Goal: Information Seeking & Learning: Learn about a topic

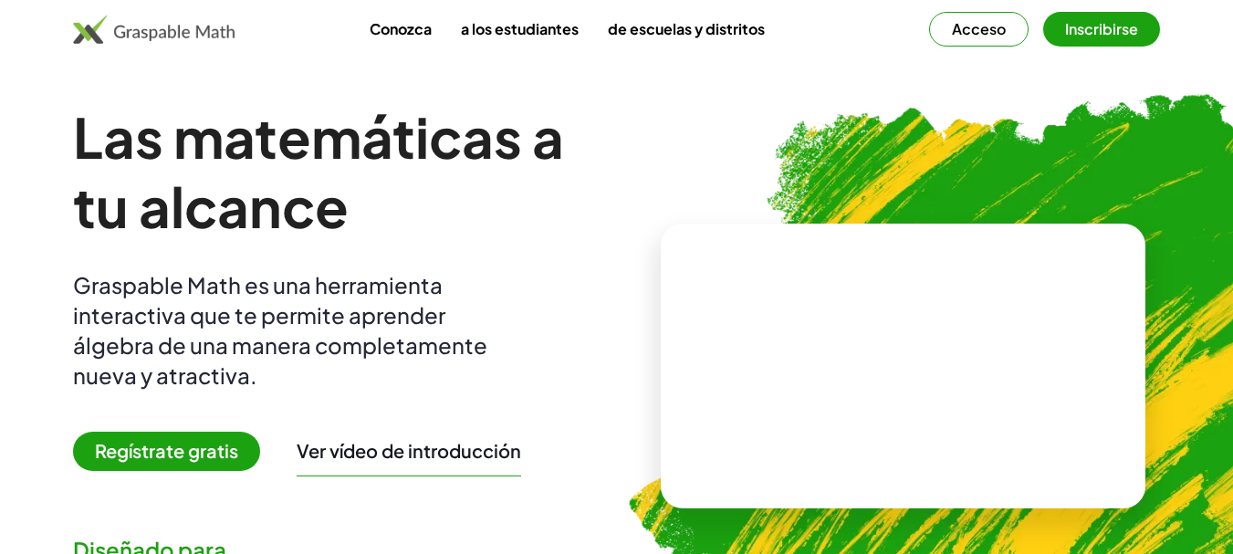
click at [1070, 18] on button "Inscribirse" at bounding box center [1101, 29] width 117 height 35
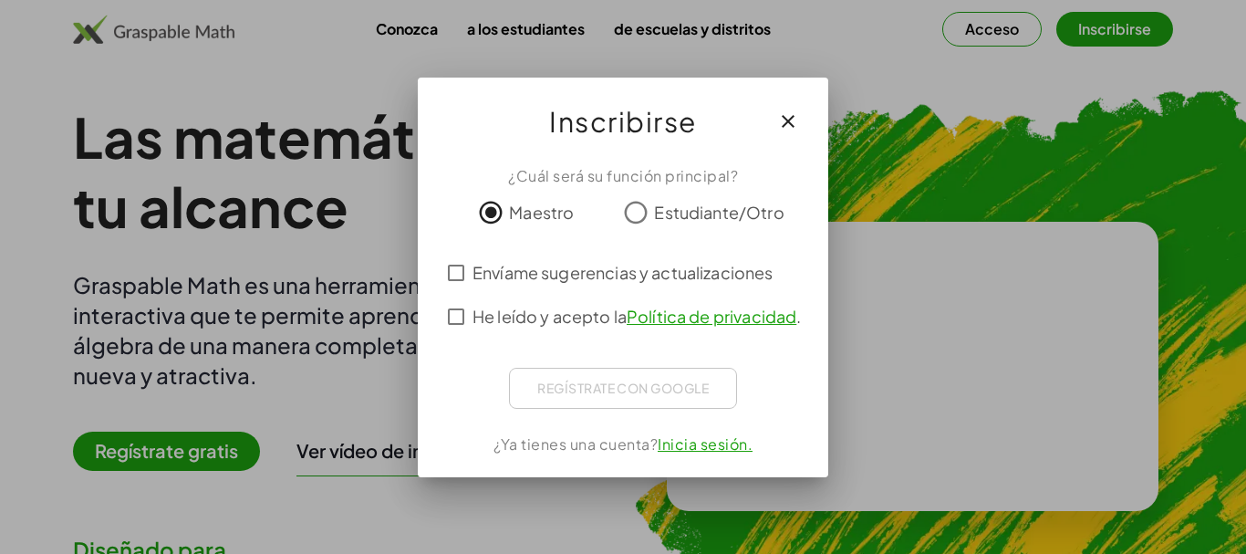
click at [797, 325] on font "." at bounding box center [799, 316] width 5 height 21
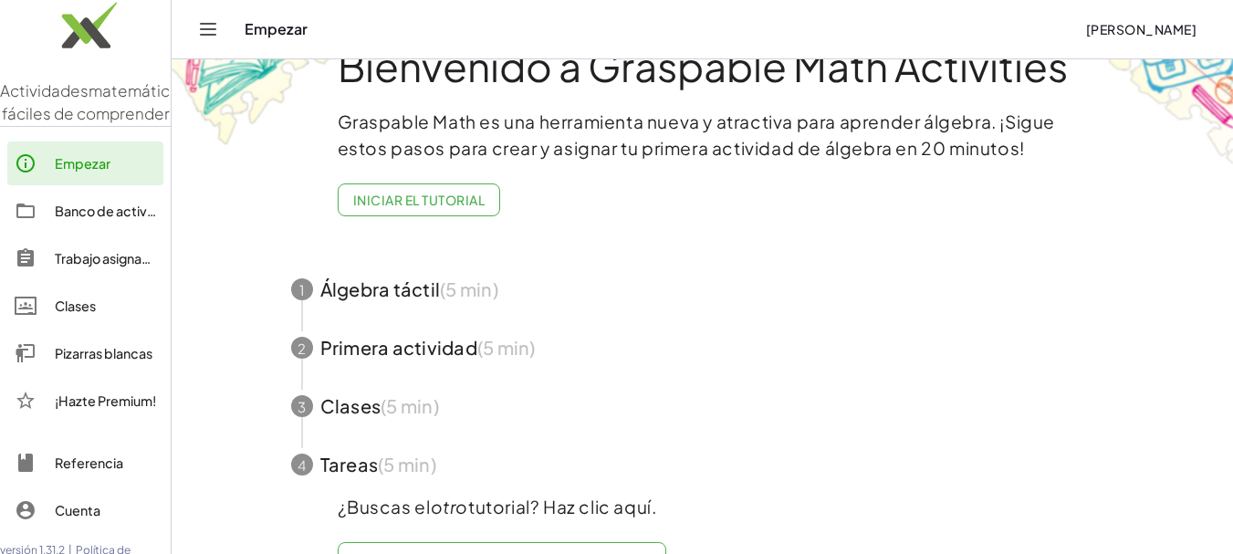
scroll to position [24, 0]
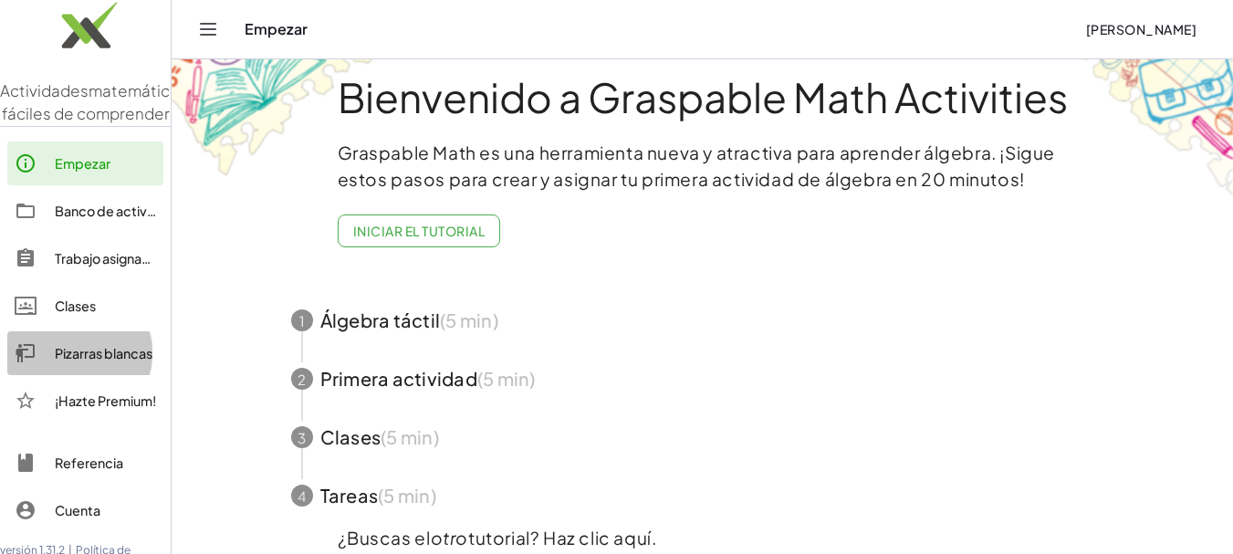
click at [89, 361] on font "Pizarras blancas" at bounding box center [104, 353] width 98 height 16
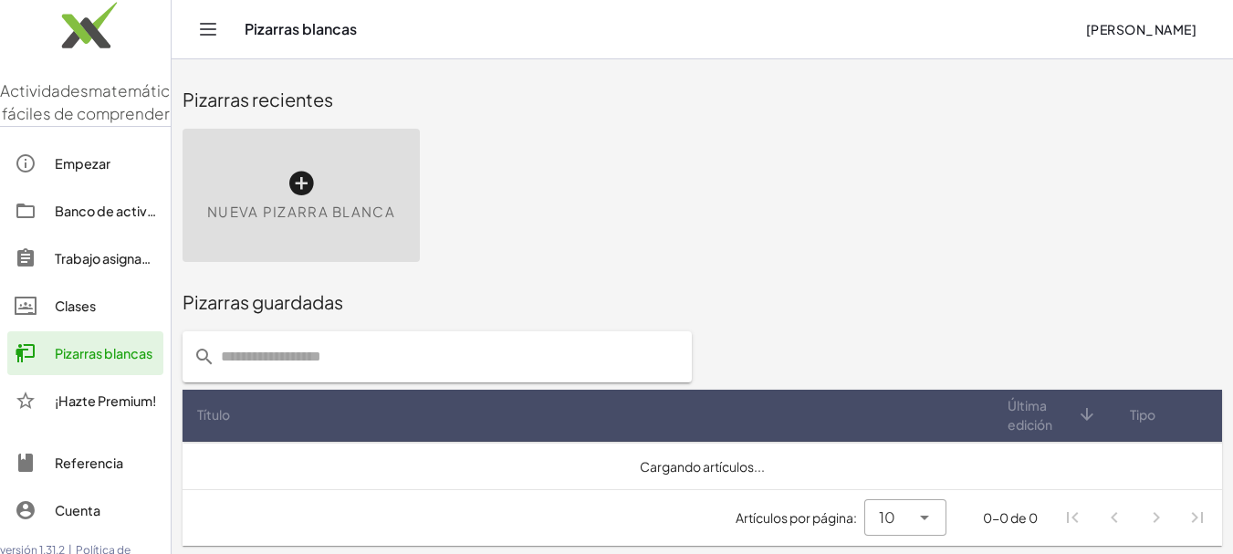
scroll to position [3, 0]
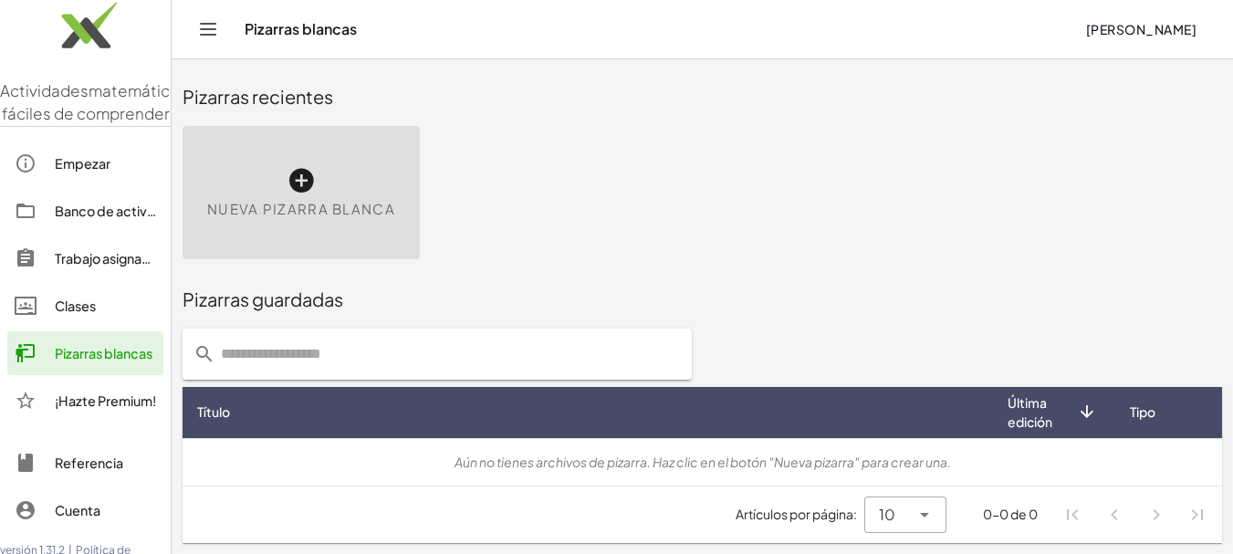
click at [278, 229] on div "Nueva pizarra blanca" at bounding box center [301, 192] width 237 height 133
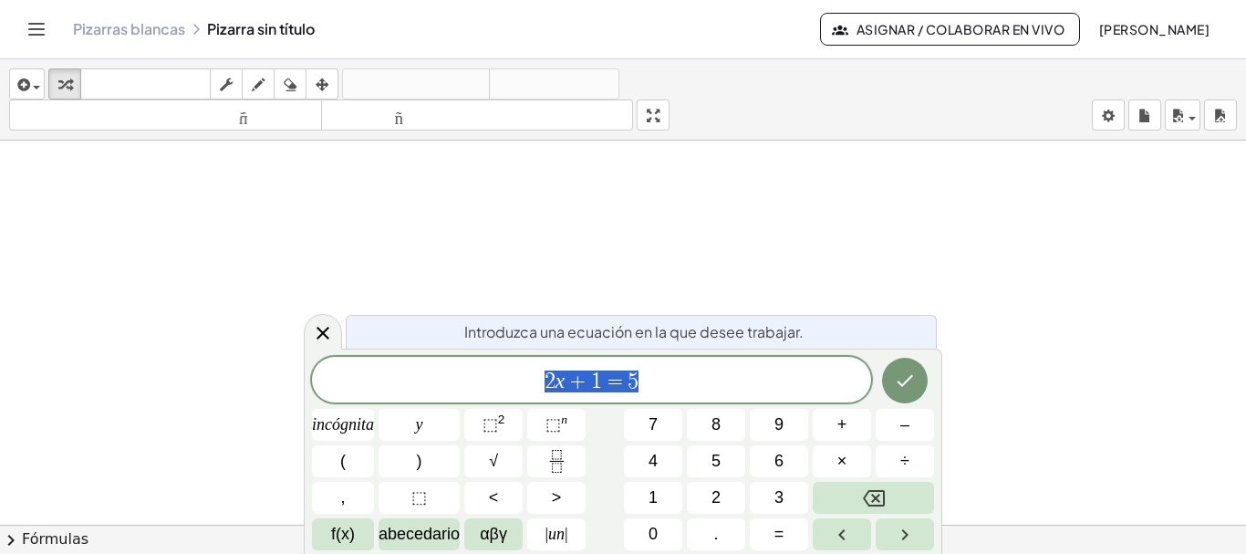
drag, startPoint x: 79, startPoint y: 172, endPoint x: 130, endPoint y: 253, distance: 94.7
click at [130, 253] on div at bounding box center [623, 538] width 1246 height 794
click at [272, 80] on button "dibujar" at bounding box center [258, 83] width 33 height 31
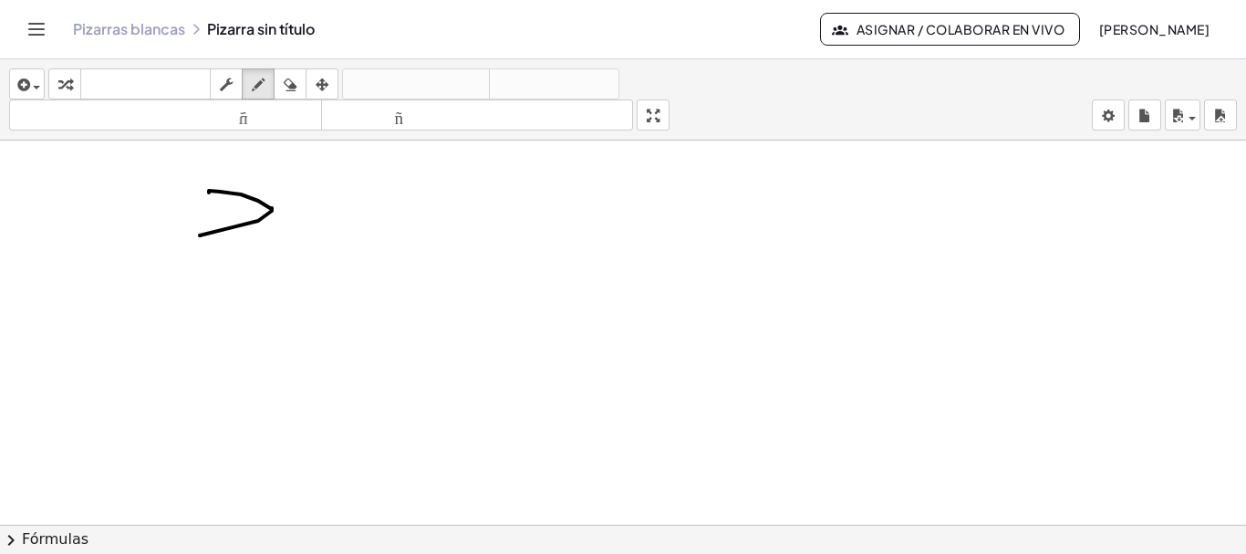
drag, startPoint x: 209, startPoint y: 193, endPoint x: 278, endPoint y: 271, distance: 104.7
click at [278, 271] on div at bounding box center [623, 538] width 1246 height 794
drag, startPoint x: 327, startPoint y: 224, endPoint x: 282, endPoint y: 266, distance: 61.3
click at [282, 266] on div at bounding box center [623, 538] width 1246 height 794
drag, startPoint x: 297, startPoint y: 211, endPoint x: 331, endPoint y: 273, distance: 71.1
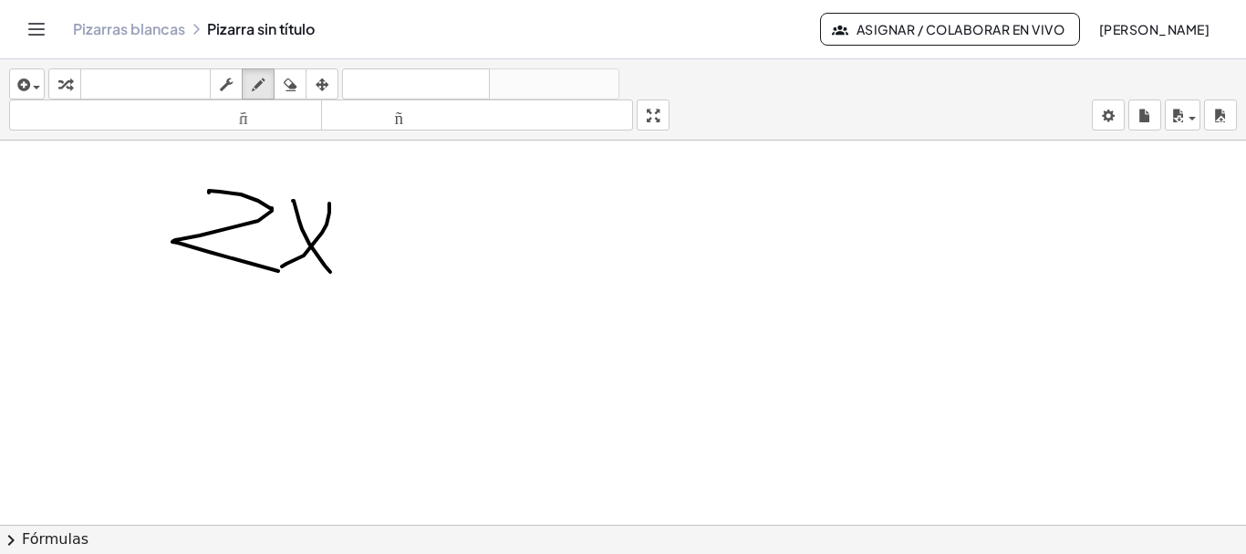
click at [331, 273] on div at bounding box center [623, 538] width 1246 height 794
drag, startPoint x: 363, startPoint y: 249, endPoint x: 363, endPoint y: 289, distance: 40.2
click at [363, 289] on div at bounding box center [623, 538] width 1246 height 794
drag, startPoint x: 357, startPoint y: 262, endPoint x: 421, endPoint y: 256, distance: 64.1
click at [421, 256] on div at bounding box center [623, 538] width 1246 height 794
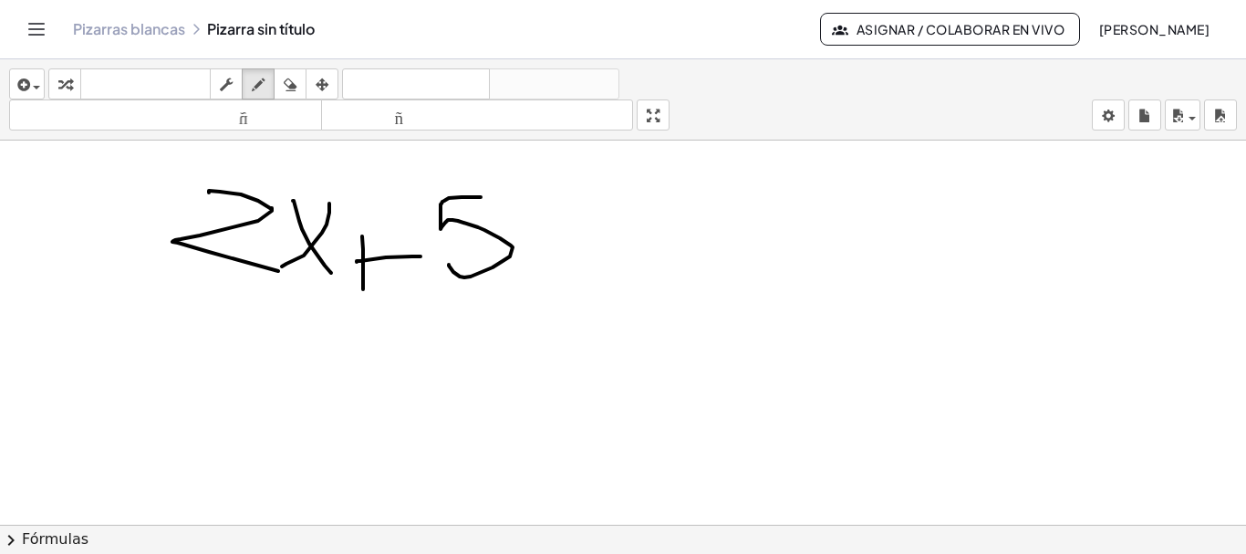
drag, startPoint x: 481, startPoint y: 197, endPoint x: 449, endPoint y: 265, distance: 74.7
click at [449, 265] on div at bounding box center [623, 538] width 1246 height 794
drag, startPoint x: 540, startPoint y: 234, endPoint x: 577, endPoint y: 237, distance: 36.7
click at [577, 237] on div at bounding box center [623, 538] width 1246 height 794
drag, startPoint x: 532, startPoint y: 273, endPoint x: 591, endPoint y: 268, distance: 59.5
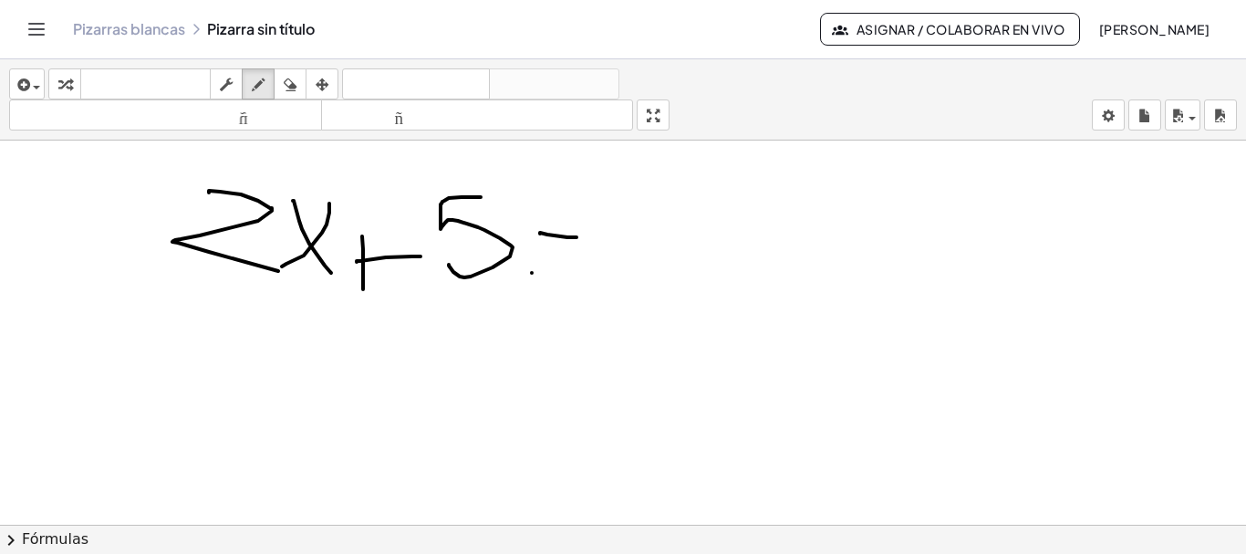
click at [591, 268] on div at bounding box center [623, 538] width 1246 height 794
drag, startPoint x: 618, startPoint y: 220, endPoint x: 615, endPoint y: 281, distance: 61.2
click at [617, 282] on div at bounding box center [623, 538] width 1246 height 794
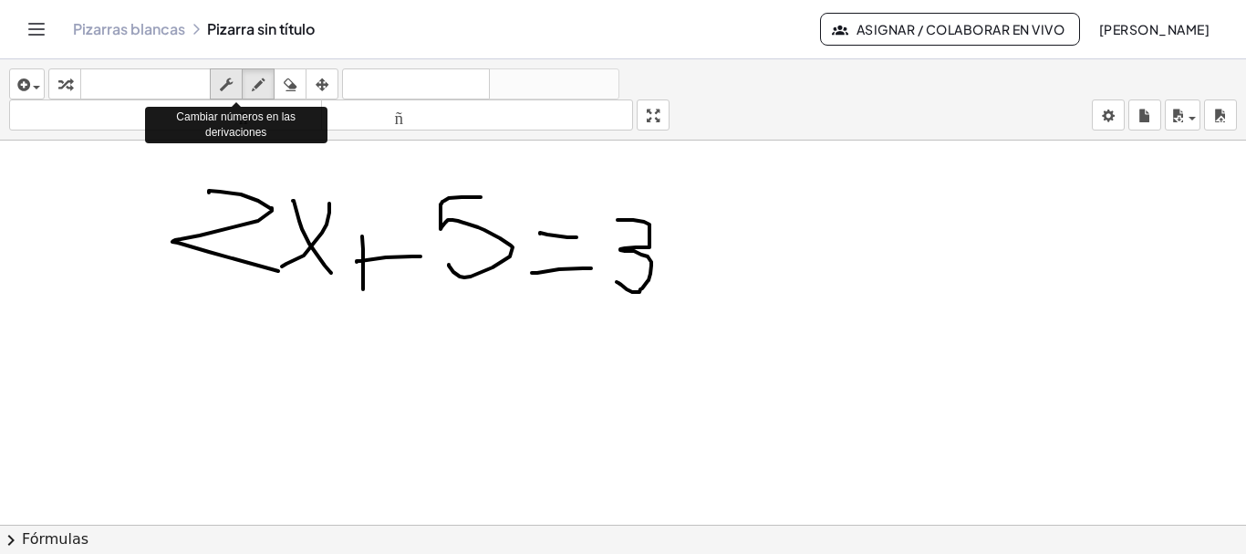
click at [232, 77] on icon "button" at bounding box center [226, 85] width 13 height 22
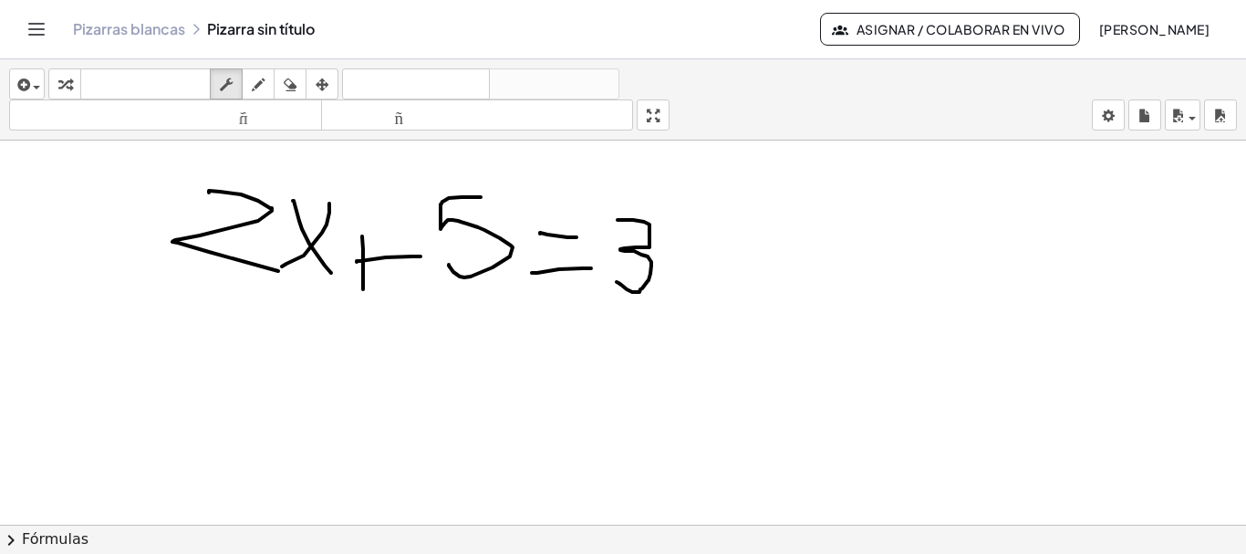
click at [253, 224] on div at bounding box center [623, 538] width 1246 height 794
click at [438, 266] on div at bounding box center [623, 538] width 1246 height 794
click at [264, 91] on icon "button" at bounding box center [258, 85] width 13 height 22
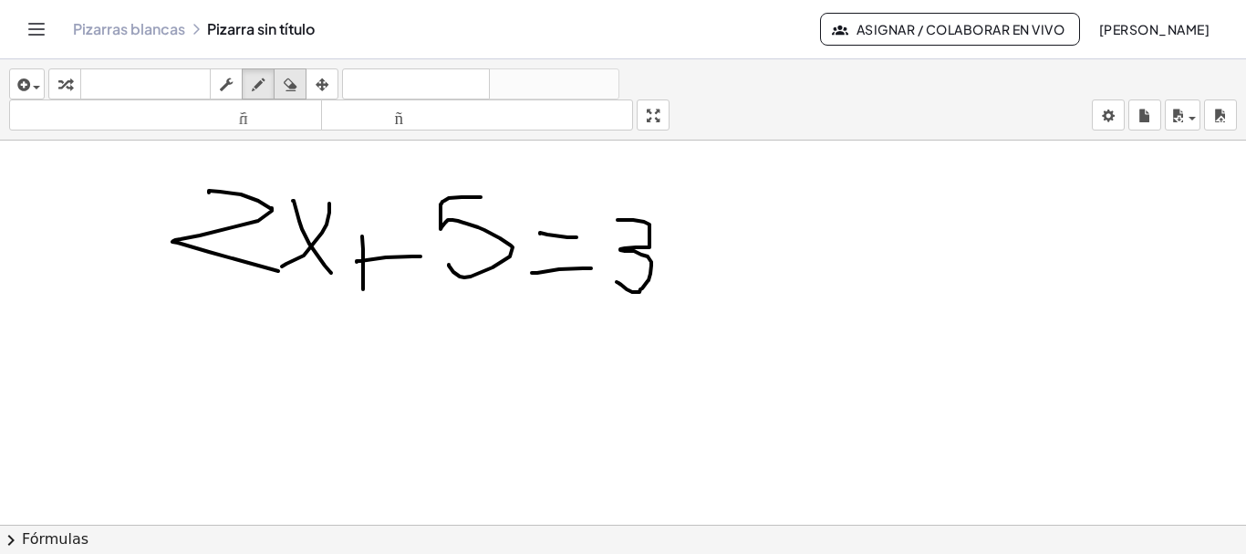
click at [291, 85] on icon "button" at bounding box center [290, 85] width 13 height 22
click at [310, 88] on button "arreglar" at bounding box center [322, 83] width 33 height 31
click at [259, 84] on icon "button" at bounding box center [258, 85] width 13 height 22
click at [32, 80] on span "button" at bounding box center [32, 86] width 4 height 13
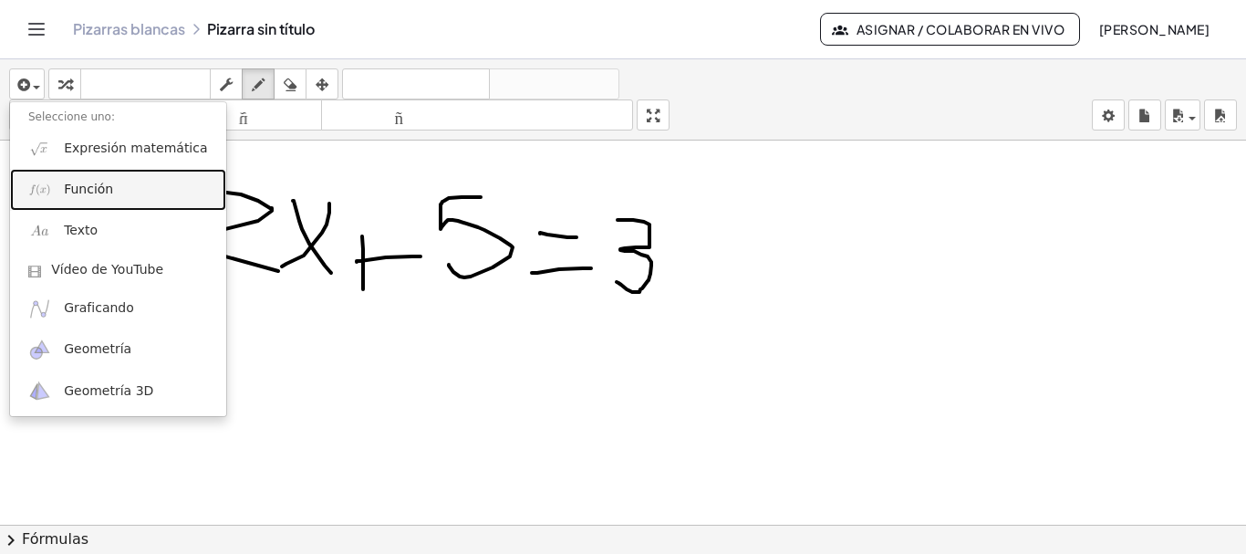
click at [108, 190] on font "Función" at bounding box center [88, 189] width 49 height 15
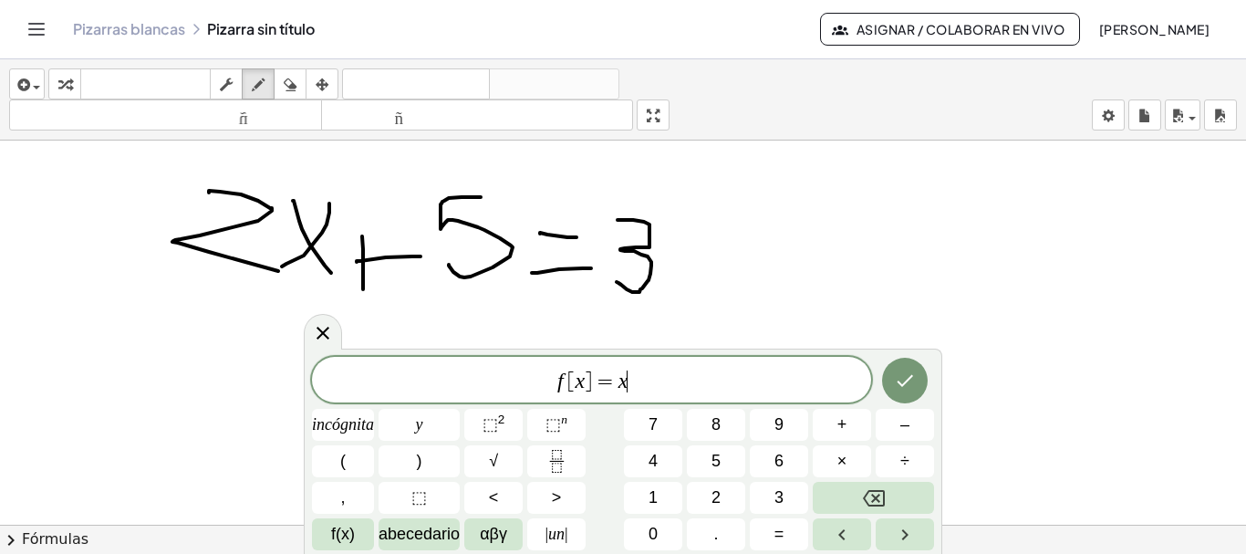
drag, startPoint x: 692, startPoint y: 391, endPoint x: 138, endPoint y: 366, distance: 554.5
click at [138, 366] on body "Actividades matemáticas fáciles de comprender Empezar Banco de actividades Trab…" at bounding box center [623, 277] width 1246 height 554
click at [655, 329] on div at bounding box center [623, 538] width 1246 height 794
click at [726, 248] on div at bounding box center [623, 538] width 1246 height 794
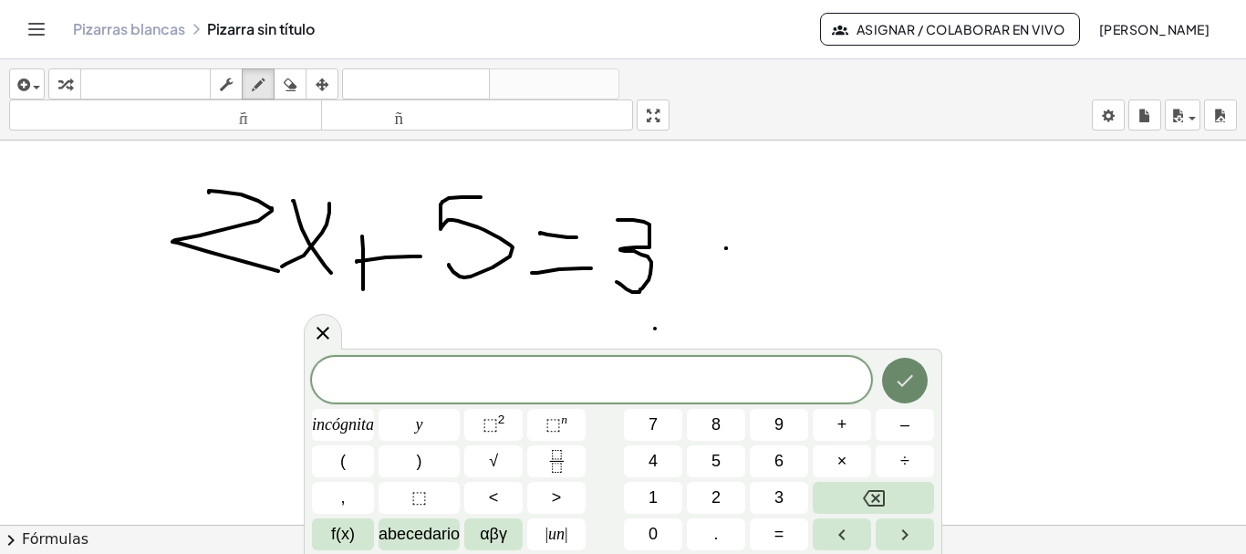
click at [895, 386] on icon "Hecho" at bounding box center [905, 381] width 22 height 22
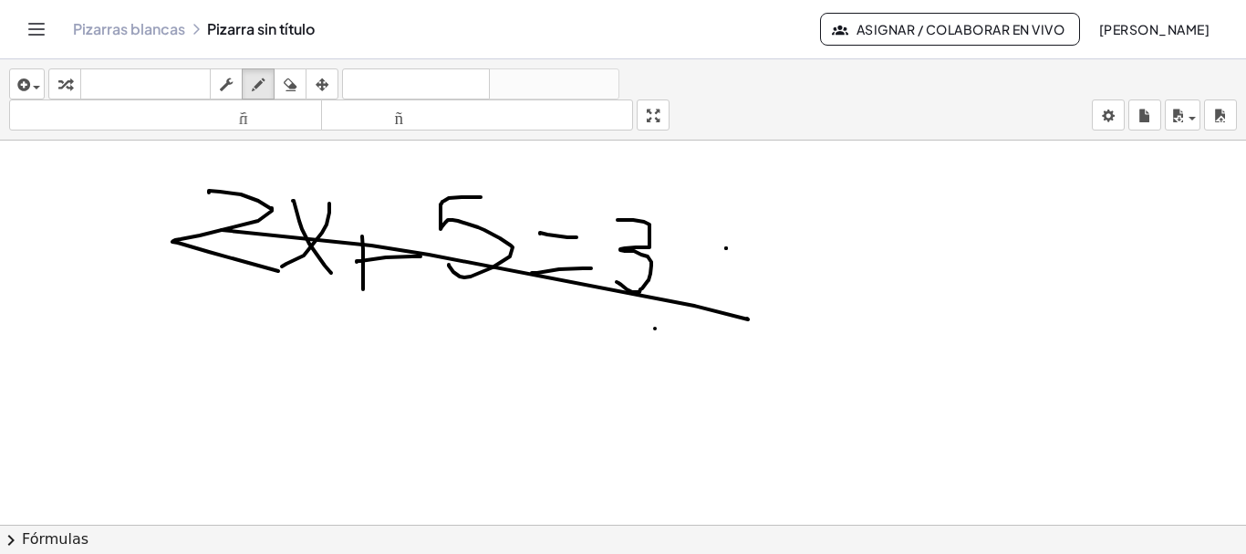
drag, startPoint x: 747, startPoint y: 318, endPoint x: 211, endPoint y: 230, distance: 543.8
click at [211, 230] on div at bounding box center [623, 538] width 1246 height 794
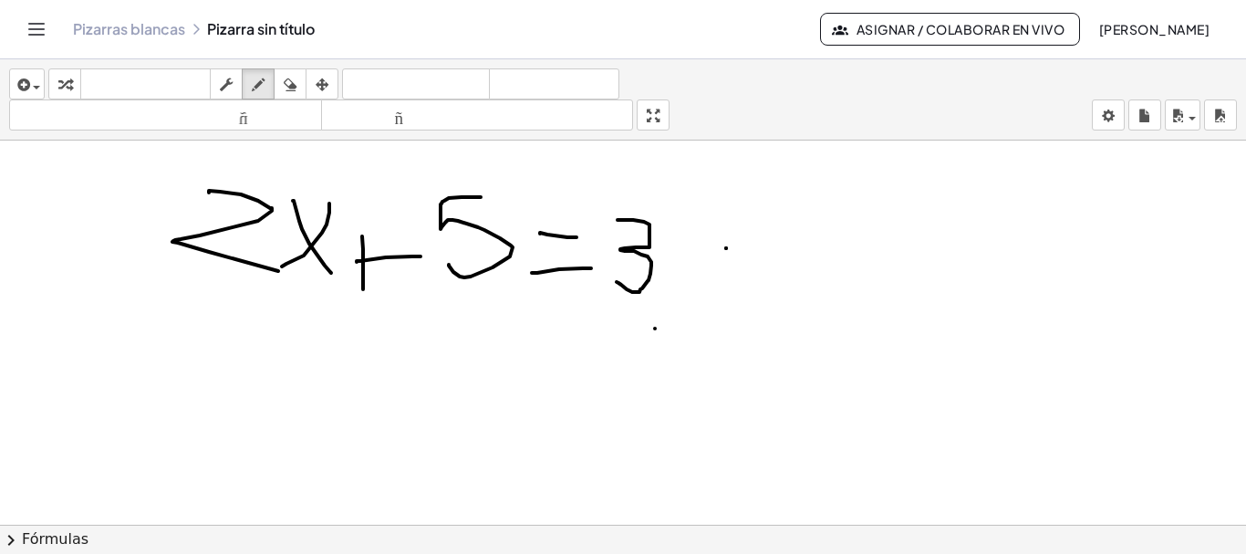
click at [7, 548] on span "chevron_right" at bounding box center [11, 540] width 22 height 22
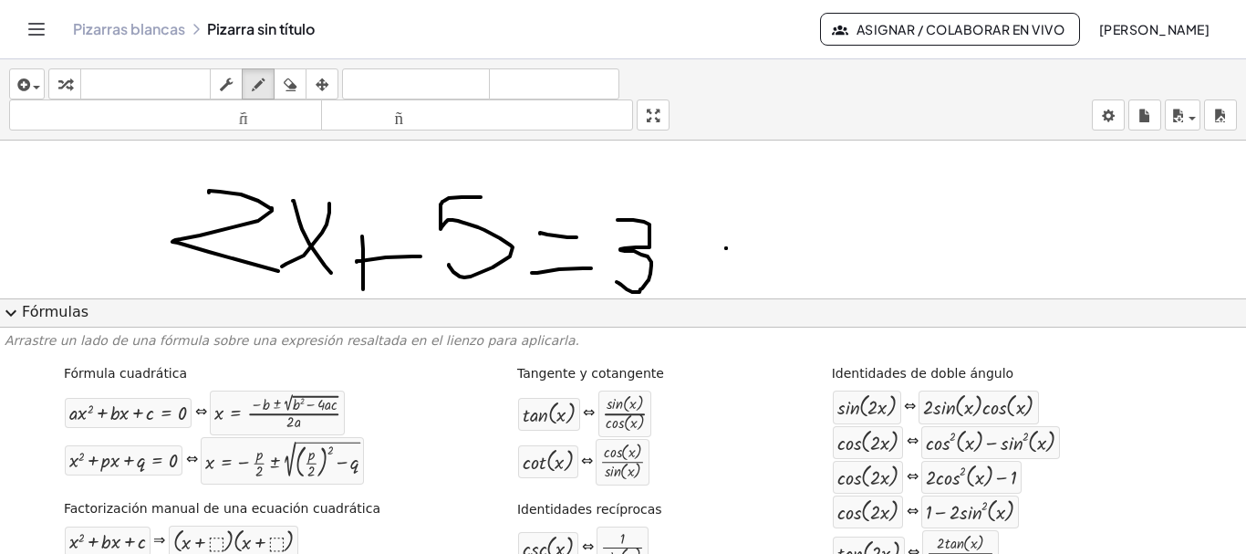
click at [15, 307] on span "expand_more" at bounding box center [11, 313] width 22 height 22
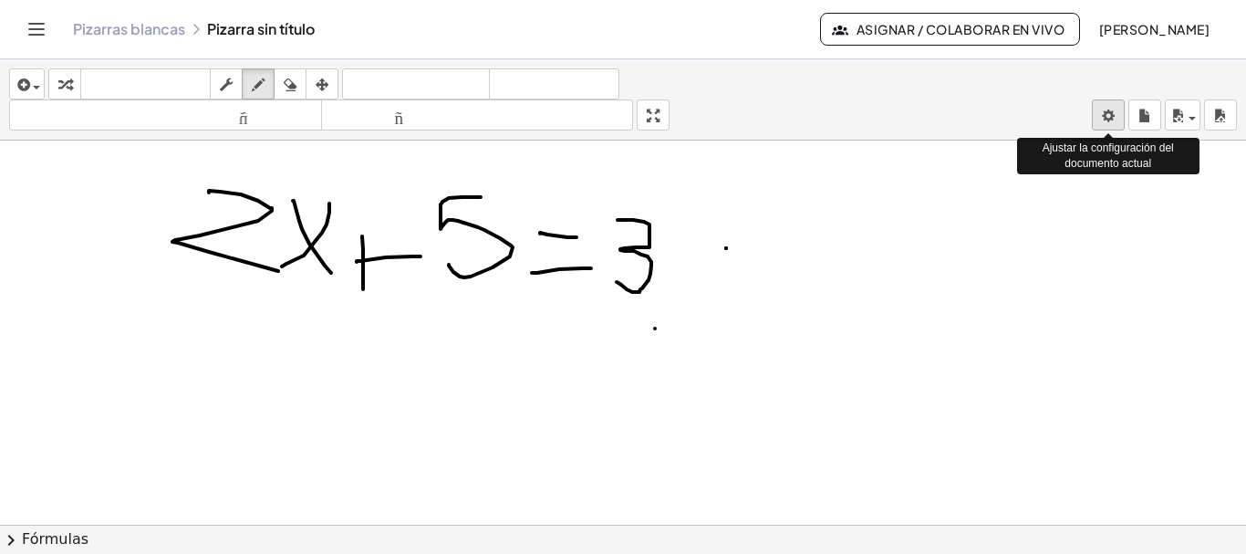
click at [1113, 120] on body "Actividades matemáticas fáciles de comprender Empezar Banco de actividades Trab…" at bounding box center [623, 277] width 1246 height 554
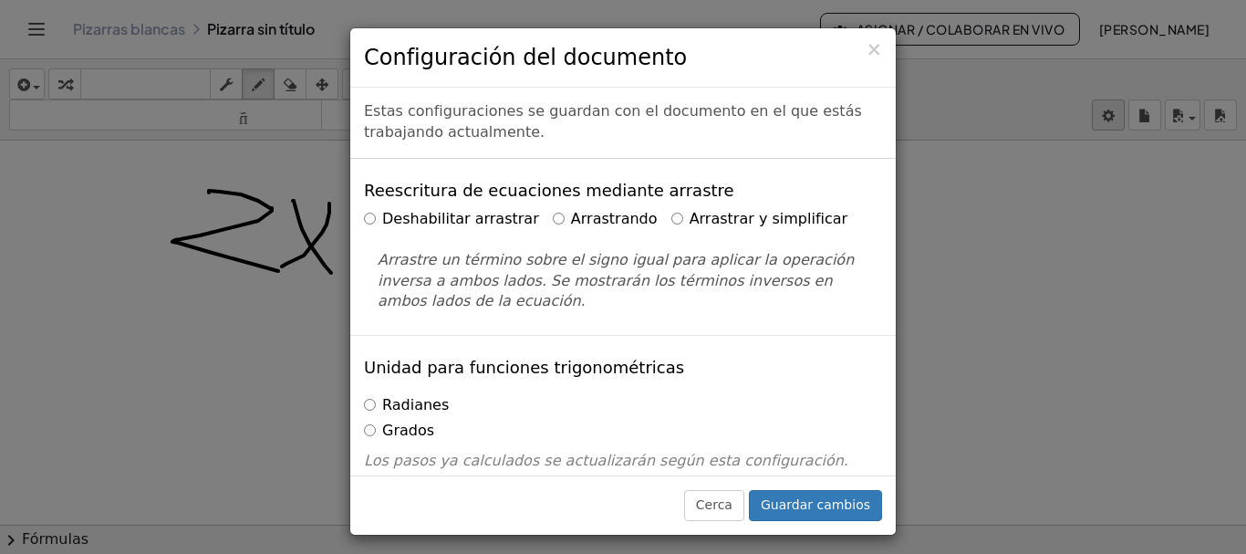
click at [1113, 120] on div "× Configuración del documento Estas configuraciones se guardan con el documento…" at bounding box center [623, 277] width 1246 height 554
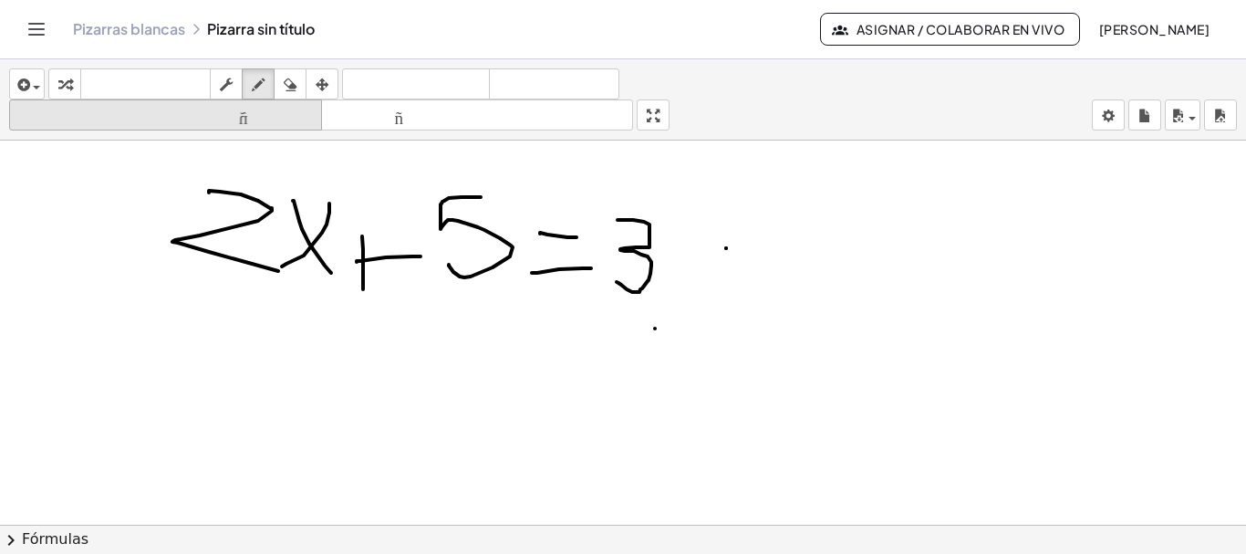
click at [236, 120] on font "tamaño_del_formato" at bounding box center [166, 115] width 304 height 17
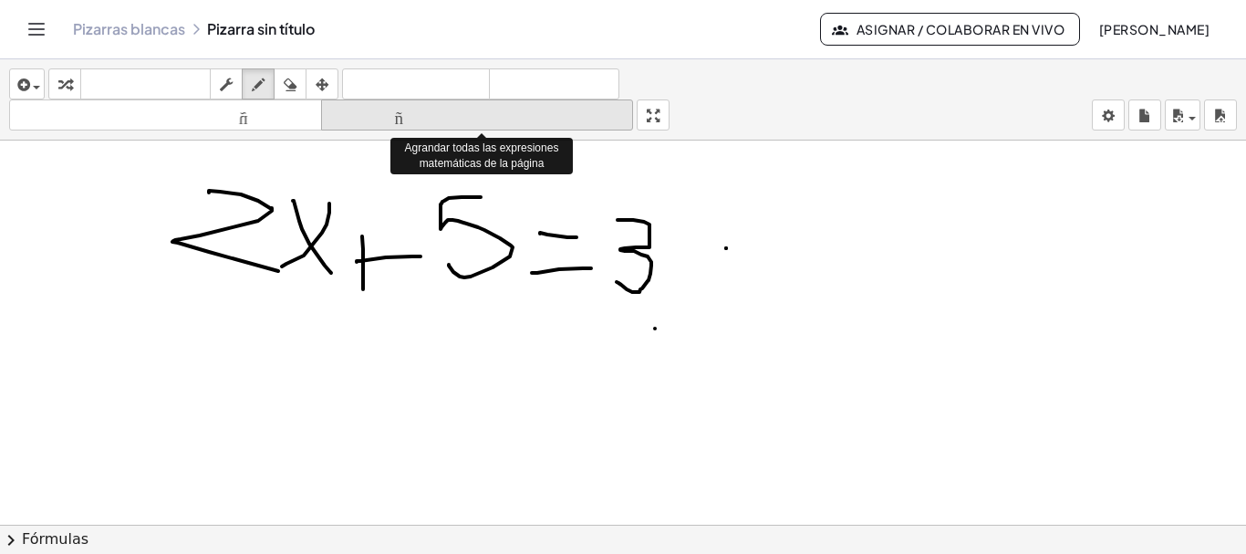
click at [406, 121] on font "tamaño_del_formato" at bounding box center [478, 115] width 304 height 17
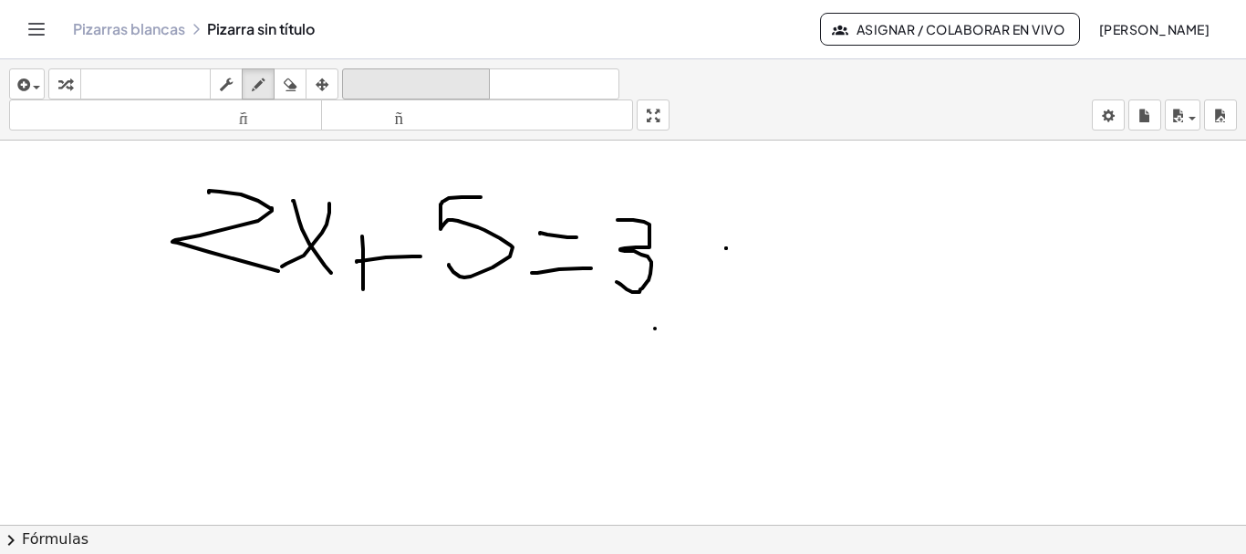
click at [374, 81] on font "deshacer" at bounding box center [416, 84] width 139 height 17
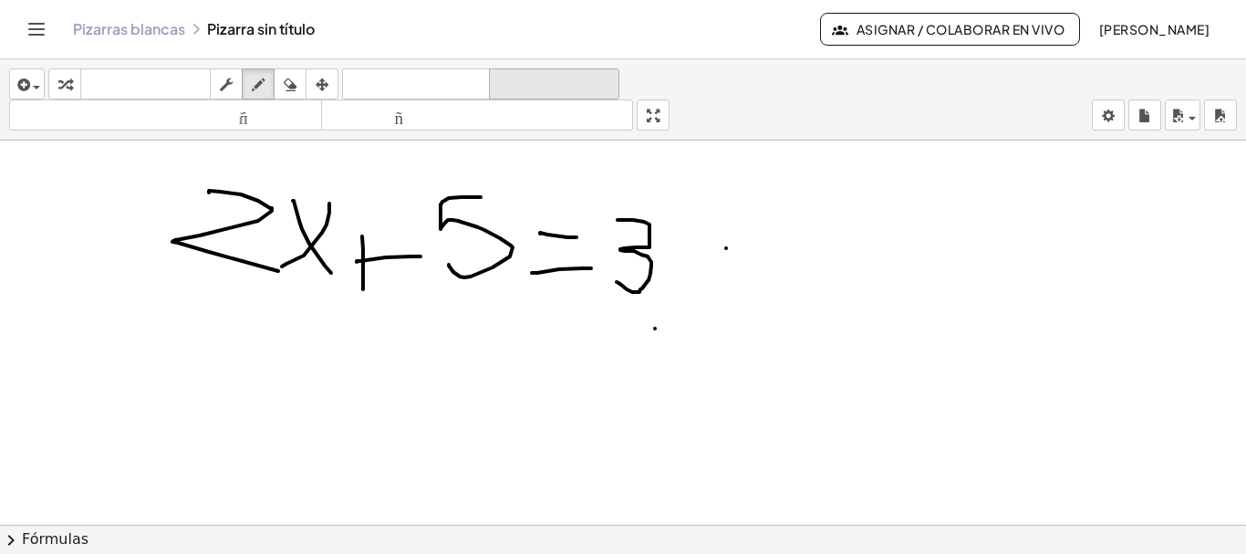
click at [537, 91] on font "rehacer" at bounding box center [554, 84] width 121 height 17
drag, startPoint x: 248, startPoint y: 219, endPoint x: 321, endPoint y: 242, distance: 76.5
click at [321, 242] on div at bounding box center [623, 538] width 1246 height 794
click at [59, 82] on icon "button" at bounding box center [64, 85] width 13 height 22
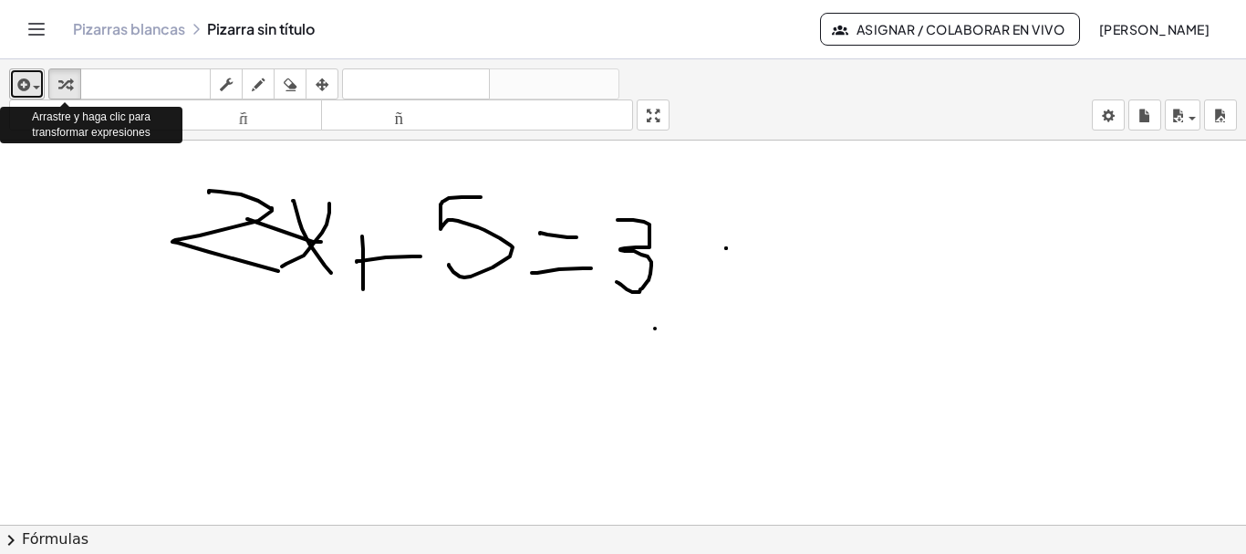
click at [33, 82] on span "button" at bounding box center [32, 86] width 4 height 13
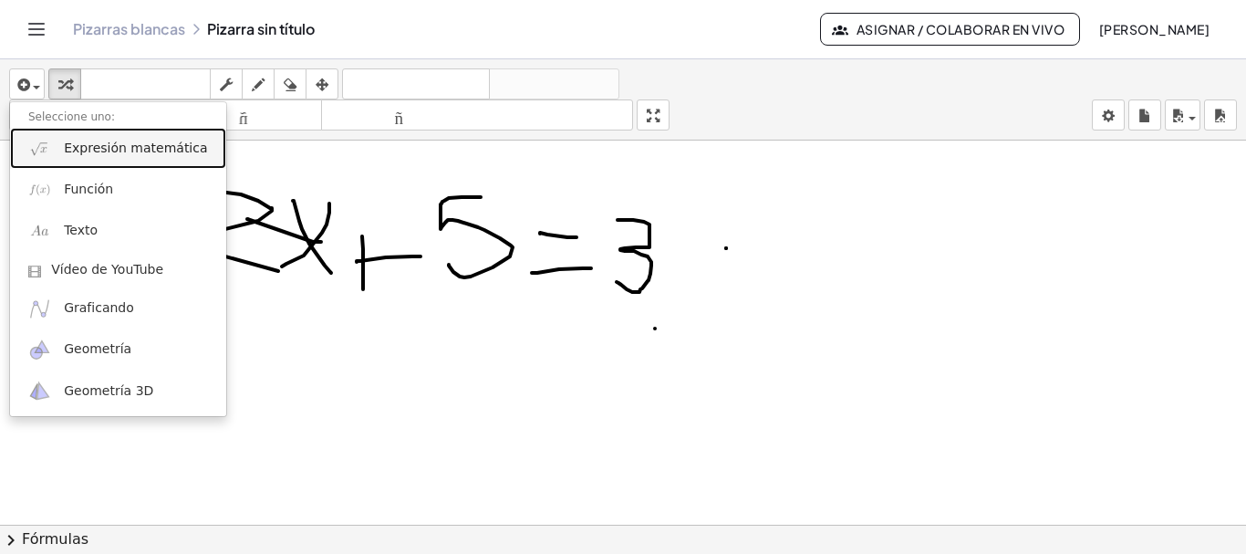
click at [163, 141] on font "Expresión matemática" at bounding box center [135, 148] width 143 height 15
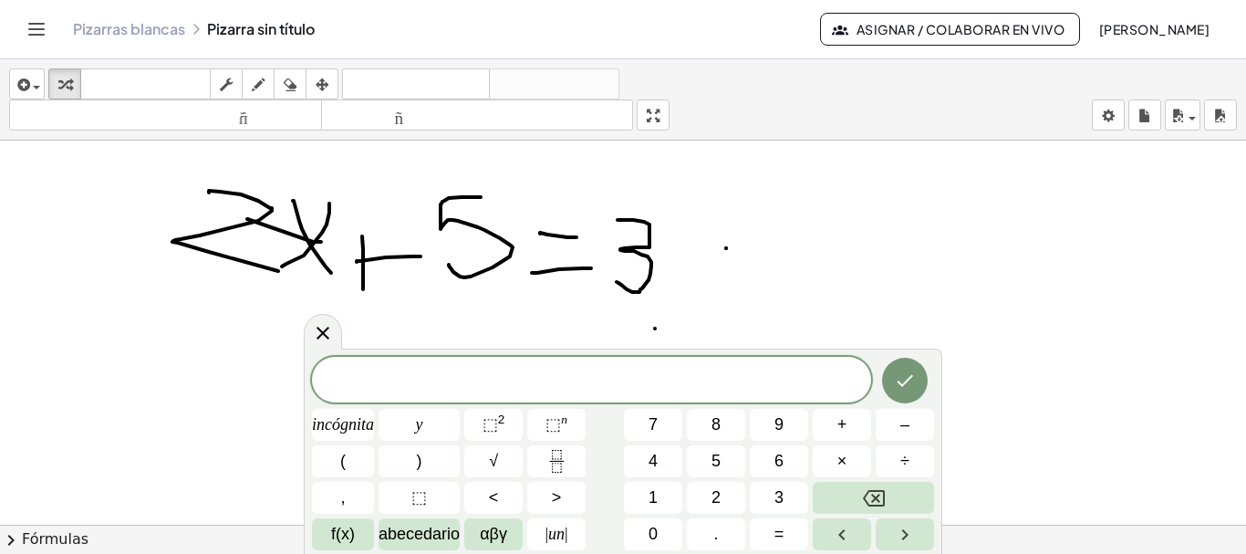
click at [704, 236] on div at bounding box center [623, 538] width 1246 height 794
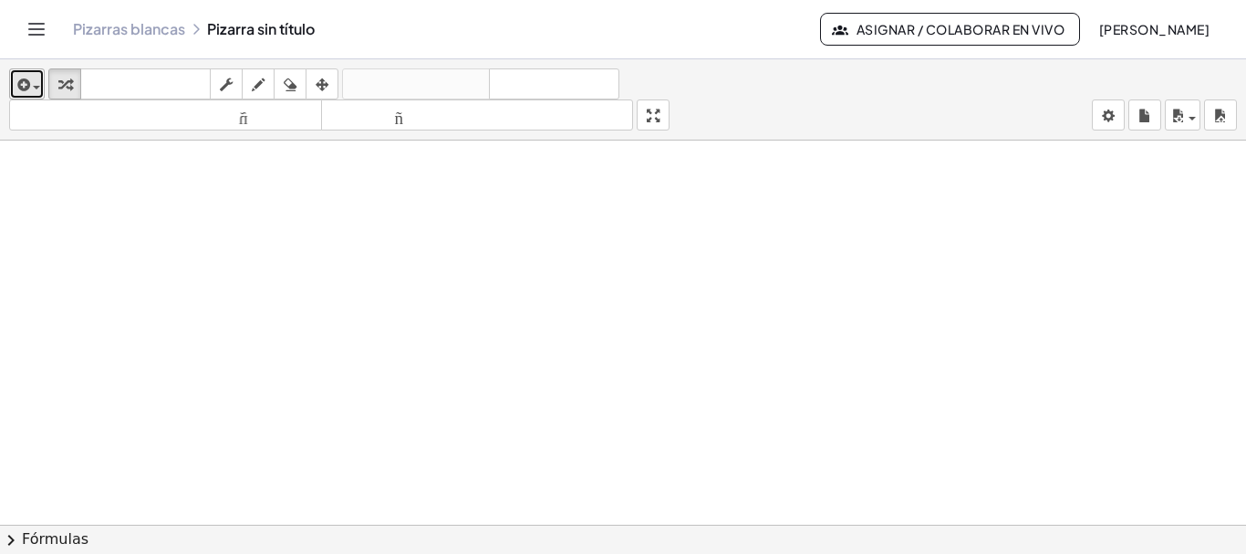
click at [34, 79] on div "button" at bounding box center [27, 84] width 26 height 22
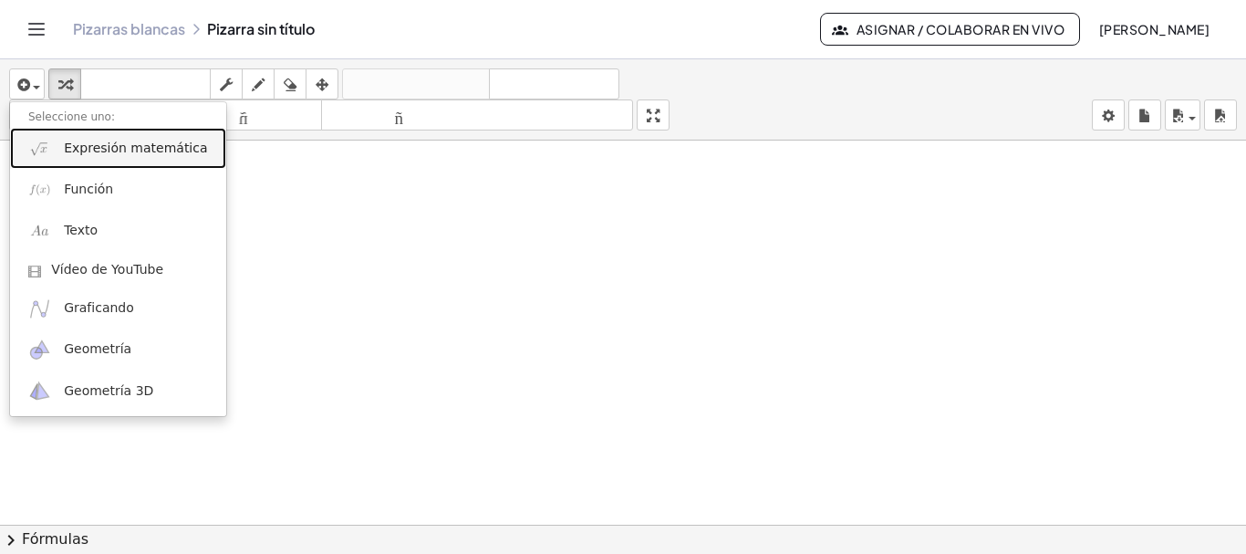
click at [89, 141] on font "Expresión matemática" at bounding box center [135, 148] width 143 height 15
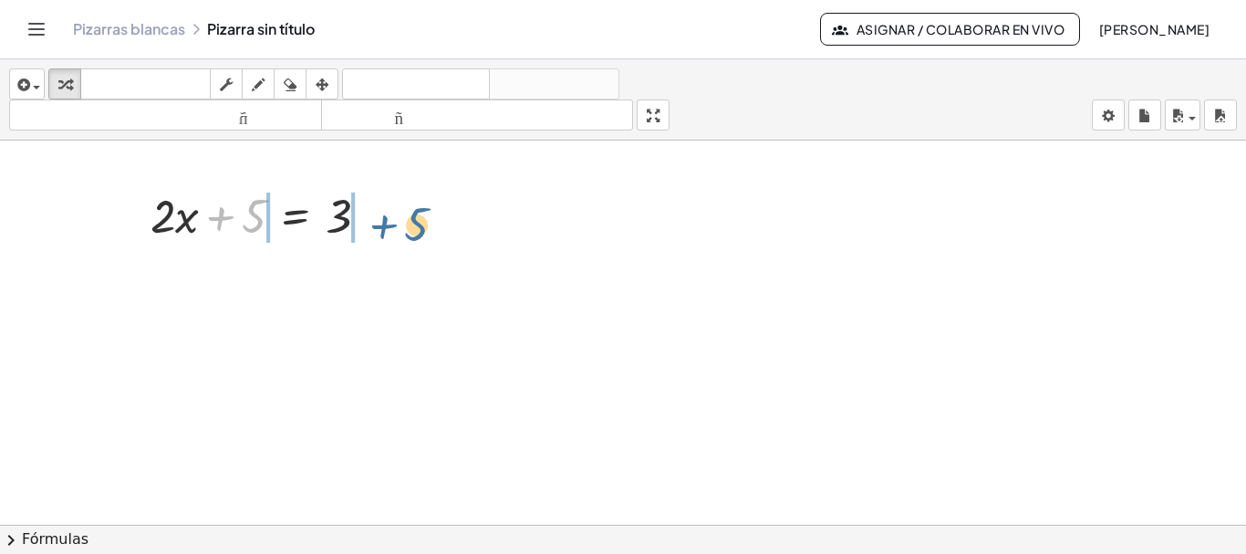
drag, startPoint x: 256, startPoint y: 224, endPoint x: 424, endPoint y: 231, distance: 169.0
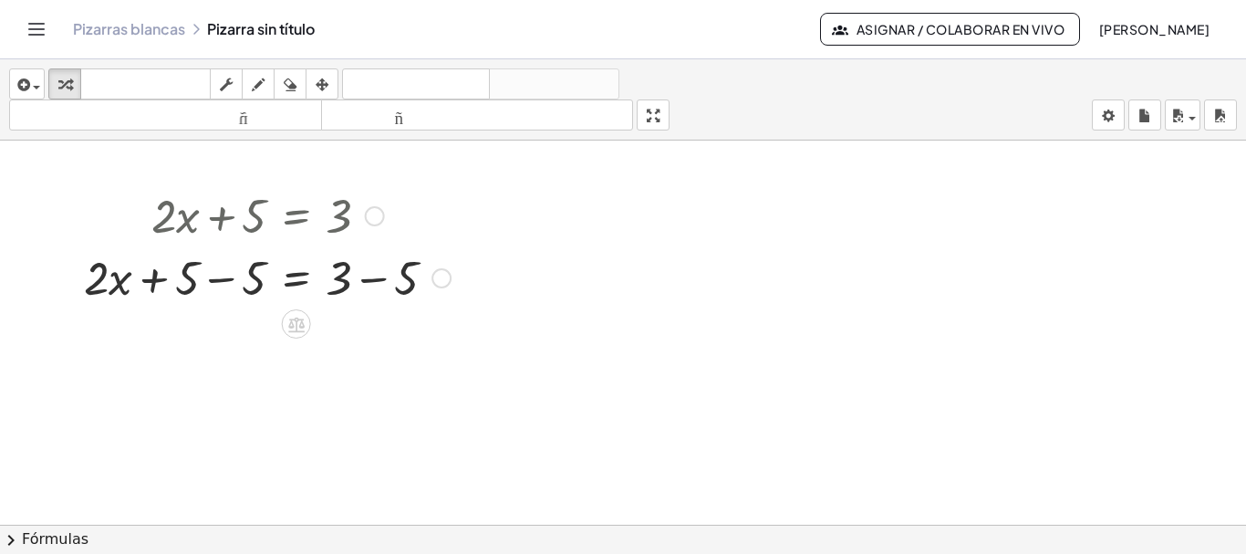
click at [402, 279] on div at bounding box center [267, 276] width 385 height 62
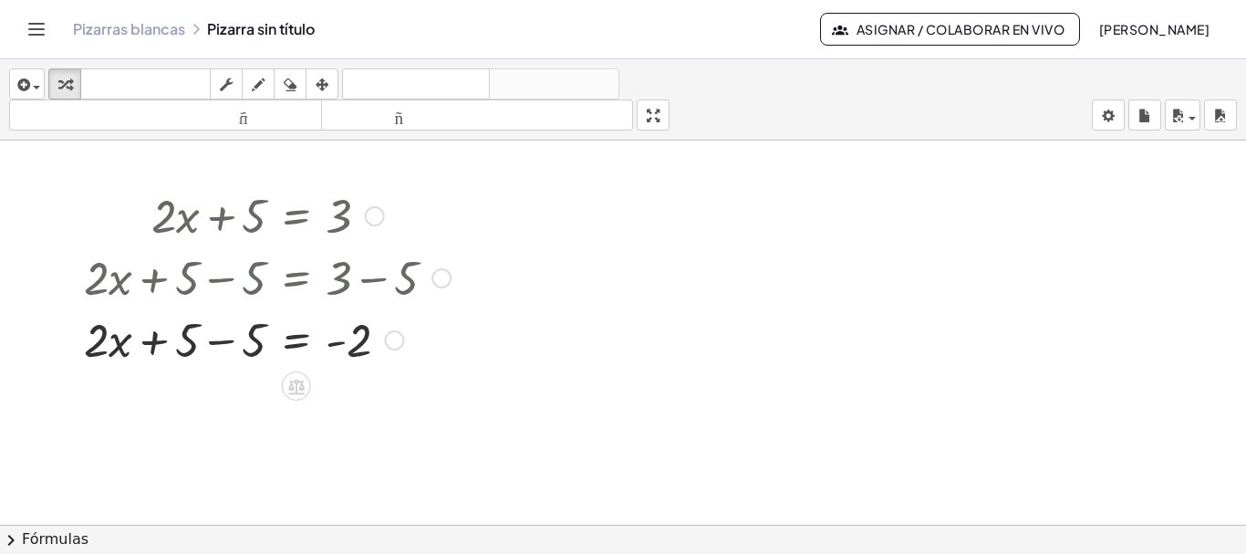
click at [213, 349] on div at bounding box center [267, 339] width 385 height 62
drag, startPoint x: 234, startPoint y: 345, endPoint x: 383, endPoint y: 391, distance: 156.5
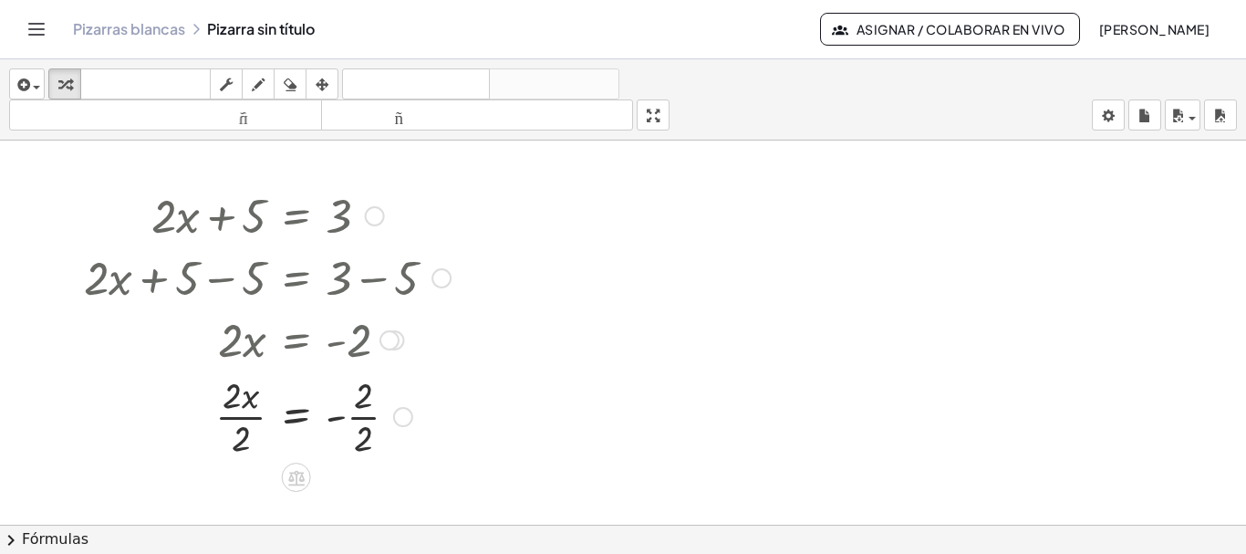
click at [245, 416] on div at bounding box center [267, 415] width 385 height 91
click at [402, 416] on div at bounding box center [398, 417] width 20 height 20
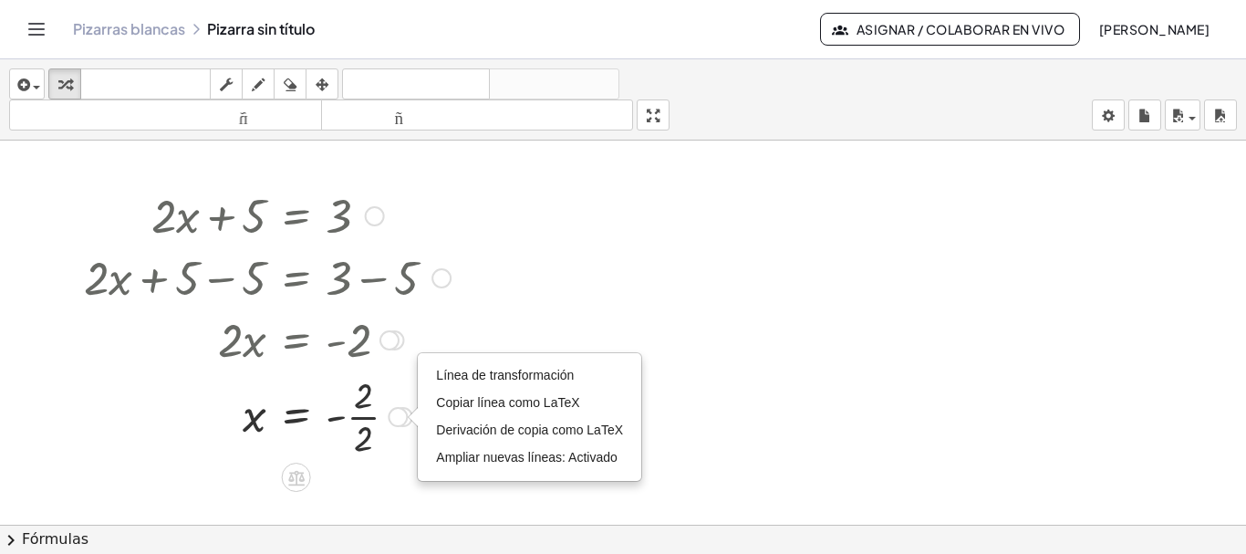
click at [344, 416] on div at bounding box center [267, 415] width 385 height 91
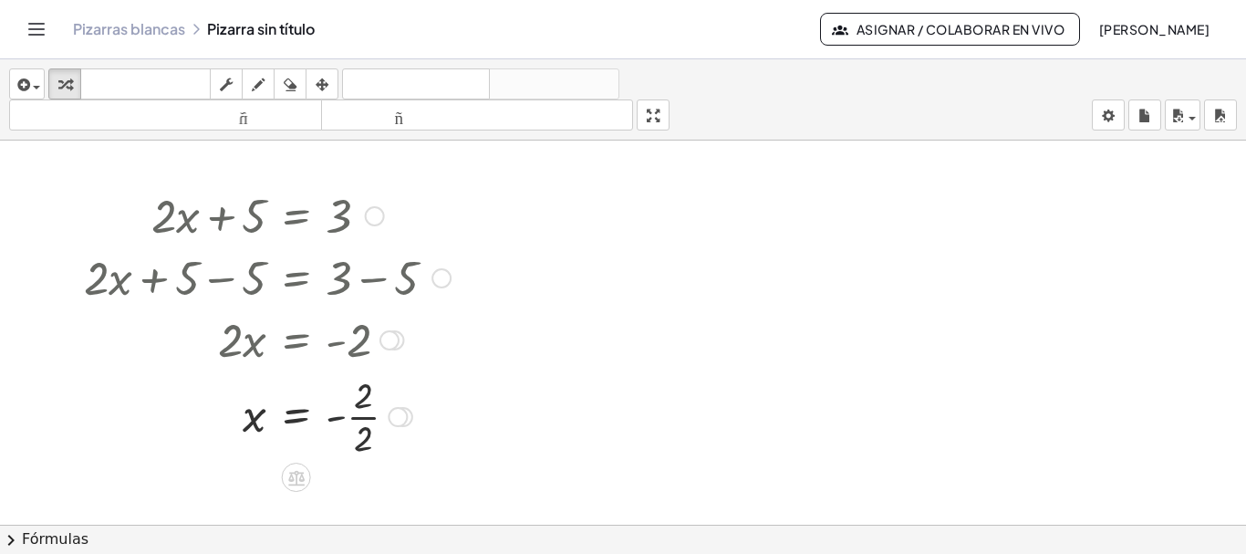
click at [355, 417] on div at bounding box center [267, 415] width 385 height 91
click at [249, 225] on div at bounding box center [267, 214] width 385 height 62
click at [256, 220] on div at bounding box center [267, 214] width 385 height 62
click at [59, 537] on font "Fórmulas" at bounding box center [55, 538] width 67 height 17
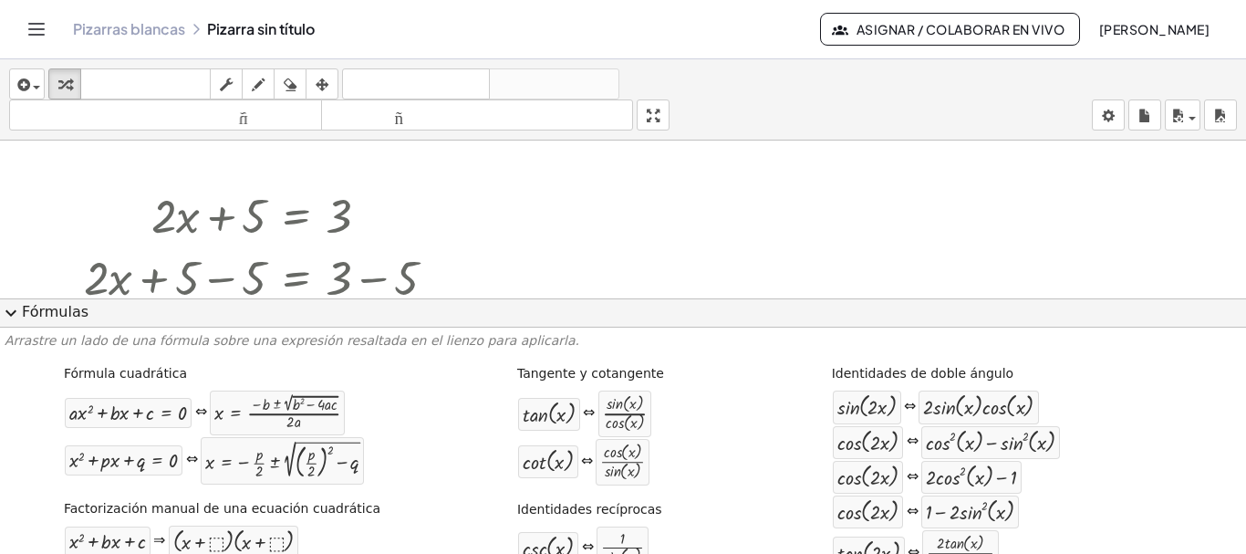
click at [13, 312] on span "expand_more" at bounding box center [11, 313] width 22 height 22
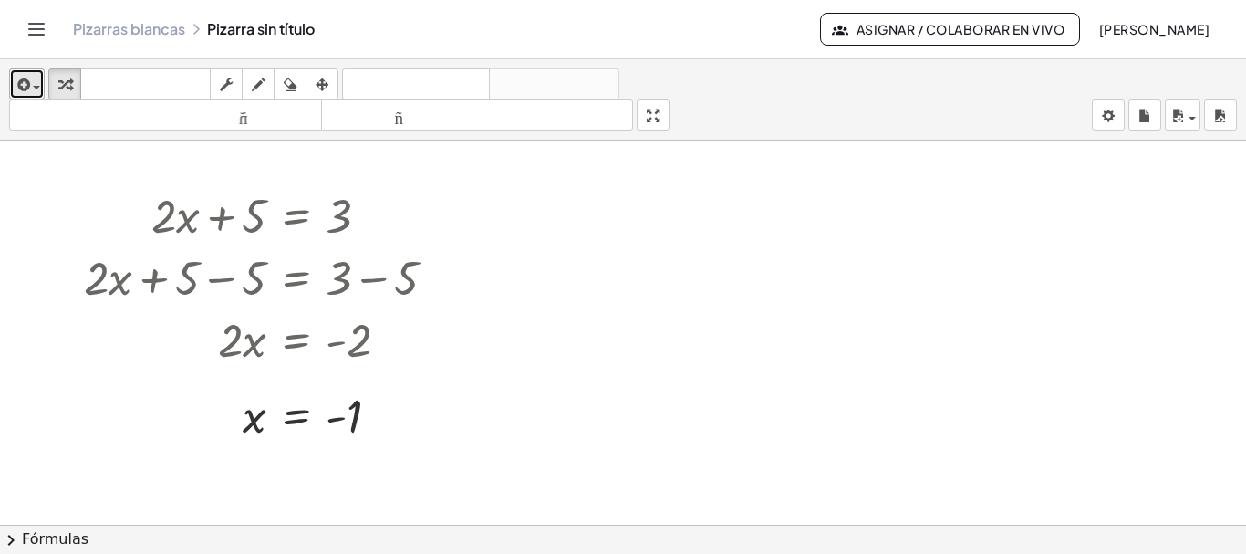
click at [28, 84] on icon "button" at bounding box center [22, 85] width 16 height 22
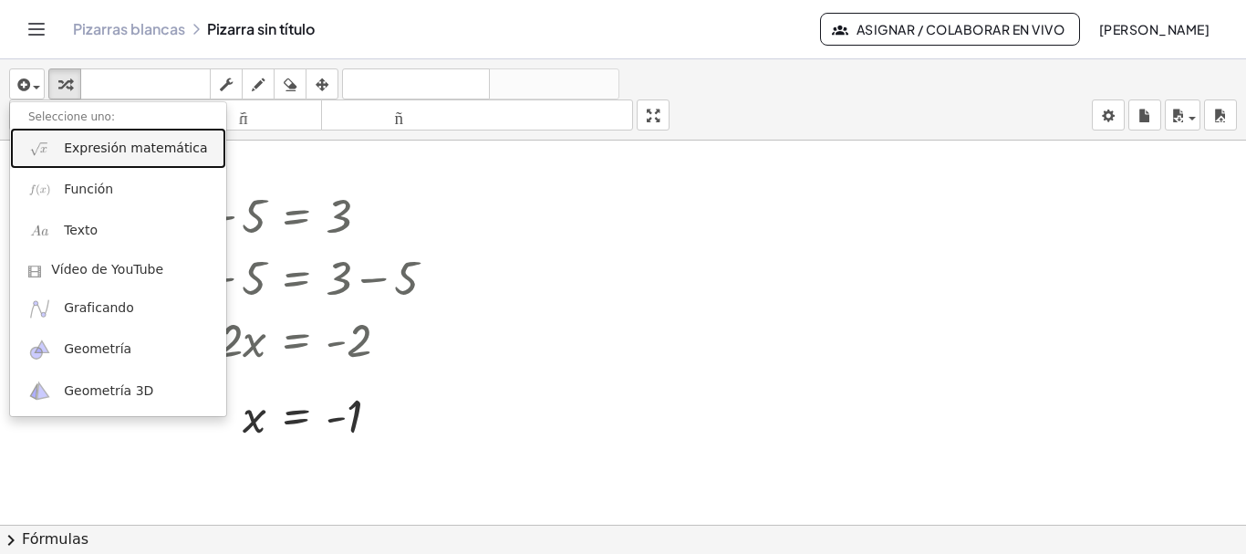
click at [101, 151] on font "Expresión matemática" at bounding box center [135, 148] width 143 height 15
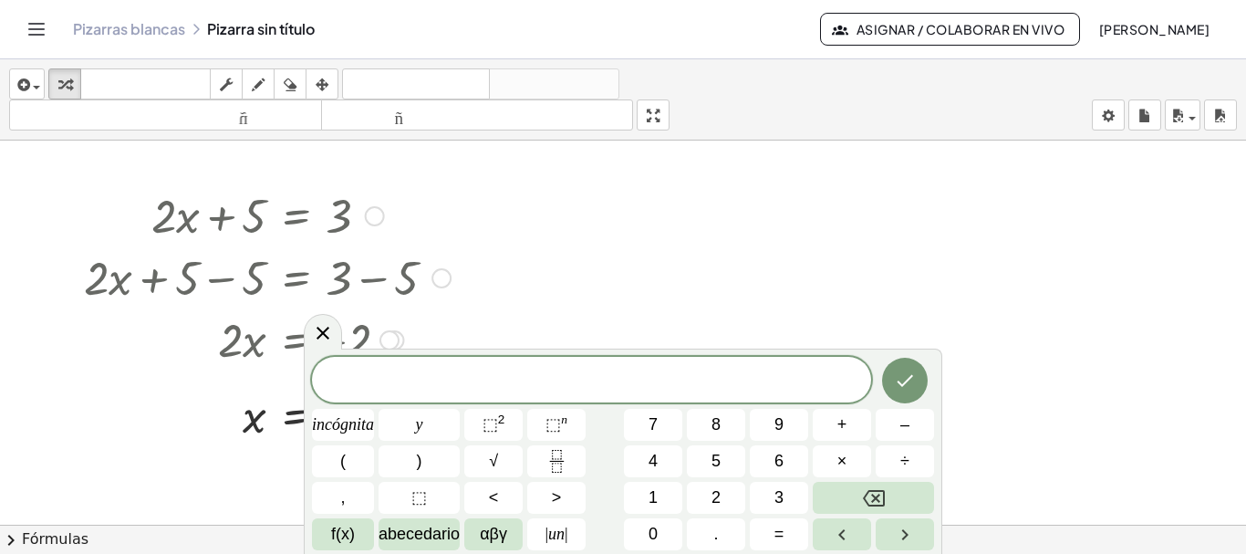
click at [193, 187] on div at bounding box center [267, 214] width 385 height 62
click at [217, 226] on div at bounding box center [267, 214] width 385 height 62
click at [372, 219] on div at bounding box center [375, 216] width 20 height 20
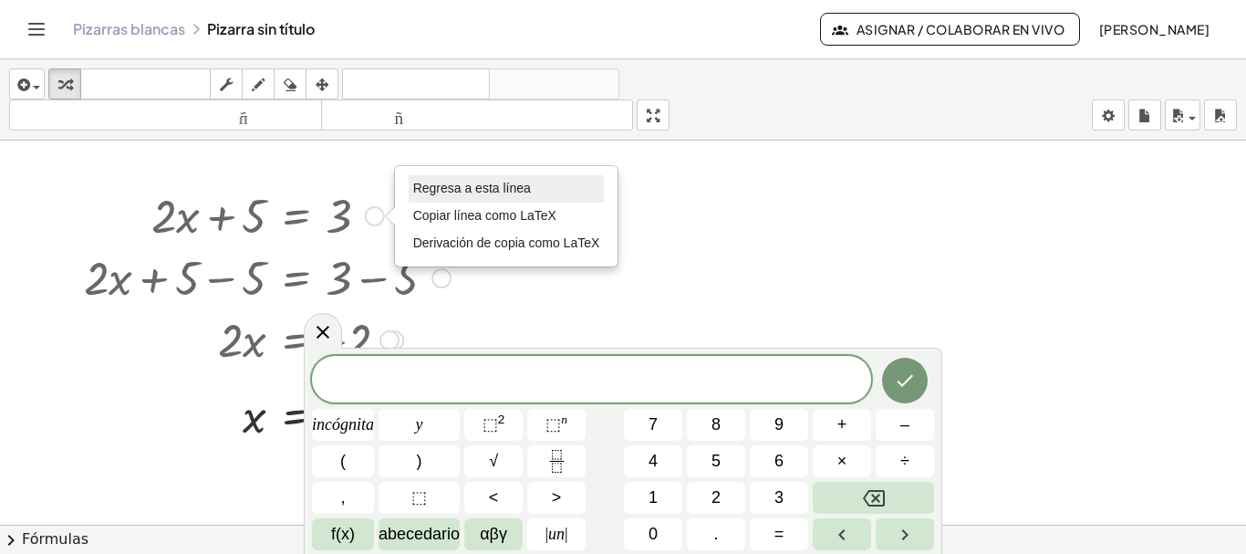
click at [435, 191] on font "Regresa a esta línea" at bounding box center [472, 188] width 118 height 15
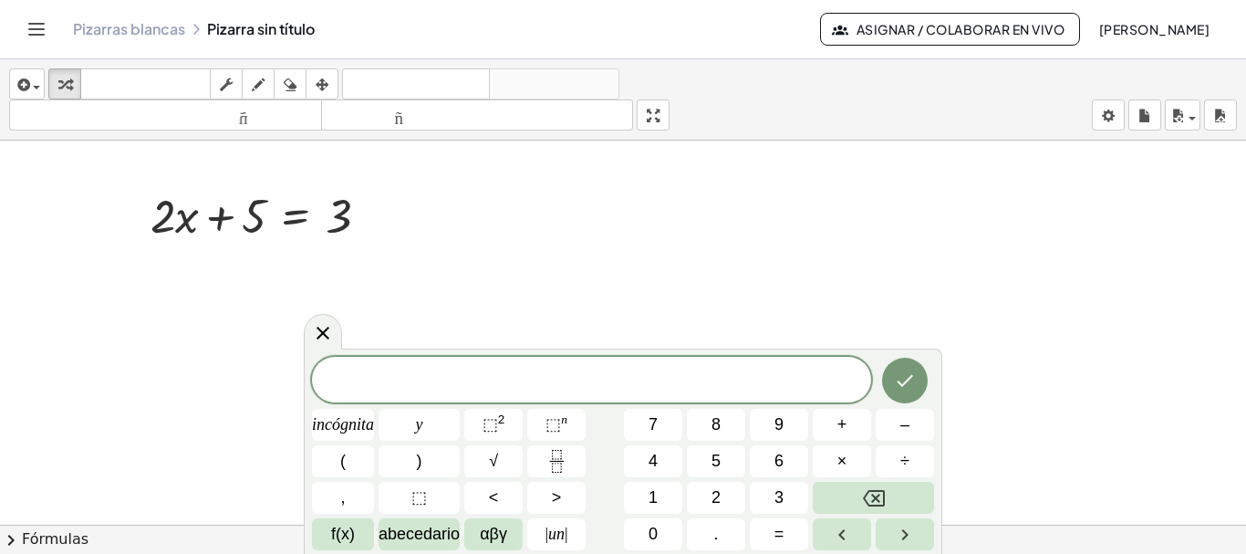
click at [413, 256] on div at bounding box center [623, 538] width 1246 height 794
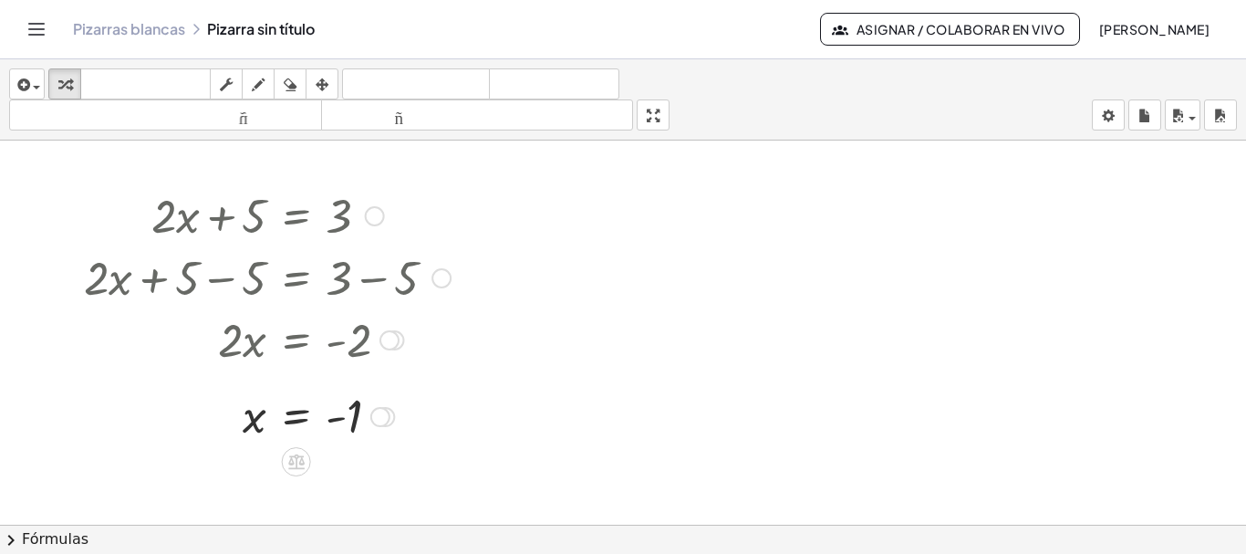
click at [372, 219] on div at bounding box center [375, 216] width 20 height 20
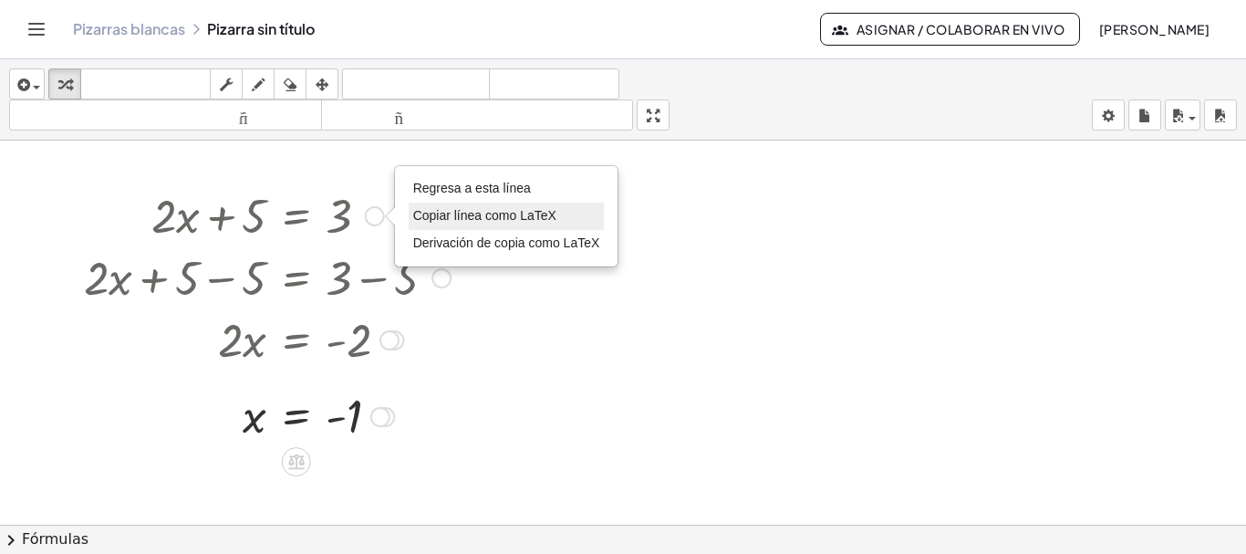
click at [464, 221] on font "Copiar línea como LaTeX" at bounding box center [484, 215] width 143 height 15
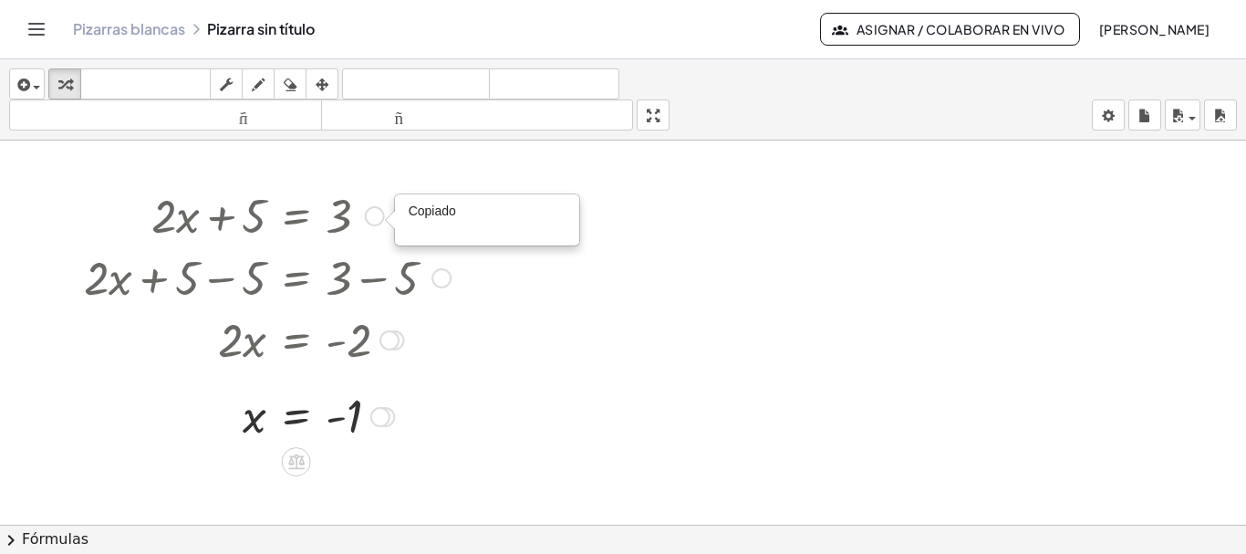
click at [374, 215] on div "Copiado done" at bounding box center [375, 216] width 20 height 20
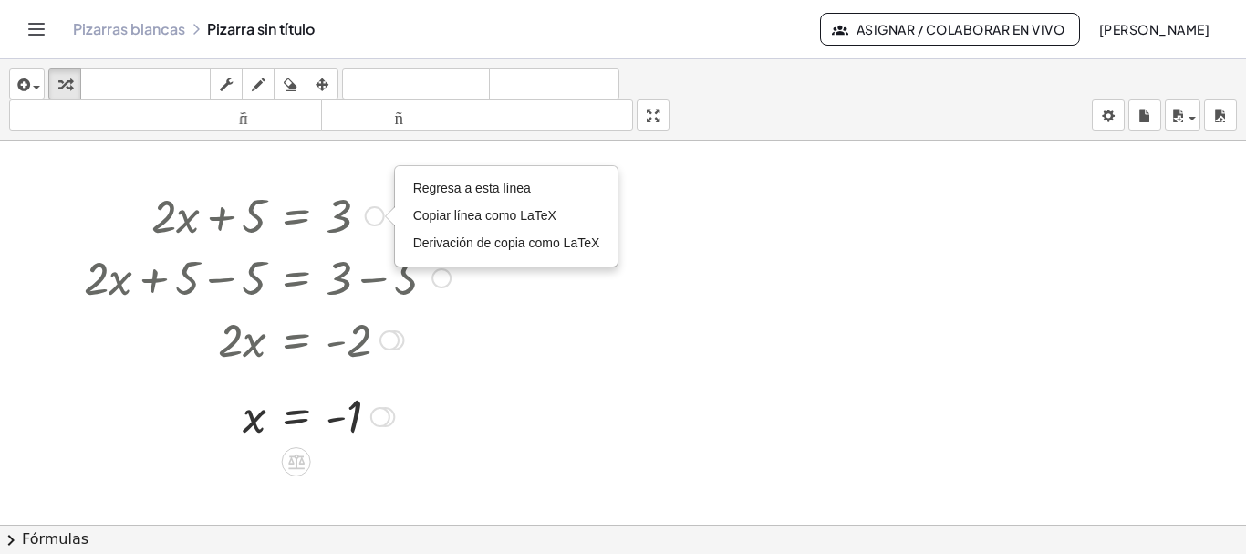
click at [233, 207] on div at bounding box center [267, 214] width 385 height 62
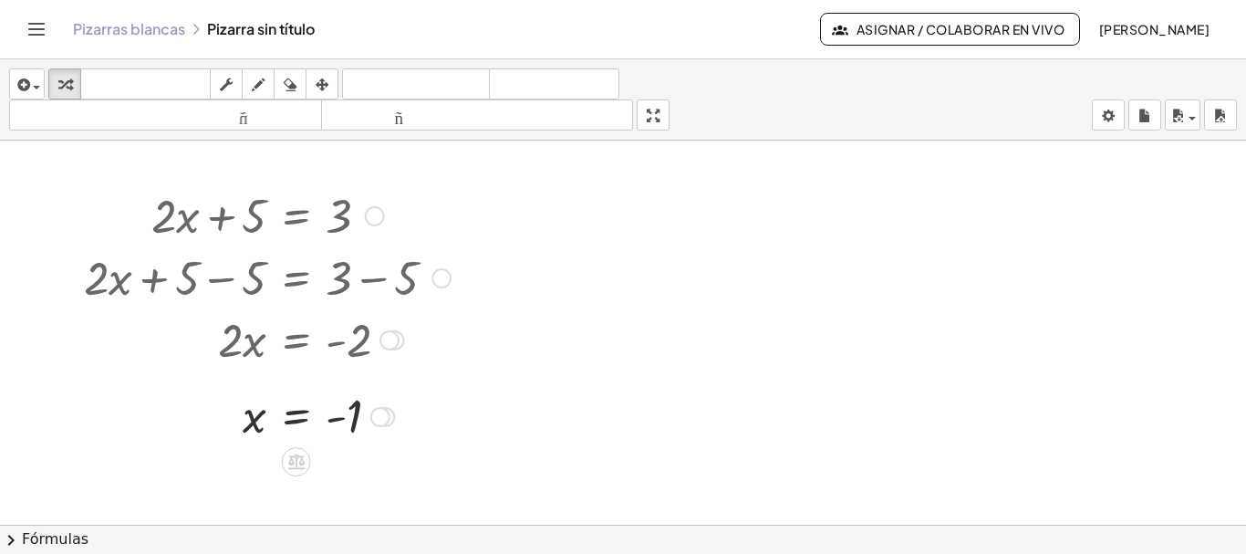
click at [233, 207] on div at bounding box center [267, 214] width 385 height 62
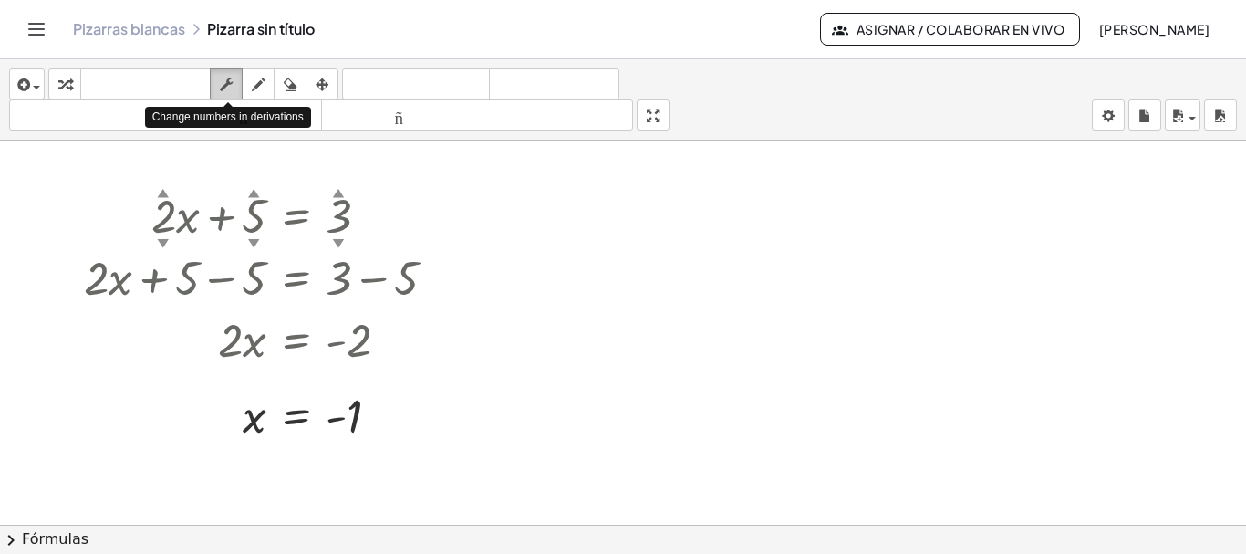
click at [235, 89] on div "button" at bounding box center [226, 84] width 24 height 22
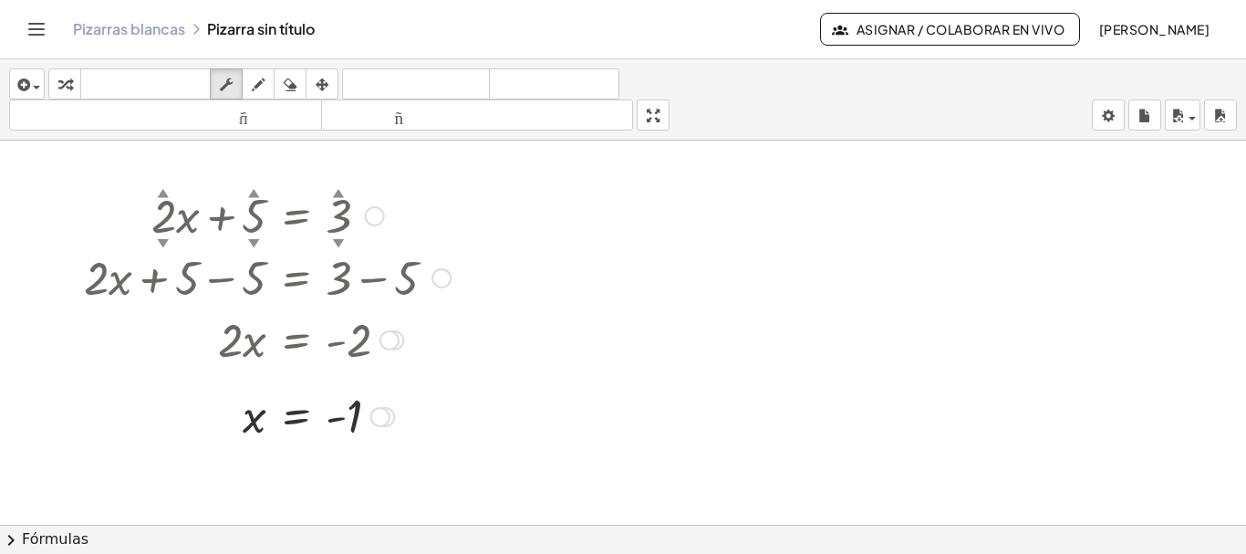
click at [338, 191] on font "▲" at bounding box center [339, 192] width 12 height 14
click at [253, 238] on font "▼" at bounding box center [254, 242] width 12 height 14
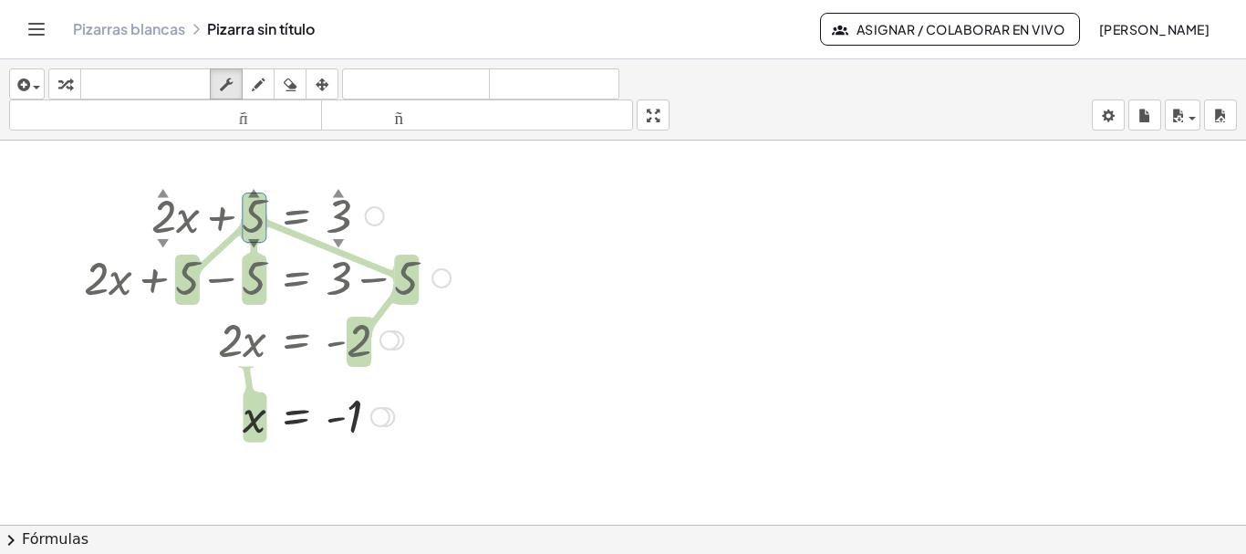
click at [162, 235] on font "▼" at bounding box center [164, 242] width 12 height 14
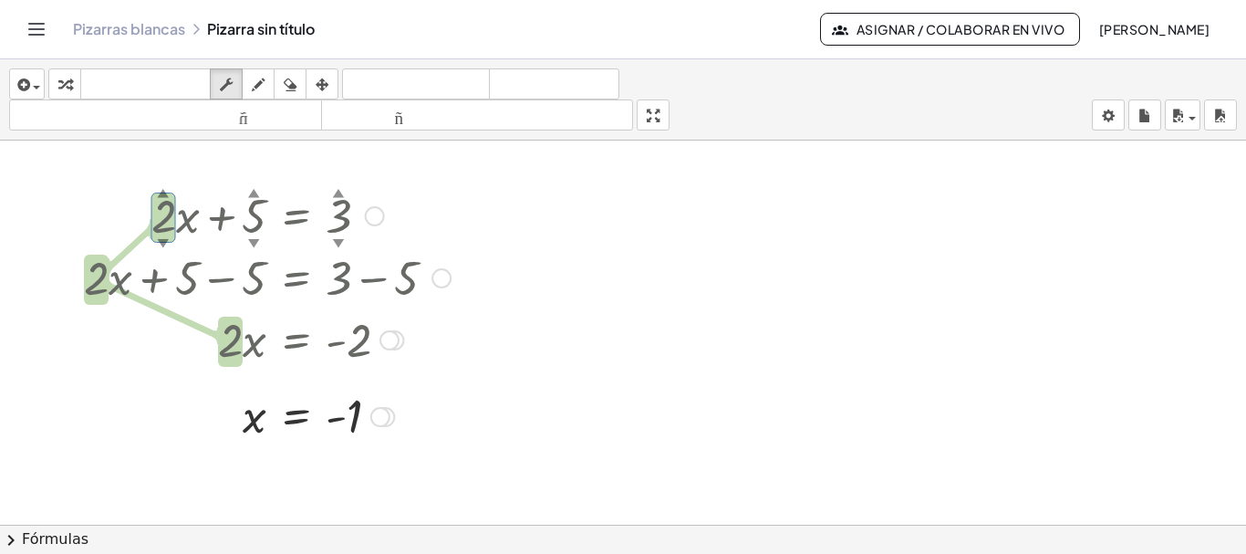
click at [256, 241] on font "▼" at bounding box center [254, 242] width 12 height 14
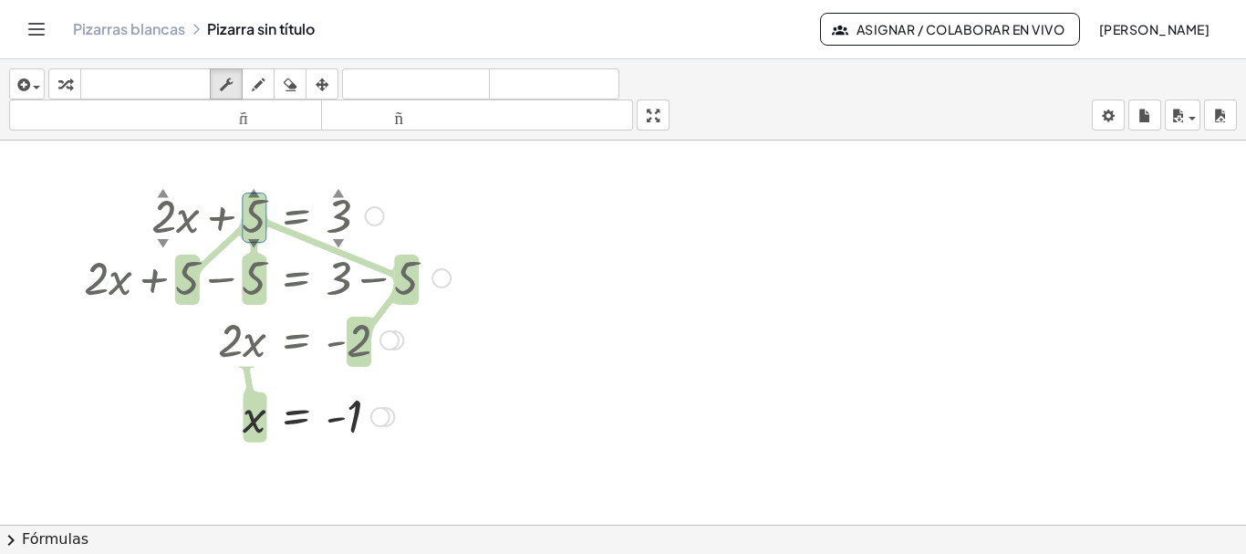
click at [352, 235] on div at bounding box center [267, 214] width 385 height 62
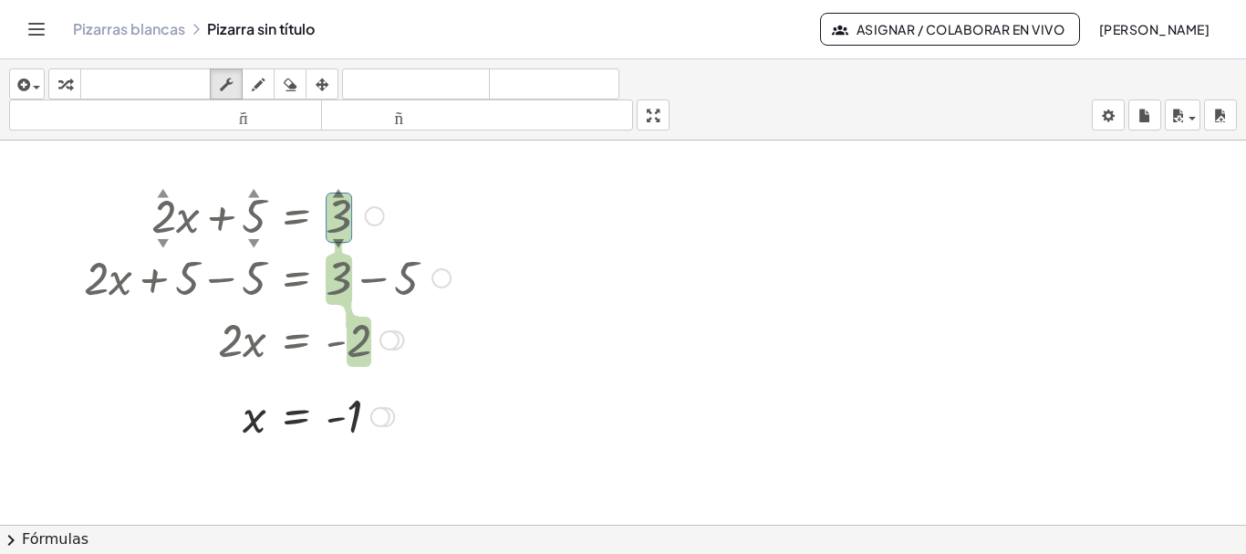
click at [297, 216] on div "+ · 2 ▲ ▼ · x + 5 ▲ ▼ = 3 ▲ ▼ Regresa a esta línea Copiar línea como LaTeX Deri…" at bounding box center [297, 216] width 0 height 0
click at [182, 85] on font "teclado" at bounding box center [145, 84] width 121 height 17
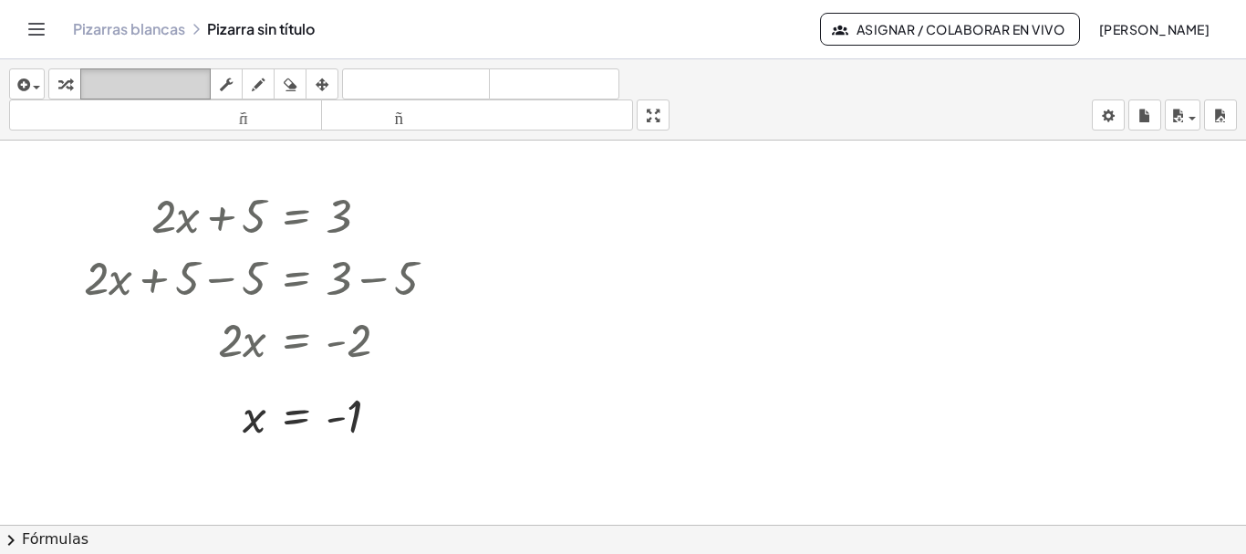
click at [182, 85] on font "teclado" at bounding box center [145, 84] width 121 height 17
click at [347, 222] on div at bounding box center [267, 214] width 385 height 62
click at [344, 220] on div at bounding box center [267, 214] width 385 height 62
click at [354, 206] on div at bounding box center [267, 214] width 385 height 62
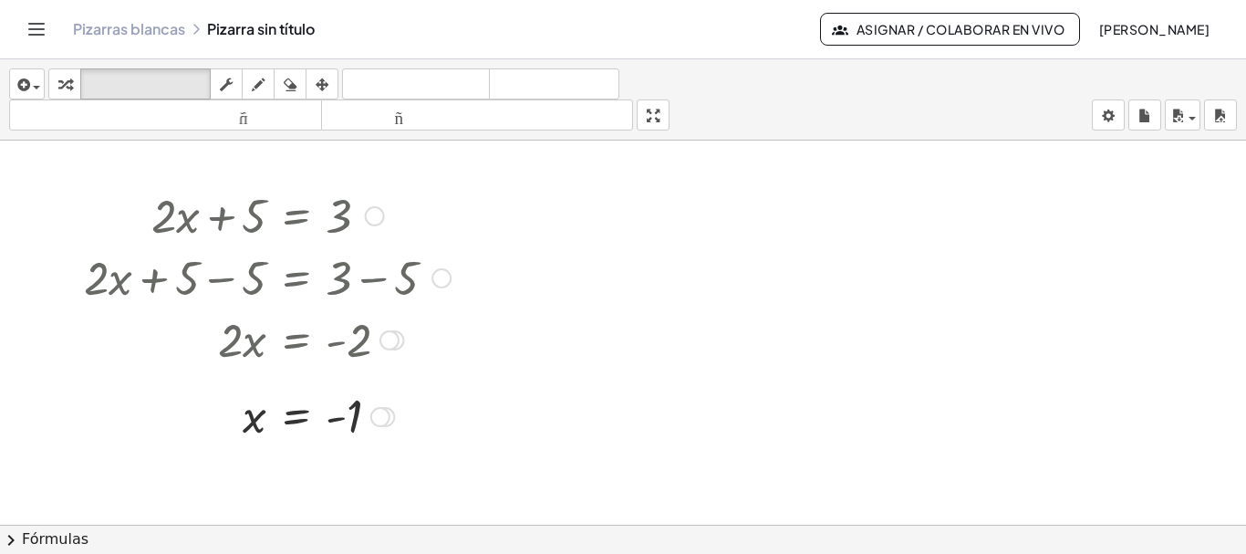
click at [364, 221] on div at bounding box center [267, 214] width 385 height 62
click at [379, 220] on div "Regresa a esta línea Copiar línea como LaTeX Derivación de copia como LaTeX" at bounding box center [375, 216] width 20 height 20
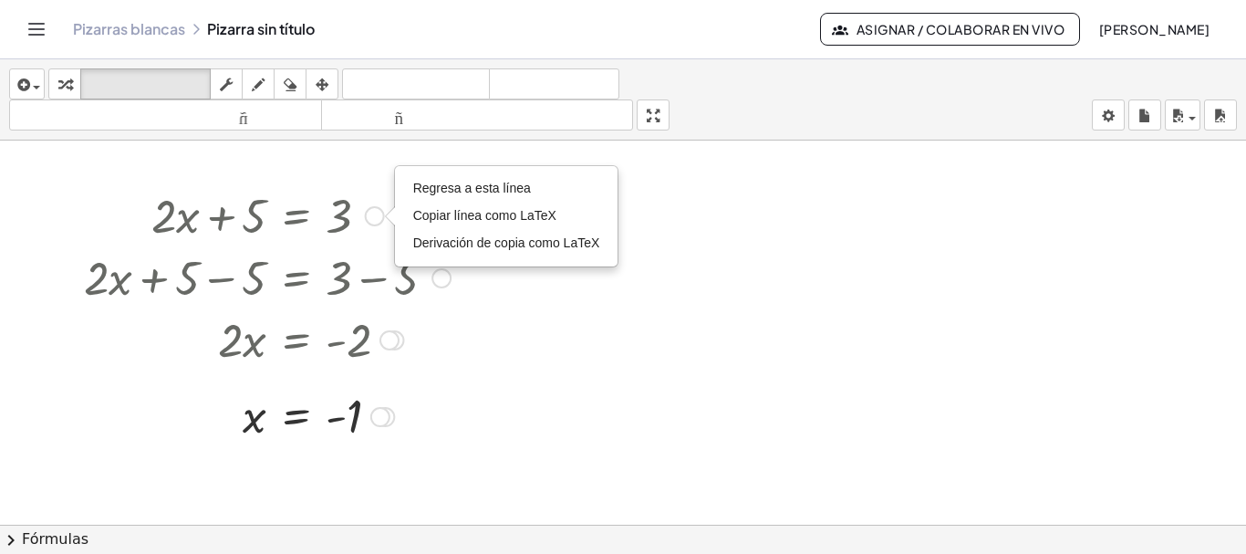
click at [325, 220] on div at bounding box center [267, 214] width 385 height 62
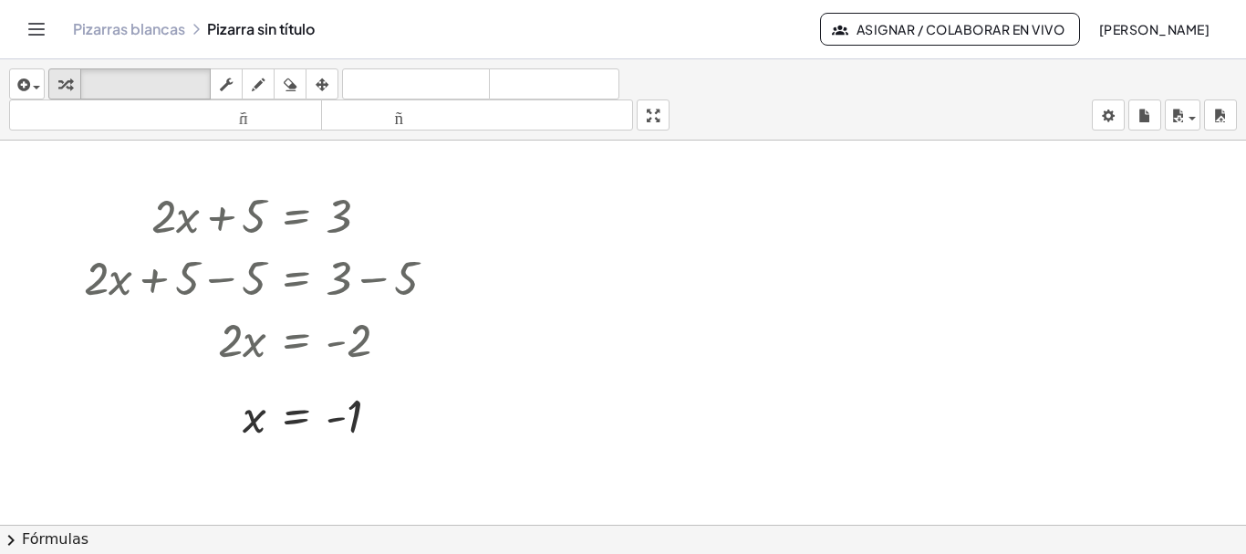
click at [72, 77] on div "button" at bounding box center [65, 84] width 24 height 22
click at [218, 236] on div at bounding box center [267, 214] width 385 height 62
click at [230, 220] on div at bounding box center [267, 214] width 385 height 62
drag, startPoint x: 255, startPoint y: 214, endPoint x: 268, endPoint y: 215, distance: 13.7
click at [258, 215] on div at bounding box center [267, 214] width 385 height 62
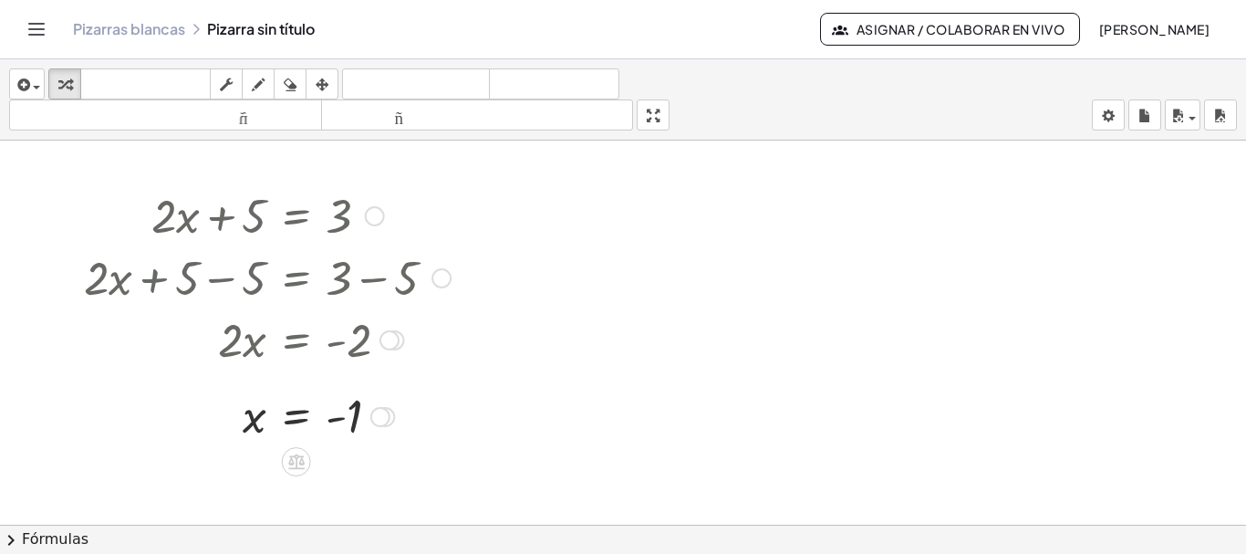
drag, startPoint x: 268, startPoint y: 215, endPoint x: 387, endPoint y: 229, distance: 119.4
click at [283, 224] on div at bounding box center [267, 214] width 385 height 62
click at [397, 229] on div at bounding box center [267, 214] width 385 height 62
click at [340, 216] on div at bounding box center [267, 214] width 385 height 62
click at [303, 443] on div at bounding box center [304, 460] width 15 height 34
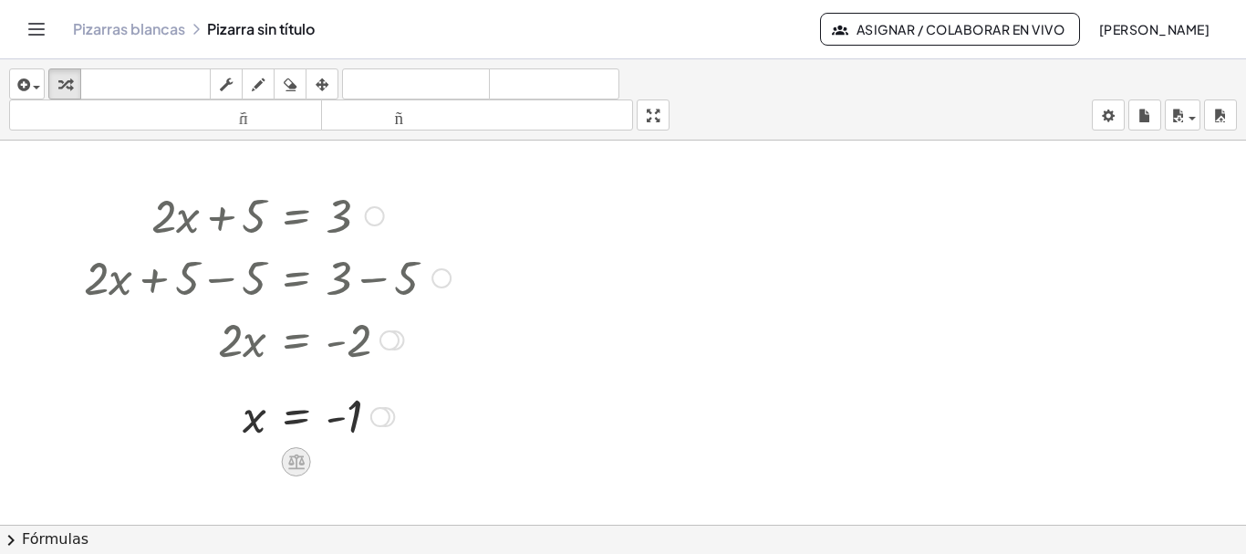
click at [298, 459] on icon at bounding box center [296, 461] width 19 height 19
click at [233, 466] on div "+" at bounding box center [223, 461] width 29 height 29
click at [37, 17] on button "Cambiar navegación" at bounding box center [36, 29] width 29 height 29
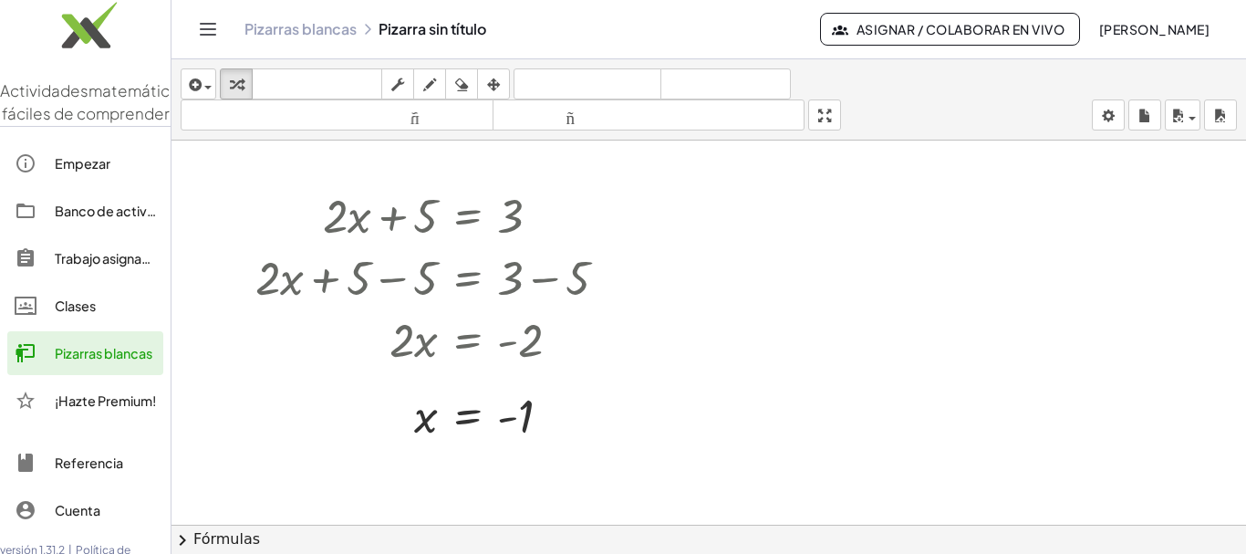
click at [47, 172] on link "Empezar" at bounding box center [85, 163] width 156 height 44
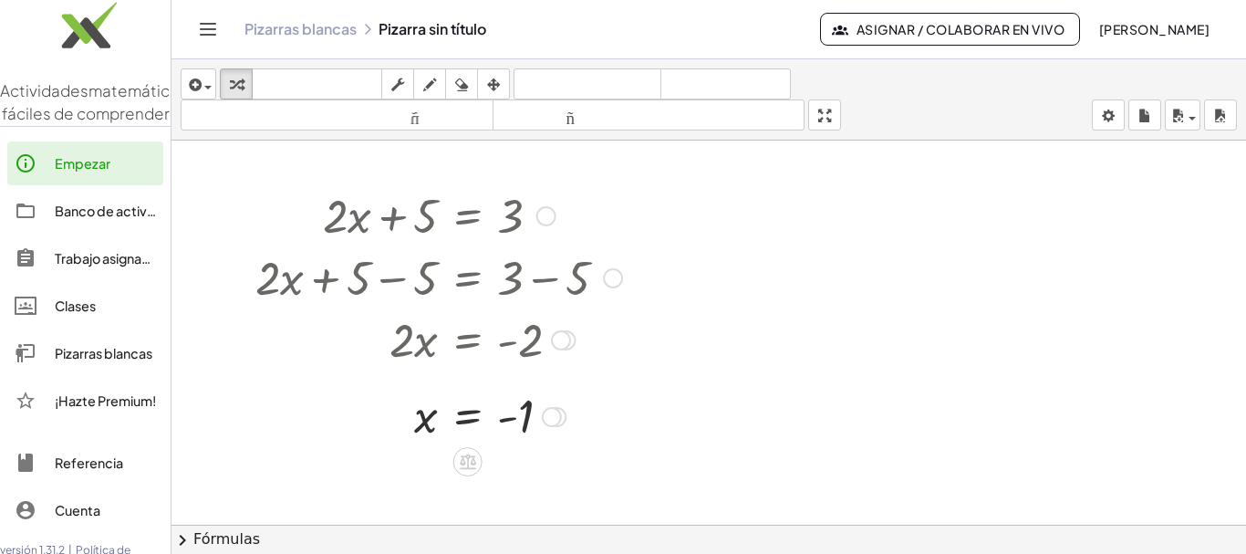
click at [404, 209] on div at bounding box center [438, 214] width 385 height 62
click at [556, 218] on div "Regresa a esta línea Copiar línea como LaTeX Derivación de copia como LaTeX" at bounding box center [547, 216] width 20 height 20
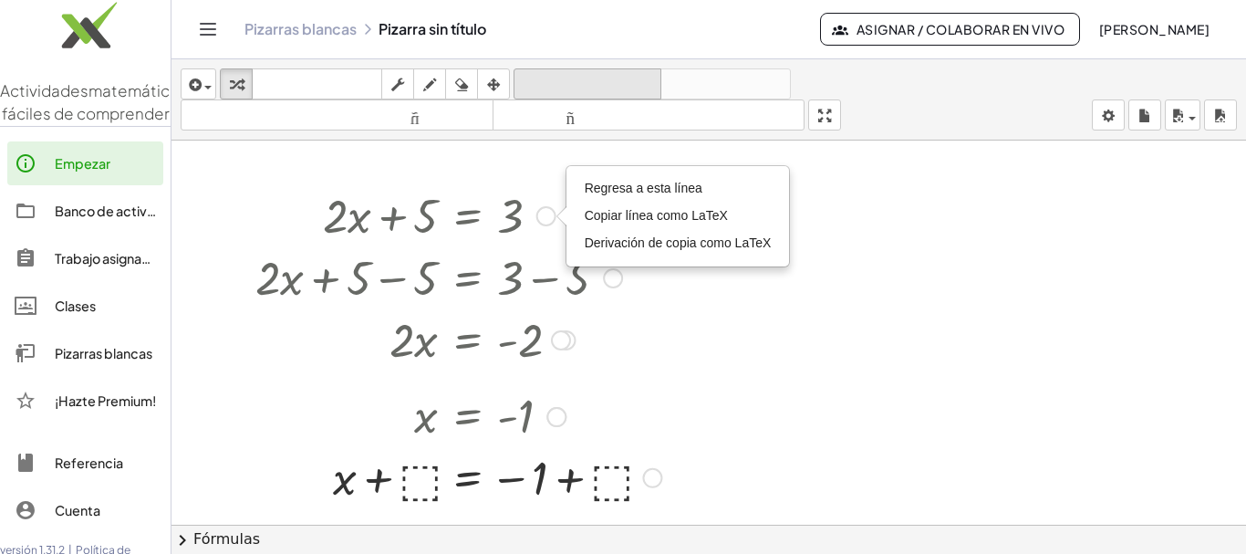
click at [599, 89] on font "deshacer" at bounding box center [587, 84] width 139 height 17
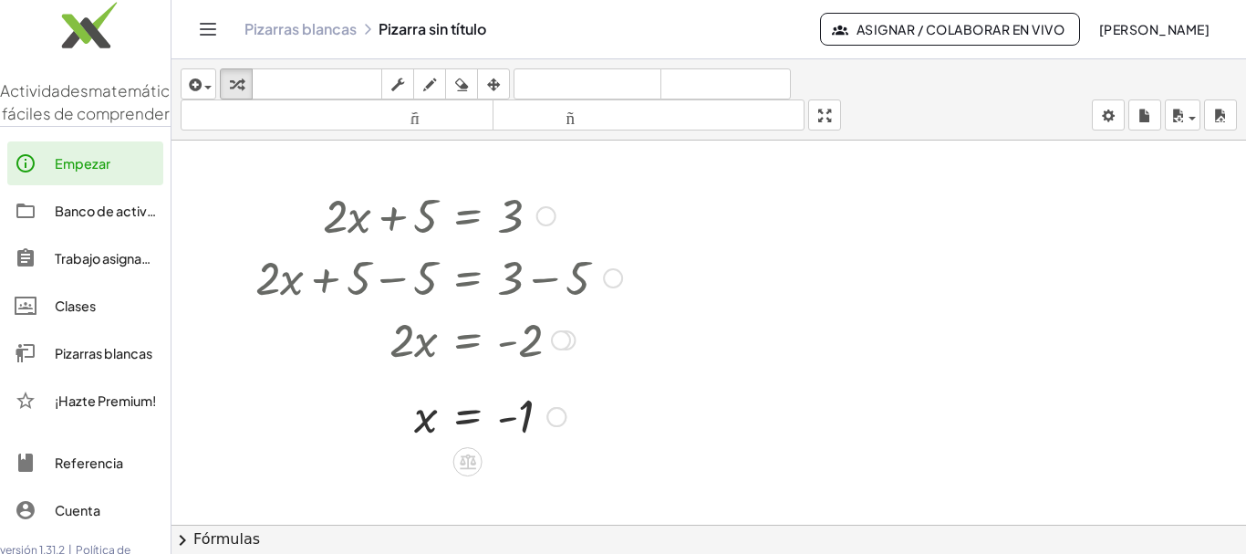
drag, startPoint x: 487, startPoint y: 224, endPoint x: 499, endPoint y: 225, distance: 12.0
click at [488, 224] on div at bounding box center [438, 214] width 385 height 62
click at [514, 218] on div at bounding box center [438, 214] width 385 height 62
click at [460, 87] on icon "button" at bounding box center [461, 85] width 13 height 22
click at [484, 223] on div at bounding box center [709, 538] width 1075 height 794
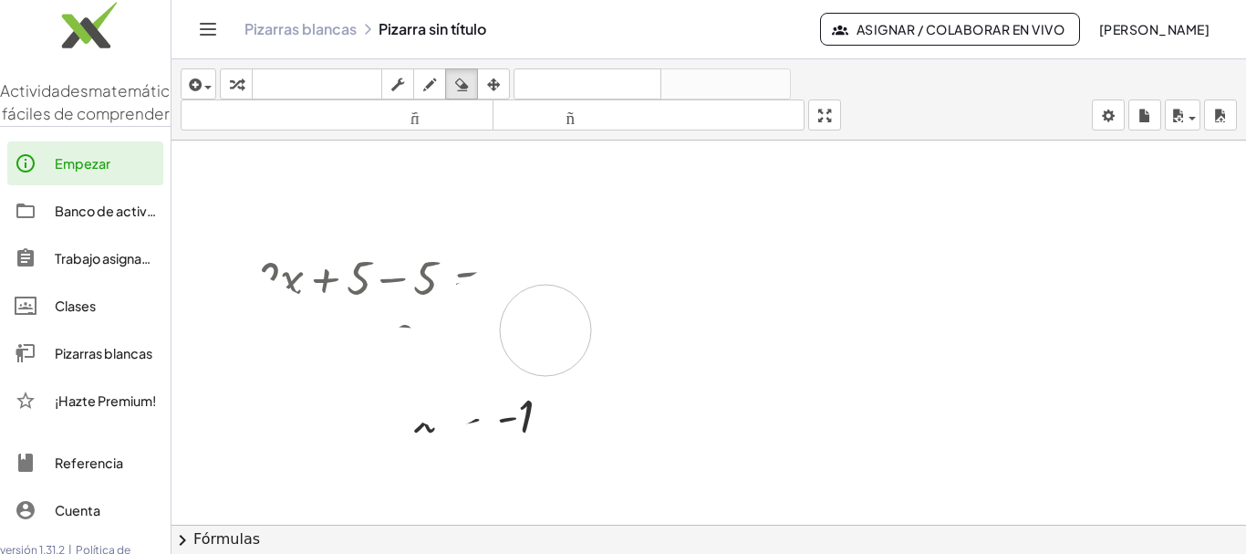
drag, startPoint x: 527, startPoint y: 216, endPoint x: 434, endPoint y: 397, distance: 203.2
click at [440, 404] on div at bounding box center [709, 538] width 1075 height 794
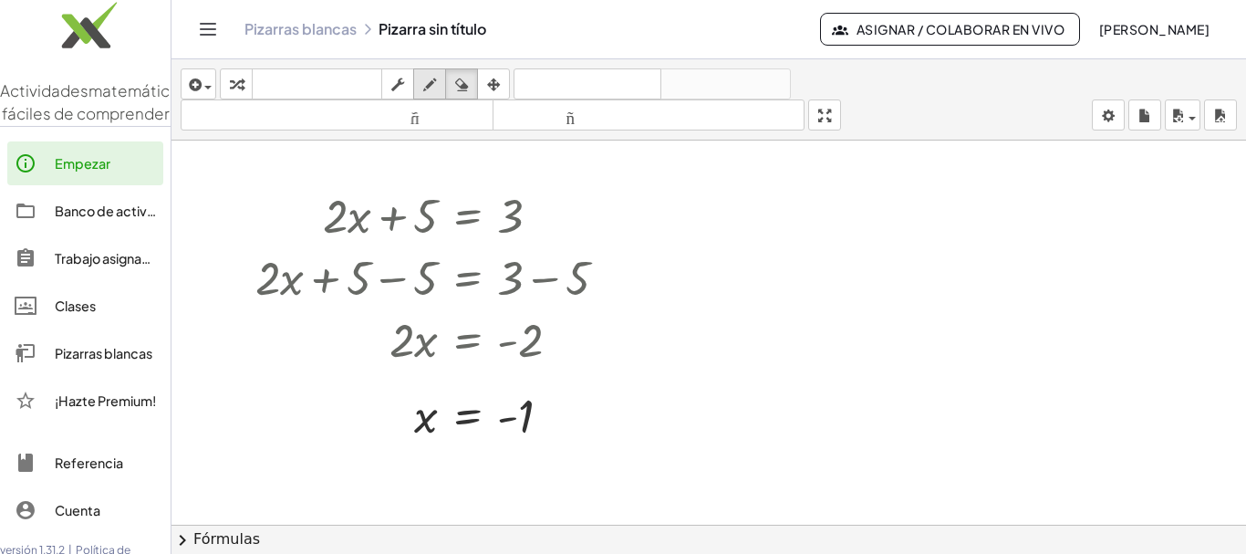
click at [421, 89] on div "button" at bounding box center [430, 84] width 24 height 22
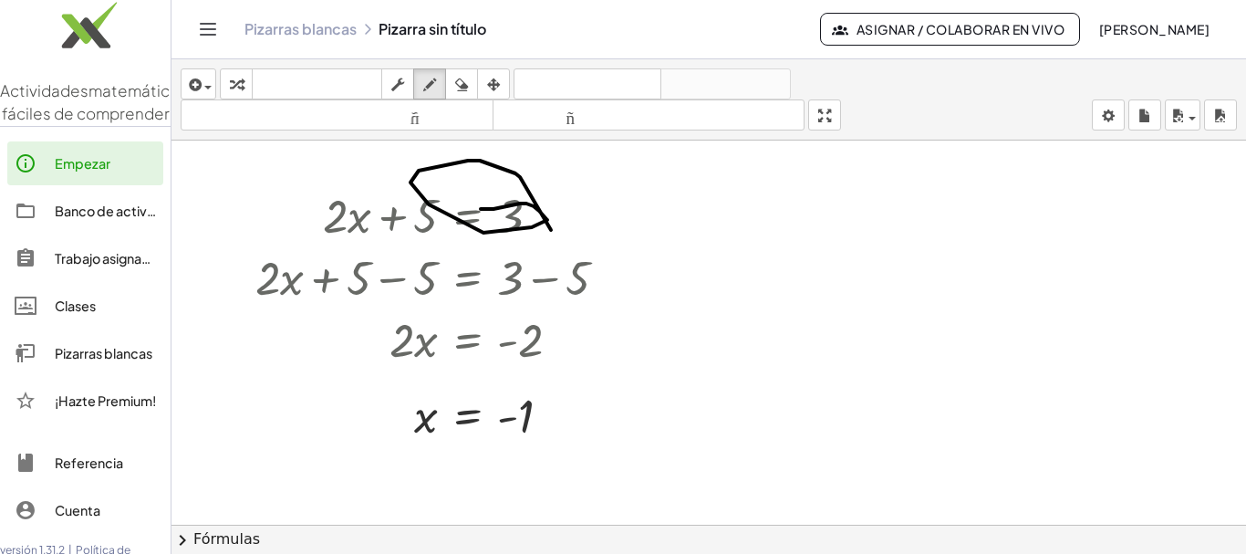
drag, startPoint x: 483, startPoint y: 209, endPoint x: 562, endPoint y: 256, distance: 92.0
click at [556, 240] on div at bounding box center [709, 538] width 1075 height 794
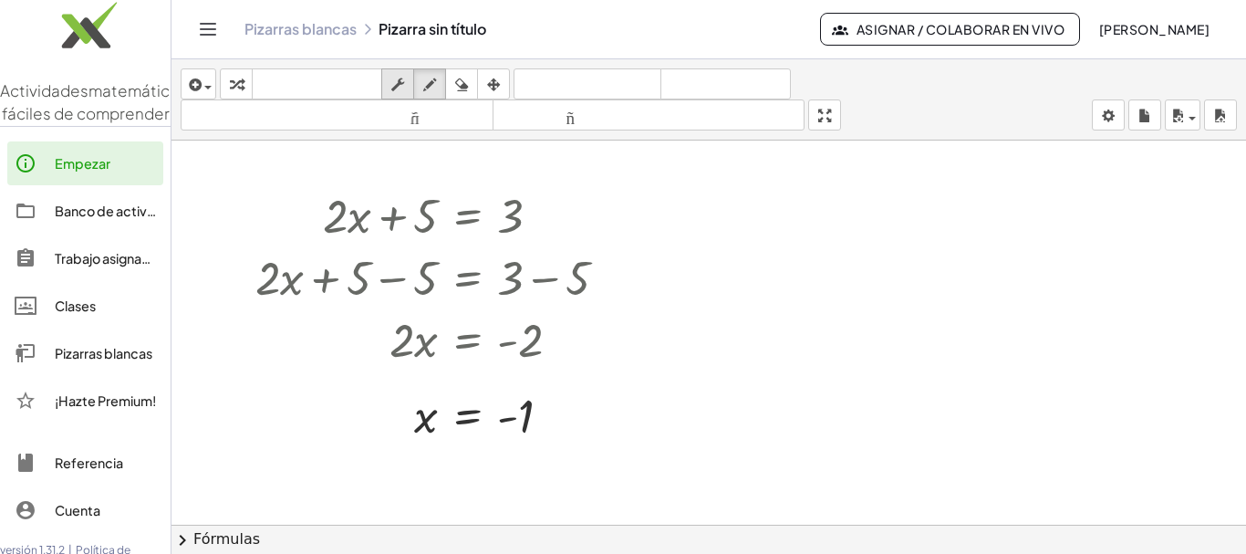
click at [399, 72] on button "fregar" at bounding box center [397, 83] width 33 height 31
click at [329, 195] on font "▲" at bounding box center [335, 192] width 12 height 14
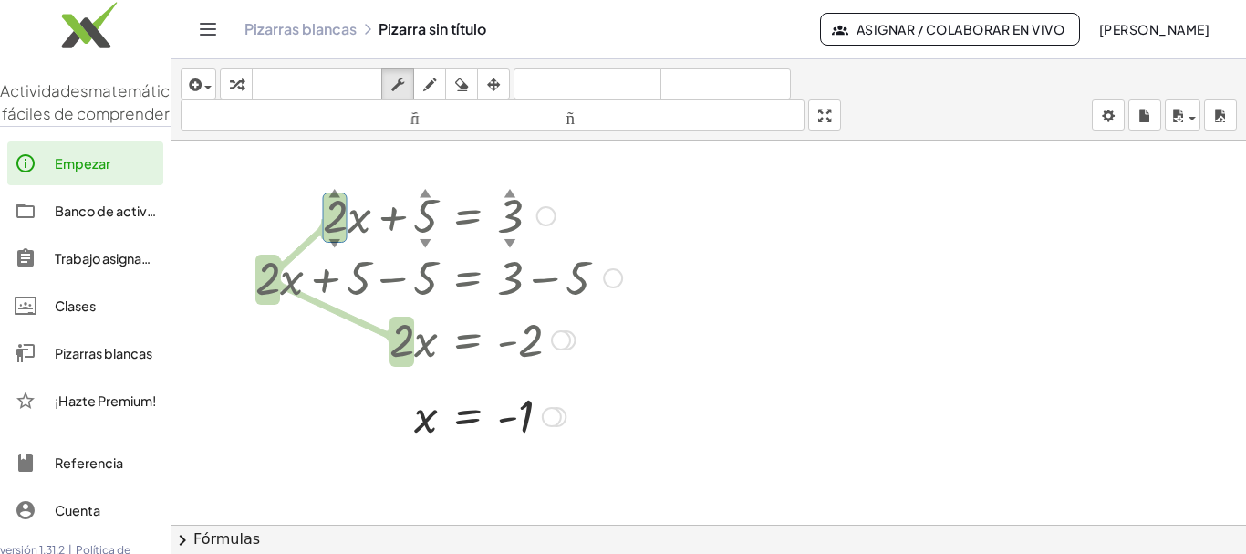
click at [329, 193] on font "▲" at bounding box center [335, 192] width 12 height 14
click at [337, 188] on font "▲" at bounding box center [335, 192] width 12 height 14
click at [391, 369] on div at bounding box center [438, 339] width 385 height 62
click at [416, 374] on div "+ · 2 ▲ ▼ · x + 5 ▲ ▼ = 3 ▲ ▼ Regresa a esta línea Copiar línea como LaTeX Deri…" at bounding box center [432, 314] width 408 height 271
click at [429, 342] on div at bounding box center [438, 339] width 385 height 62
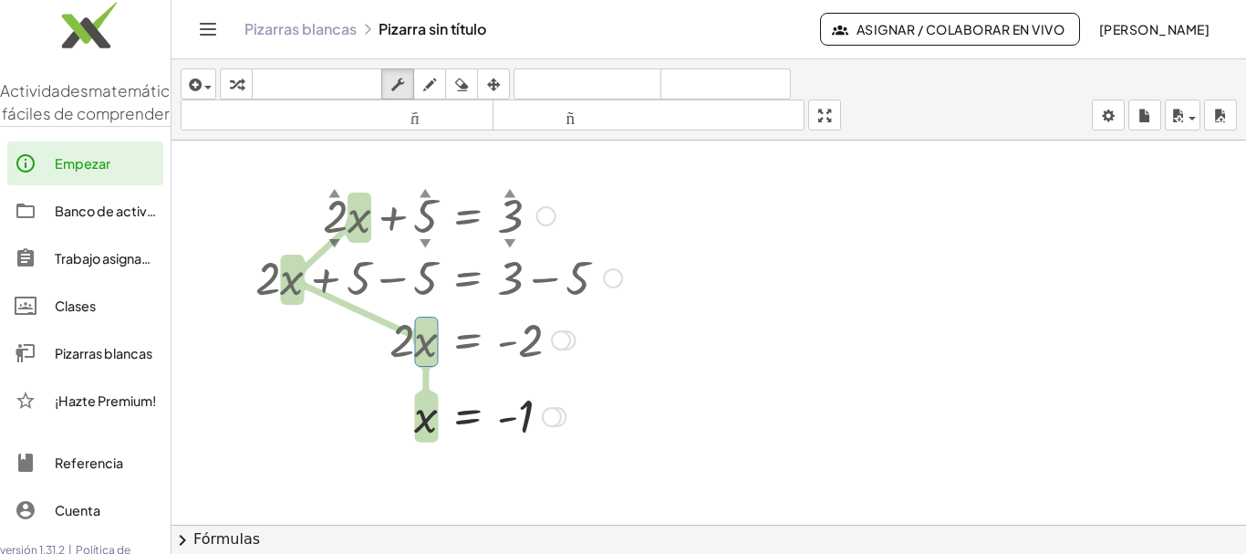
click at [392, 343] on div at bounding box center [438, 339] width 385 height 62
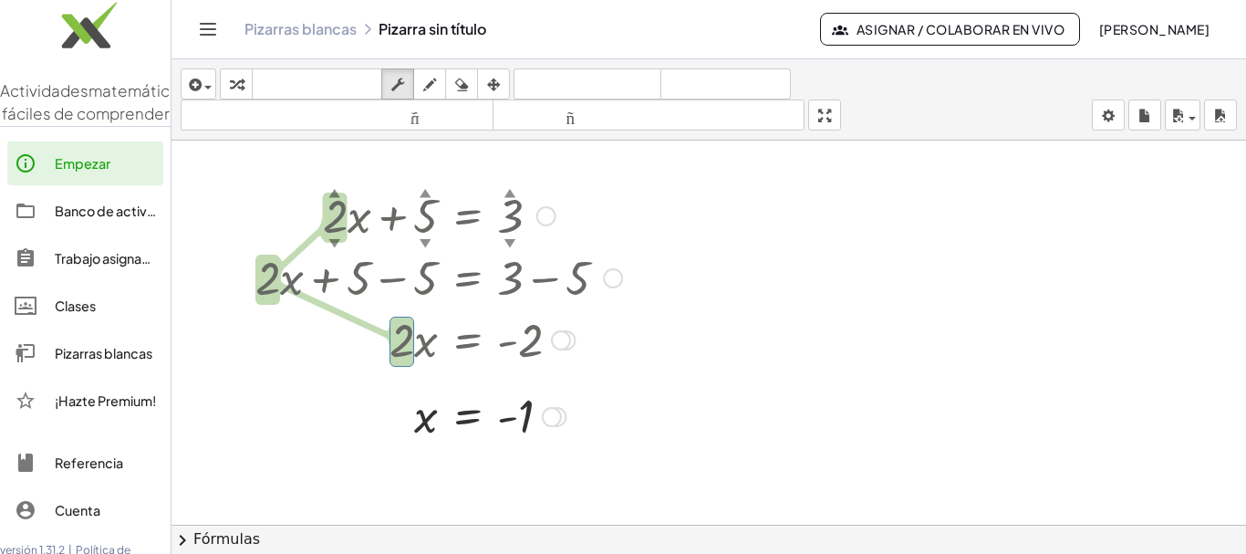
click at [406, 344] on div at bounding box center [438, 339] width 385 height 62
click at [427, 250] on div at bounding box center [438, 276] width 385 height 62
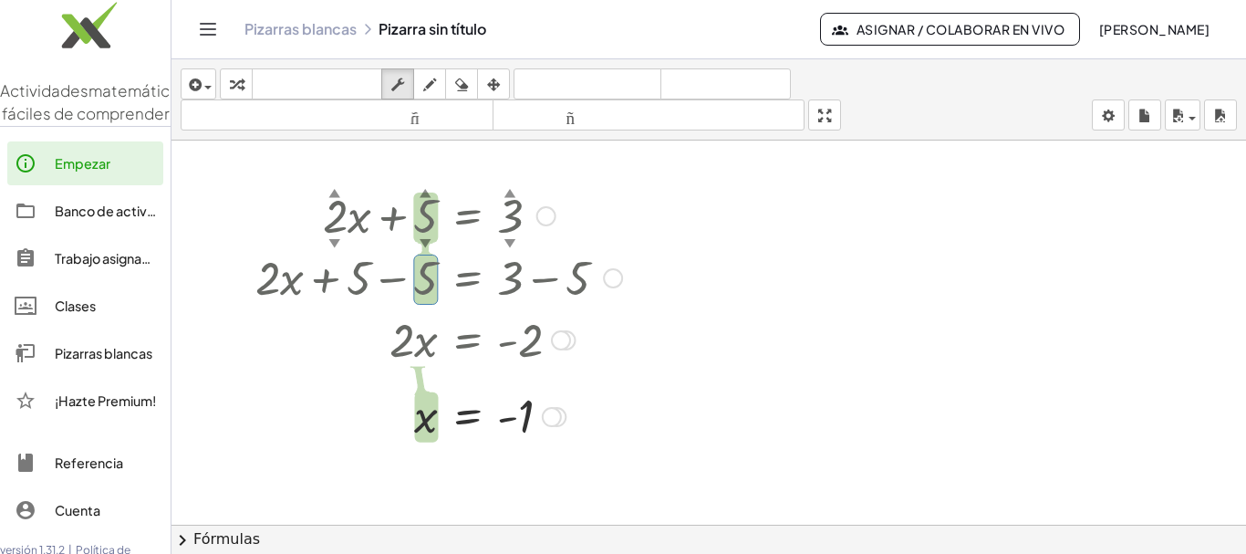
click at [428, 244] on font "▼" at bounding box center [426, 242] width 12 height 14
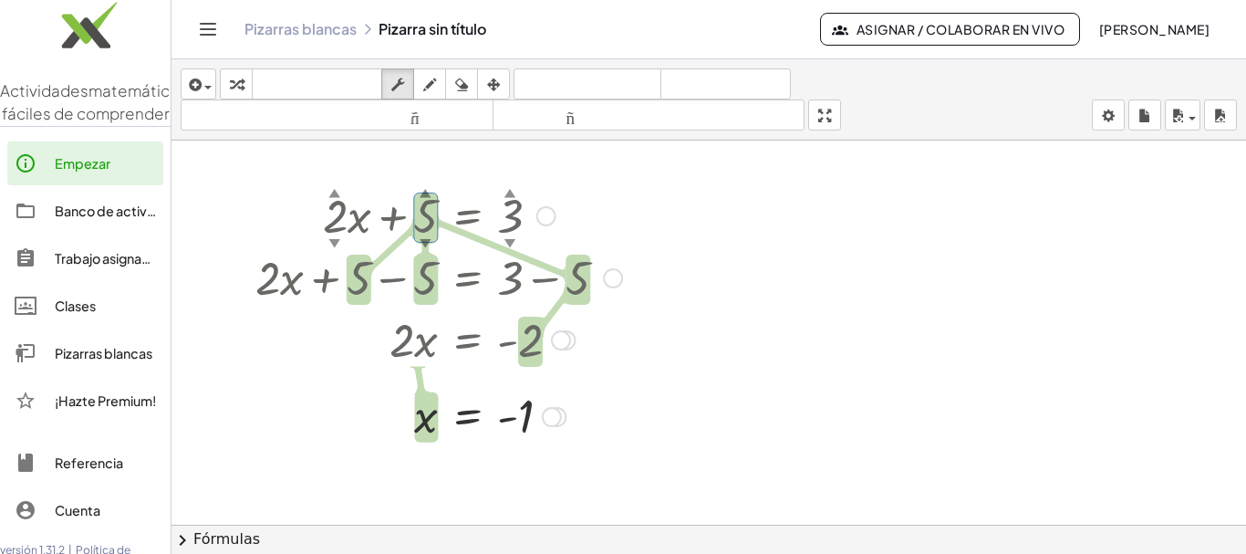
click at [427, 238] on font "▼" at bounding box center [426, 242] width 12 height 14
click at [711, 279] on div at bounding box center [709, 538] width 1075 height 794
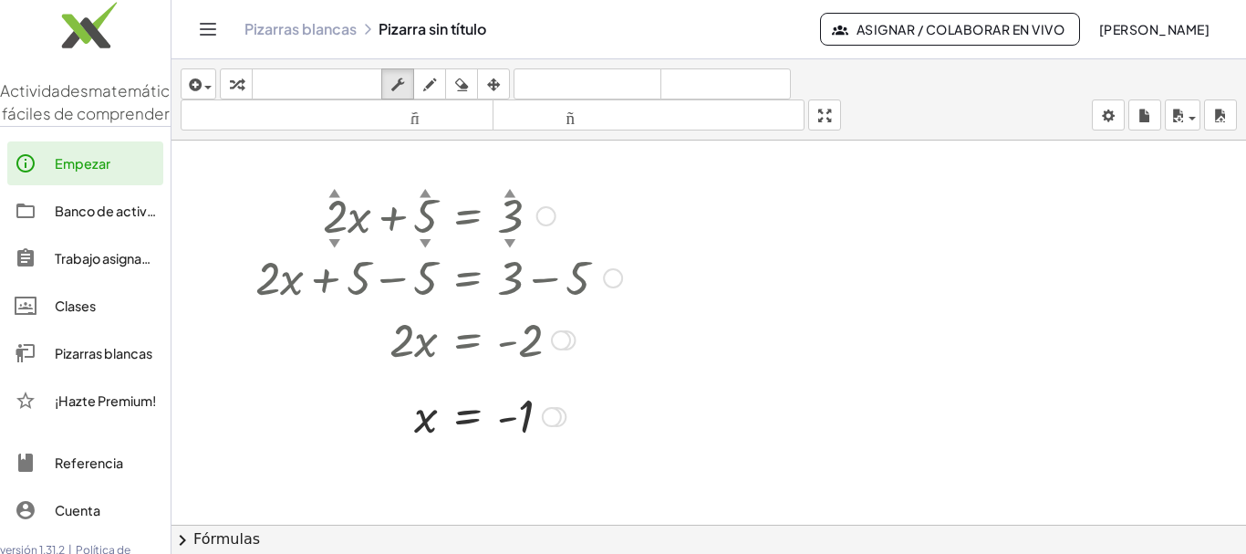
click at [422, 198] on font "▲" at bounding box center [426, 192] width 12 height 14
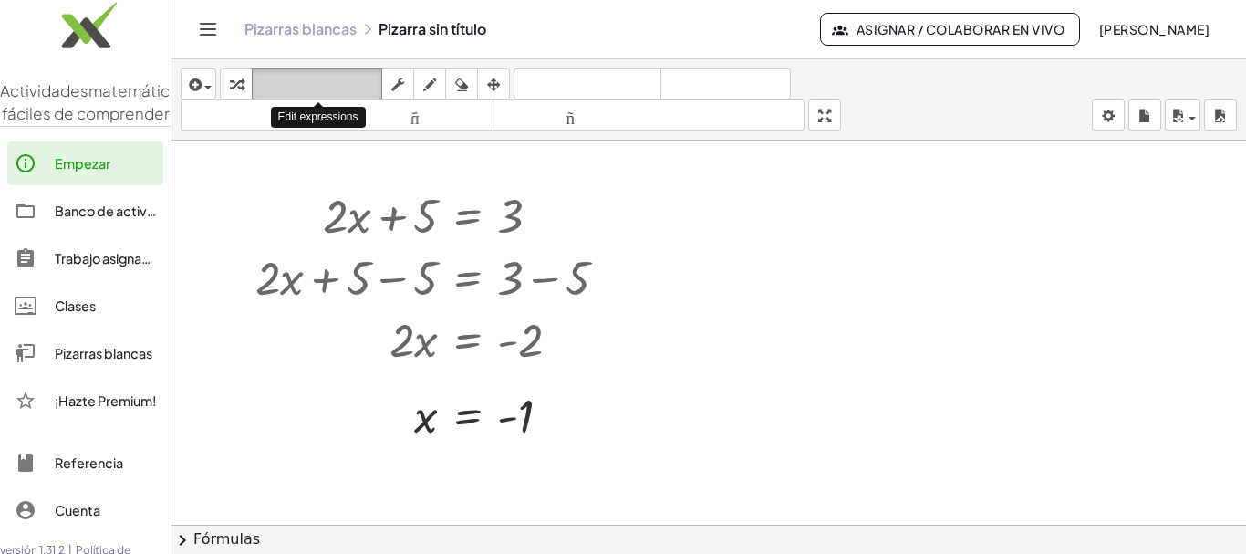
click at [273, 91] on font "teclado" at bounding box center [316, 84] width 121 height 17
click at [242, 84] on icon "button" at bounding box center [236, 85] width 13 height 22
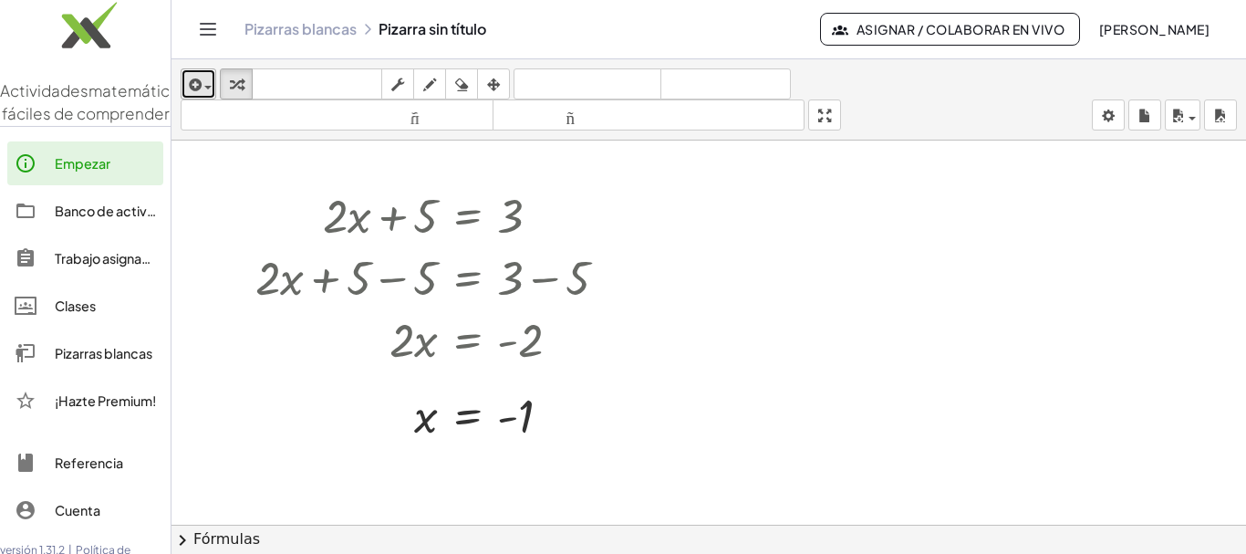
click at [187, 81] on icon "button" at bounding box center [193, 85] width 16 height 22
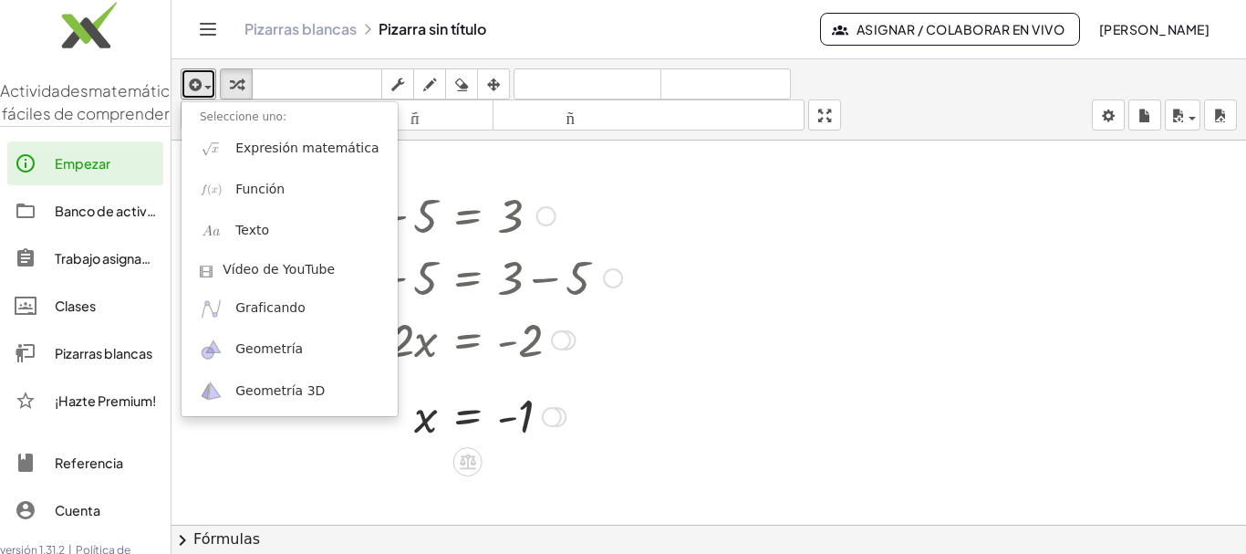
click at [609, 274] on div at bounding box center [613, 278] width 20 height 20
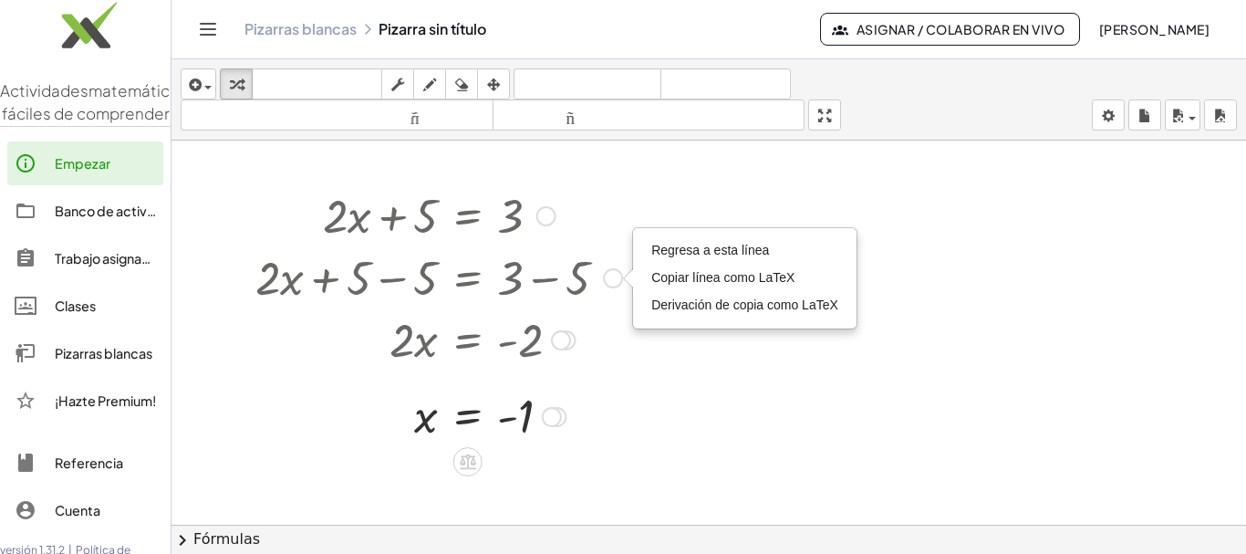
click at [618, 187] on div at bounding box center [438, 214] width 385 height 62
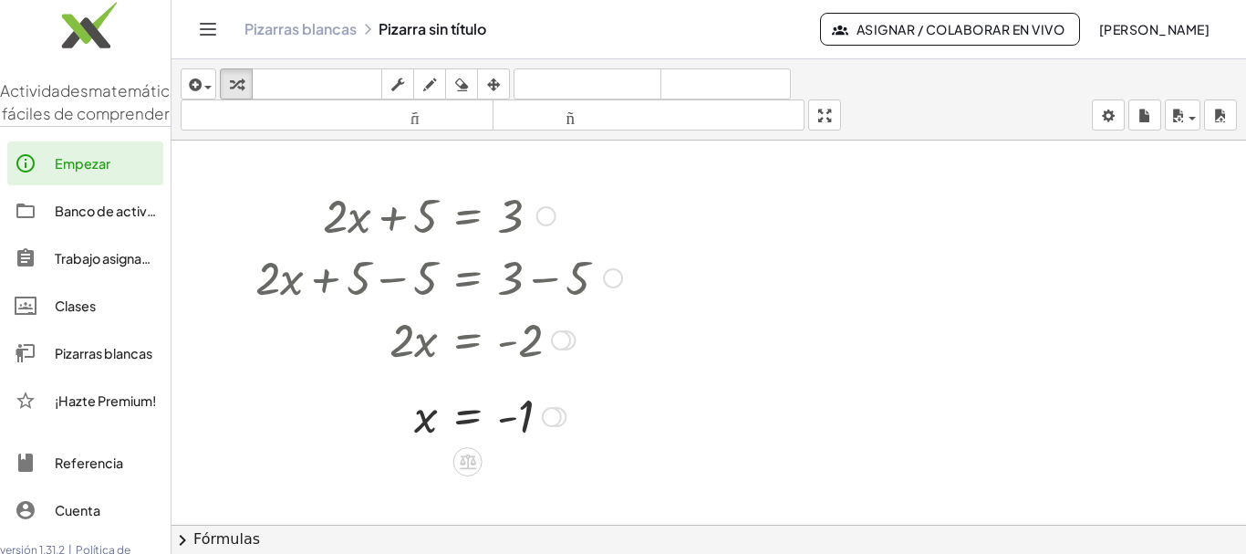
click at [564, 415] on div at bounding box center [557, 417] width 20 height 20
click at [548, 423] on div "Línea de transformación Copiar línea como LaTeX Derivación de copia como LaTeX …" at bounding box center [552, 417] width 20 height 20
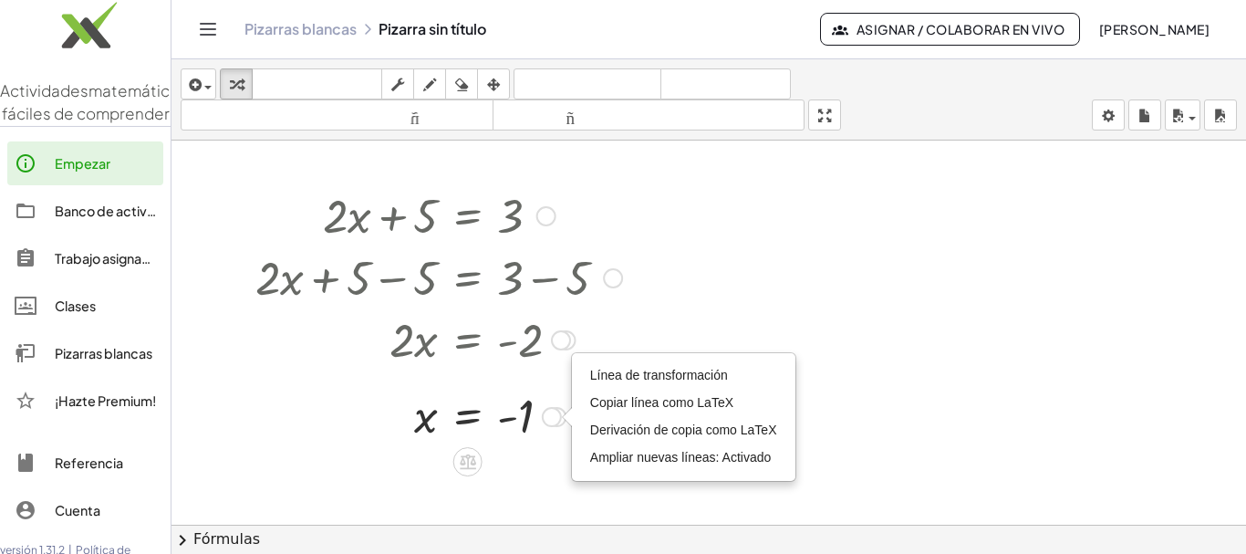
click at [551, 420] on div "Línea de transformación Copiar línea como LaTeX Derivación de copia como LaTeX …" at bounding box center [552, 417] width 20 height 20
click at [660, 458] on font "Ampliar nuevas líneas: Activado" at bounding box center [680, 457] width 181 height 15
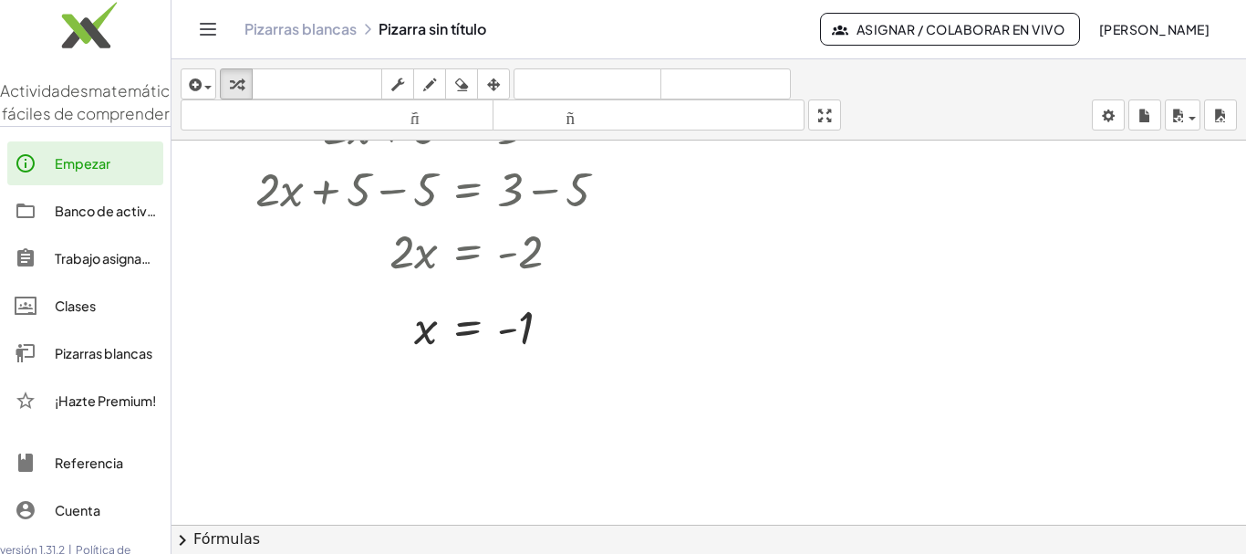
scroll to position [91, 0]
click at [555, 321] on div "Línea de transformación Copiar línea como LaTeX Derivación de copia como LaTeX …" at bounding box center [552, 326] width 20 height 20
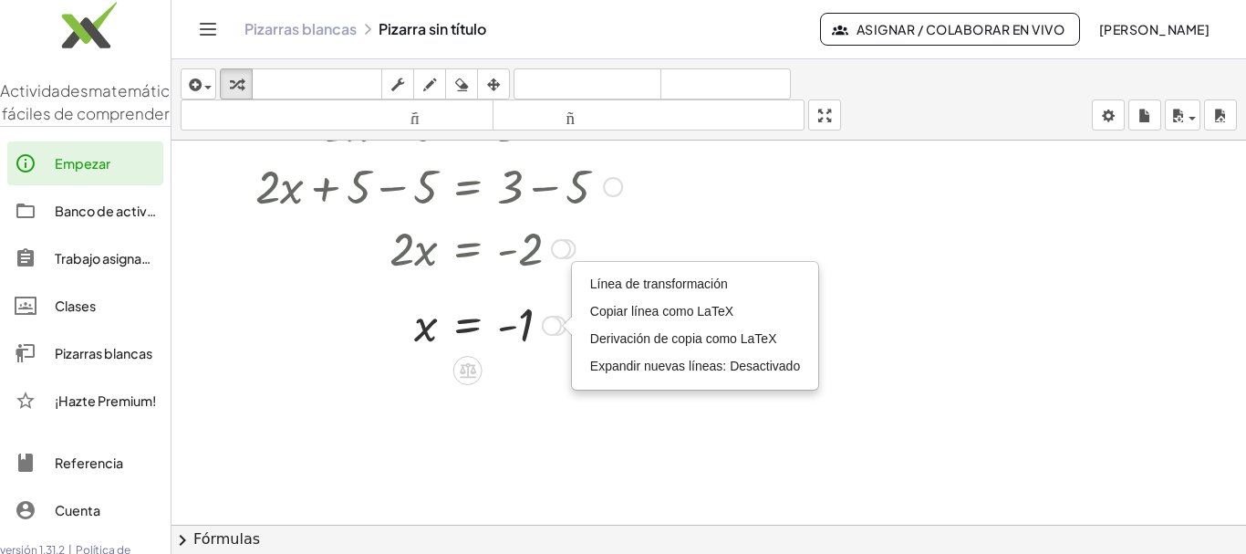
click at [475, 380] on icon at bounding box center [467, 369] width 19 height 19
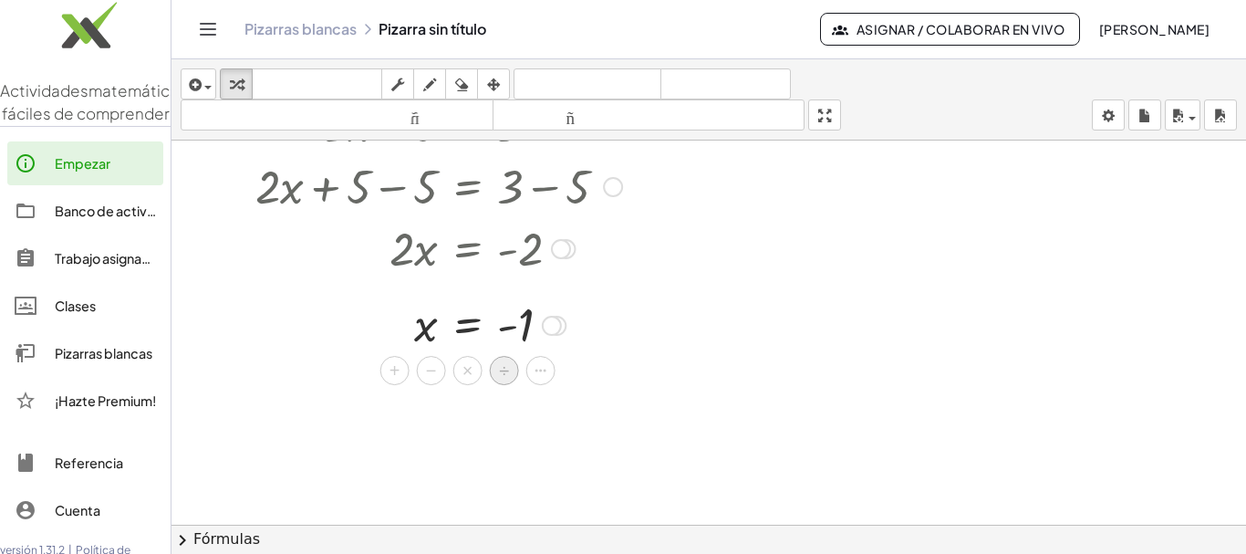
click at [502, 372] on font "÷" at bounding box center [504, 370] width 10 height 20
click at [404, 352] on div at bounding box center [438, 323] width 385 height 91
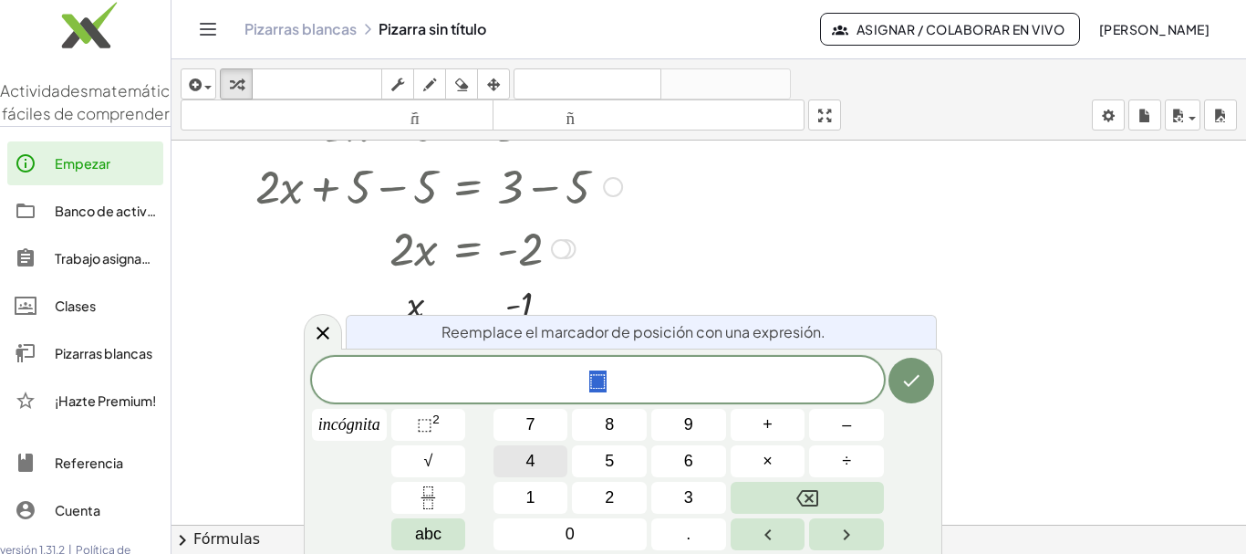
click at [523, 473] on button "4" at bounding box center [531, 461] width 75 height 32
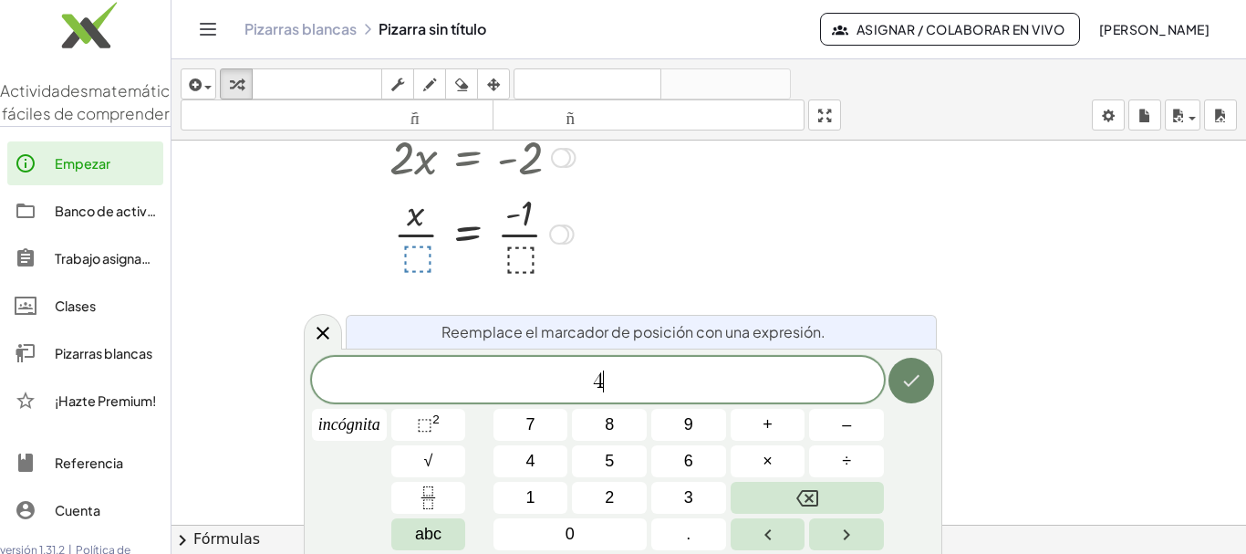
click at [902, 382] on icon "Hecho" at bounding box center [912, 381] width 22 height 22
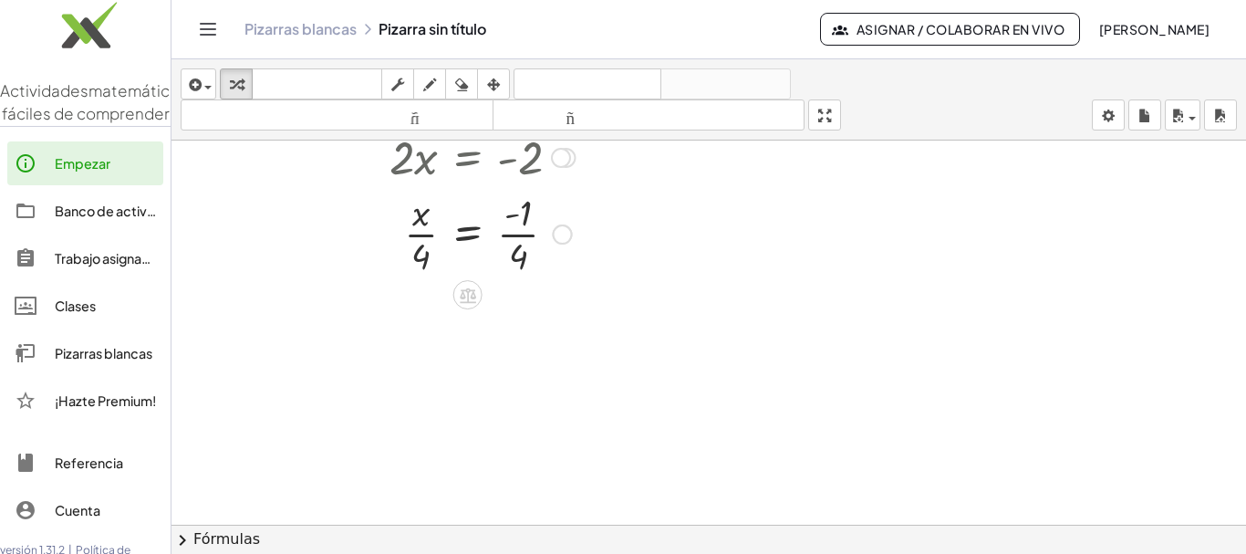
scroll to position [91, 0]
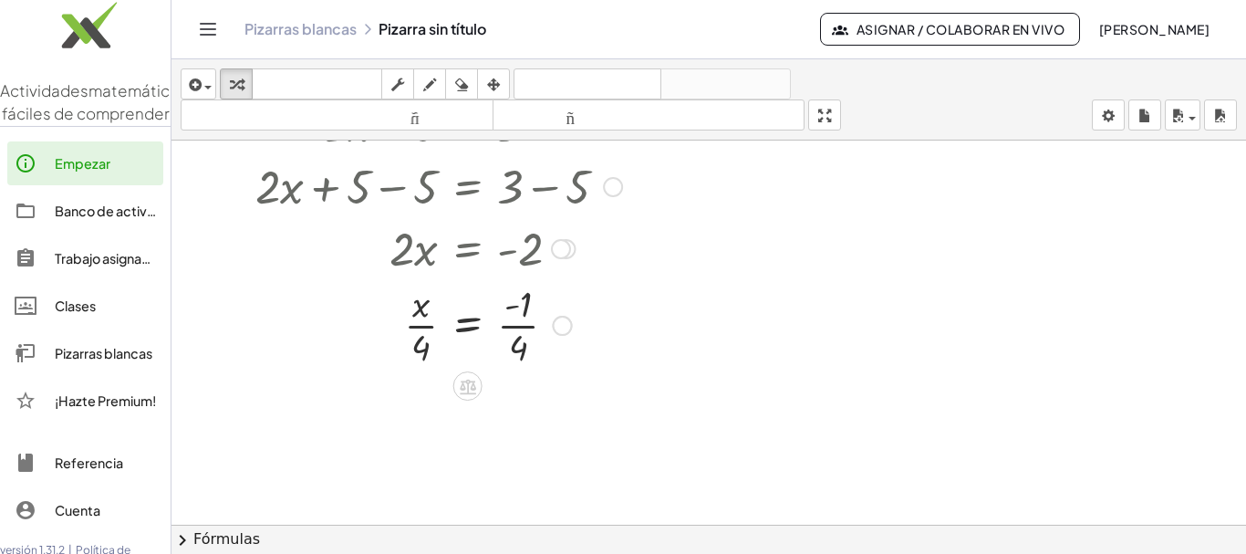
click at [620, 349] on div at bounding box center [438, 323] width 385 height 91
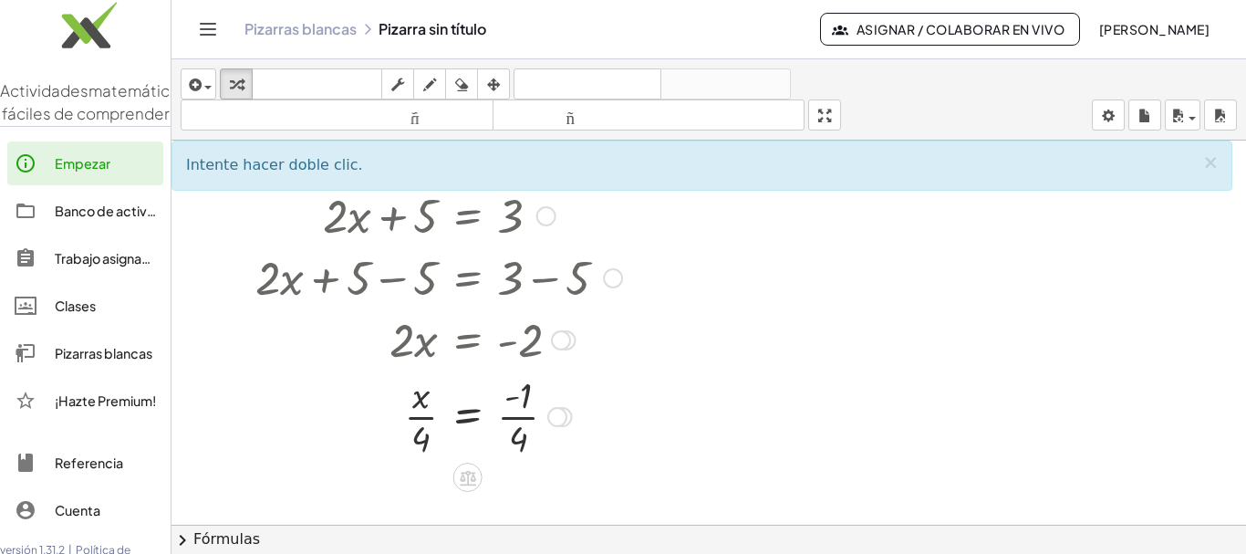
click at [420, 433] on div at bounding box center [438, 415] width 385 height 91
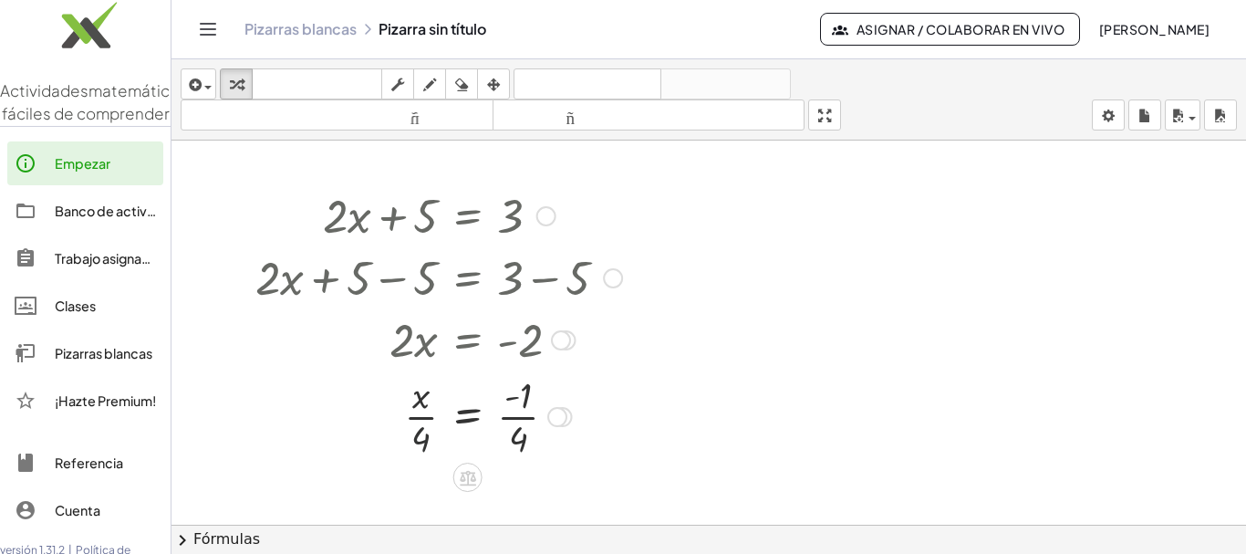
click at [420, 433] on div at bounding box center [438, 415] width 385 height 91
click at [544, 419] on div at bounding box center [438, 415] width 385 height 91
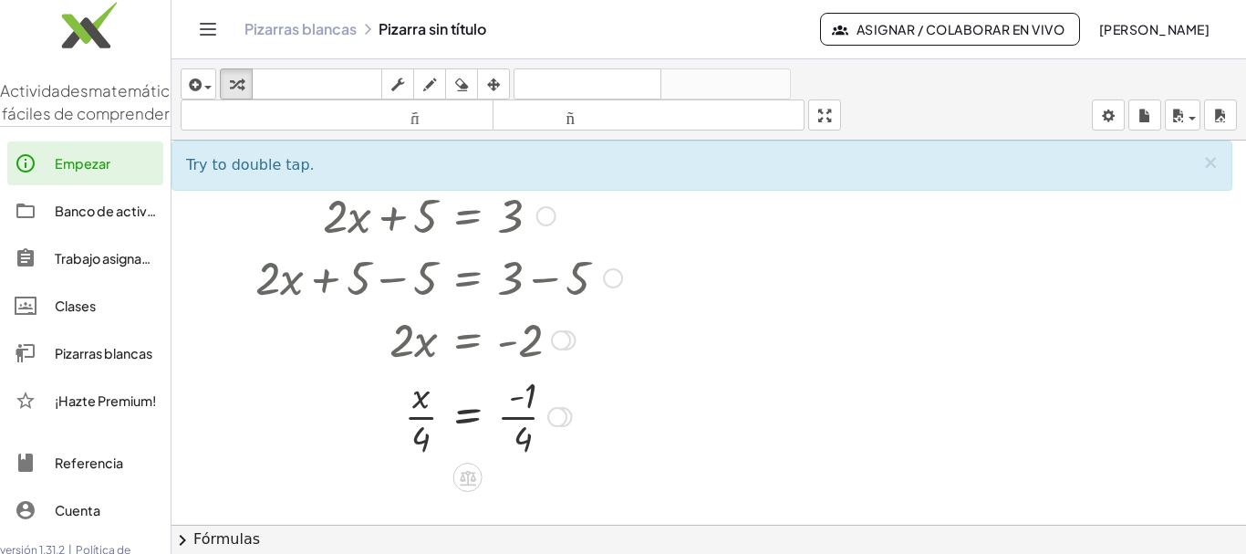
click at [567, 416] on div "Línea de transformación Copiar línea como LaTeX Derivación de copia como LaTeX …" at bounding box center [558, 417] width 20 height 20
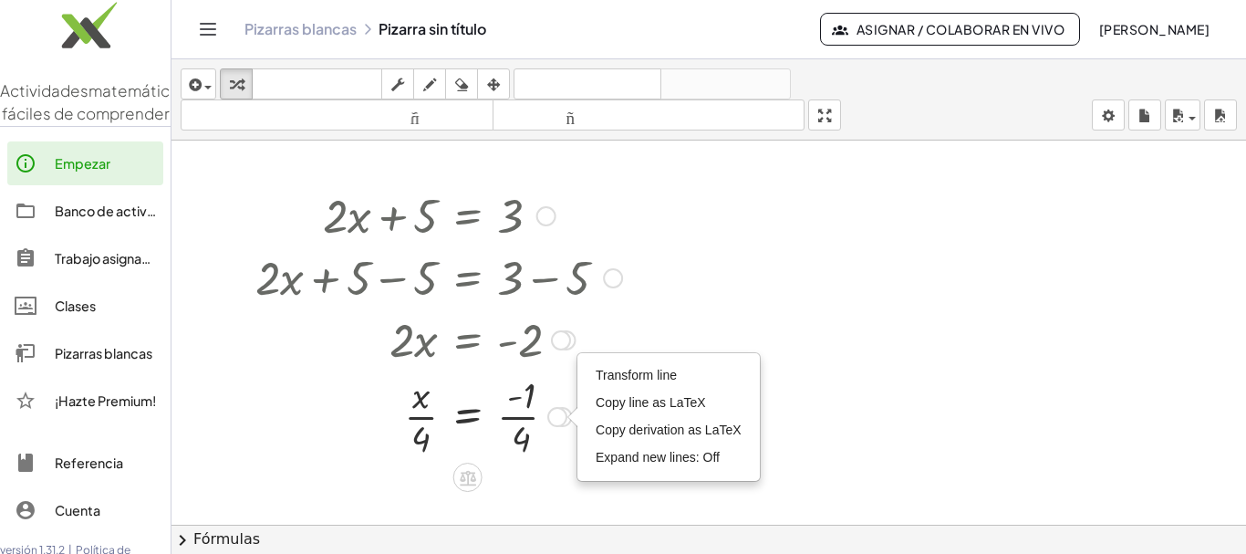
click at [567, 416] on div "Transform line Copy line as LaTeX Copy derivation as LaTeX Expand new lines: Off" at bounding box center [558, 417] width 20 height 20
click at [495, 422] on div at bounding box center [438, 415] width 385 height 91
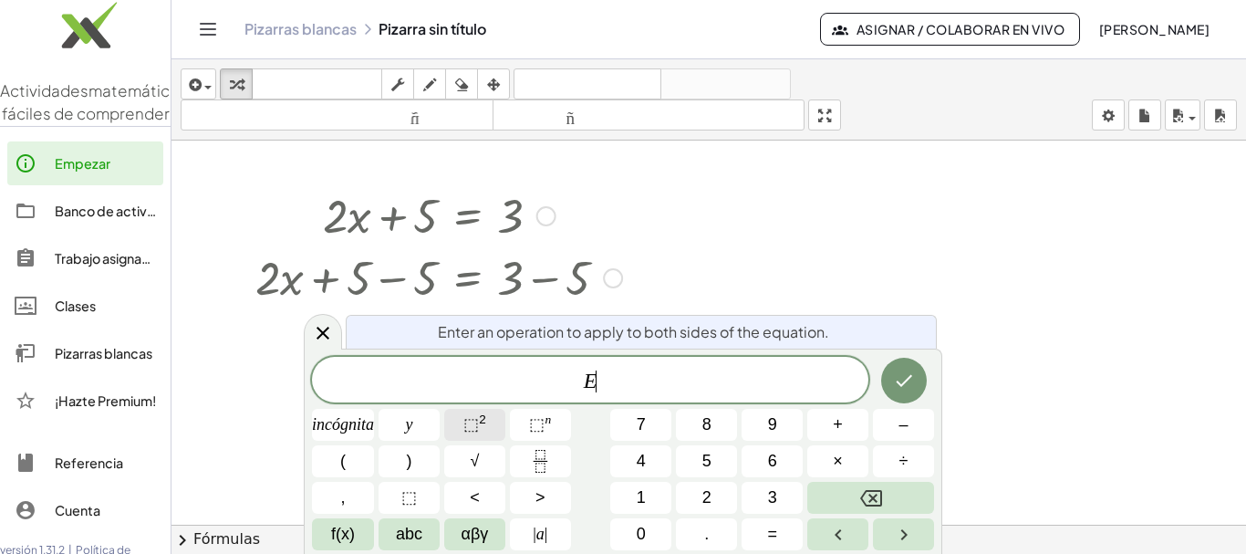
click at [495, 422] on button "⬚ 2" at bounding box center [474, 425] width 61 height 32
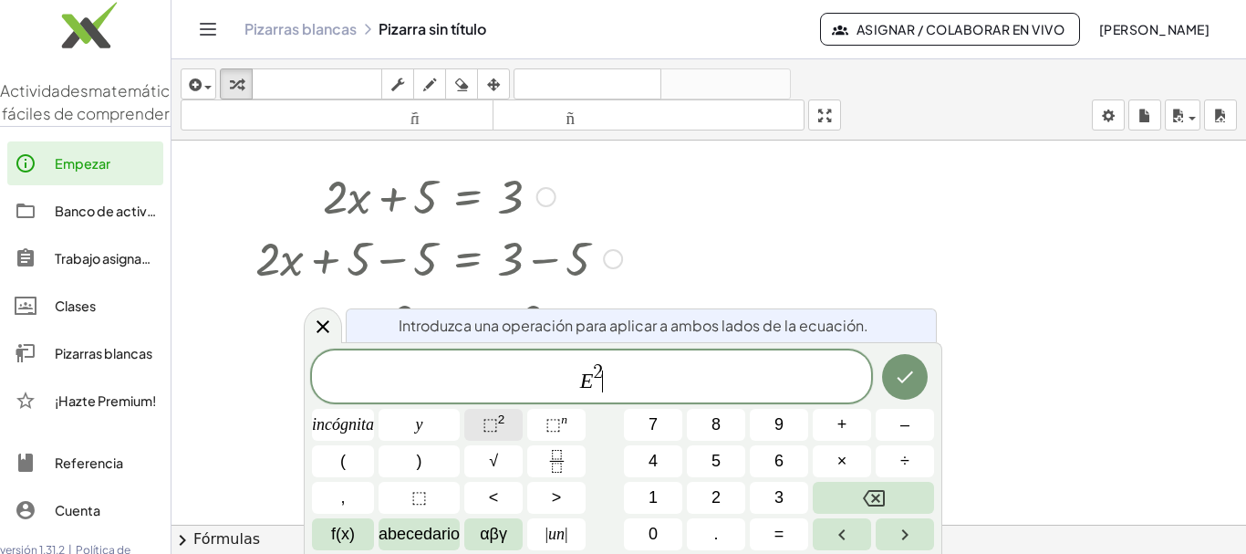
scroll to position [29, 0]
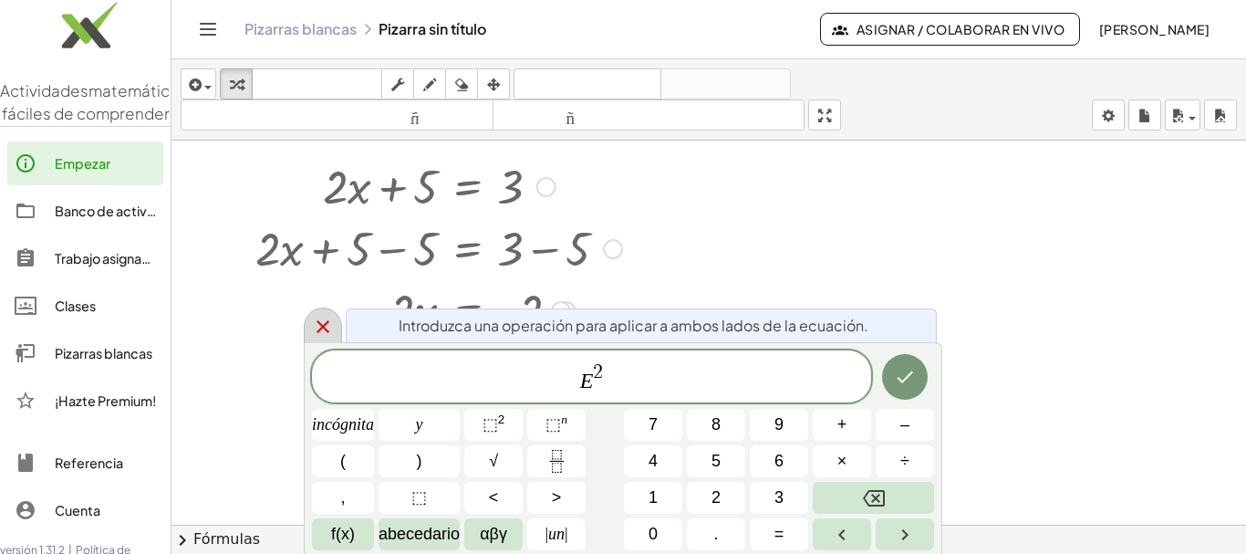
click at [324, 318] on icon at bounding box center [323, 327] width 22 height 22
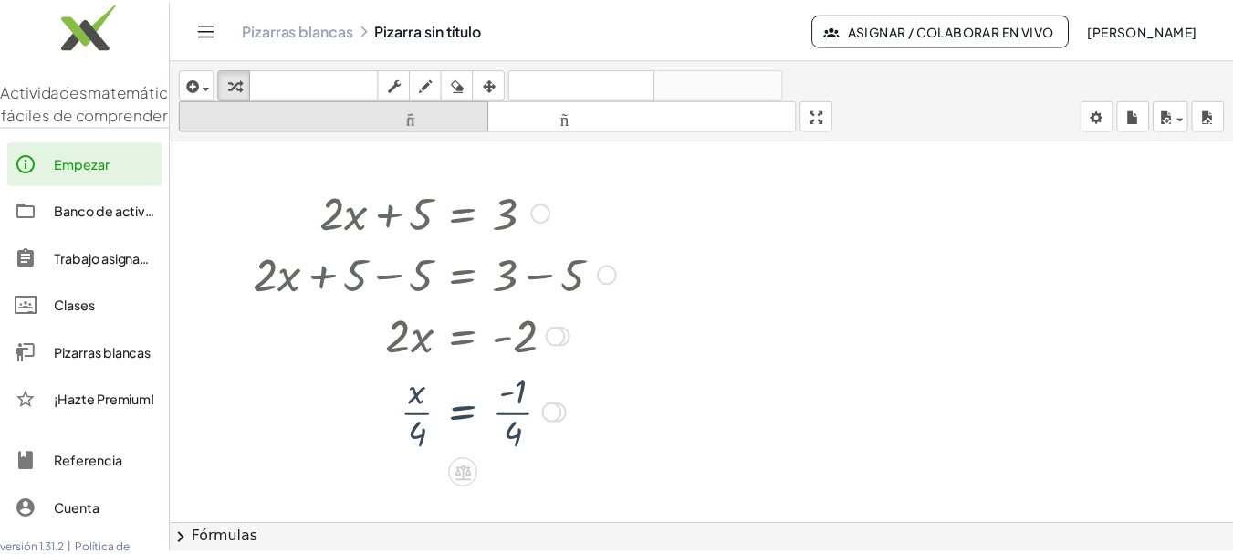
scroll to position [0, 0]
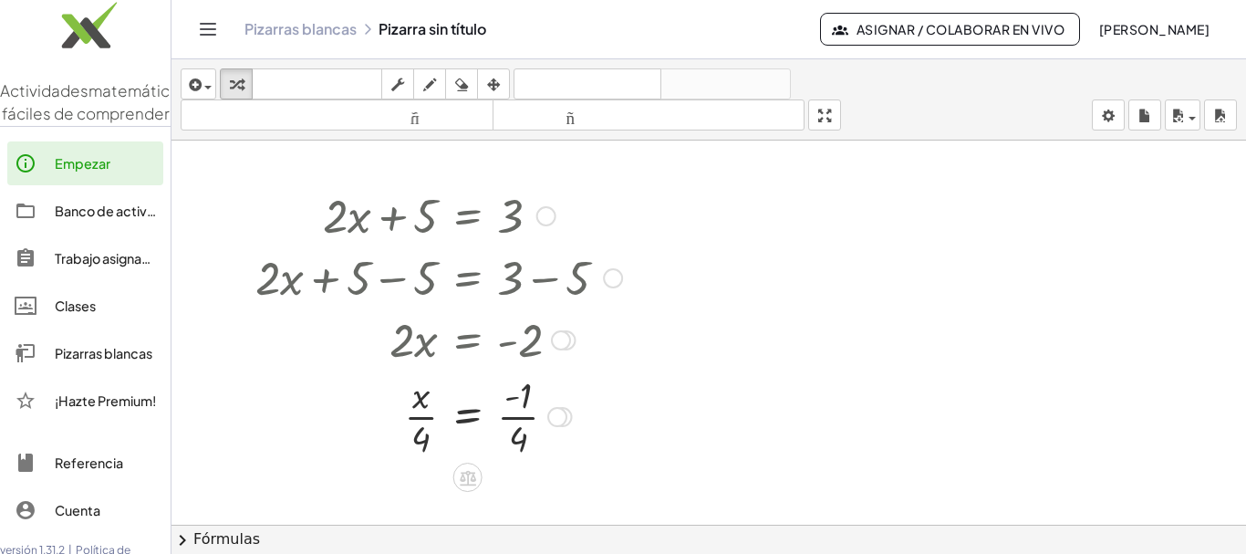
click at [438, 434] on div at bounding box center [438, 415] width 385 height 91
drag, startPoint x: 412, startPoint y: 439, endPoint x: 362, endPoint y: 339, distance: 112.2
click at [468, 216] on div "+ · 2 · x + 5 = 3 Regresa a esta línea Copiar línea como LaTeX Derivación de co…" at bounding box center [468, 216] width 0 height 0
drag, startPoint x: 407, startPoint y: 444, endPoint x: 381, endPoint y: 383, distance: 66.6
click at [381, 383] on div at bounding box center [438, 415] width 385 height 91
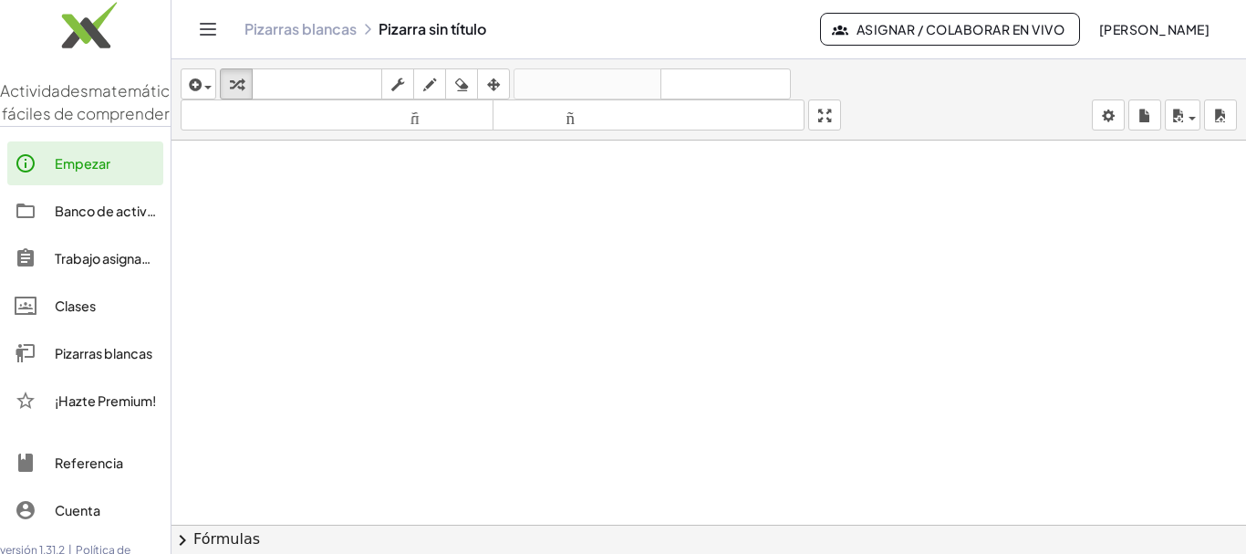
click at [56, 208] on div "Empezar Banco de actividades Trabajo asignado Clases Pizarras blancas ¡Hazte Pr…" at bounding box center [85, 283] width 171 height 299
click at [62, 172] on font "Empezar" at bounding box center [83, 163] width 56 height 16
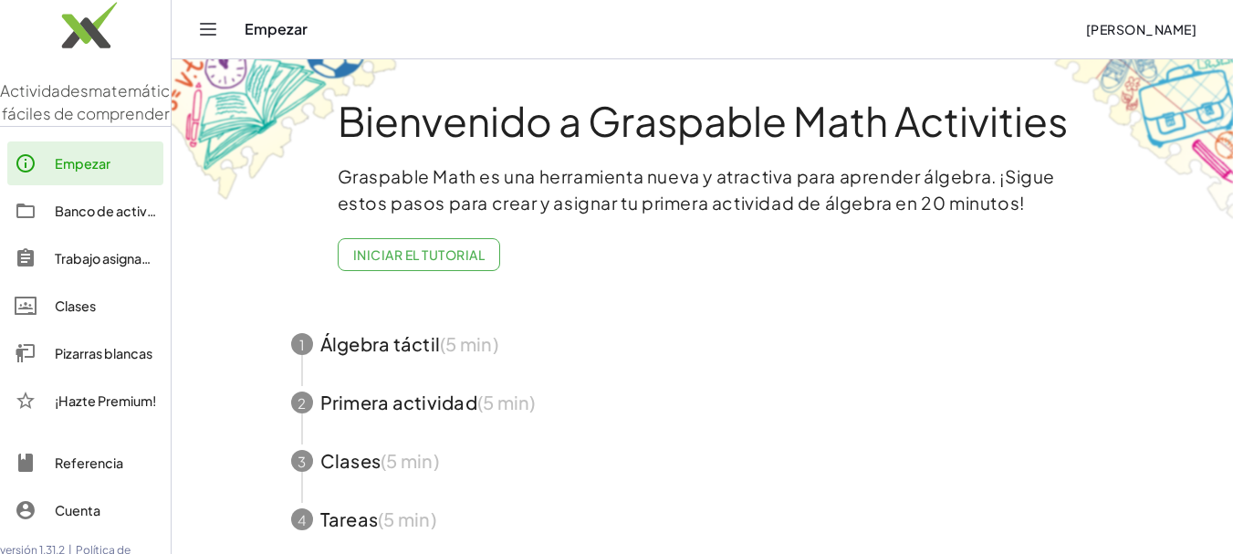
scroll to position [91, 0]
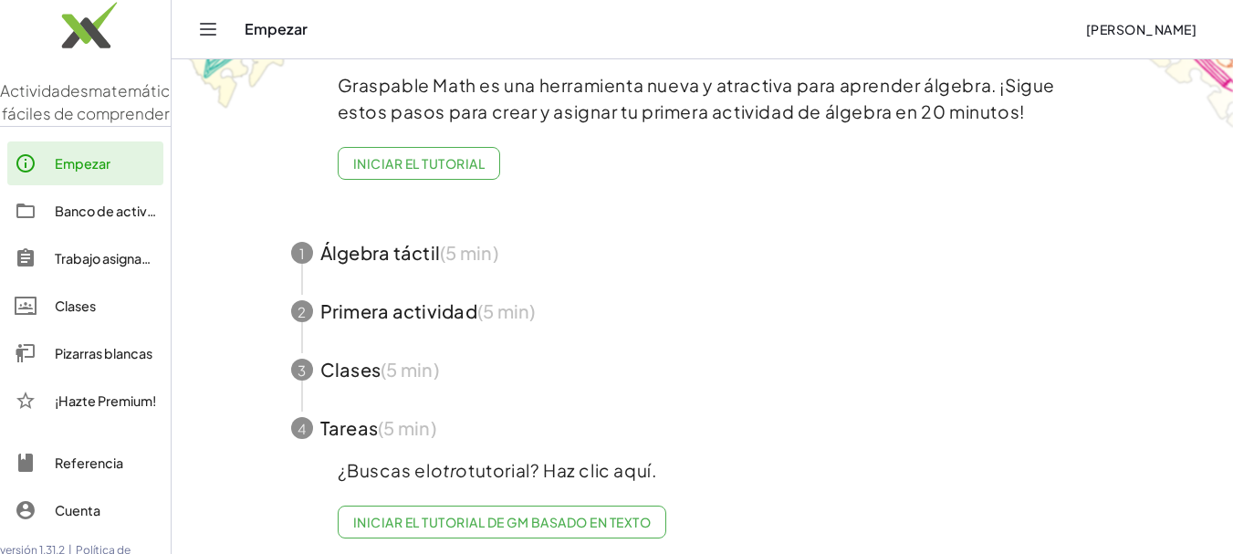
click at [387, 244] on span "button" at bounding box center [702, 253] width 867 height 58
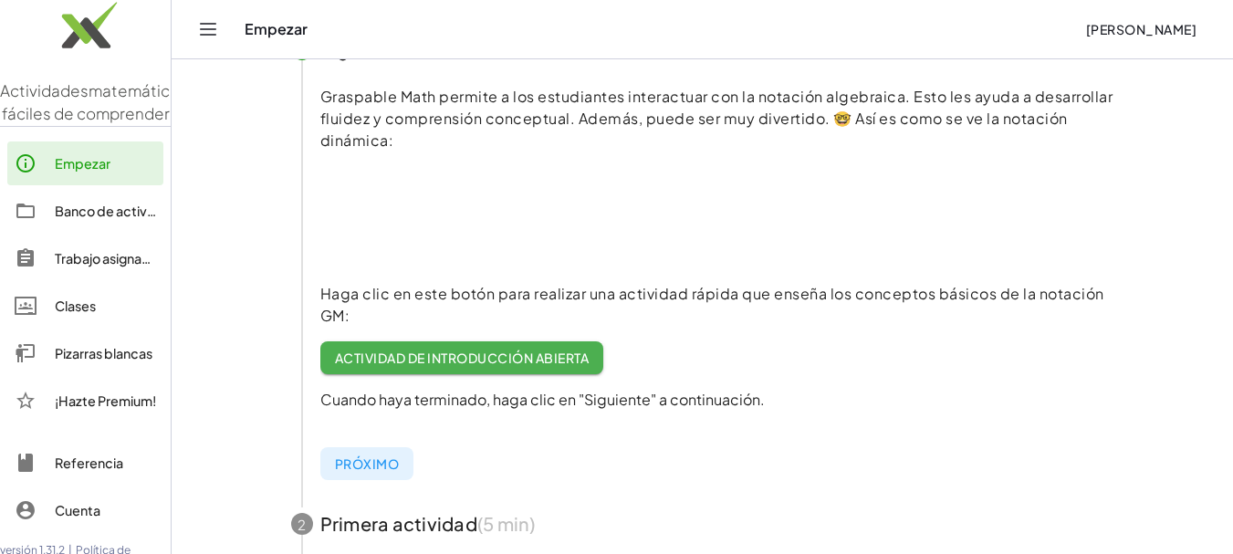
scroll to position [274, 0]
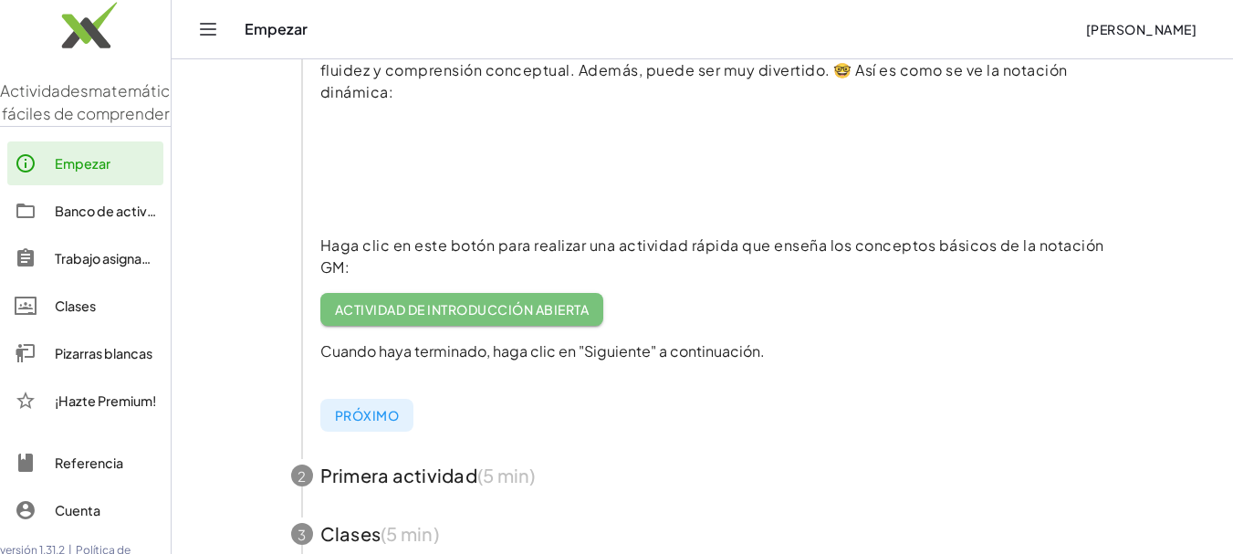
click at [455, 315] on font "Actividad de introducción abierta" at bounding box center [462, 309] width 254 height 16
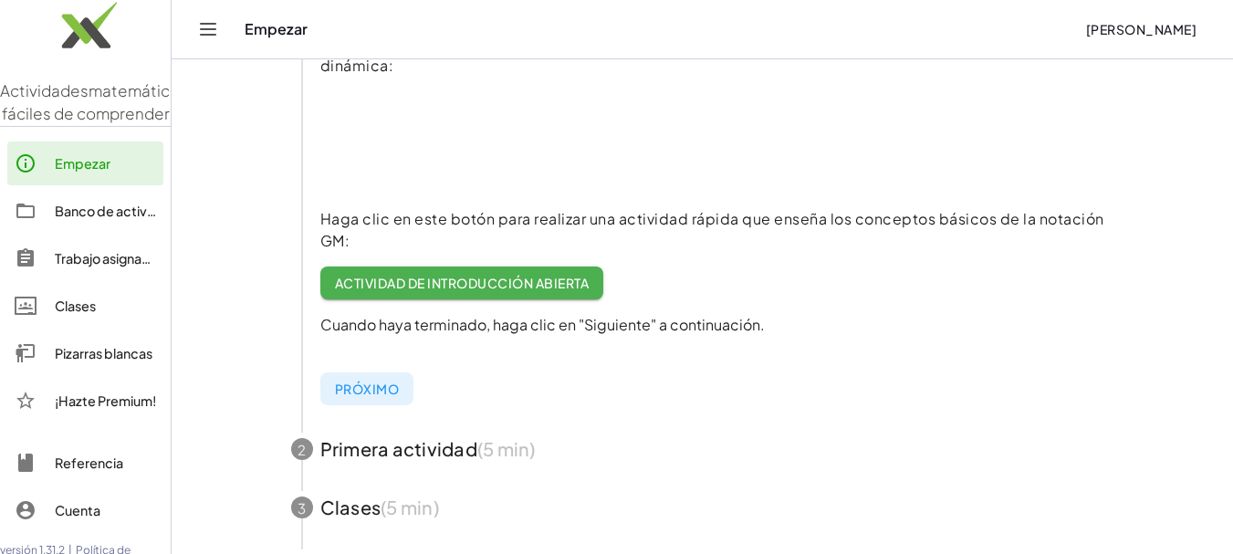
scroll to position [365, 0]
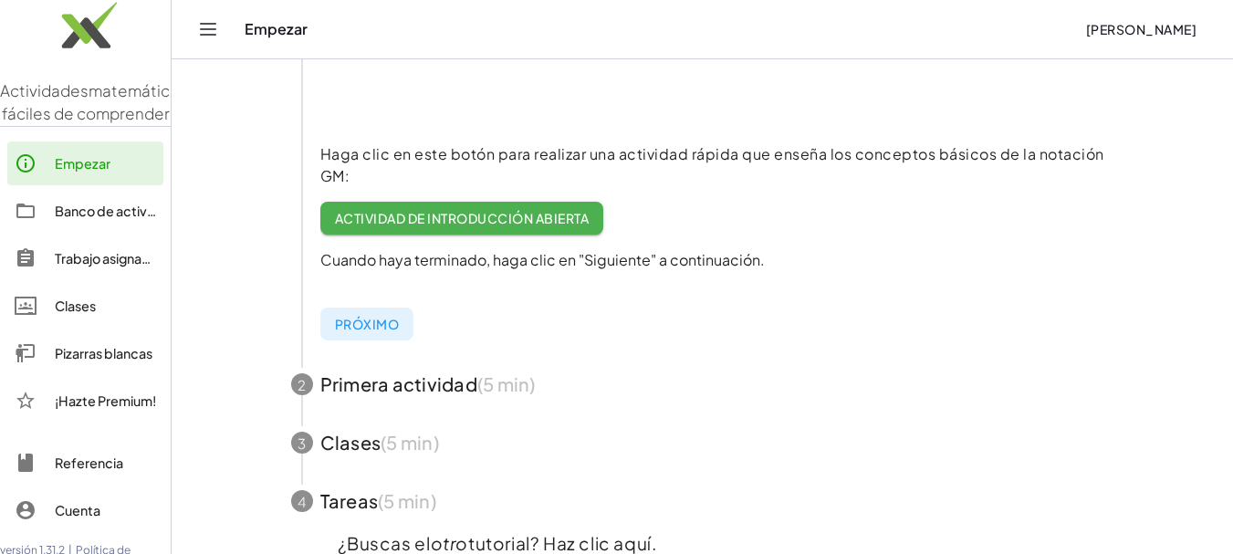
click at [104, 222] on div "Banco de actividades" at bounding box center [105, 211] width 101 height 22
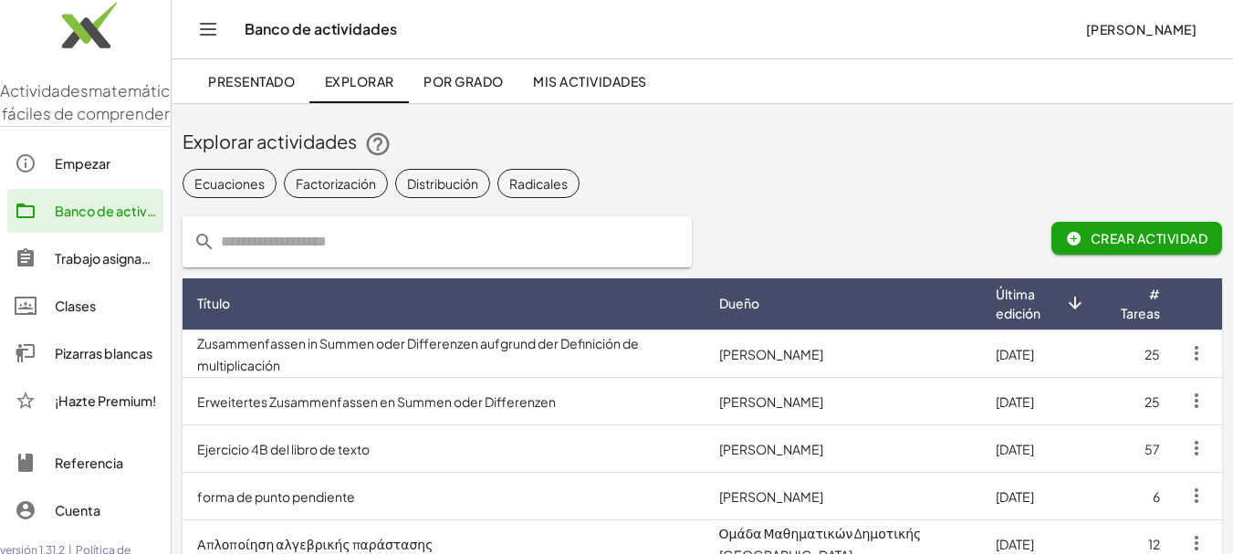
click at [52, 174] on div at bounding box center [35, 163] width 40 height 22
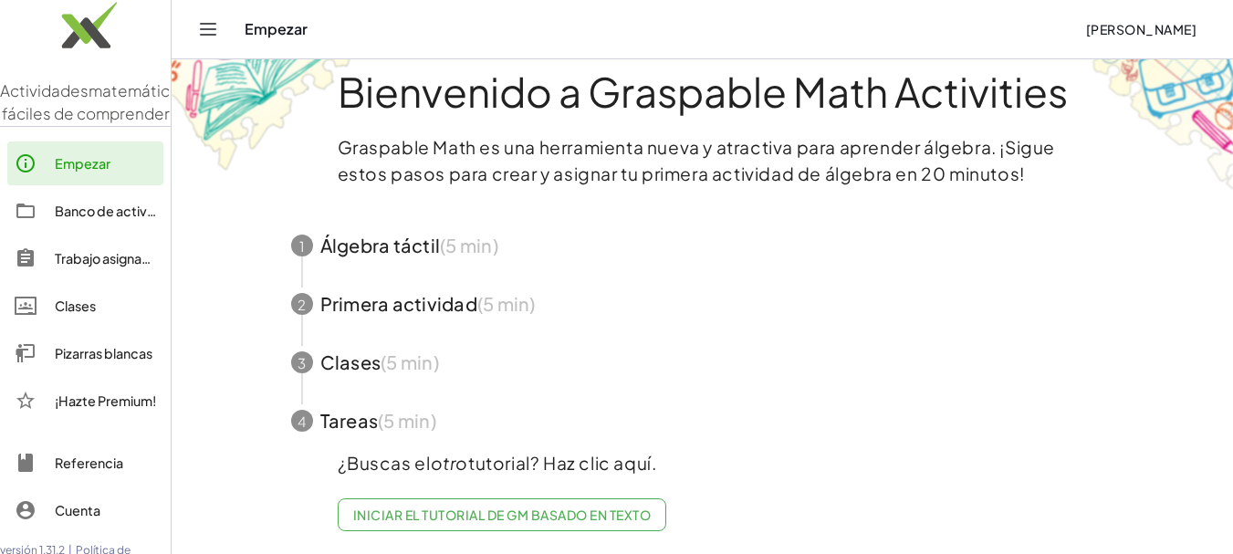
scroll to position [46, 0]
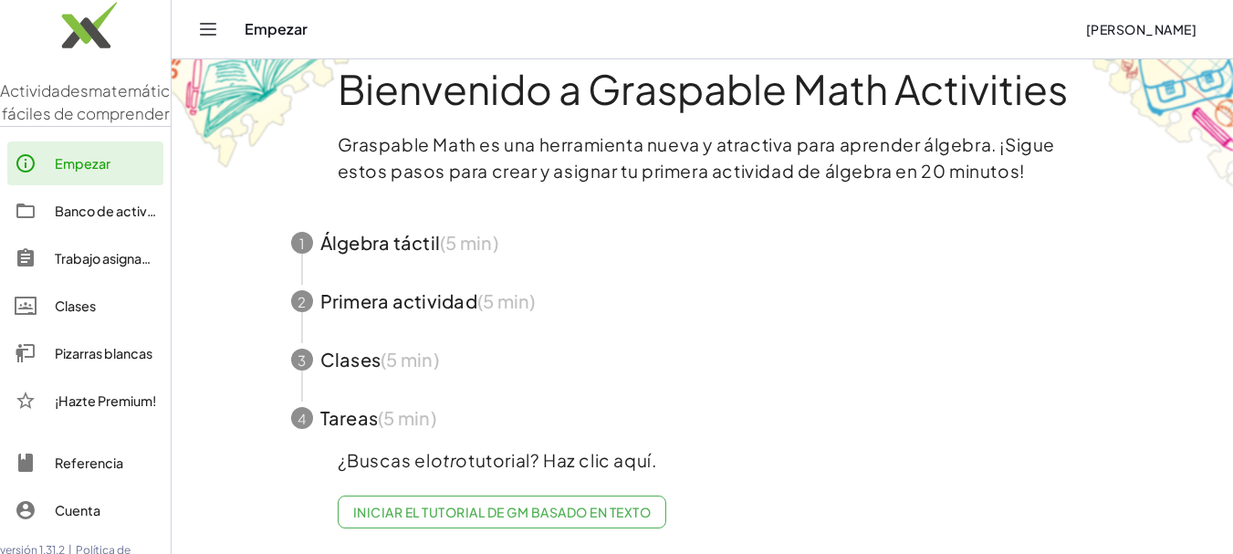
click at [352, 391] on span "button" at bounding box center [702, 418] width 867 height 58
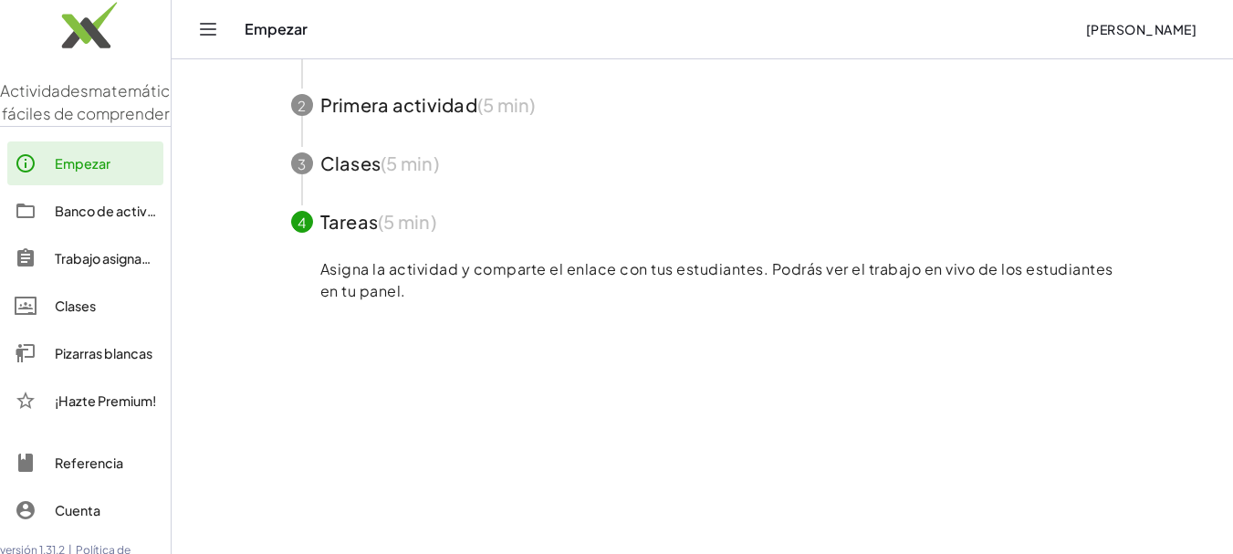
scroll to position [137, 0]
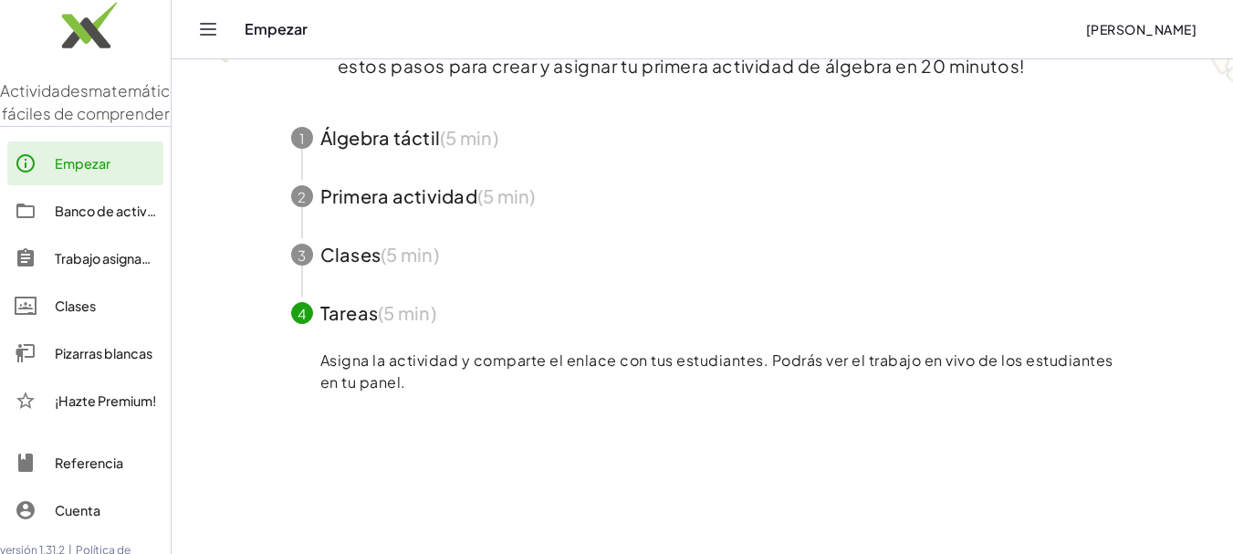
click at [412, 246] on span "button" at bounding box center [702, 254] width 867 height 58
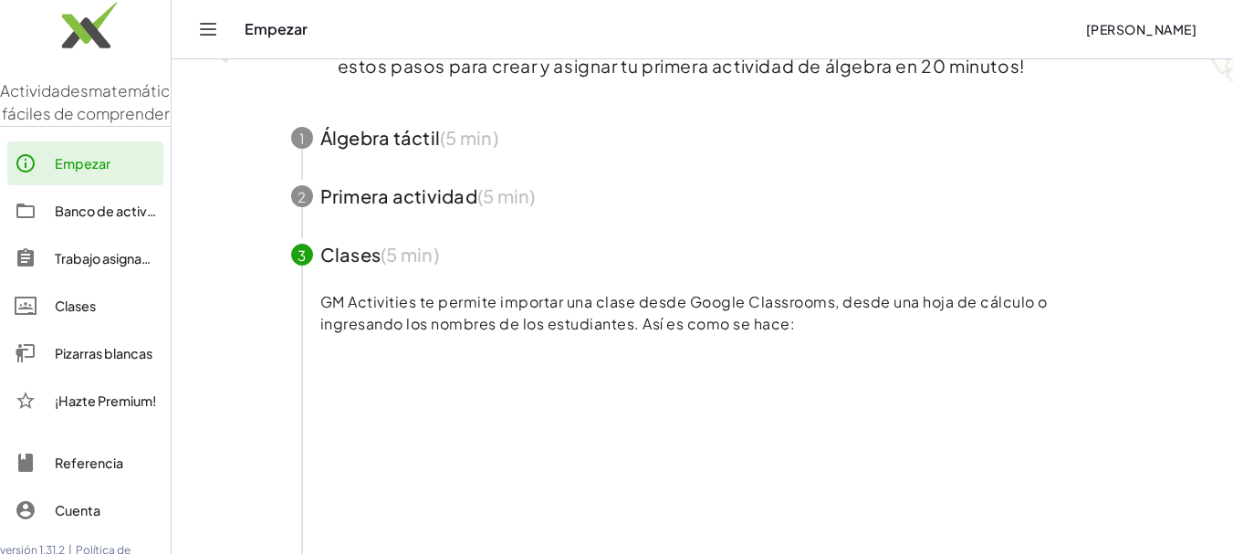
click at [371, 202] on span "button" at bounding box center [702, 196] width 867 height 58
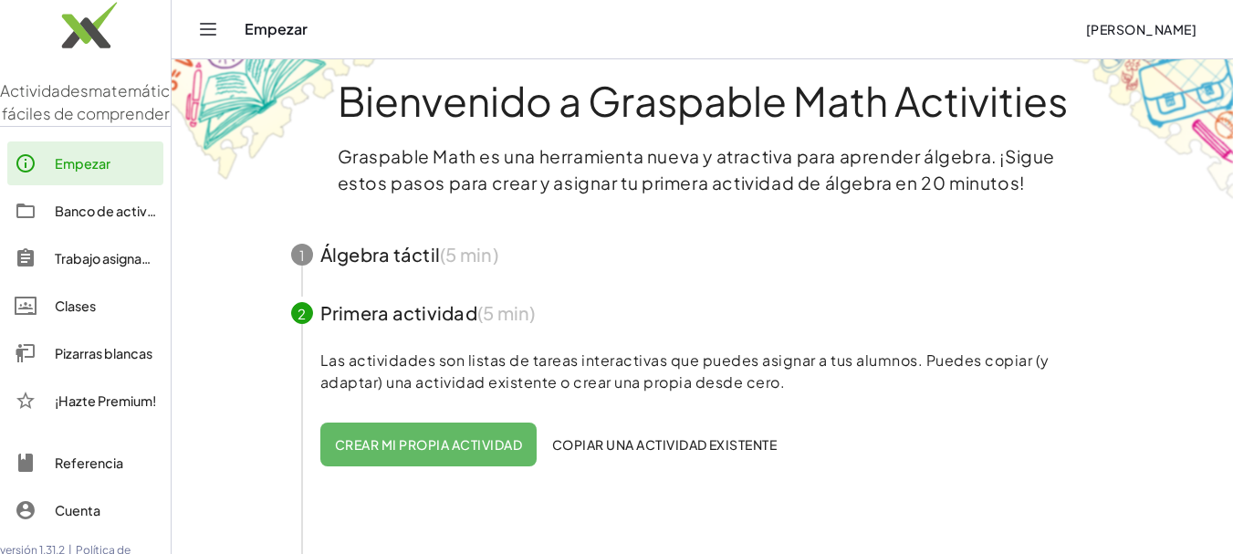
scroll to position [0, 0]
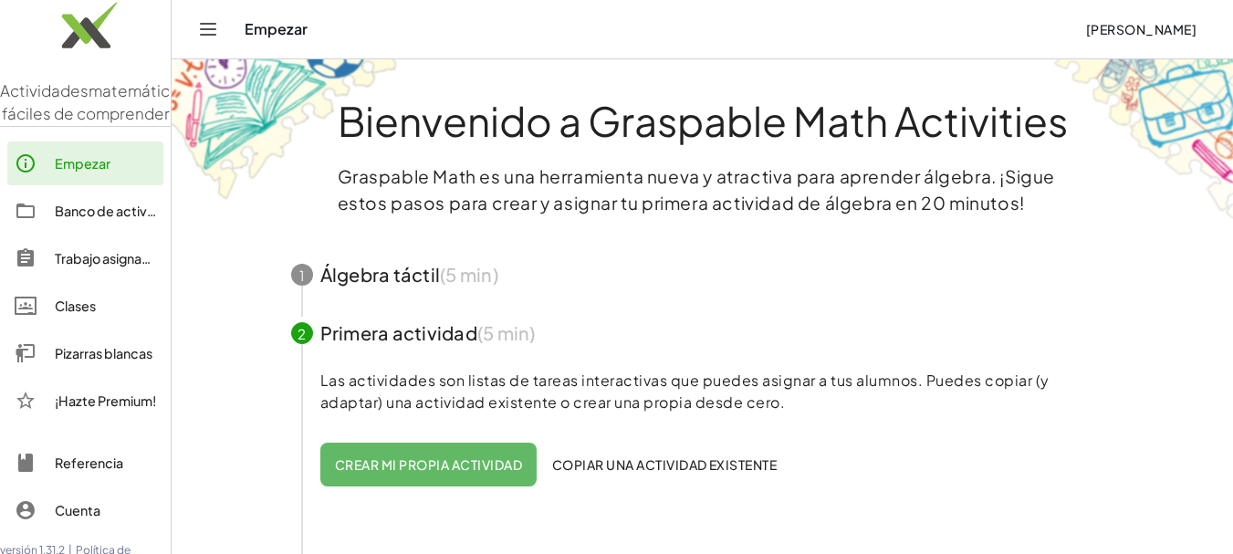
click at [361, 336] on span "button" at bounding box center [702, 333] width 867 height 58
click at [81, 219] on font "Banco de actividades" at bounding box center [122, 211] width 135 height 16
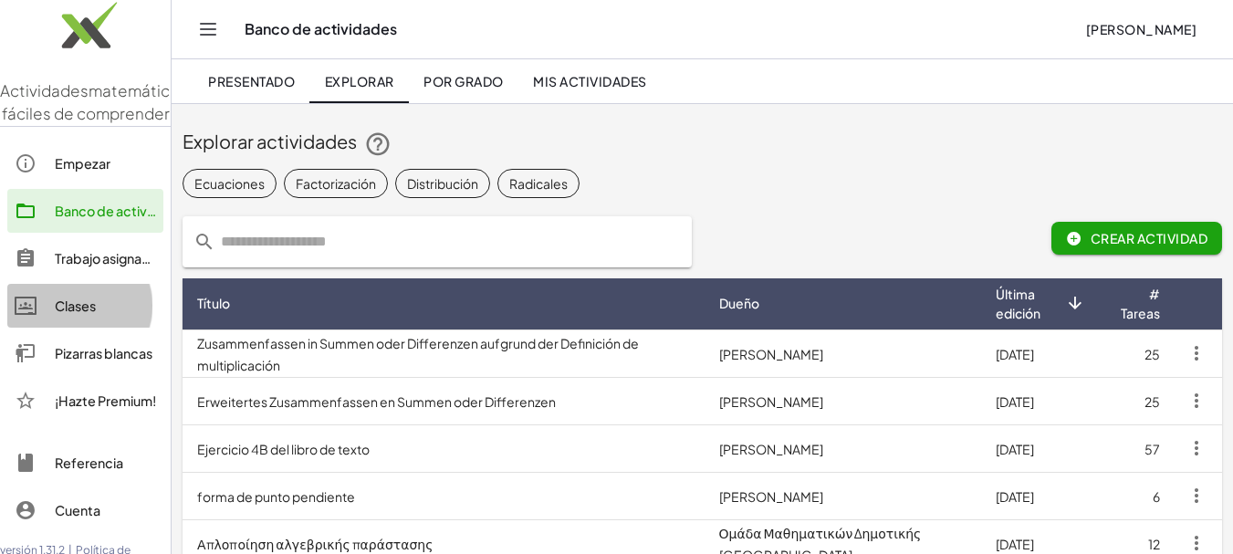
click at [85, 314] on font "Clases" at bounding box center [75, 305] width 41 height 16
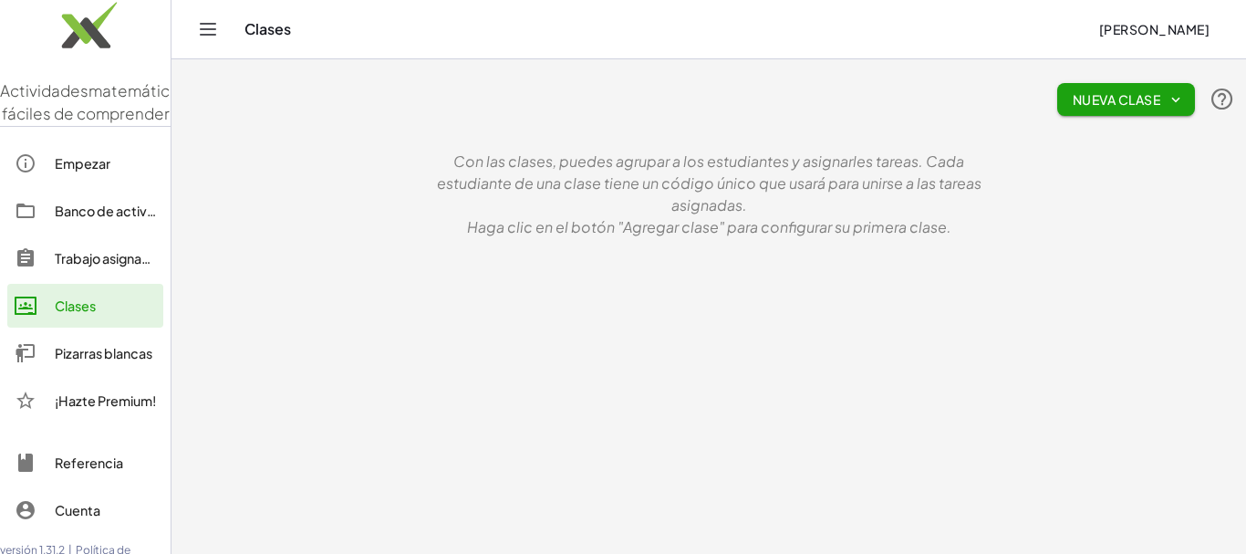
click at [88, 375] on link "Pizarras blancas" at bounding box center [85, 353] width 156 height 44
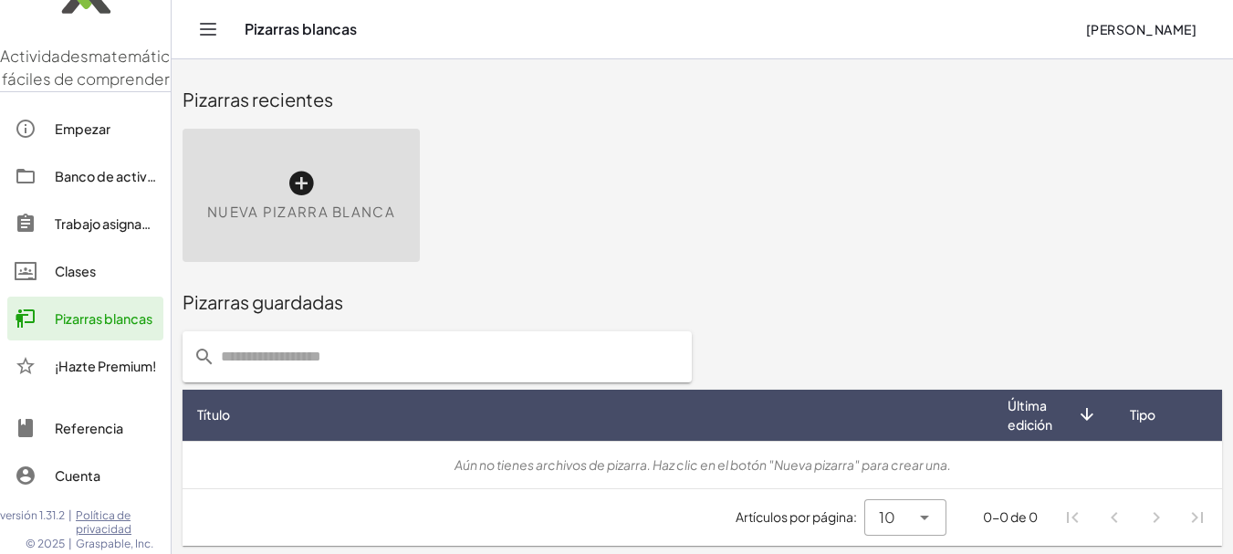
scroll to position [3, 0]
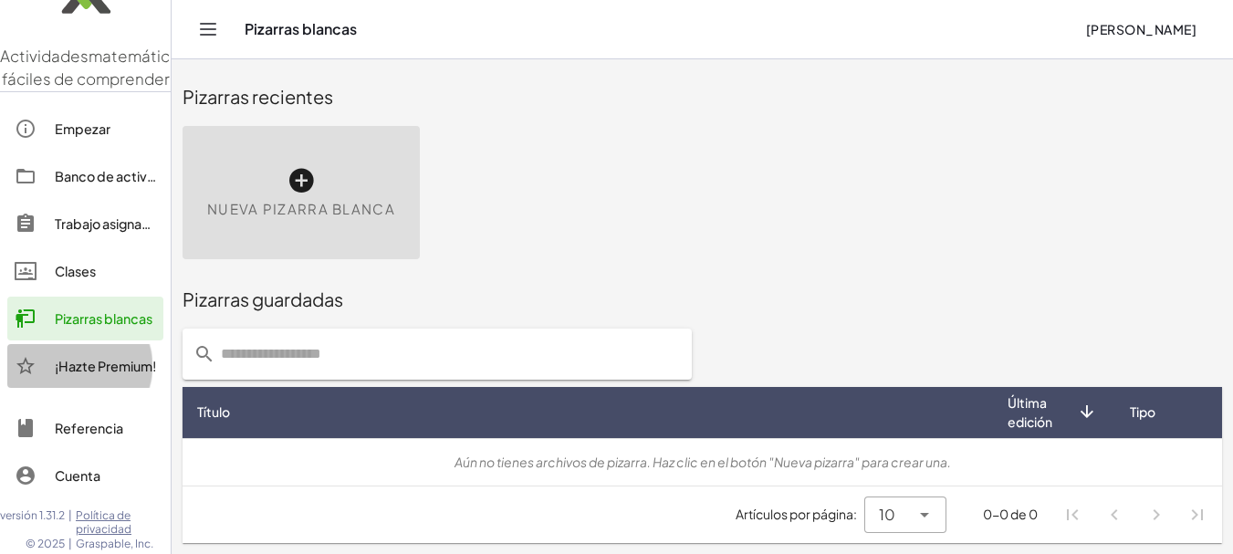
click at [89, 359] on font "¡Hazte Premium!" at bounding box center [105, 366] width 101 height 16
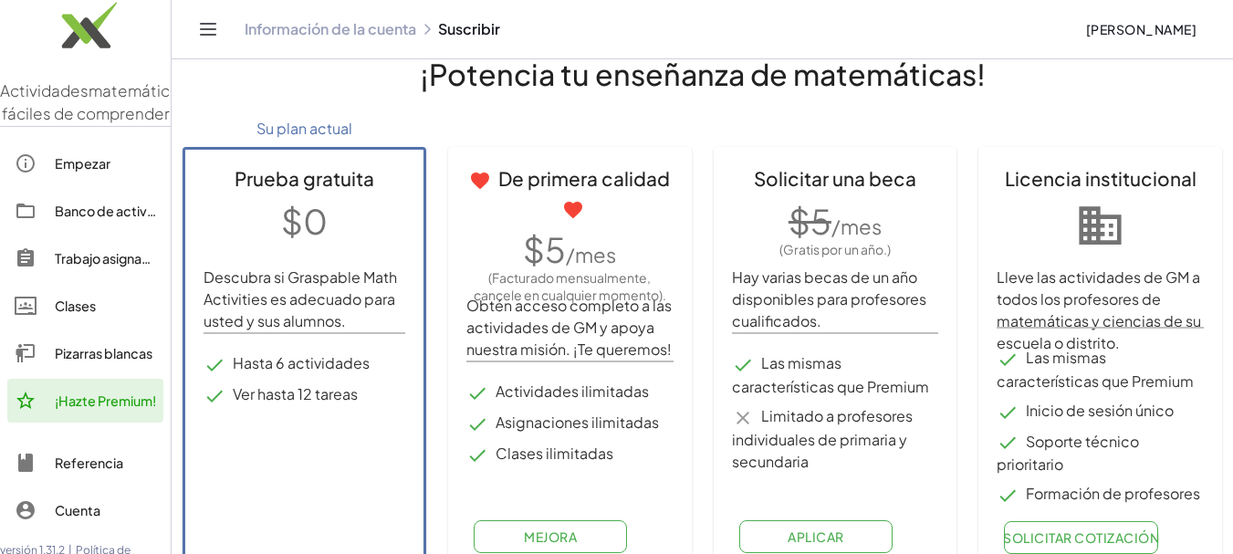
scroll to position [65, 0]
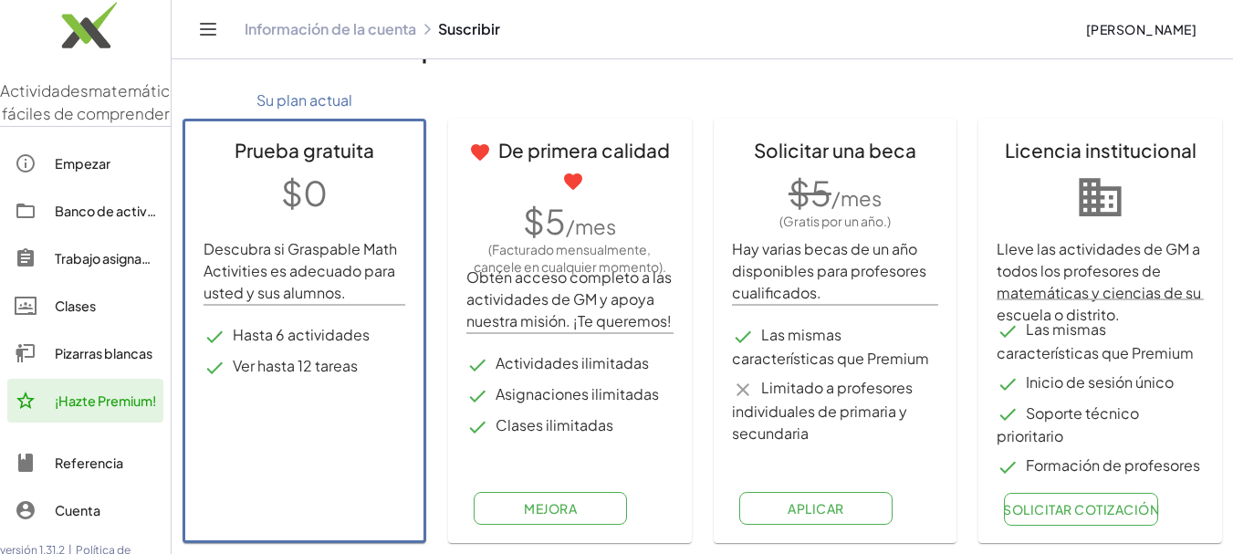
click at [80, 364] on div "Pizarras blancas" at bounding box center [105, 353] width 101 height 22
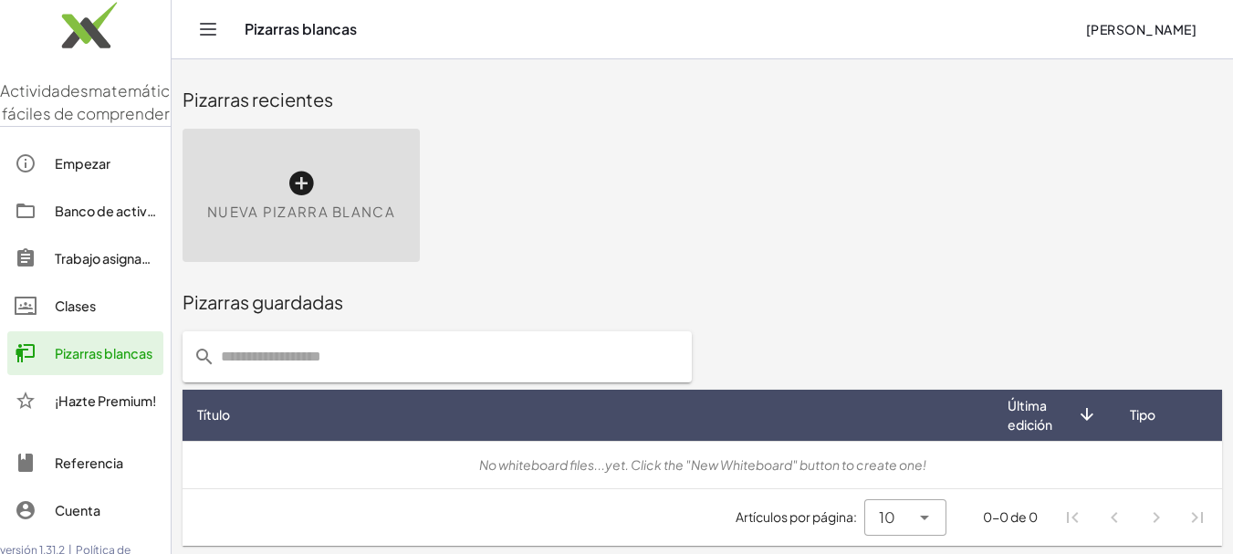
scroll to position [3, 0]
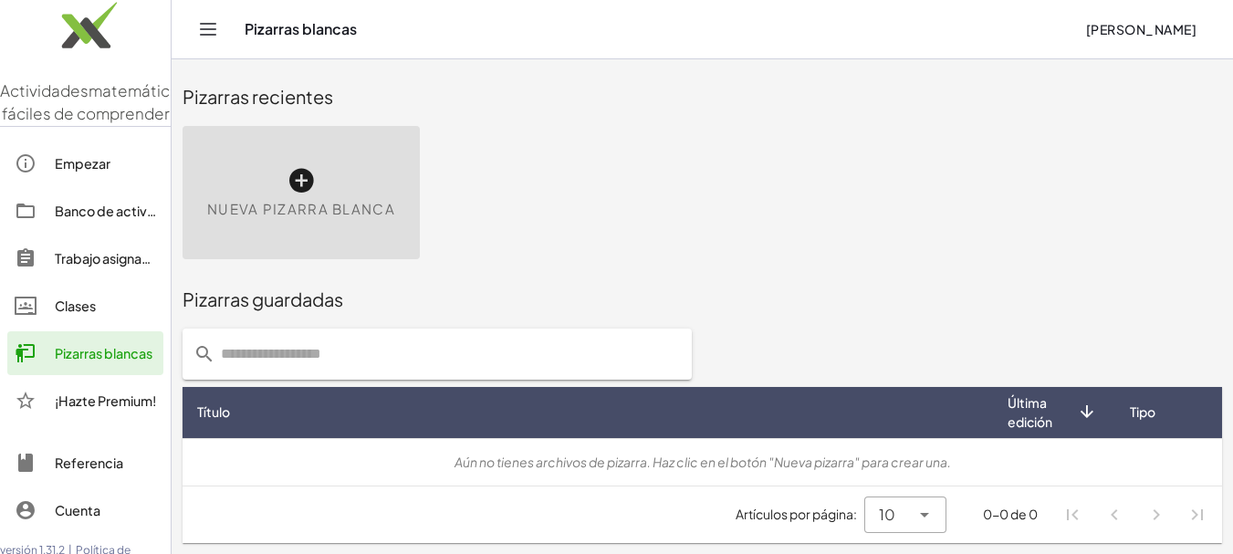
click at [270, 162] on div "Nueva pizarra blanca" at bounding box center [301, 192] width 237 height 133
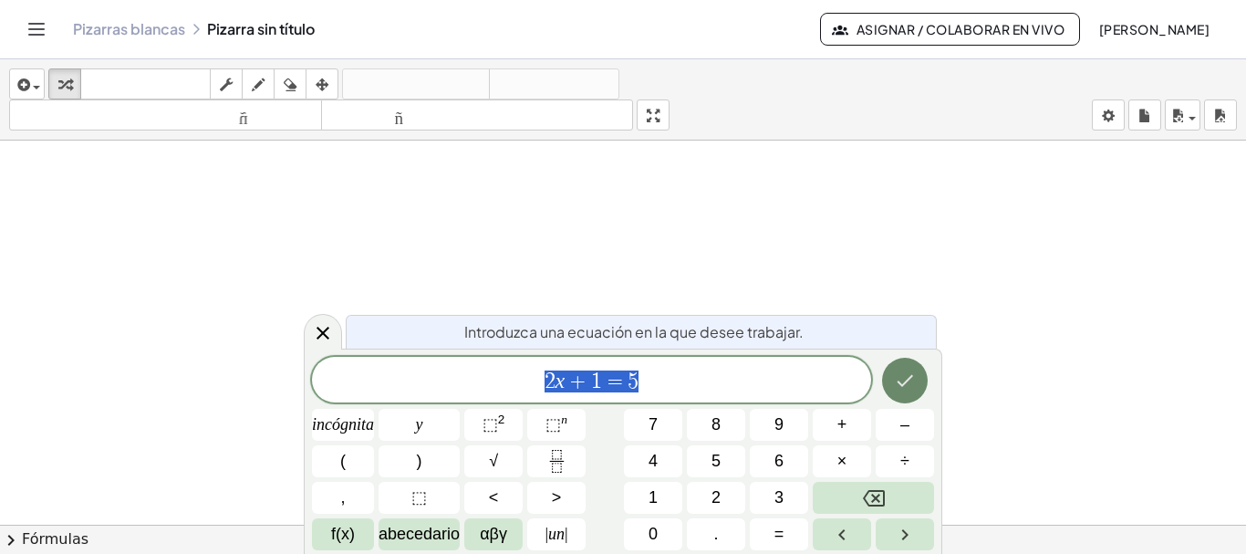
click at [903, 376] on icon "Hecho" at bounding box center [905, 381] width 22 height 22
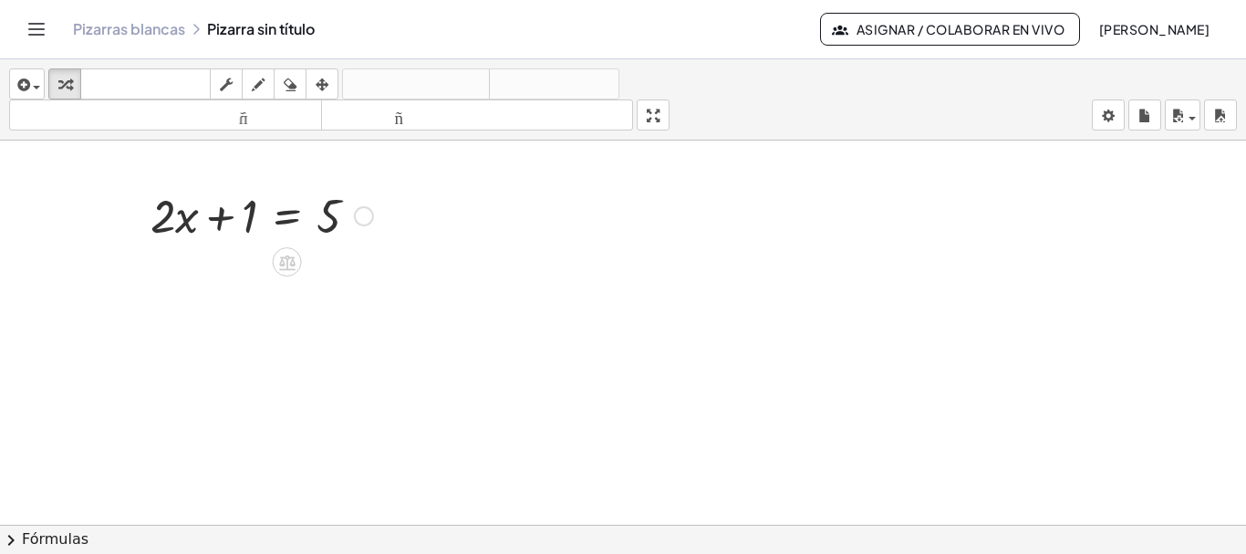
click at [329, 222] on div at bounding box center [261, 214] width 241 height 62
drag, startPoint x: 260, startPoint y: 211, endPoint x: 303, endPoint y: 211, distance: 42.9
click at [303, 211] on div at bounding box center [261, 214] width 241 height 62
click at [343, 227] on div at bounding box center [261, 214] width 241 height 62
drag, startPoint x: 340, startPoint y: 224, endPoint x: 341, endPoint y: 234, distance: 9.2
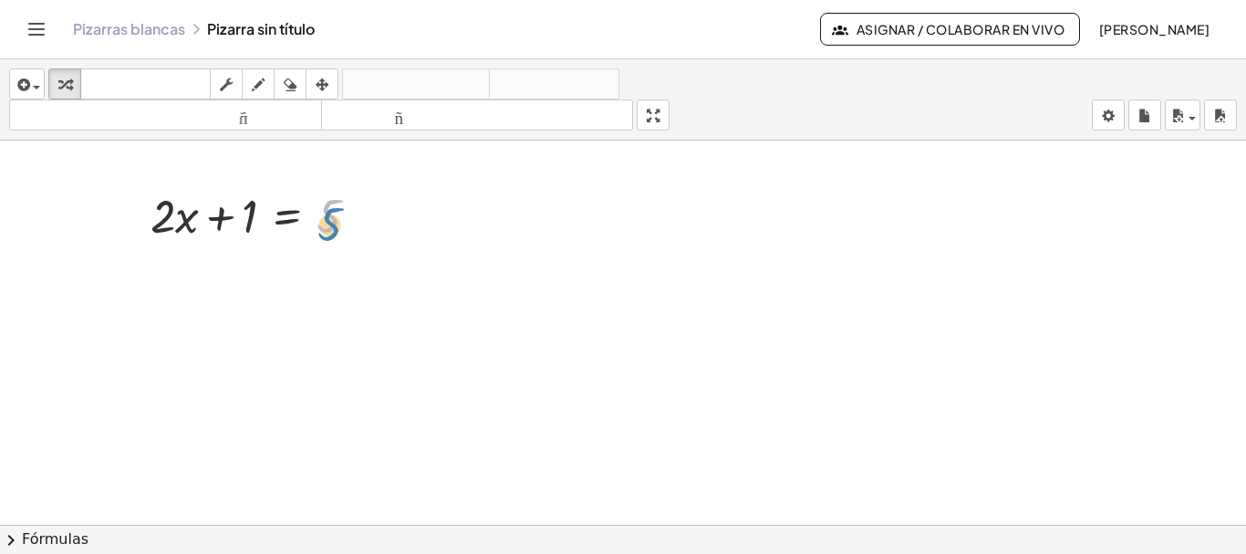
click at [341, 234] on div at bounding box center [261, 214] width 241 height 62
drag, startPoint x: 243, startPoint y: 227, endPoint x: 264, endPoint y: 205, distance: 30.3
click at [264, 205] on div at bounding box center [261, 214] width 241 height 62
click at [300, 270] on div at bounding box center [294, 260] width 15 height 34
click at [296, 270] on icon at bounding box center [286, 262] width 19 height 19
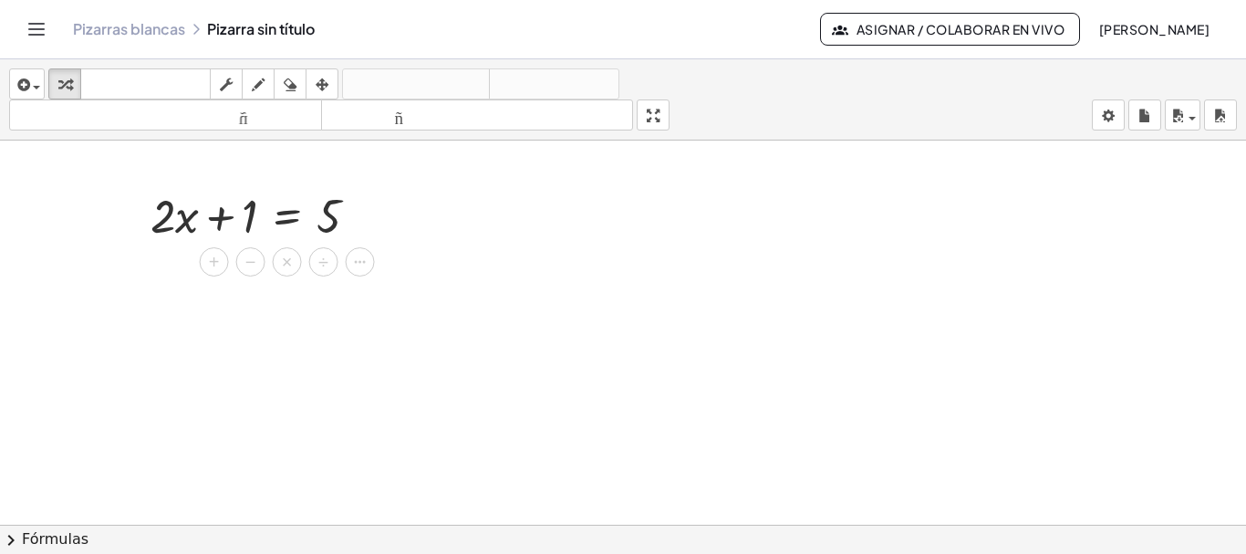
click at [309, 361] on div at bounding box center [623, 538] width 1246 height 794
click at [308, 203] on div at bounding box center [261, 214] width 241 height 62
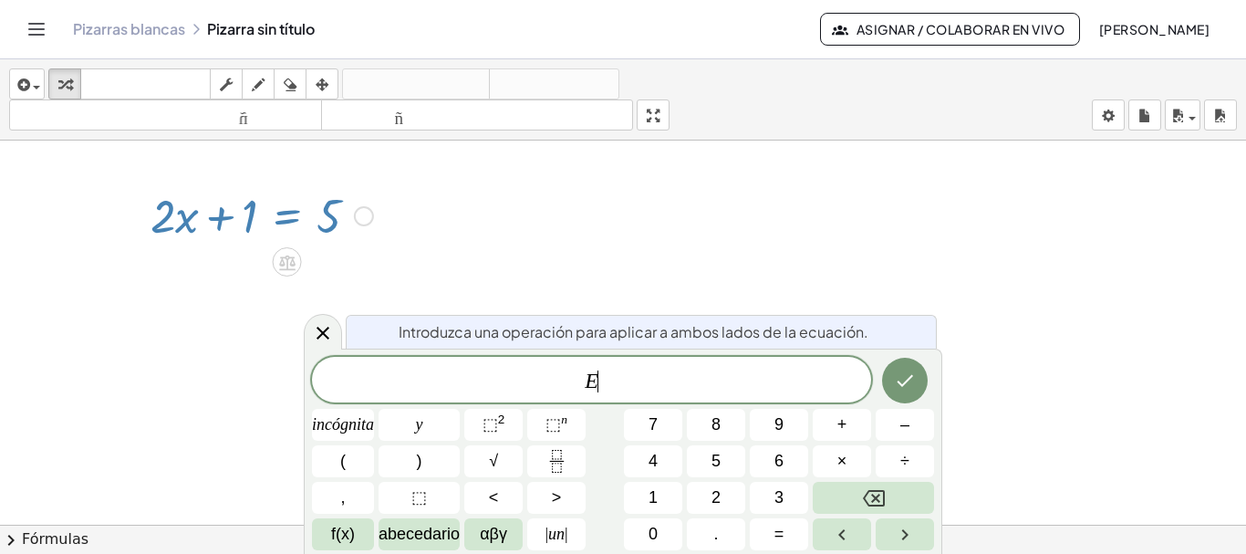
click at [323, 214] on div at bounding box center [261, 214] width 241 height 62
click at [419, 210] on div at bounding box center [623, 538] width 1246 height 794
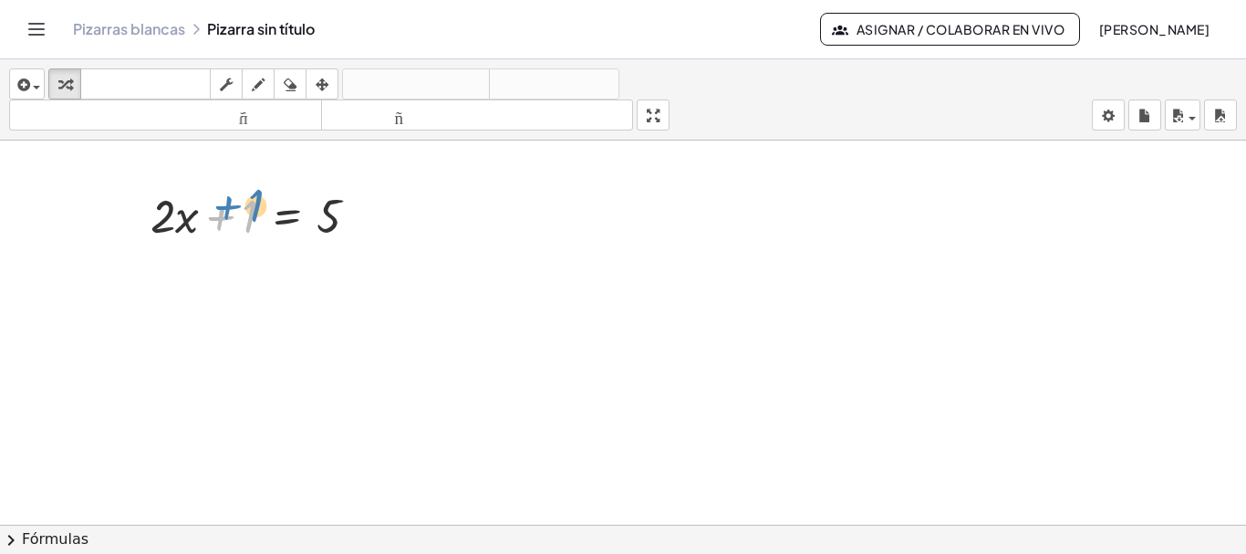
drag, startPoint x: 255, startPoint y: 206, endPoint x: 260, endPoint y: 195, distance: 12.2
click at [260, 195] on div at bounding box center [261, 214] width 241 height 62
drag, startPoint x: 344, startPoint y: 218, endPoint x: 357, endPoint y: 214, distance: 13.3
click at [357, 214] on div at bounding box center [261, 214] width 241 height 62
drag, startPoint x: 331, startPoint y: 207, endPoint x: 318, endPoint y: 211, distance: 13.3
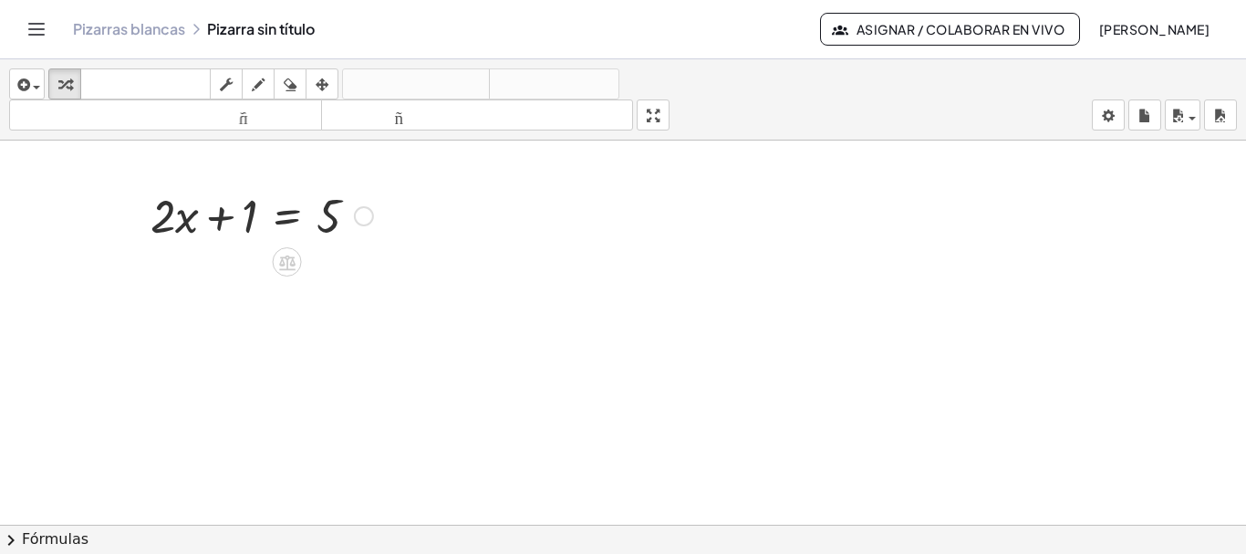
click at [318, 211] on div at bounding box center [261, 214] width 241 height 62
drag, startPoint x: 323, startPoint y: 219, endPoint x: 325, endPoint y: 156, distance: 63.0
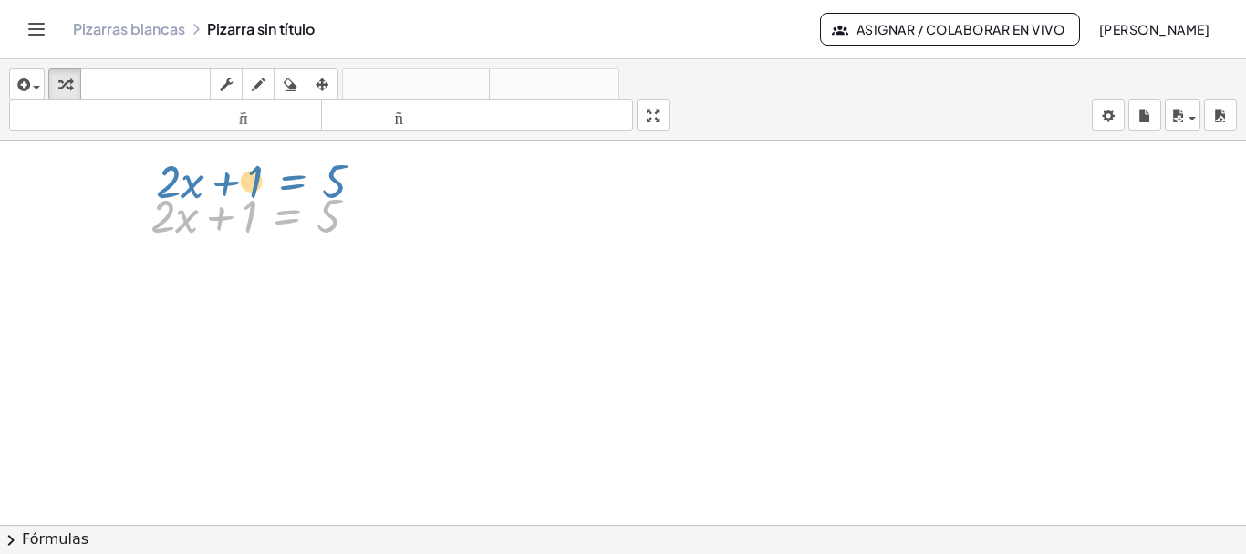
drag, startPoint x: 326, startPoint y: 231, endPoint x: 331, endPoint y: 196, distance: 35.1
click at [331, 196] on div at bounding box center [261, 214] width 241 height 62
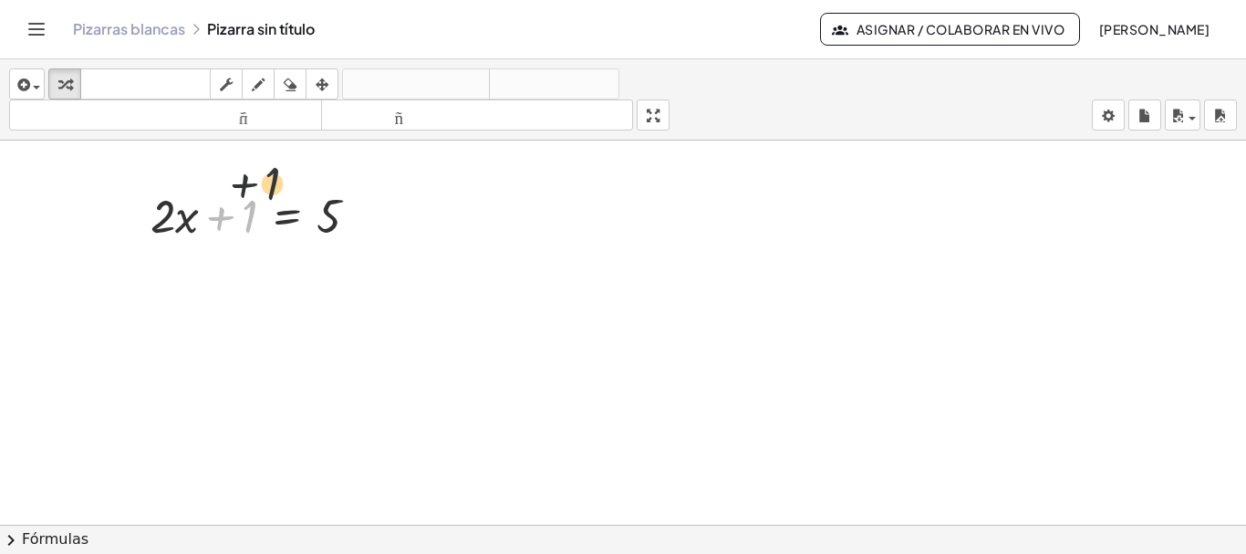
drag, startPoint x: 245, startPoint y: 221, endPoint x: 318, endPoint y: 181, distance: 83.3
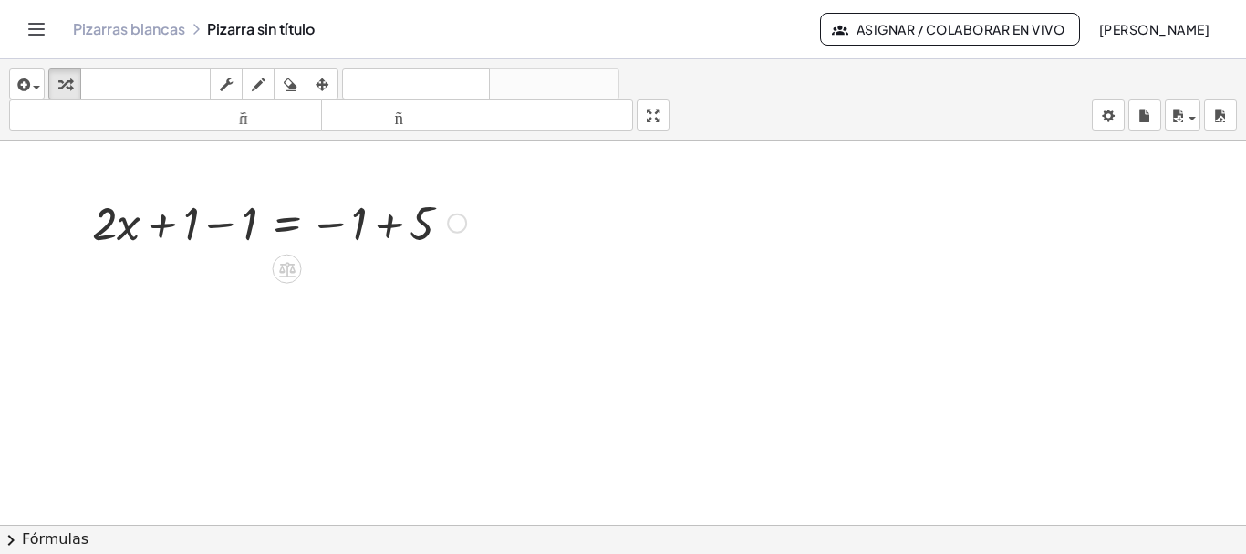
click at [354, 206] on div at bounding box center [279, 214] width 392 height 62
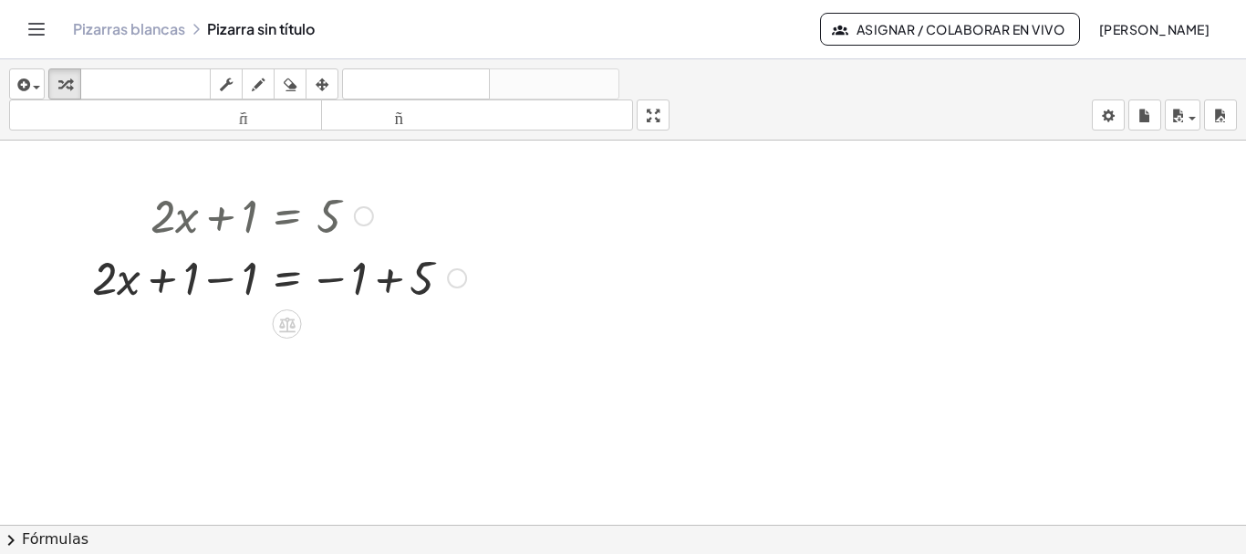
click at [396, 272] on div at bounding box center [279, 276] width 392 height 62
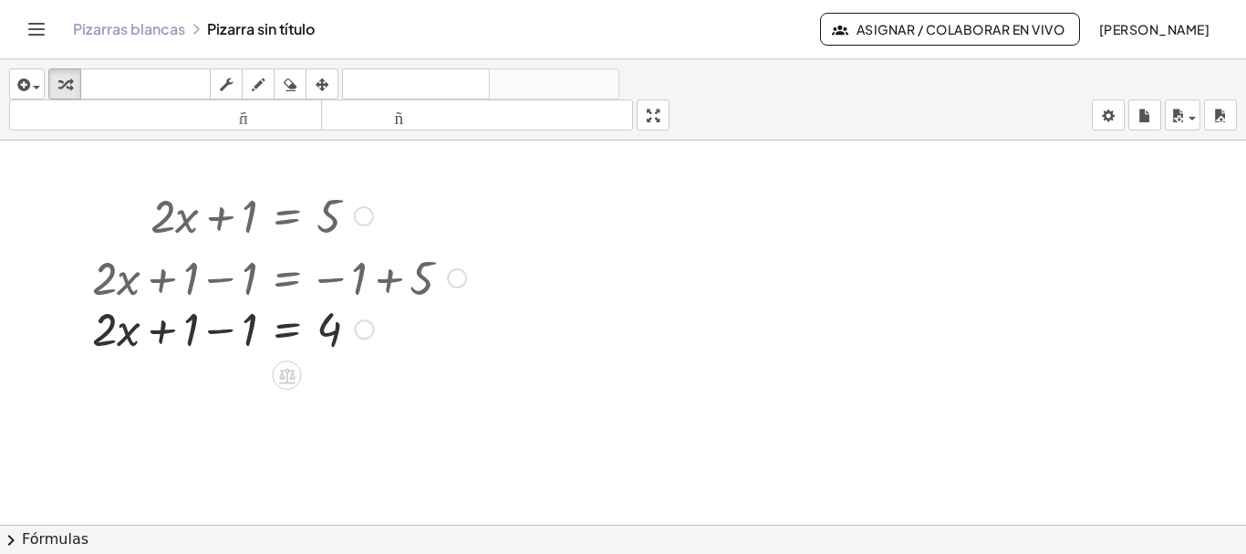
click at [220, 281] on div at bounding box center [279, 276] width 392 height 62
click at [217, 333] on div at bounding box center [279, 339] width 392 height 62
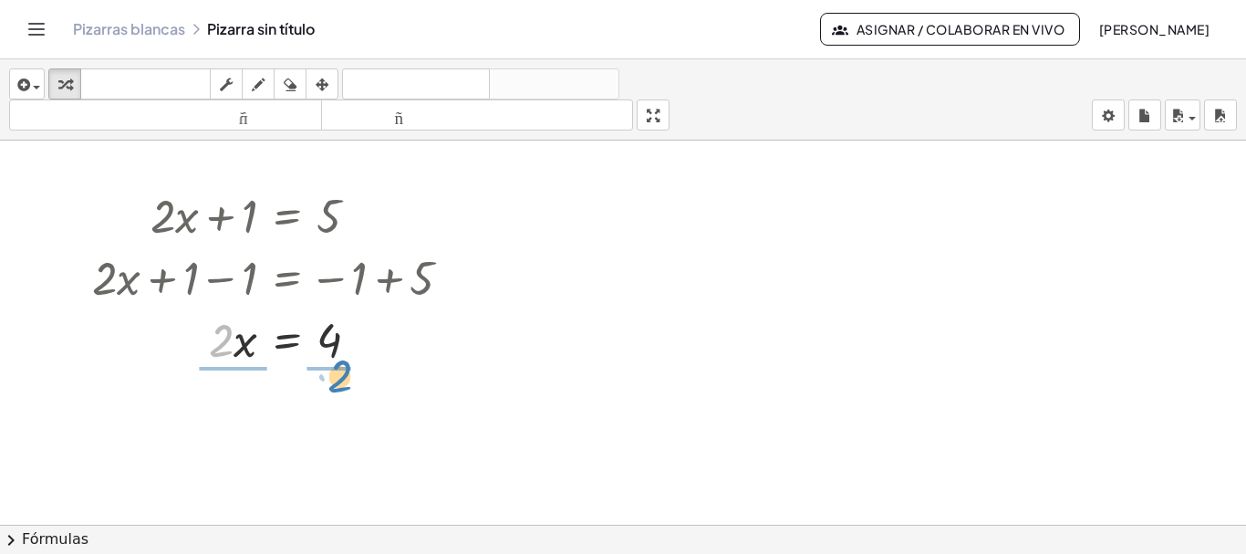
drag, startPoint x: 223, startPoint y: 345, endPoint x: 341, endPoint y: 381, distance: 123.8
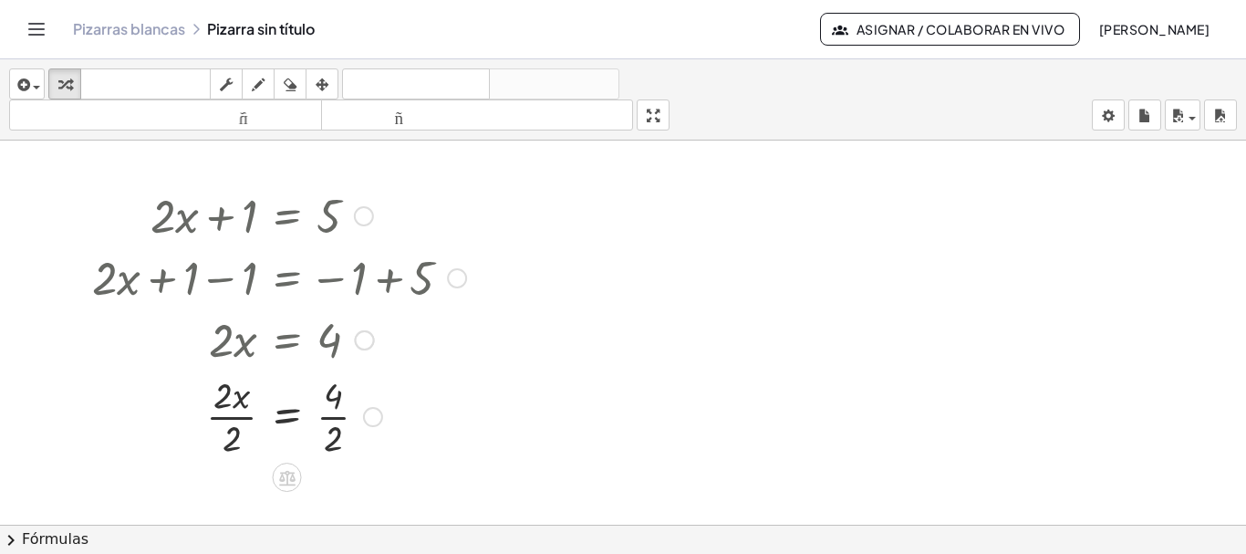
click at [223, 415] on div at bounding box center [279, 415] width 392 height 91
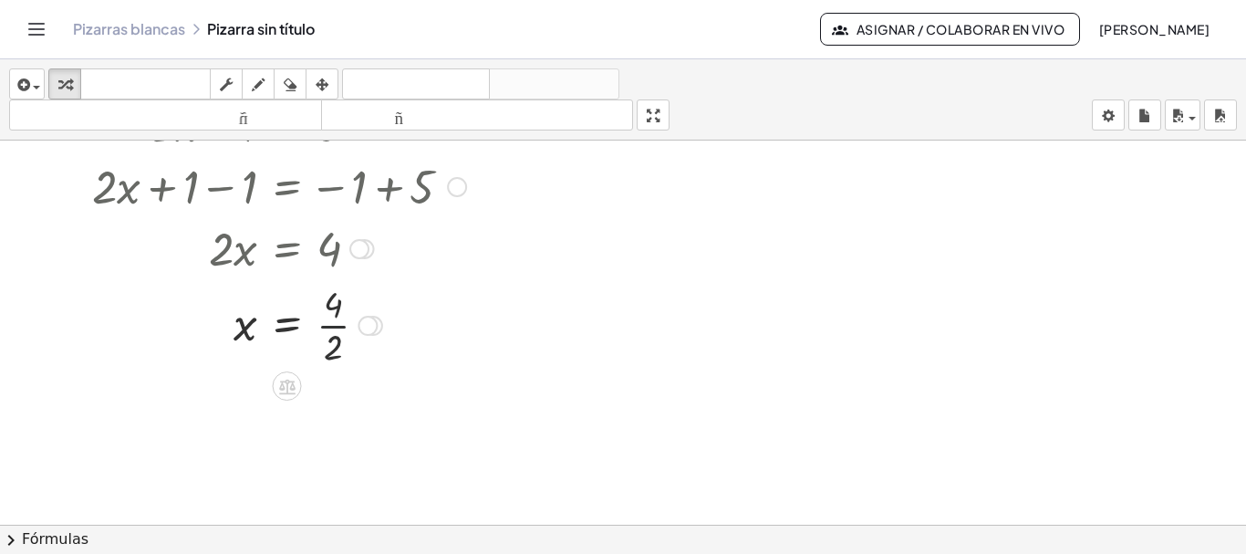
click at [336, 329] on div at bounding box center [279, 323] width 392 height 91
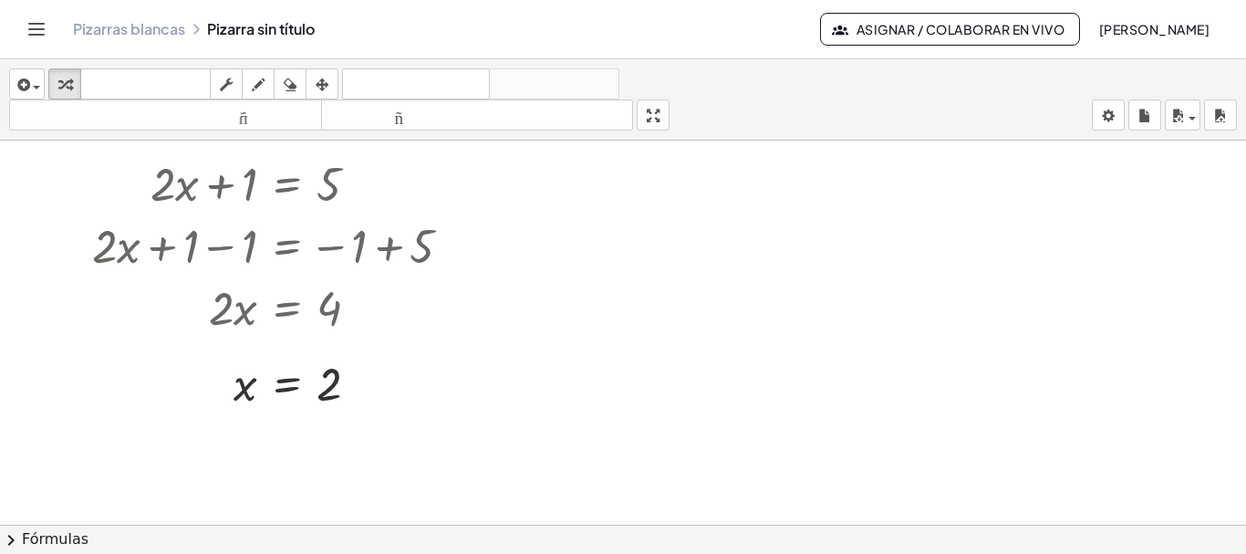
scroll to position [0, 0]
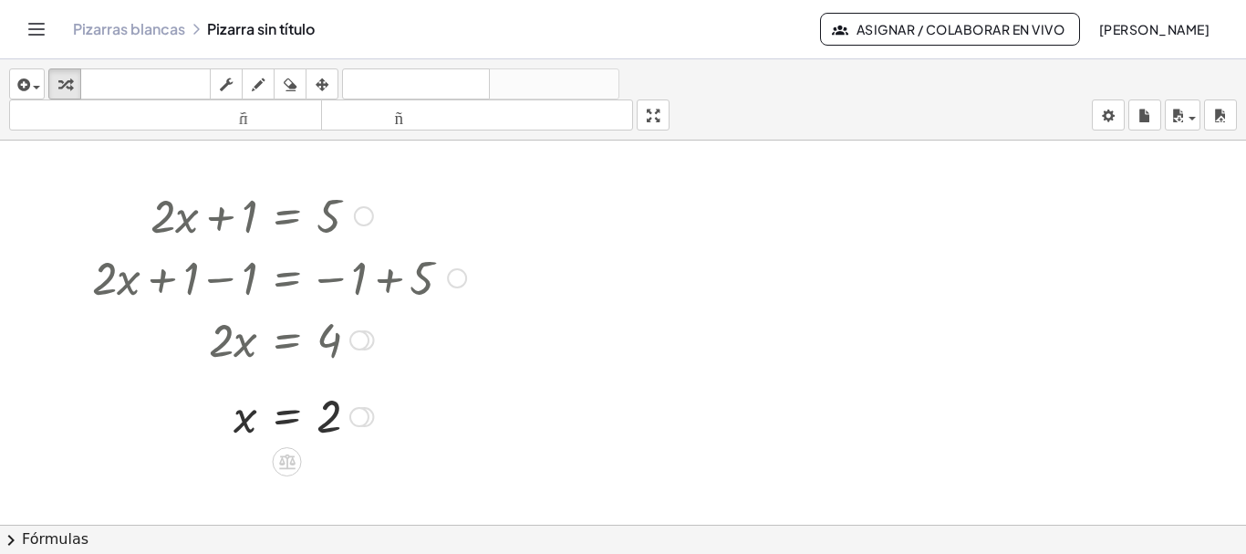
click at [338, 418] on div at bounding box center [279, 415] width 392 height 60
click at [326, 421] on div at bounding box center [279, 415] width 392 height 60
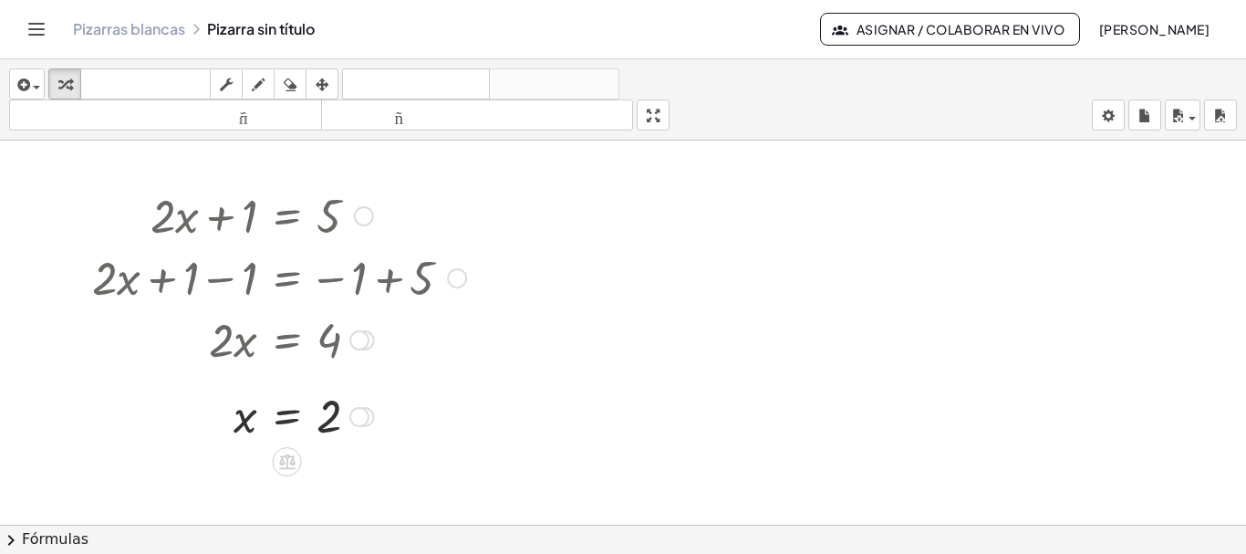
click at [366, 422] on div at bounding box center [359, 417] width 20 height 20
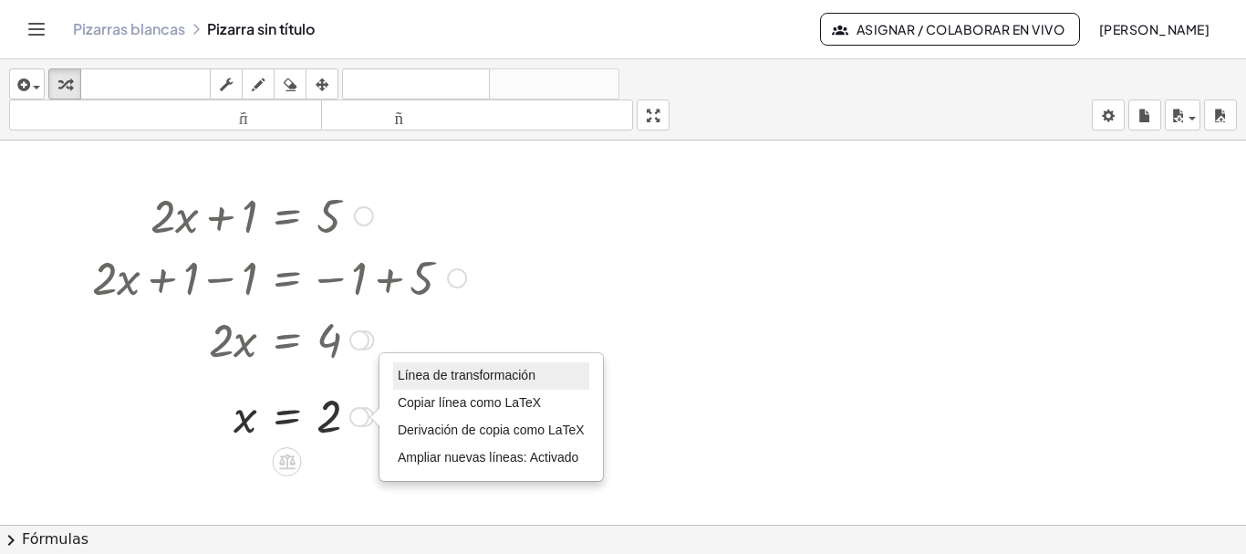
click at [426, 379] on font "Línea de transformación" at bounding box center [467, 375] width 138 height 15
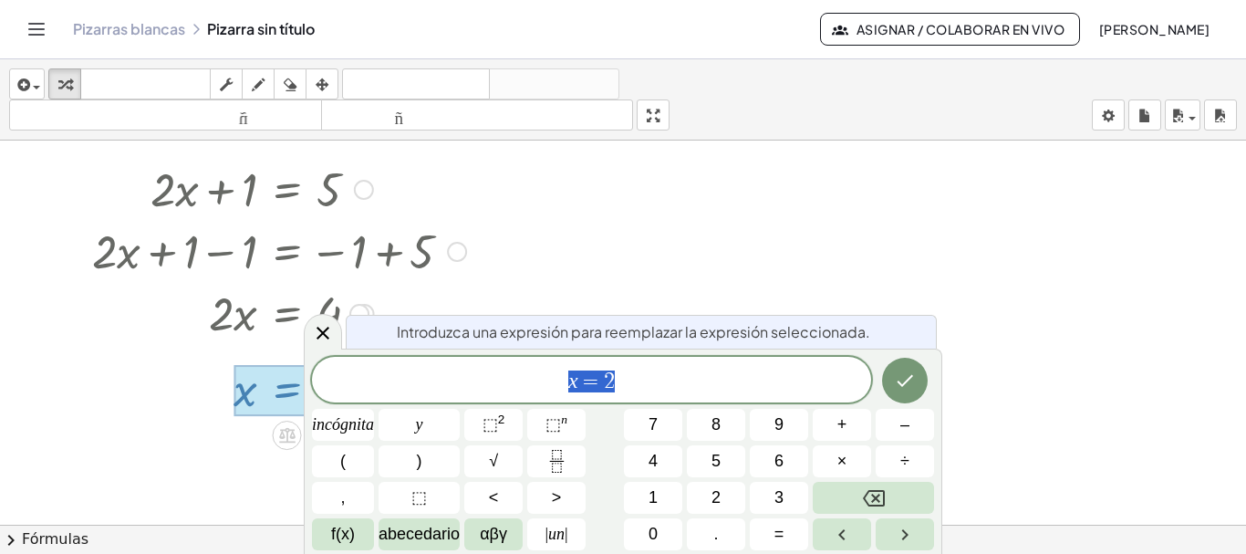
scroll to position [29, 0]
click at [433, 287] on div at bounding box center [279, 309] width 392 height 62
click at [923, 390] on button "Hecho" at bounding box center [905, 381] width 46 height 46
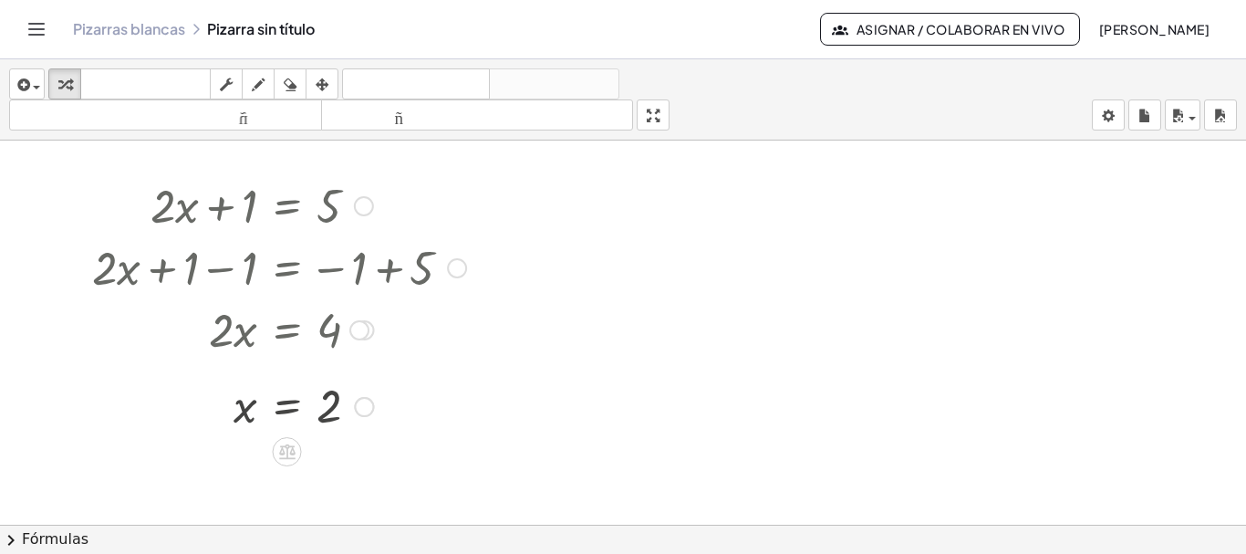
scroll to position [0, 0]
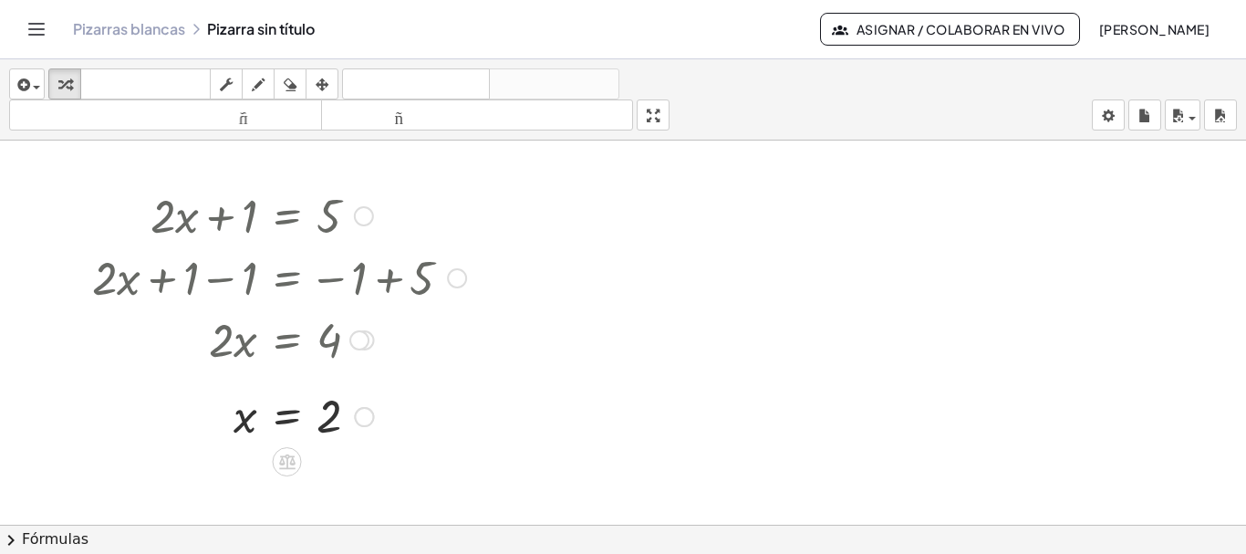
click at [343, 420] on div at bounding box center [279, 415] width 392 height 60
click at [365, 416] on div at bounding box center [359, 417] width 20 height 20
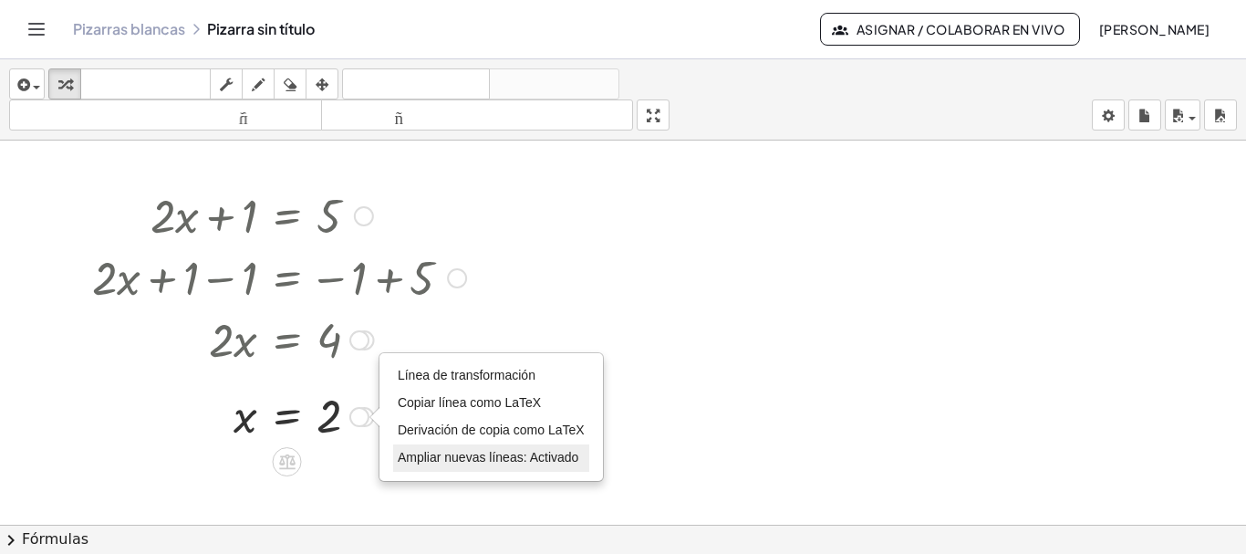
click at [450, 457] on font "Ampliar nuevas líneas: Activado" at bounding box center [488, 457] width 181 height 15
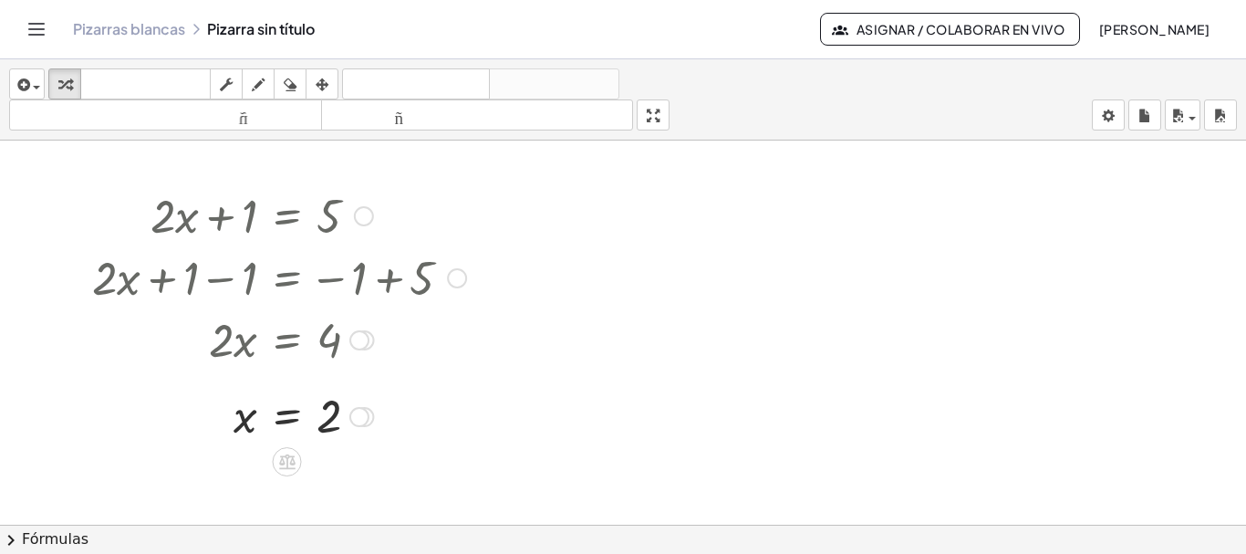
click at [360, 431] on div at bounding box center [279, 415] width 392 height 60
click at [361, 413] on div "Línea de transformación Copiar línea como LaTeX Derivación de copia como LaTeX …" at bounding box center [359, 417] width 20 height 20
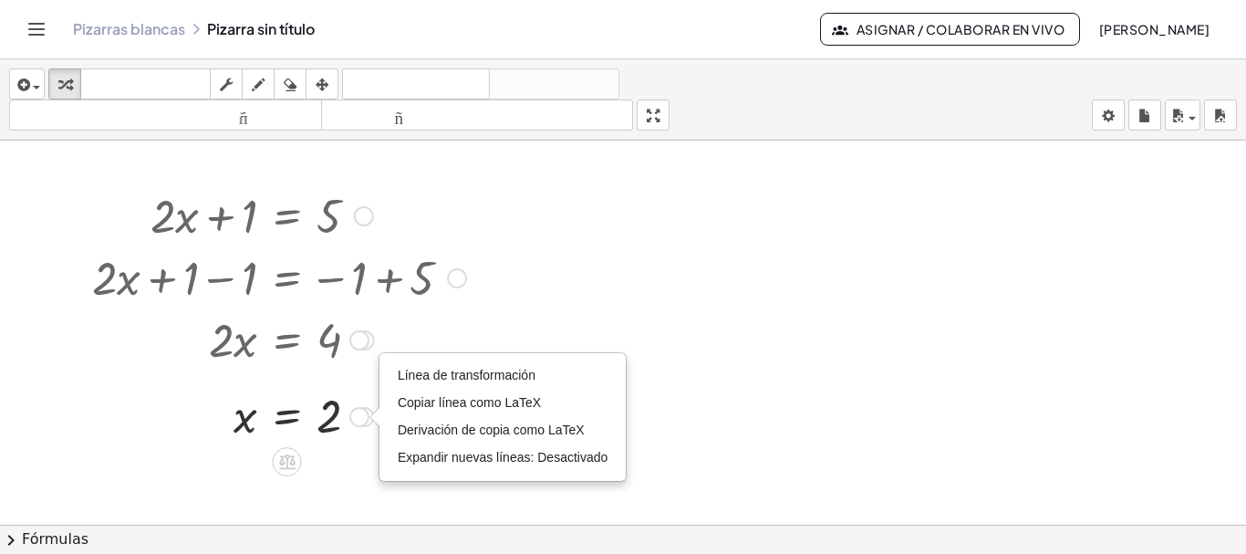
click at [433, 464] on font "Expandir nuevas líneas: Desactivado" at bounding box center [503, 457] width 210 height 15
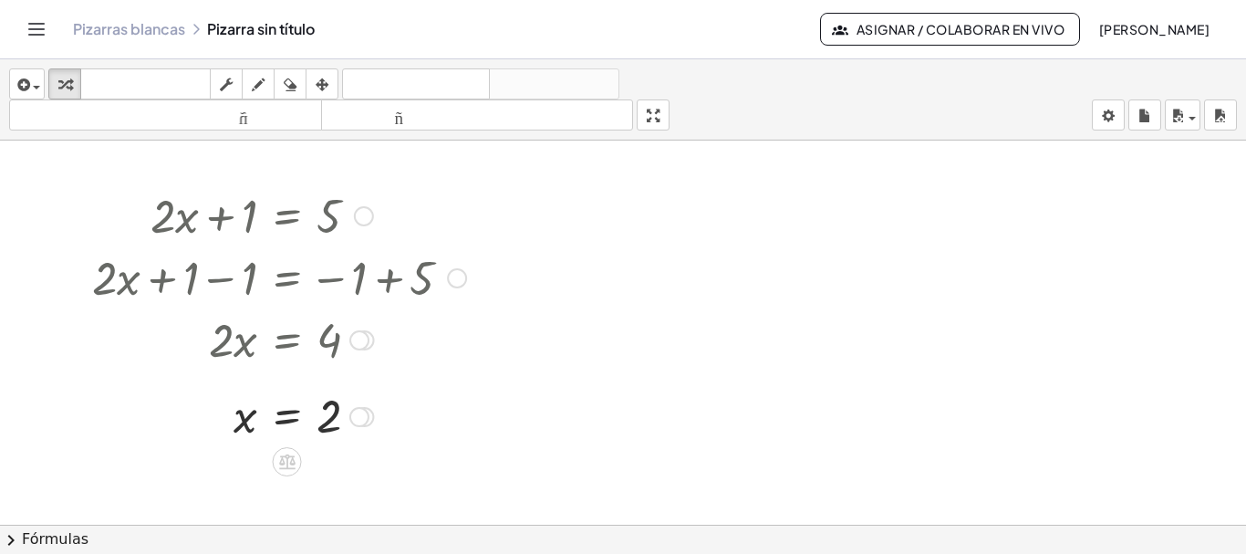
click at [283, 399] on div at bounding box center [279, 415] width 392 height 60
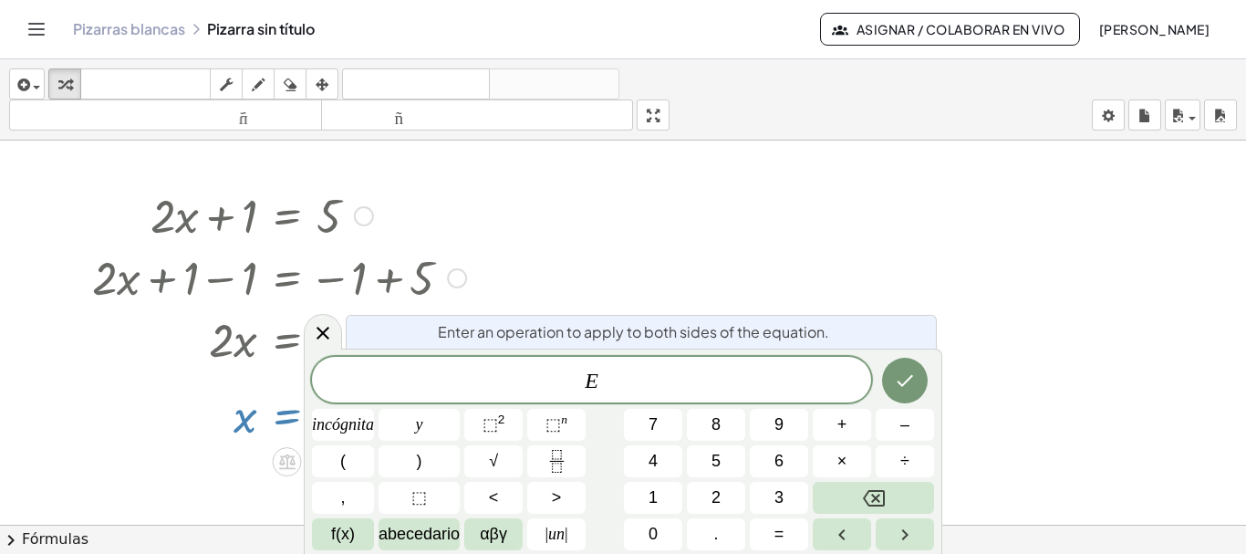
click at [283, 399] on div at bounding box center [279, 415] width 392 height 60
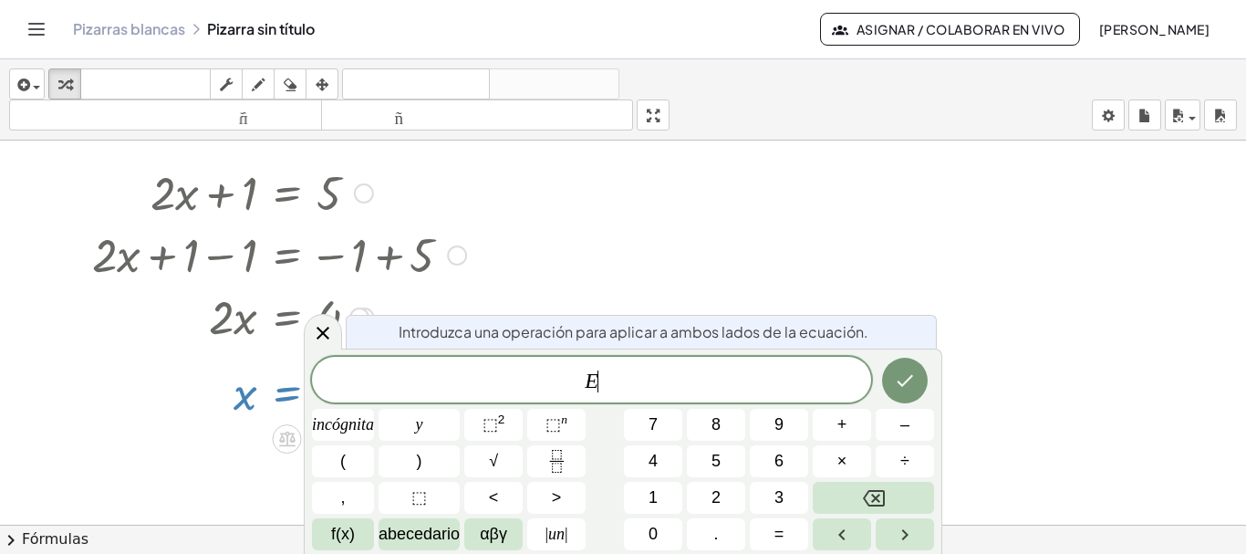
scroll to position [29, 0]
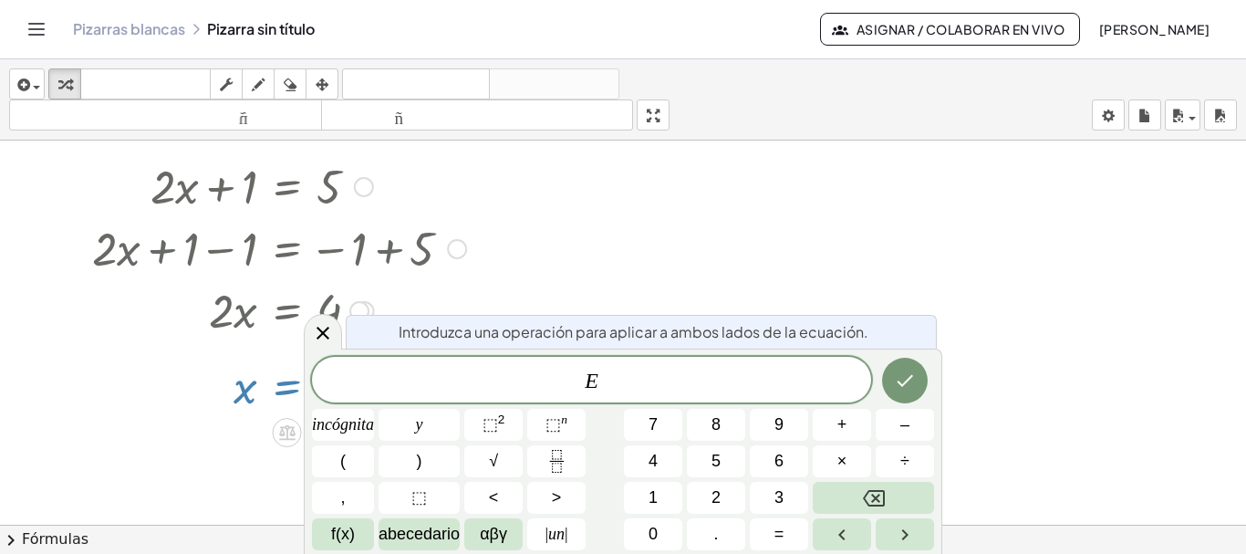
click at [158, 355] on div "+ · 2 · x + 1 = 5 + · 2 · x + 1 − 1 = − 1 + 5 + · 2 · x + 1 − 1 = 4 + · 2 · x +…" at bounding box center [272, 285] width 415 height 271
click at [195, 358] on div at bounding box center [279, 386] width 392 height 60
click at [421, 310] on div at bounding box center [279, 309] width 392 height 62
click at [329, 328] on icon at bounding box center [323, 333] width 13 height 13
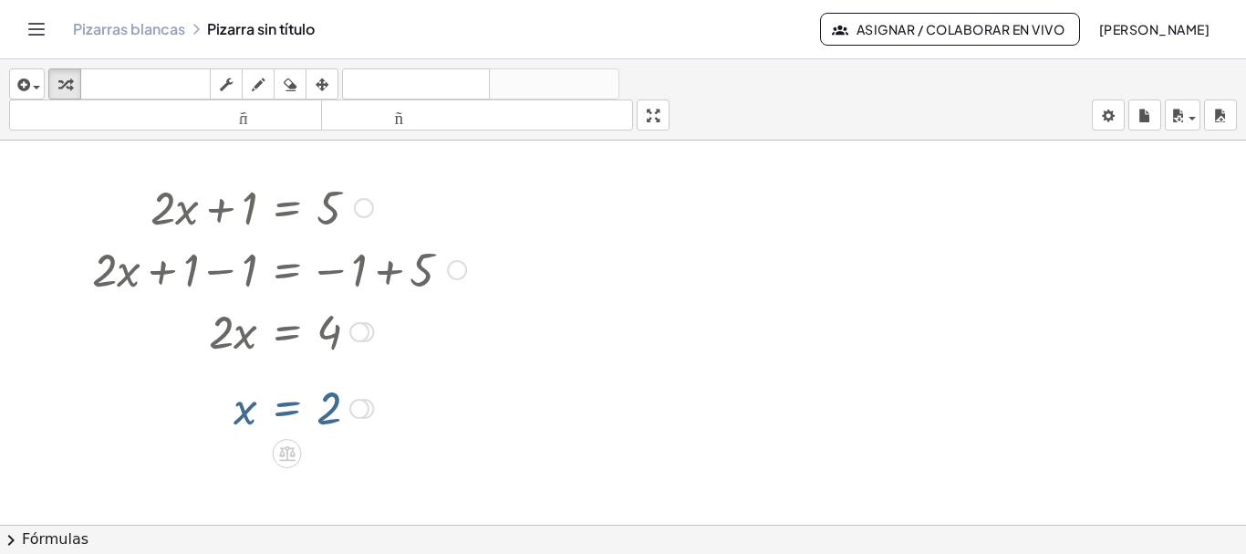
scroll to position [0, 0]
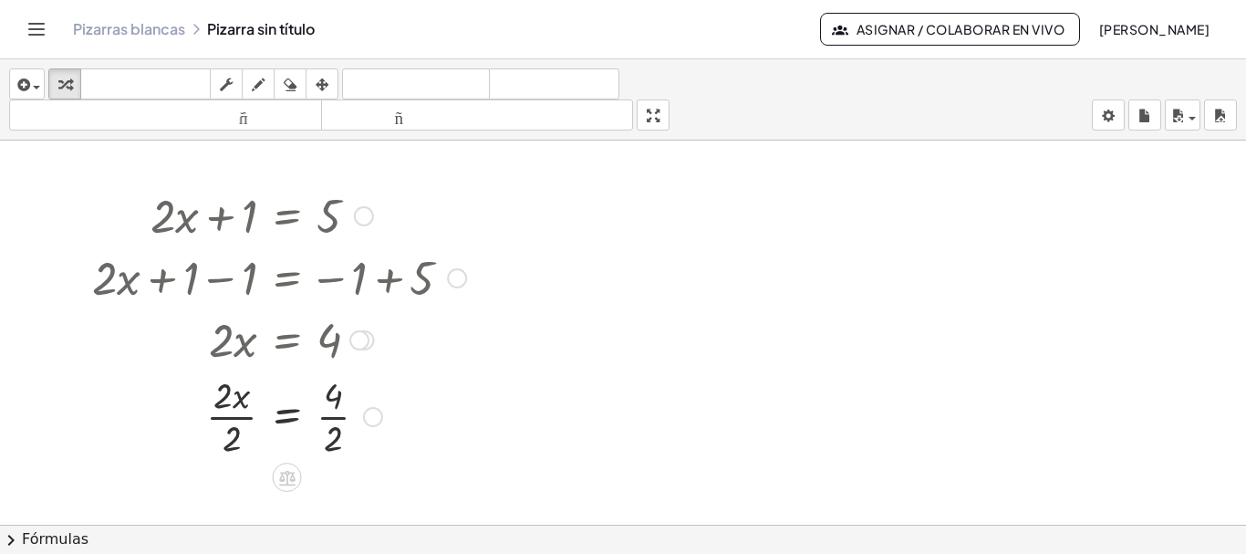
click at [332, 406] on div at bounding box center [279, 415] width 392 height 91
click at [228, 416] on div at bounding box center [279, 415] width 392 height 91
click at [343, 414] on div at bounding box center [279, 415] width 392 height 91
click at [343, 414] on div at bounding box center [279, 415] width 392 height 60
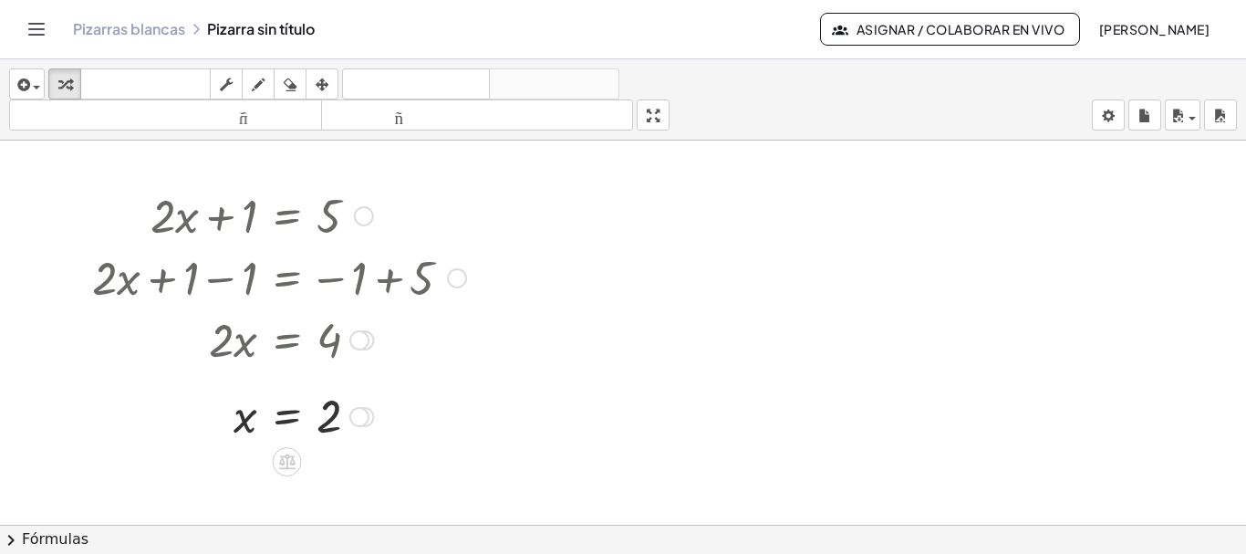
click at [294, 223] on div at bounding box center [279, 214] width 392 height 62
click at [289, 214] on div at bounding box center [279, 214] width 392 height 62
click at [307, 266] on div at bounding box center [279, 276] width 392 height 62
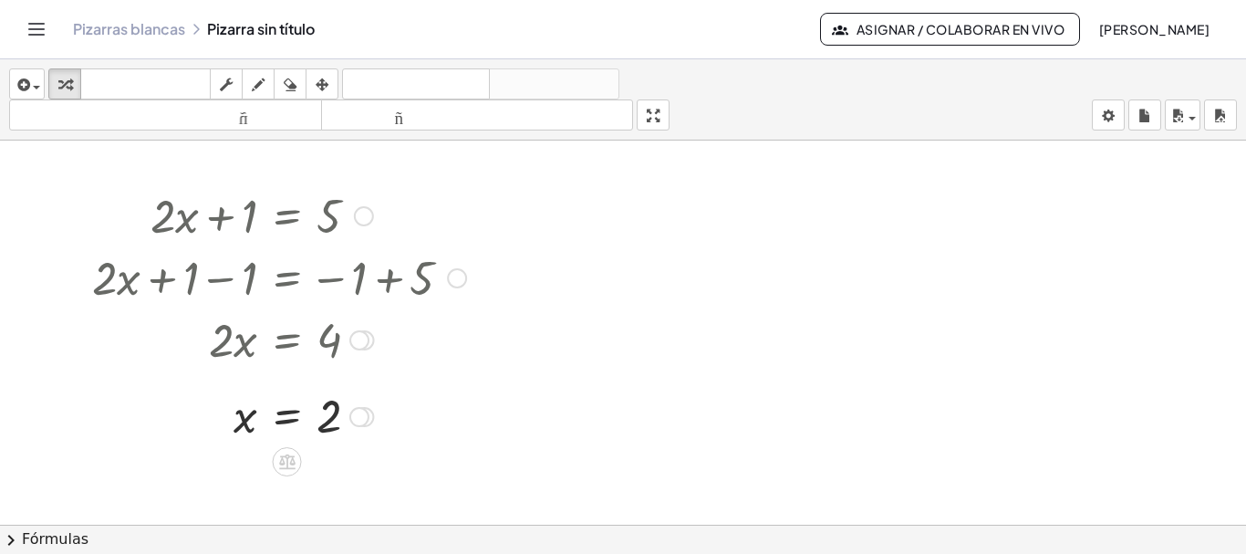
click at [302, 329] on div at bounding box center [279, 339] width 392 height 62
click at [278, 450] on div at bounding box center [287, 461] width 29 height 29
click at [292, 417] on div at bounding box center [279, 415] width 392 height 60
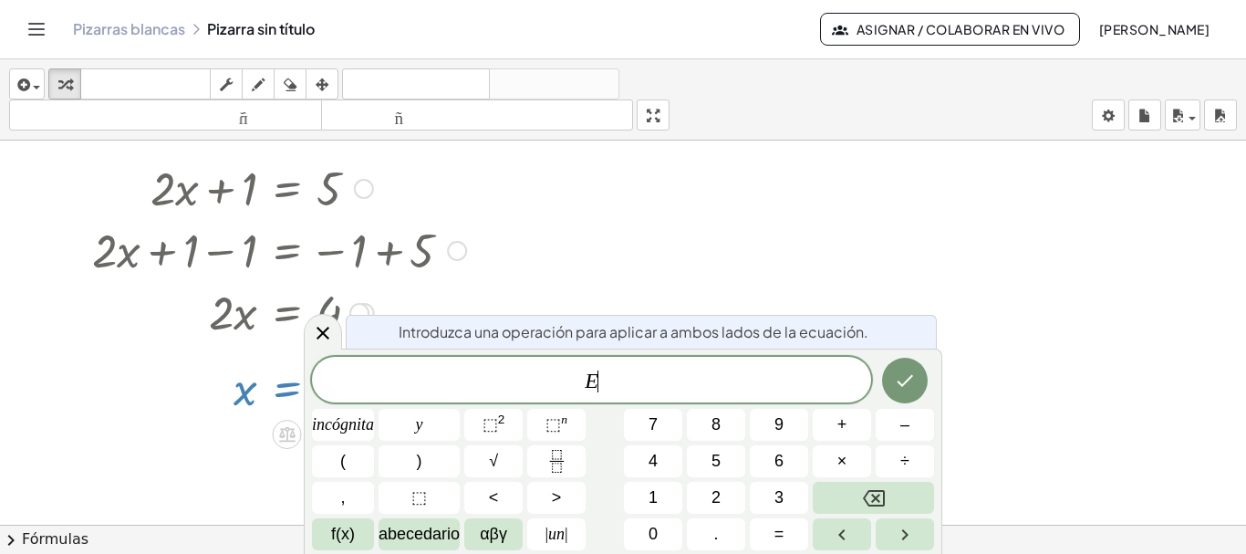
scroll to position [29, 0]
click at [288, 193] on div at bounding box center [279, 185] width 392 height 62
click at [766, 278] on div at bounding box center [623, 508] width 1246 height 794
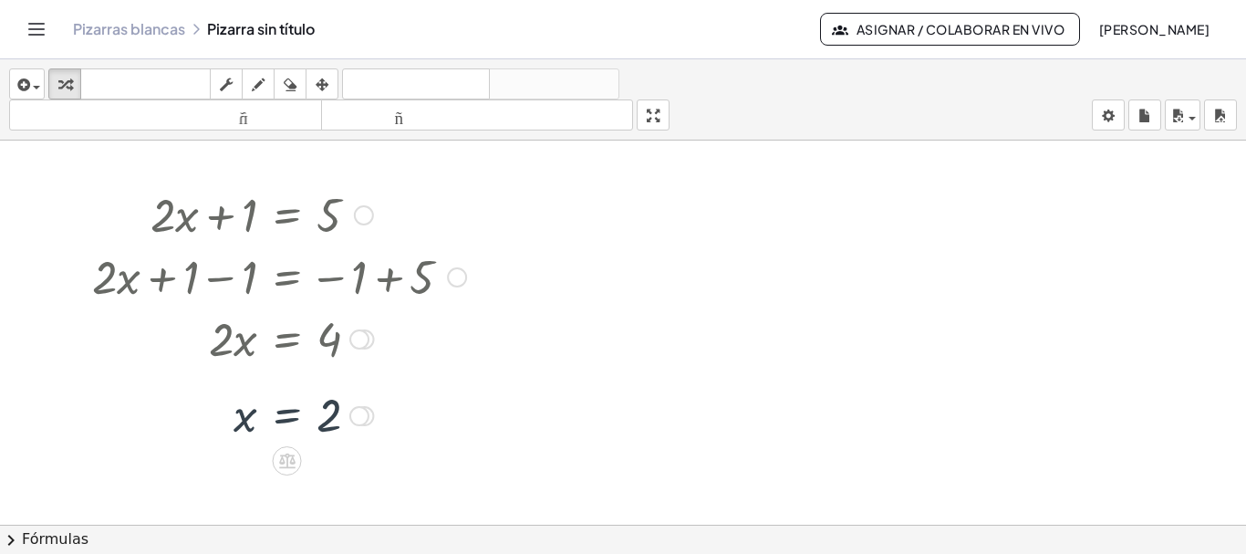
scroll to position [0, 0]
click at [365, 224] on div at bounding box center [364, 216] width 20 height 20
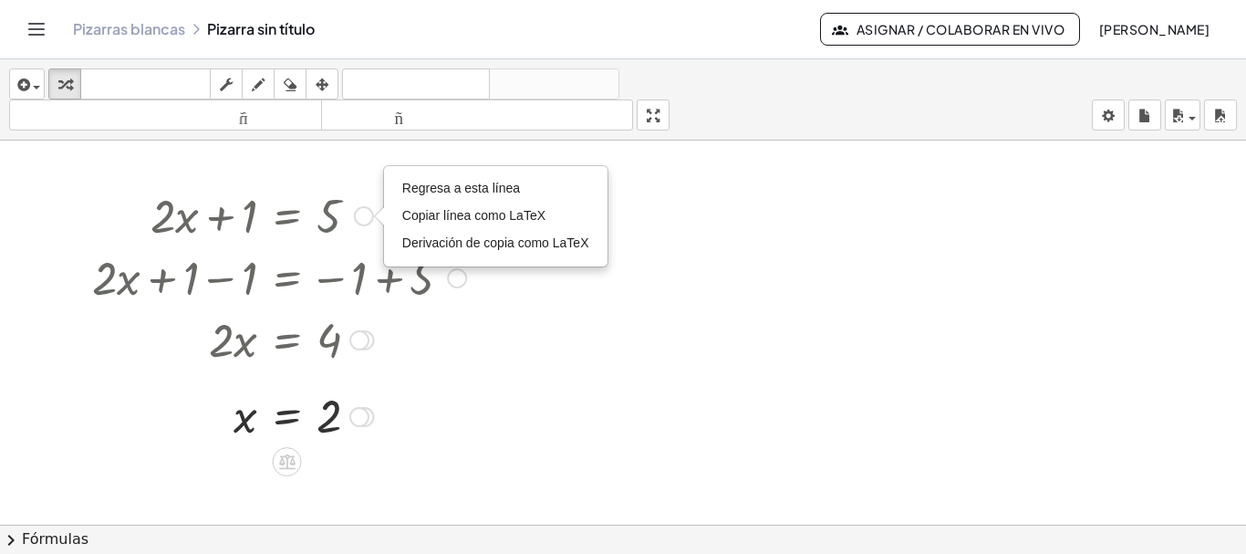
click at [333, 221] on div at bounding box center [279, 214] width 392 height 62
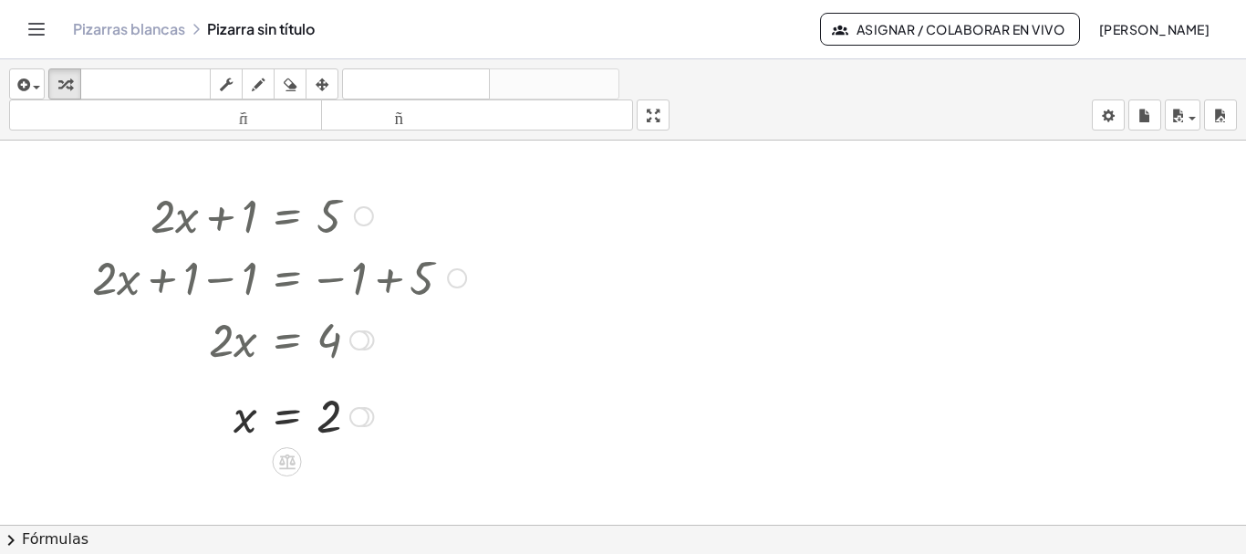
click at [333, 221] on div at bounding box center [279, 214] width 392 height 62
click at [232, 78] on icon "button" at bounding box center [226, 85] width 13 height 22
click at [324, 241] on font "▼" at bounding box center [329, 242] width 12 height 14
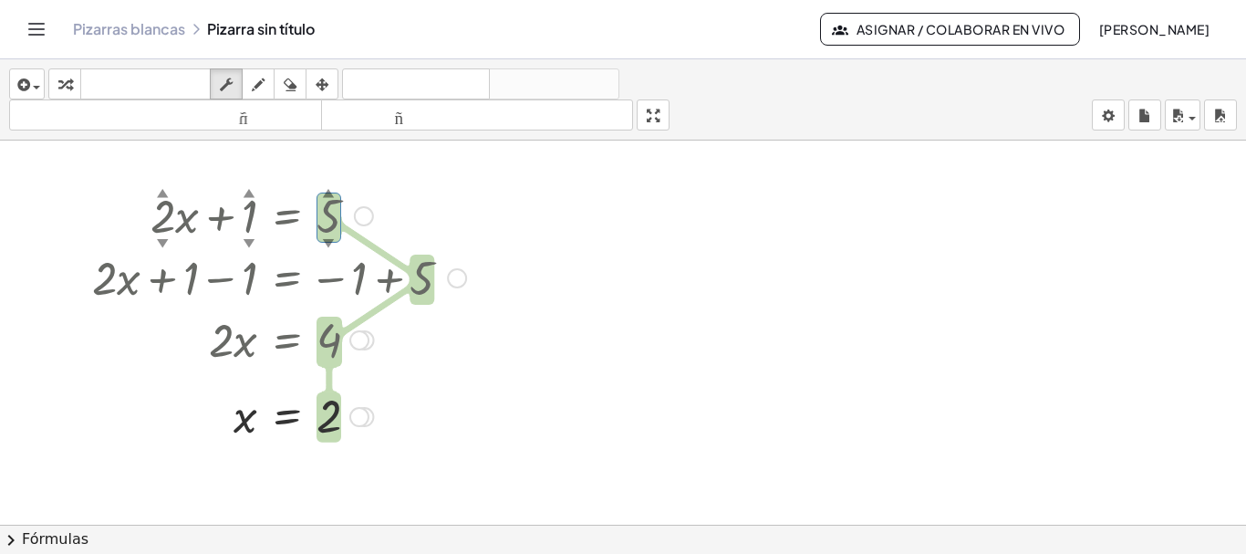
click at [248, 236] on font "▼" at bounding box center [250, 242] width 12 height 14
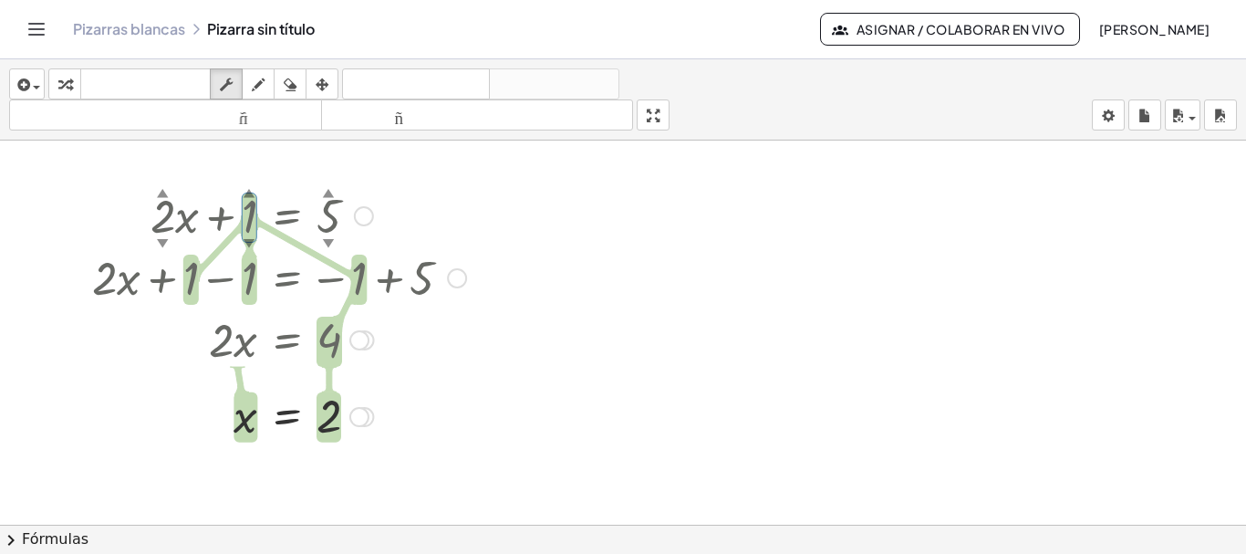
click at [222, 226] on div at bounding box center [279, 214] width 392 height 62
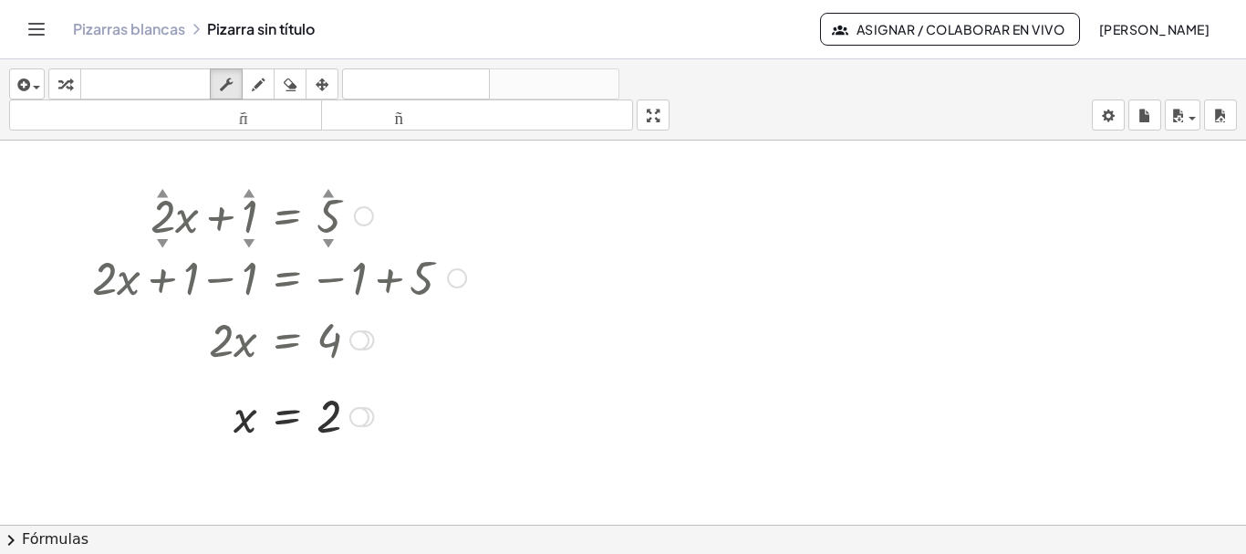
click at [164, 240] on font "▼" at bounding box center [163, 242] width 12 height 14
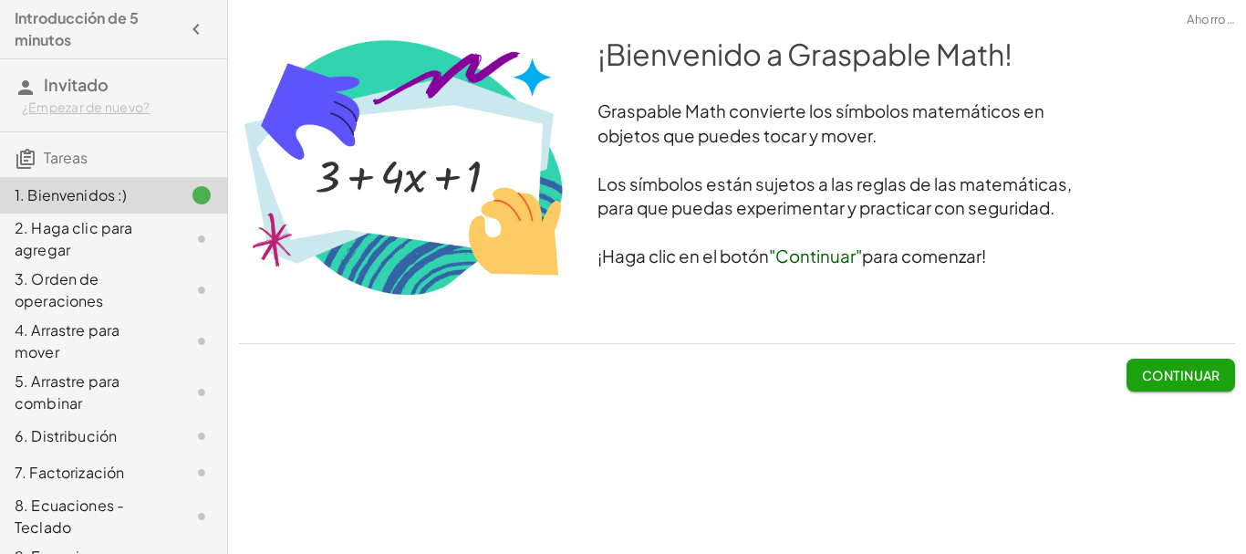
click at [1182, 358] on span "Continuar" at bounding box center [1181, 367] width 109 height 47
click at [1184, 378] on font "Continuar" at bounding box center [1181, 375] width 78 height 16
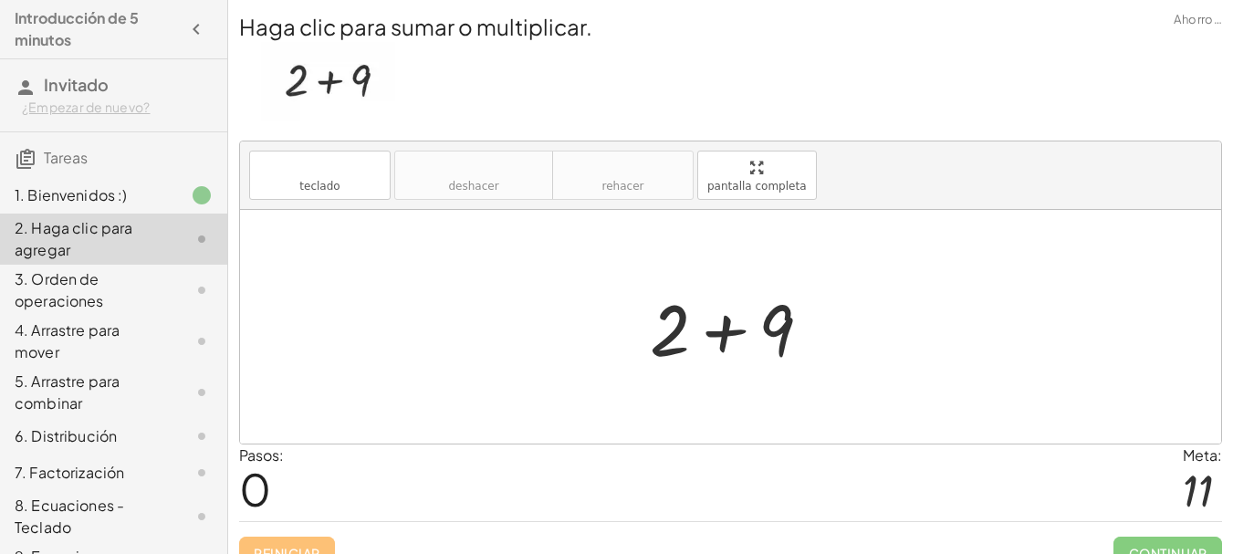
click at [741, 349] on div at bounding box center [738, 327] width 194 height 94
click at [740, 349] on div at bounding box center [738, 327] width 194 height 94
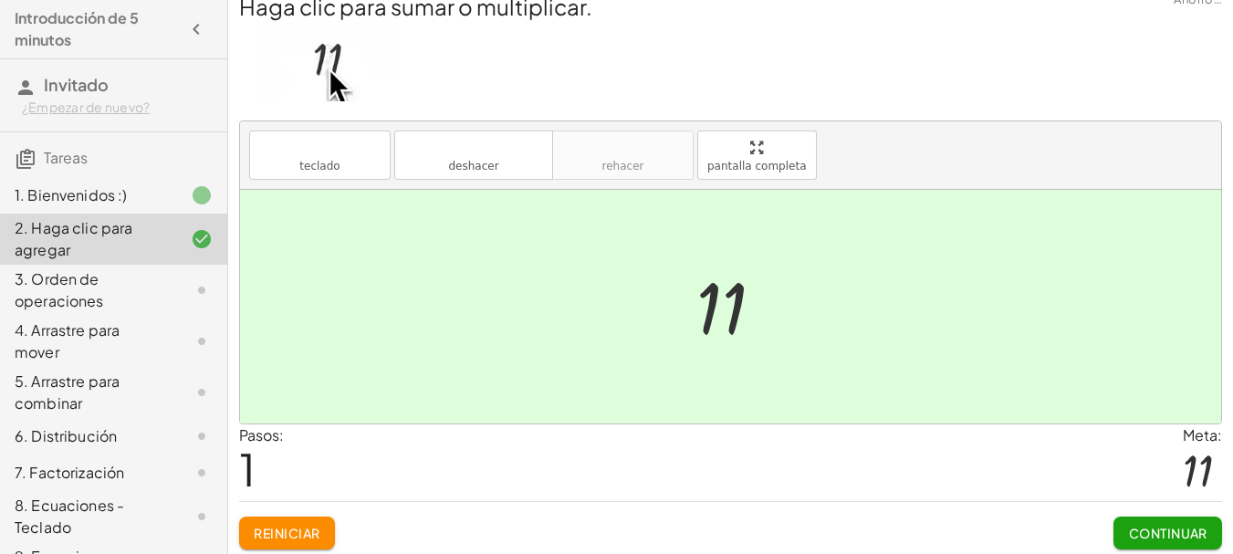
scroll to position [26, 0]
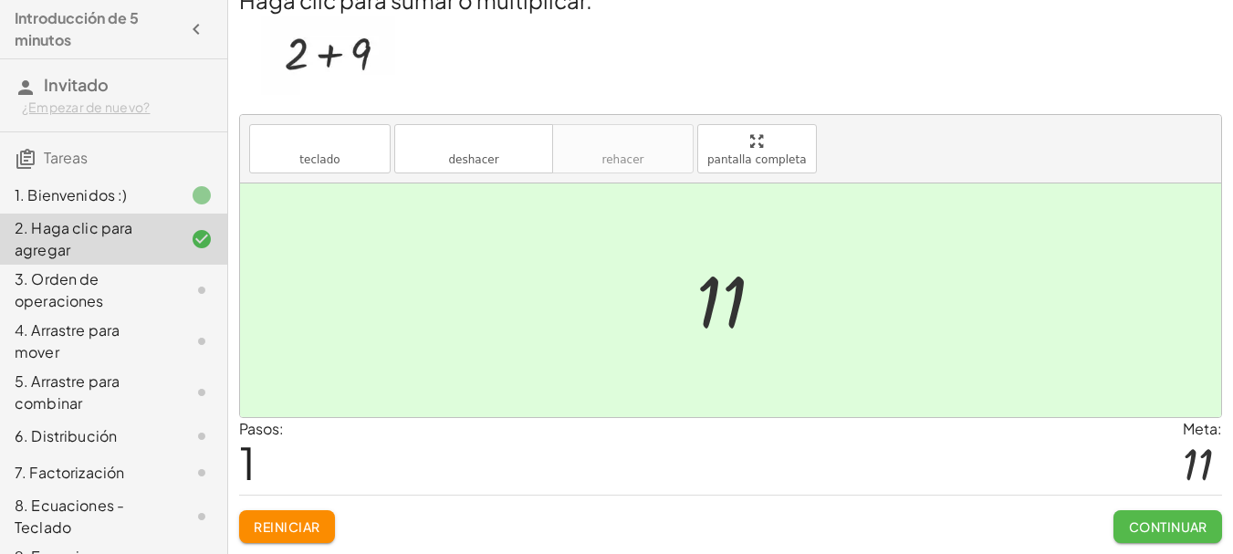
click at [1165, 521] on font "Continuar" at bounding box center [1168, 526] width 78 height 16
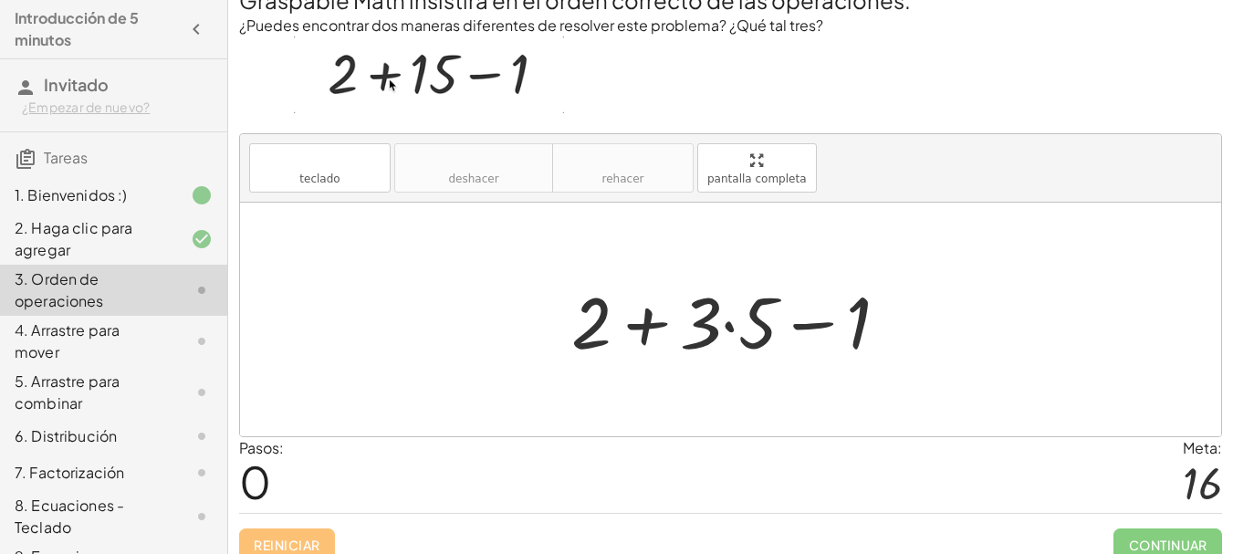
click at [748, 316] on div at bounding box center [737, 320] width 350 height 94
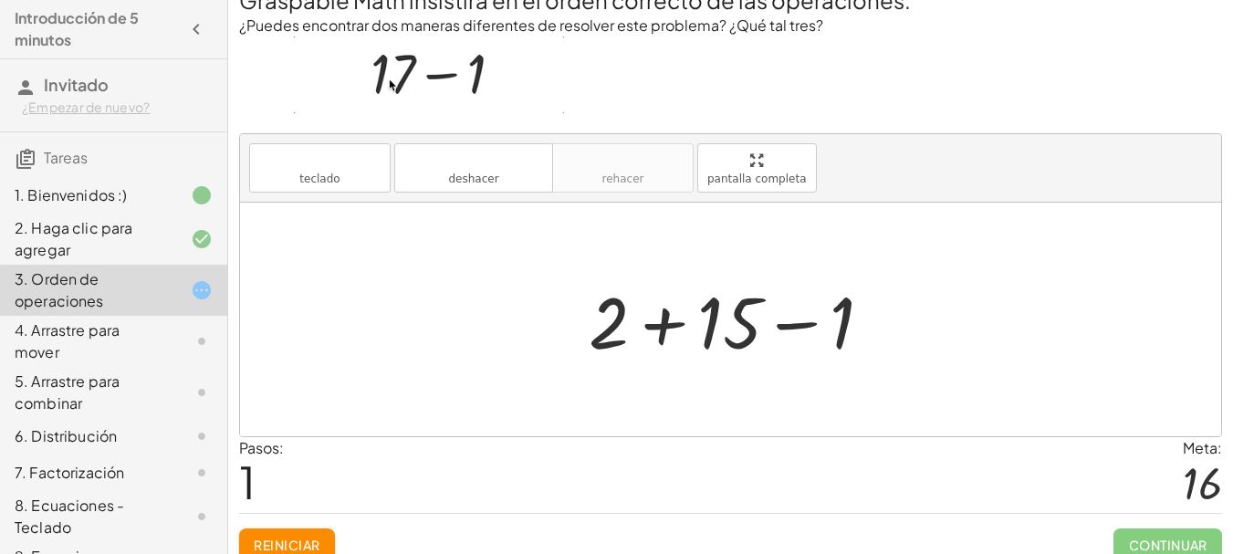
click at [663, 330] on div at bounding box center [737, 320] width 317 height 94
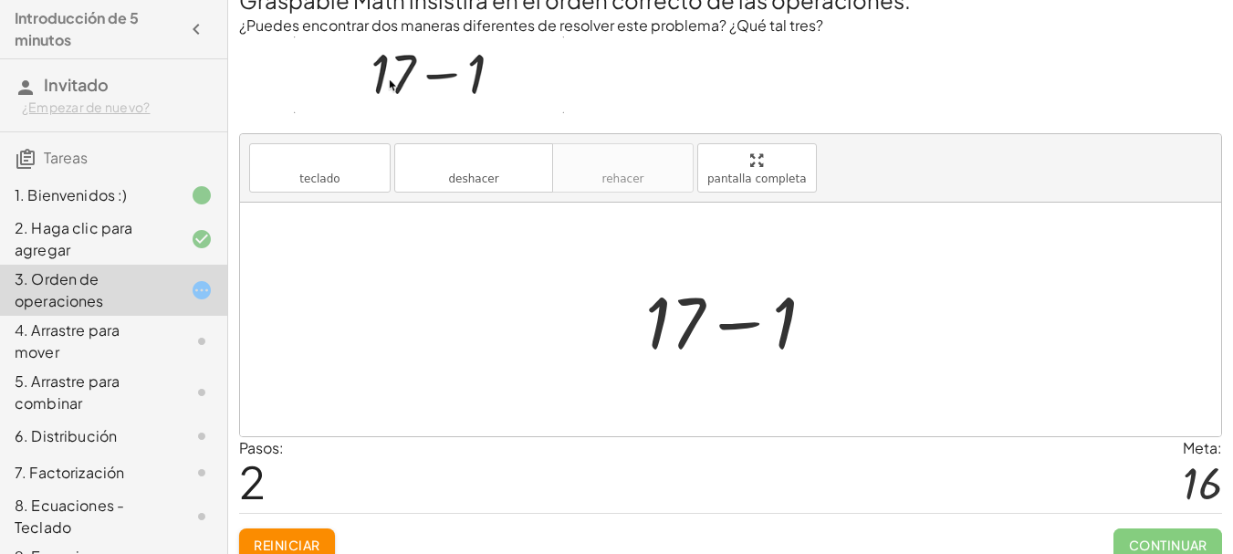
click at [745, 331] on div at bounding box center [737, 320] width 203 height 94
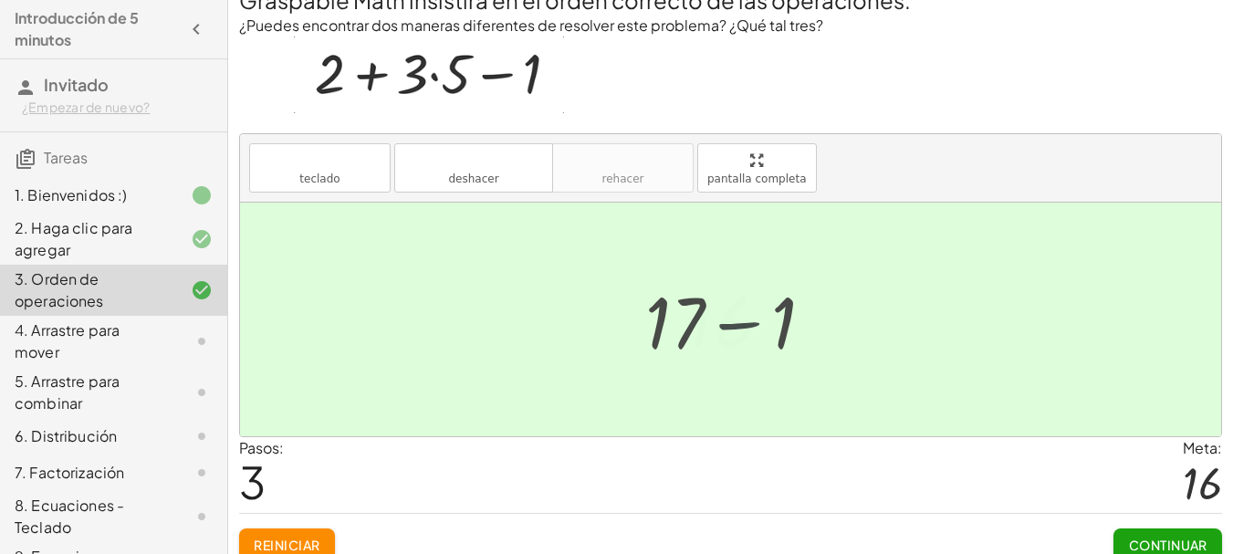
click at [745, 331] on div at bounding box center [737, 320] width 116 height 90
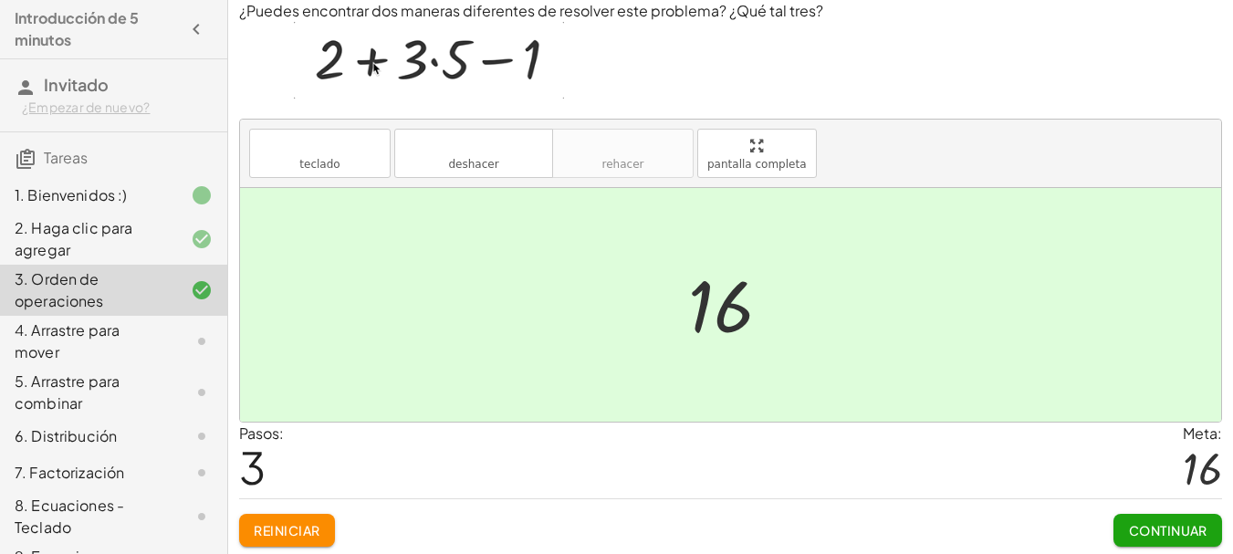
scroll to position [45, 0]
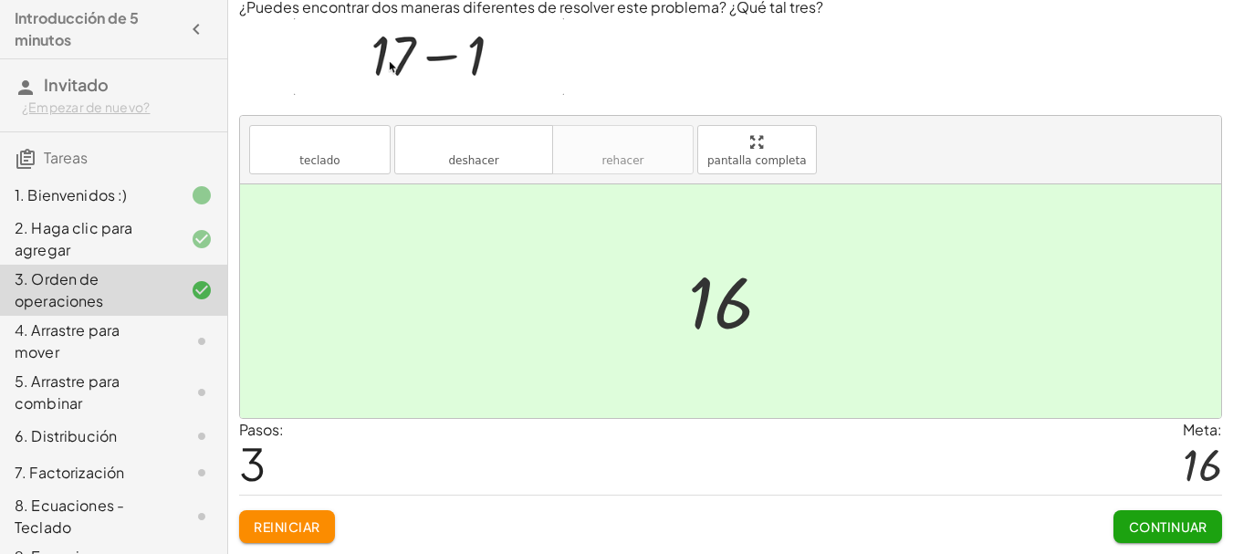
click at [1155, 518] on font "Continuar" at bounding box center [1167, 526] width 79 height 16
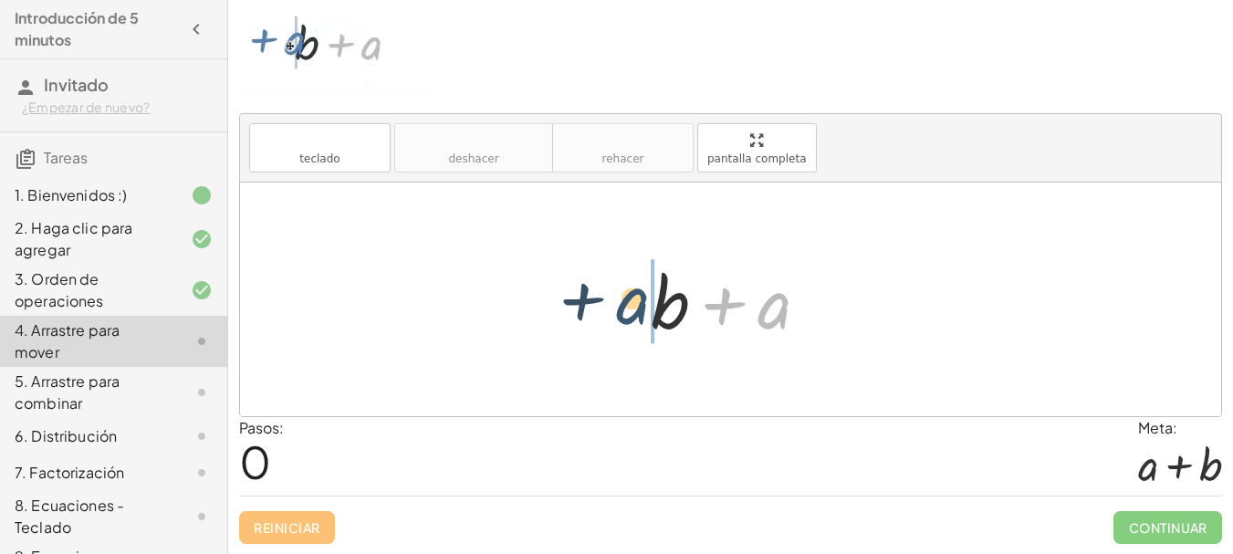
drag, startPoint x: 768, startPoint y: 321, endPoint x: 626, endPoint y: 317, distance: 142.4
click at [626, 317] on div "+ a + b + a" at bounding box center [730, 299] width 214 height 103
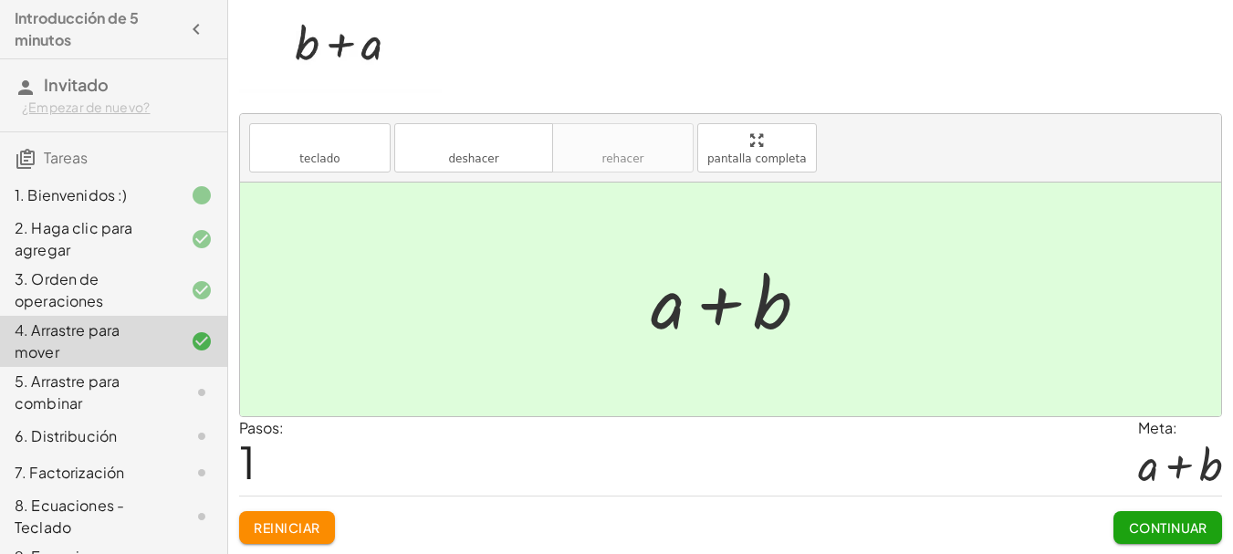
click at [1168, 527] on font "Continuar" at bounding box center [1168, 527] width 78 height 16
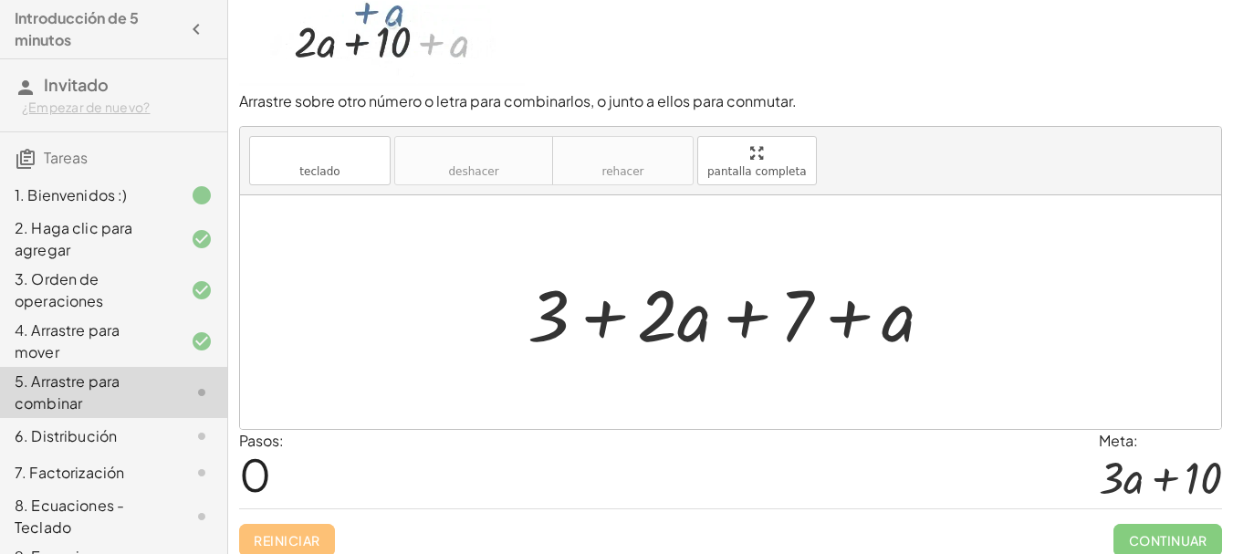
click at [701, 329] on div at bounding box center [737, 313] width 439 height 94
click at [742, 303] on div at bounding box center [737, 313] width 439 height 94
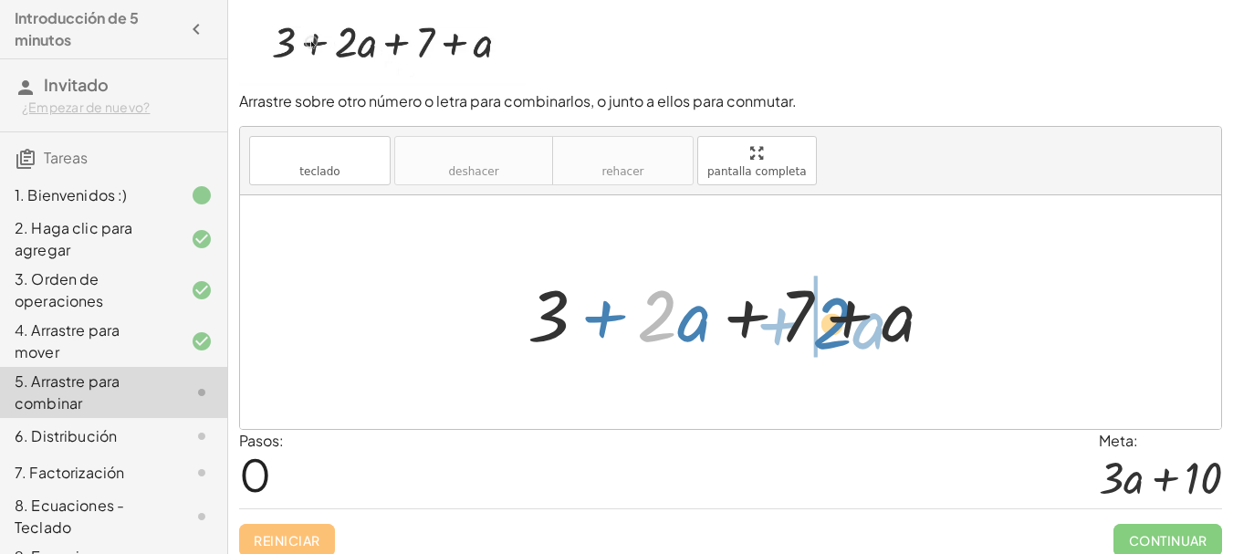
drag, startPoint x: 657, startPoint y: 322, endPoint x: 832, endPoint y: 329, distance: 175.4
click at [832, 329] on div at bounding box center [737, 313] width 439 height 94
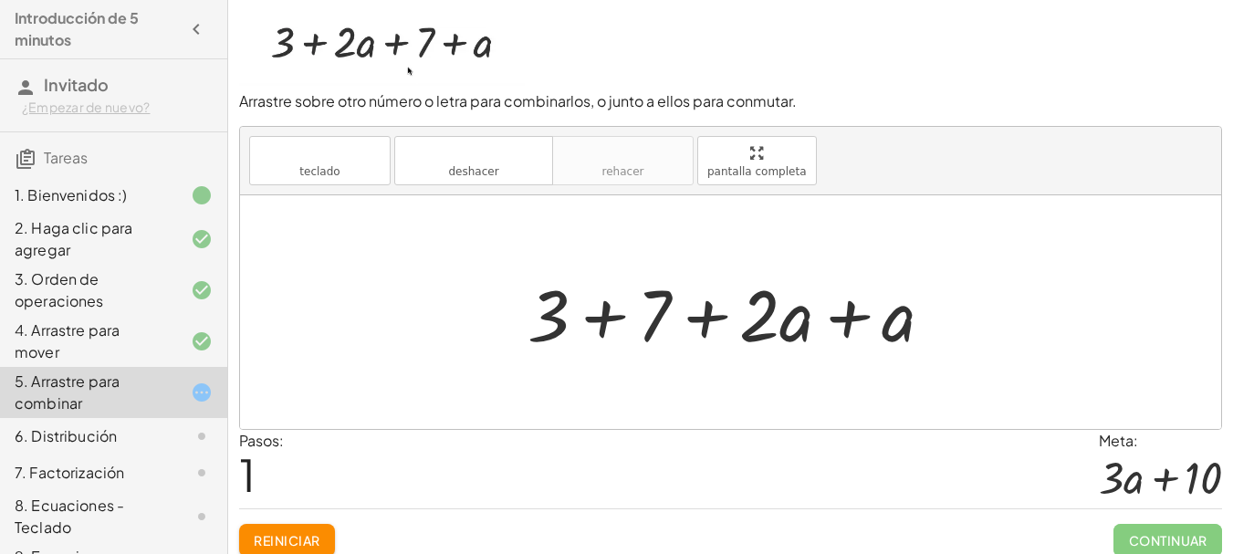
click at [849, 316] on div at bounding box center [737, 313] width 439 height 94
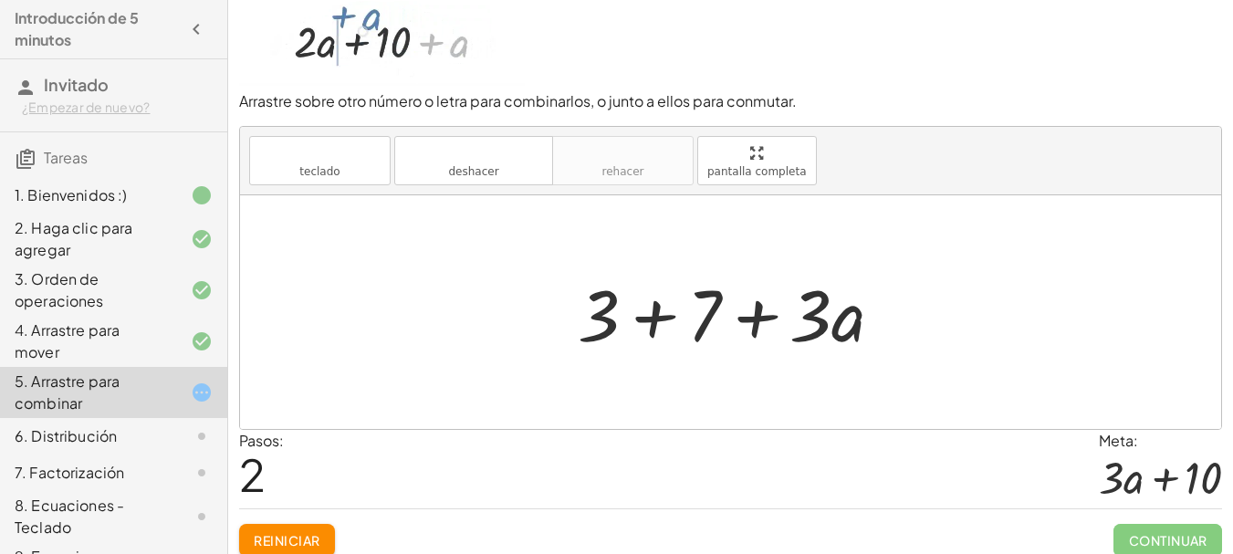
click at [657, 318] on div at bounding box center [737, 313] width 338 height 94
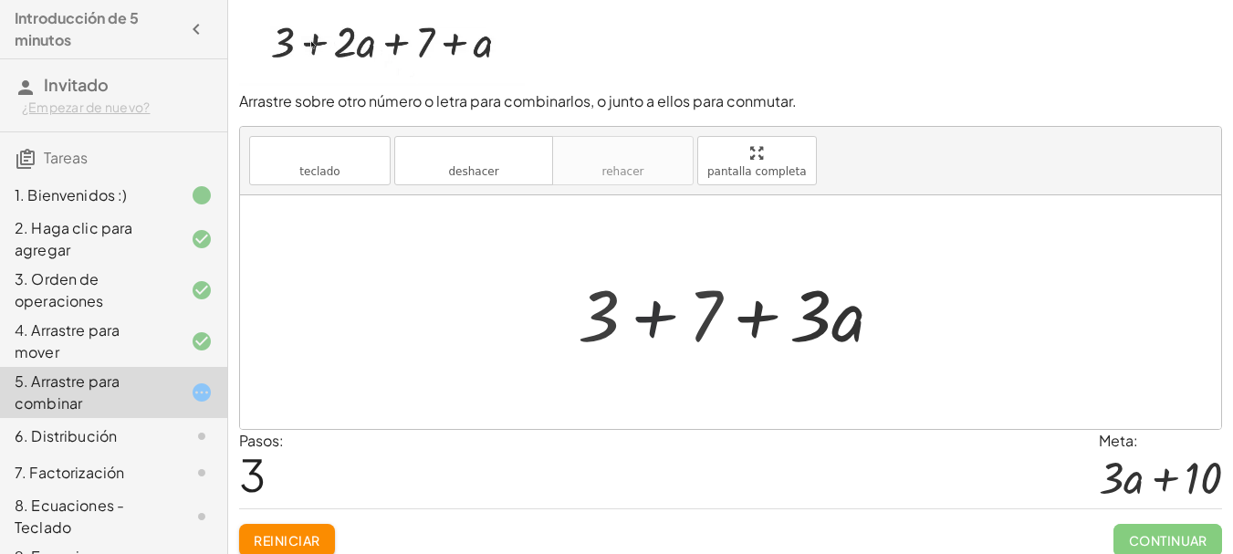
click at [657, 318] on div at bounding box center [738, 313] width 256 height 94
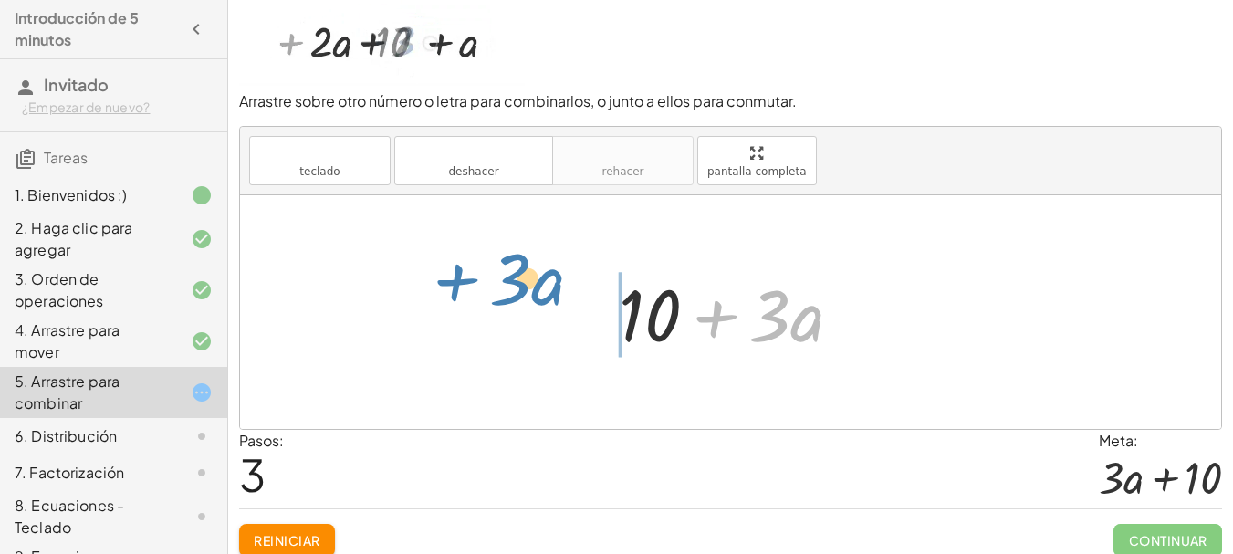
drag, startPoint x: 711, startPoint y: 321, endPoint x: 448, endPoint y: 287, distance: 265.0
click at [448, 287] on div "+ 3 + · 2 · a + 7 + a + 3 + 7 + · 2 · a + a + 3 + 7 + · 3 · a + · 3 · a + + · a…" at bounding box center [730, 312] width 981 height 234
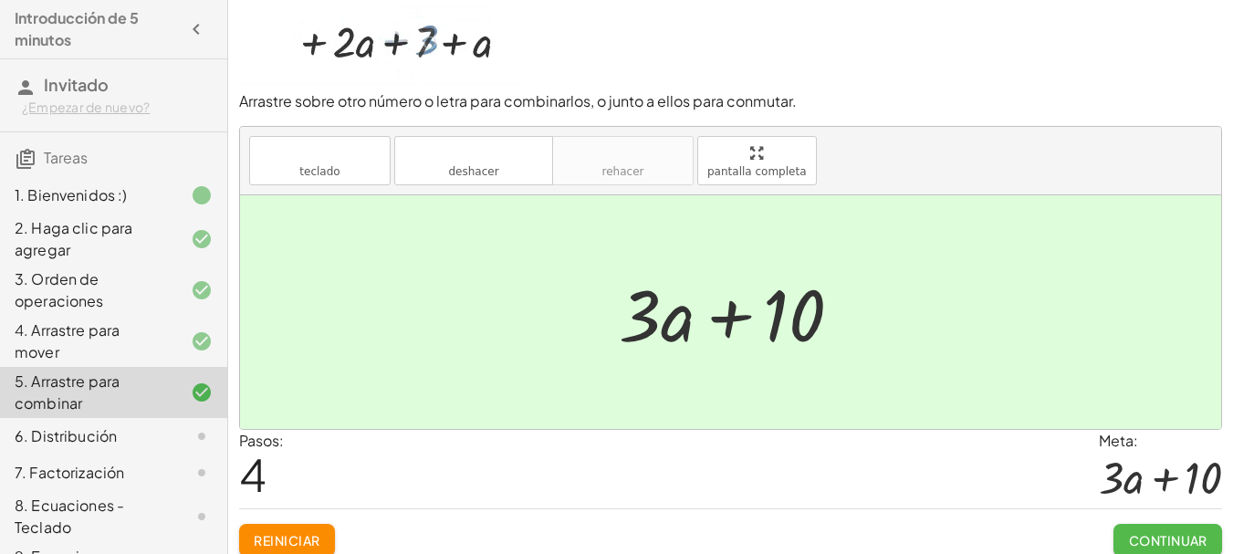
click at [1152, 534] on font "Continuar" at bounding box center [1168, 540] width 78 height 16
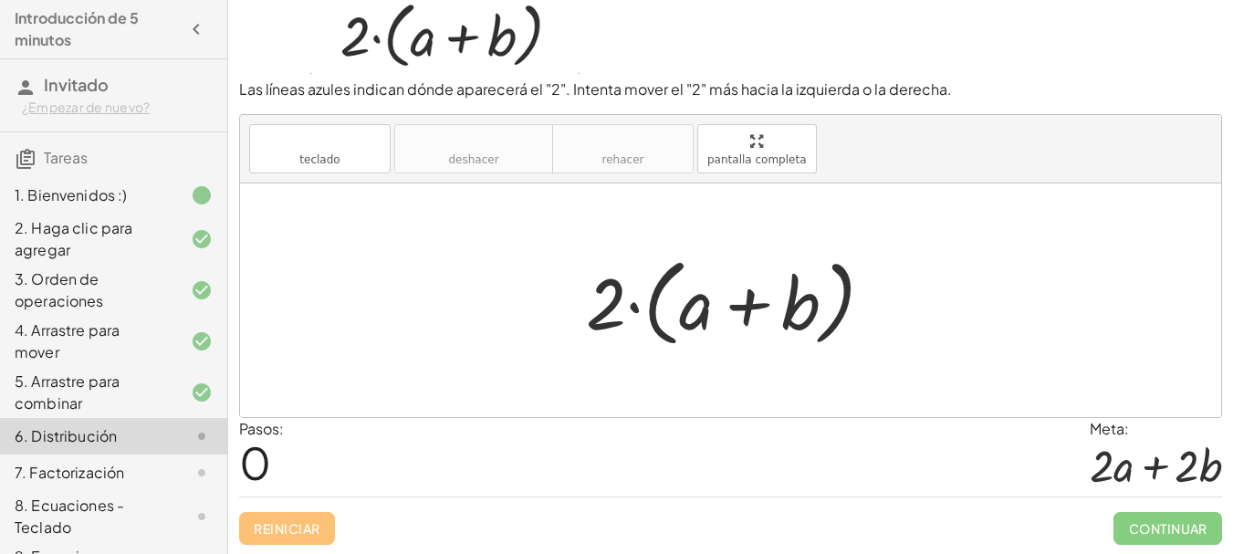
click at [630, 308] on div at bounding box center [737, 300] width 320 height 105
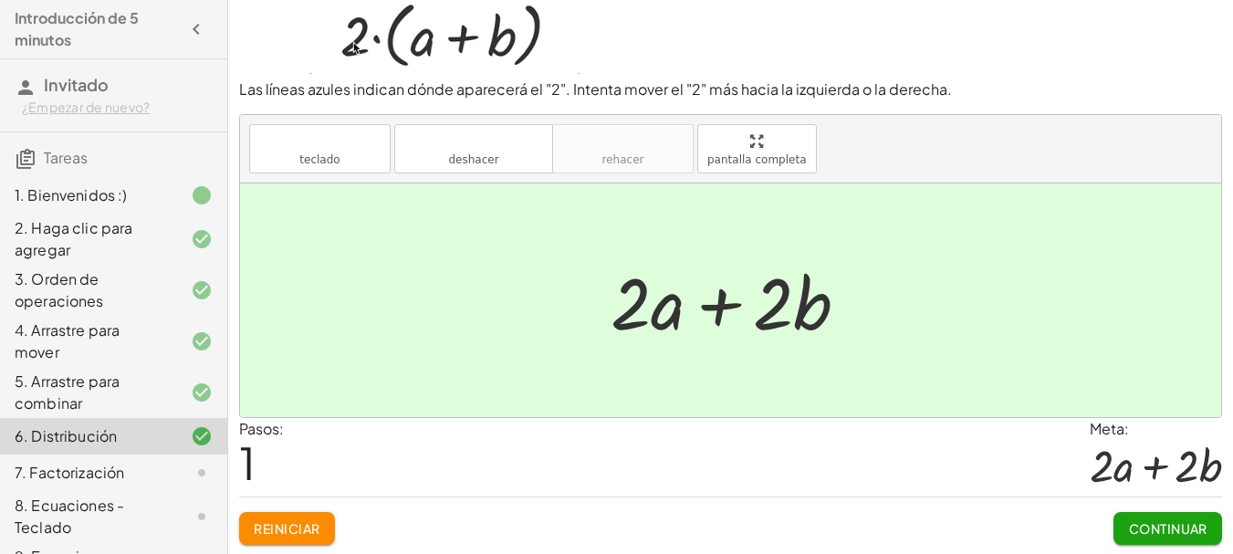
click at [1171, 523] on font "Continuar" at bounding box center [1168, 528] width 78 height 16
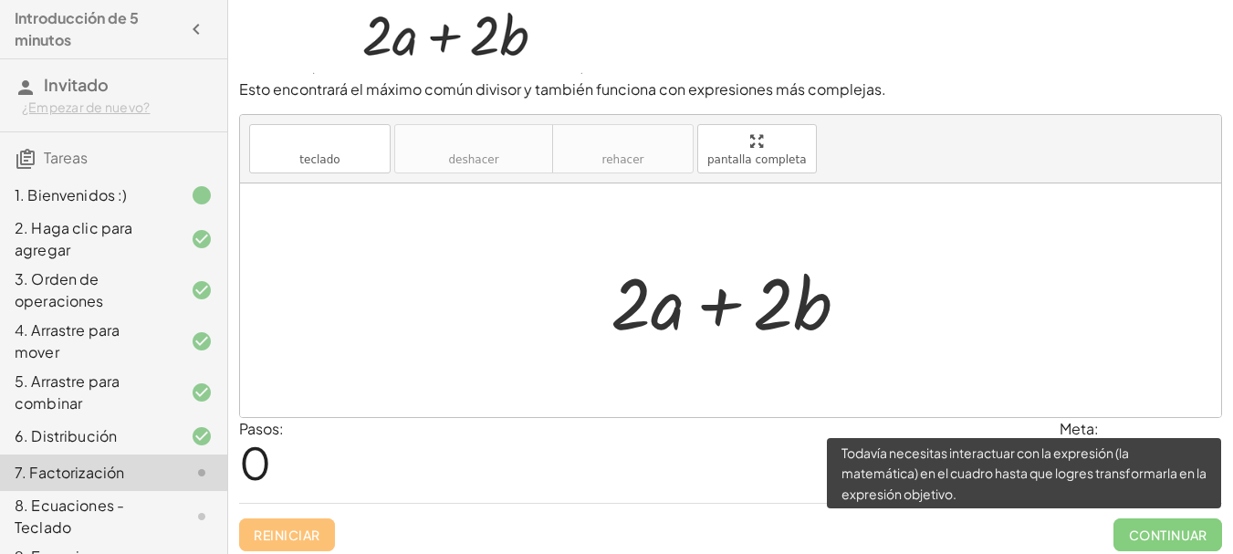
click at [1184, 527] on span "Continuar" at bounding box center [1167, 534] width 109 height 33
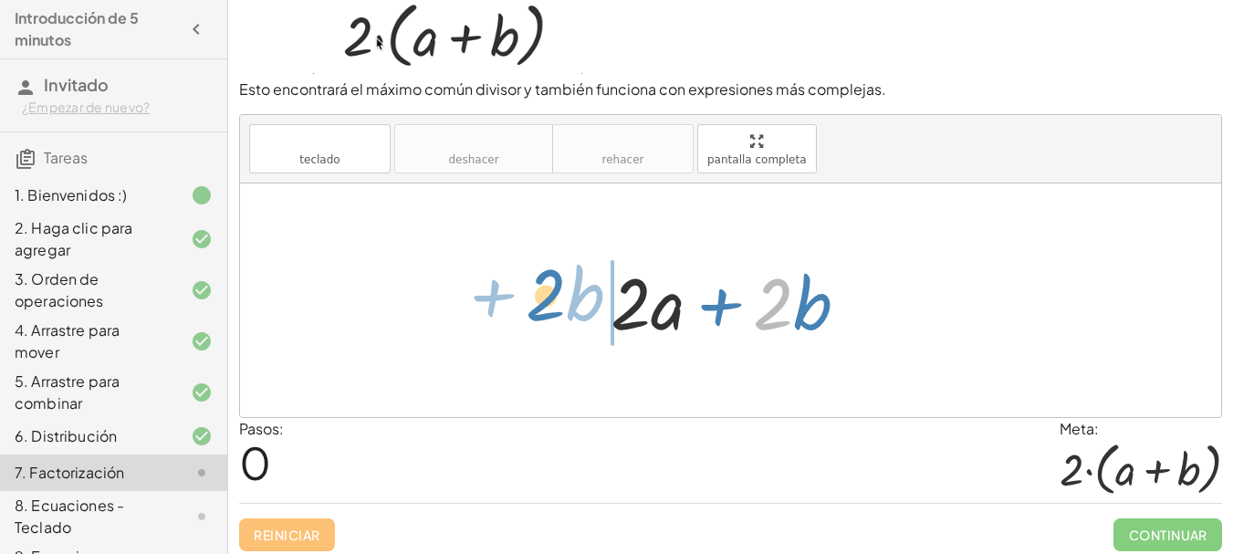
drag, startPoint x: 775, startPoint y: 308, endPoint x: 549, endPoint y: 310, distance: 225.4
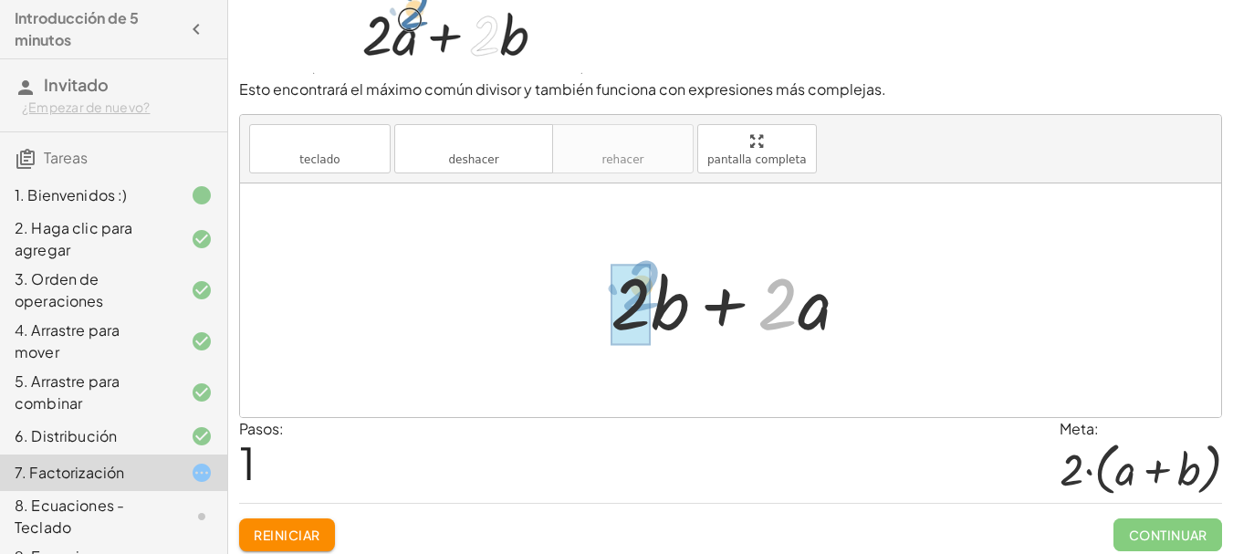
drag, startPoint x: 787, startPoint y: 304, endPoint x: 651, endPoint y: 287, distance: 137.1
click at [651, 287] on div at bounding box center [736, 301] width 271 height 94
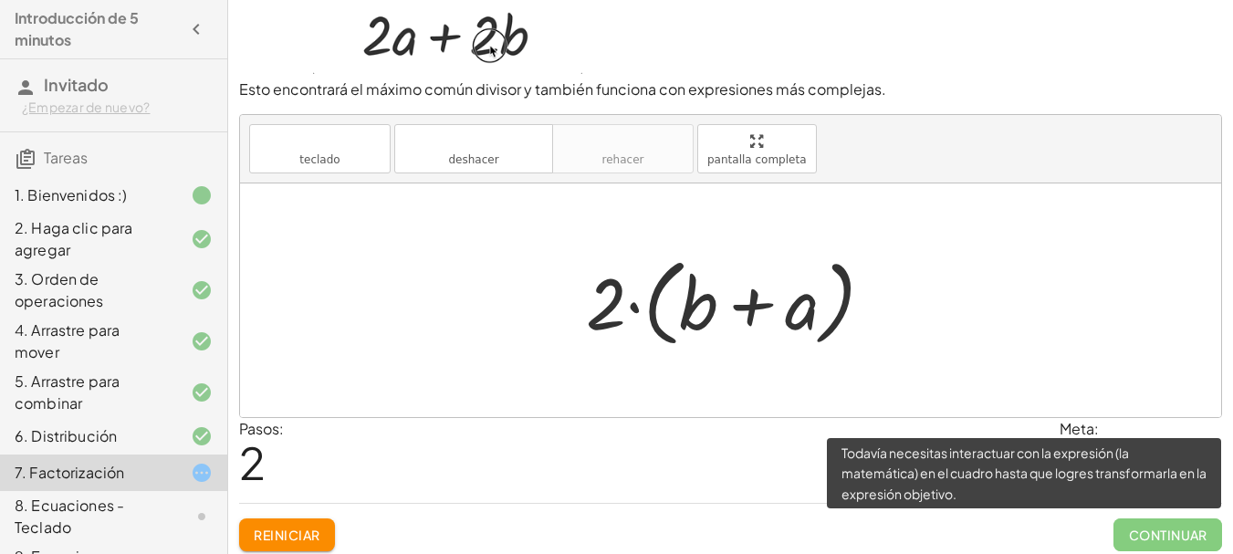
click at [1153, 527] on span "Continuar" at bounding box center [1167, 534] width 109 height 33
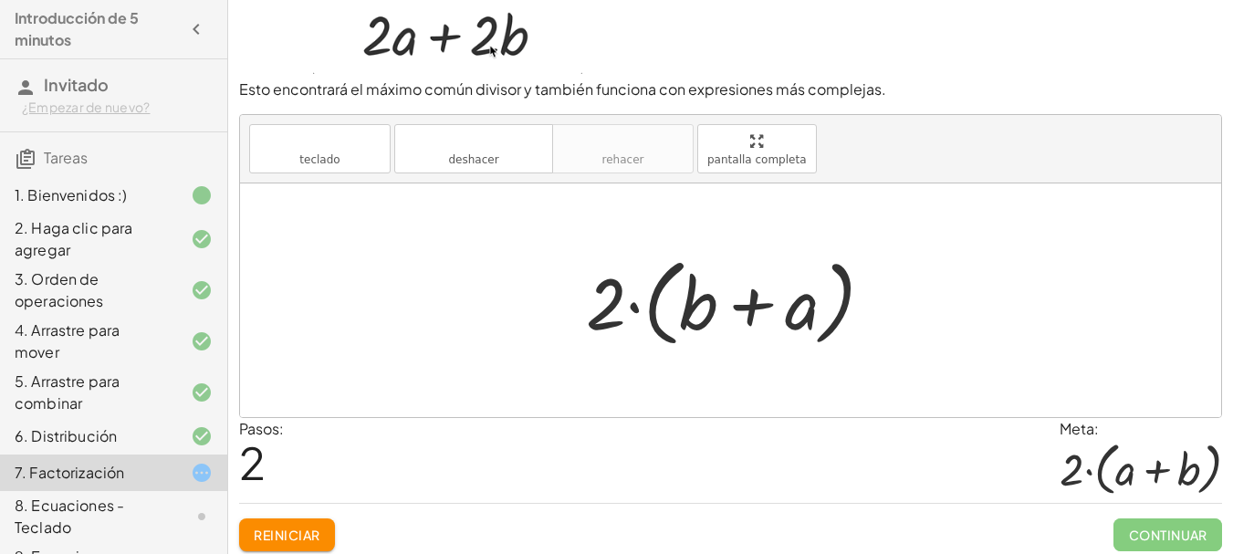
click at [890, 297] on div at bounding box center [737, 300] width 320 height 105
drag, startPoint x: 707, startPoint y: 308, endPoint x: 798, endPoint y: 311, distance: 90.4
click at [798, 311] on div at bounding box center [737, 300] width 320 height 105
drag, startPoint x: 806, startPoint y: 311, endPoint x: 684, endPoint y: 302, distance: 121.7
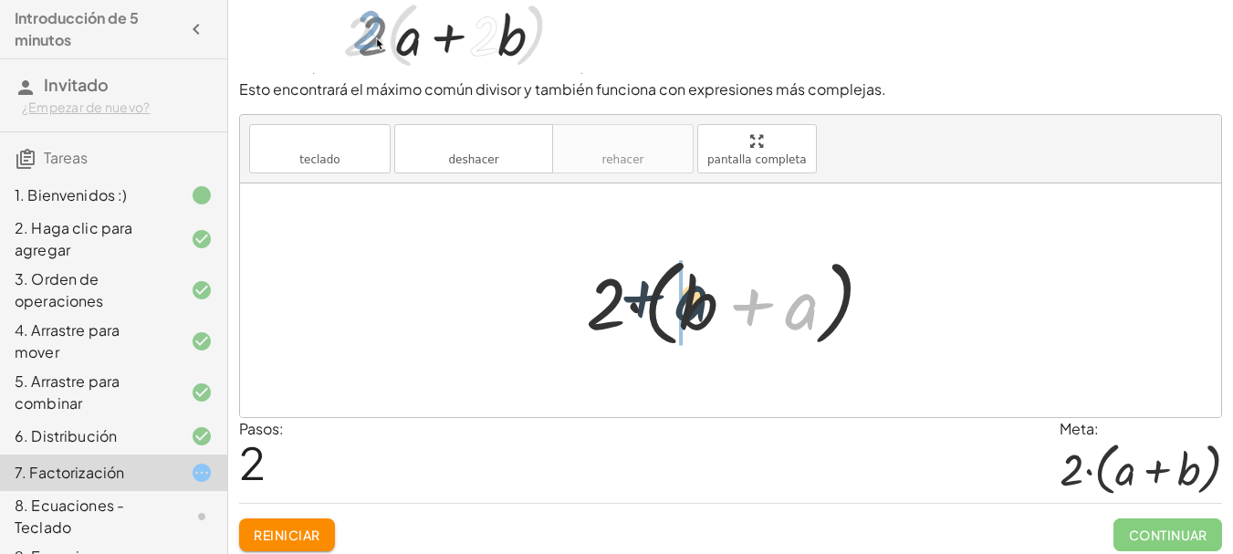
click at [684, 302] on div at bounding box center [737, 300] width 320 height 105
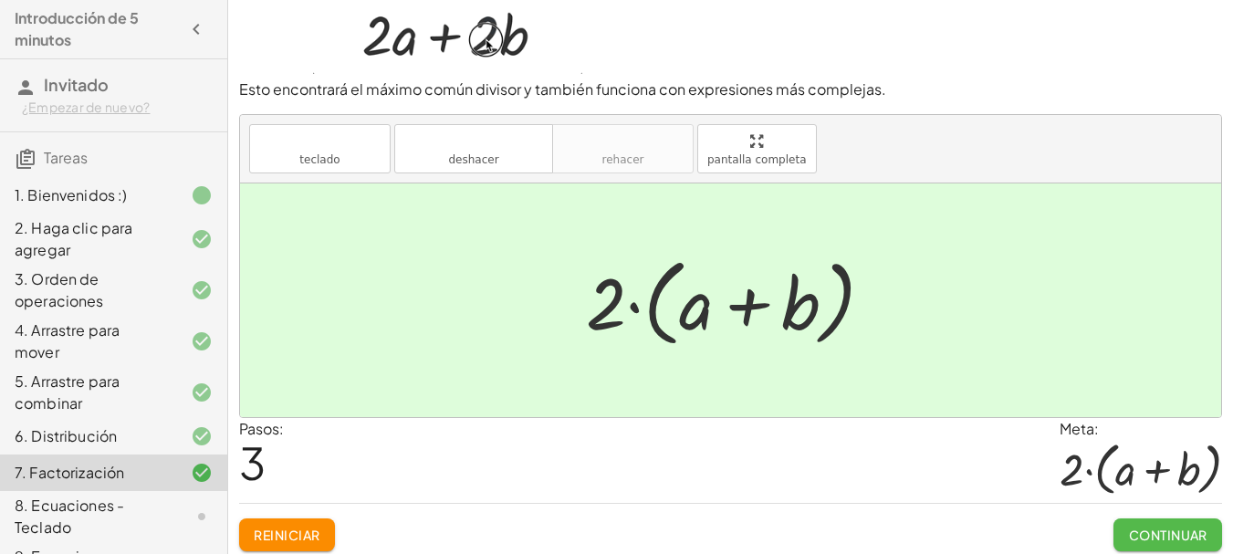
click at [1134, 527] on font "Continuar" at bounding box center [1167, 535] width 79 height 16
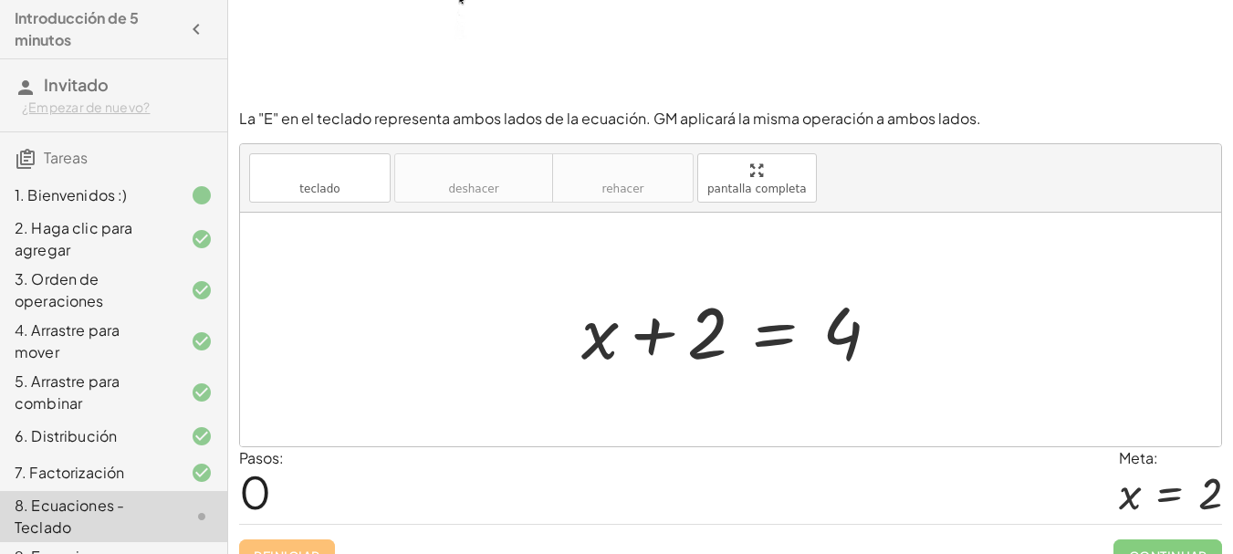
scroll to position [136, 0]
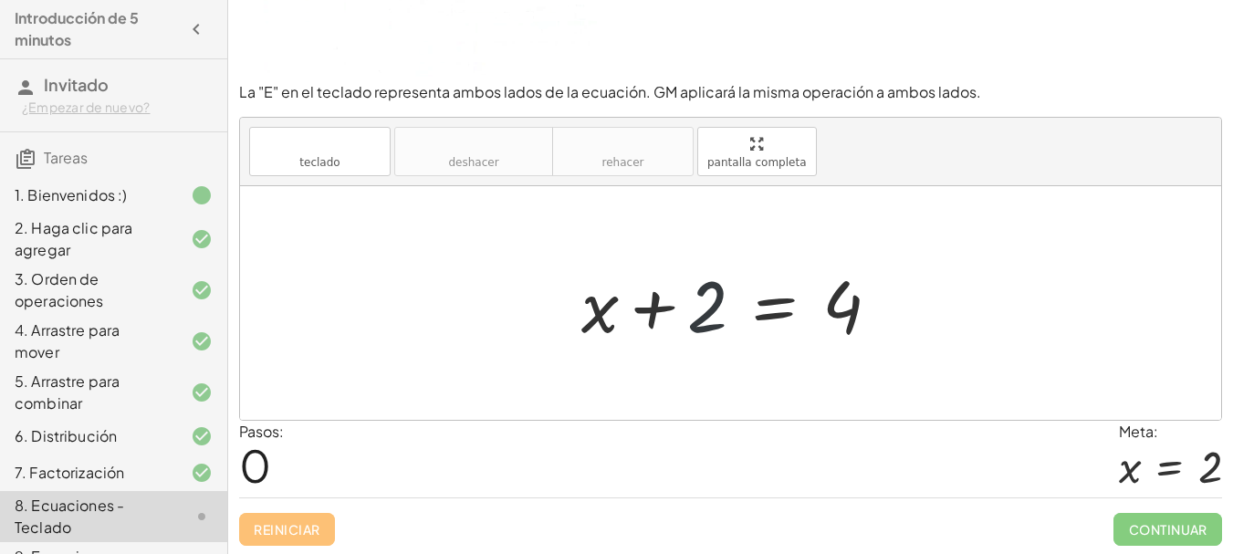
click at [699, 313] on div at bounding box center [737, 303] width 331 height 94
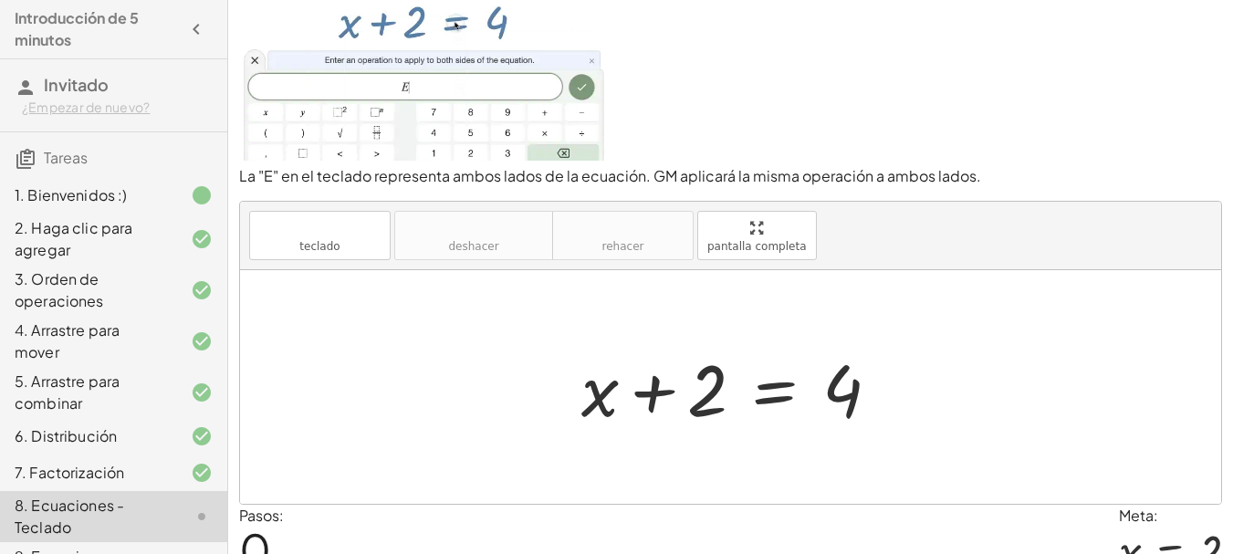
scroll to position [45, 0]
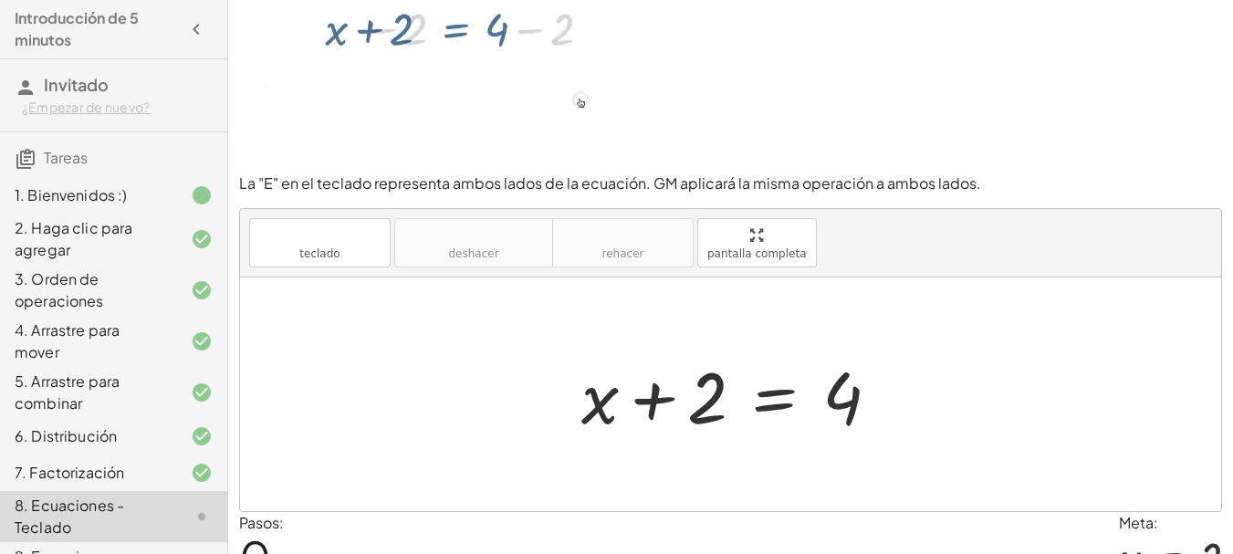
click at [700, 403] on div at bounding box center [737, 395] width 331 height 94
click at [699, 401] on div at bounding box center [737, 395] width 331 height 94
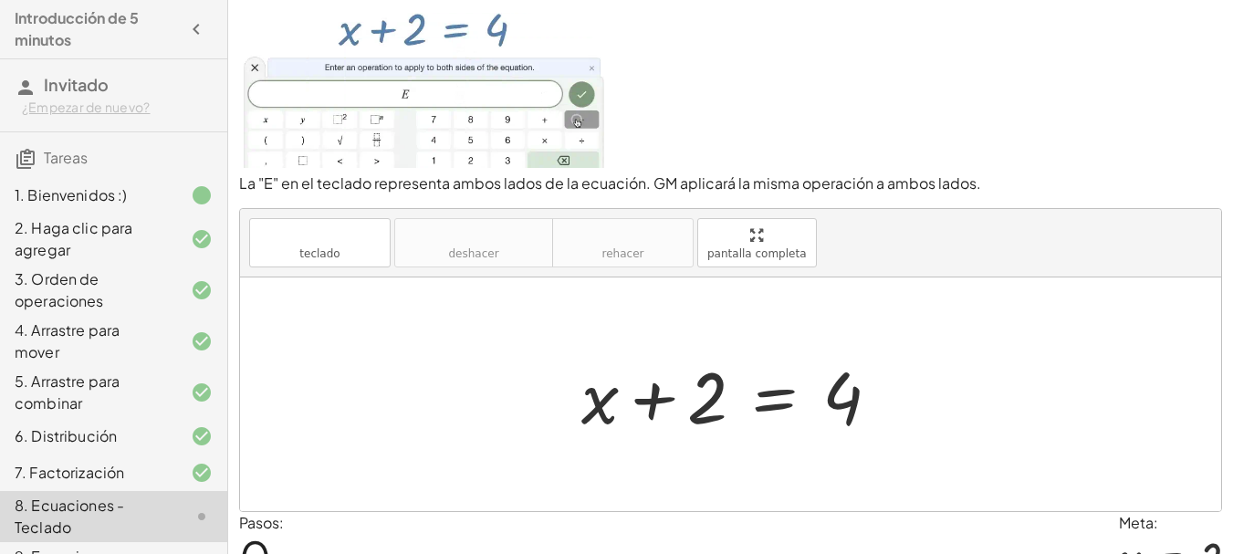
click at [677, 397] on div at bounding box center [737, 395] width 331 height 94
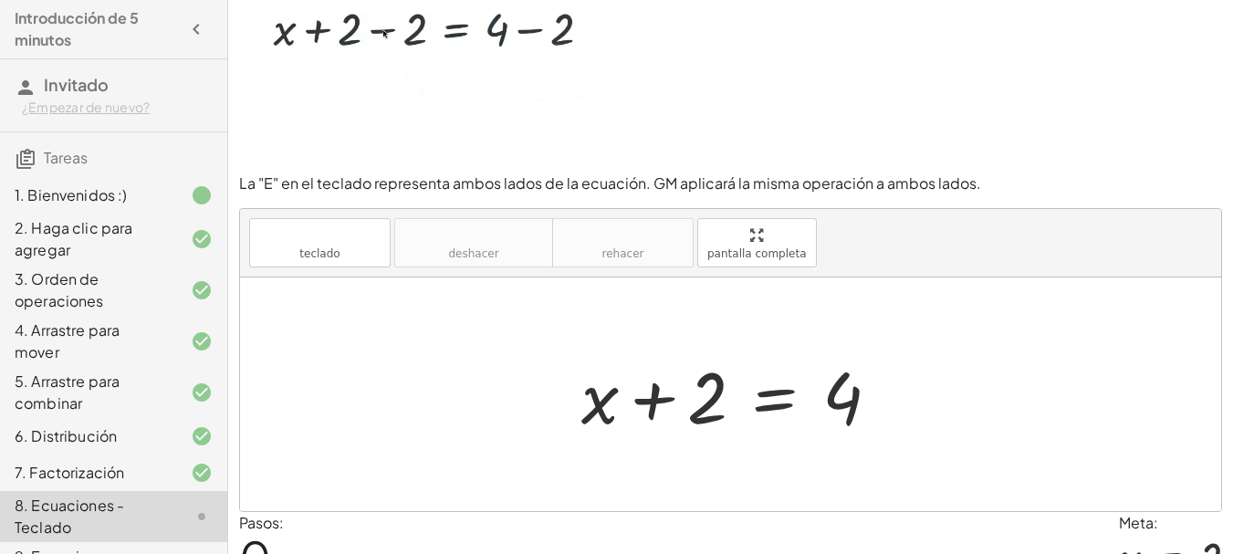
click at [661, 398] on div at bounding box center [737, 395] width 331 height 94
click at [707, 398] on div at bounding box center [737, 395] width 331 height 94
click at [788, 394] on div at bounding box center [737, 395] width 331 height 94
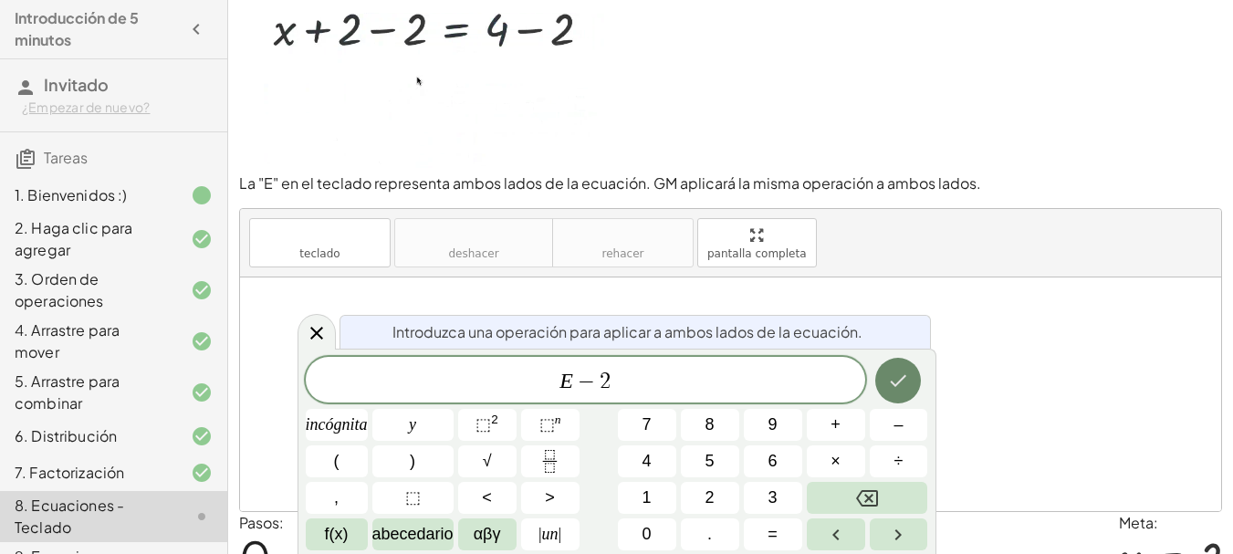
click at [903, 369] on button "Hecho" at bounding box center [898, 381] width 46 height 46
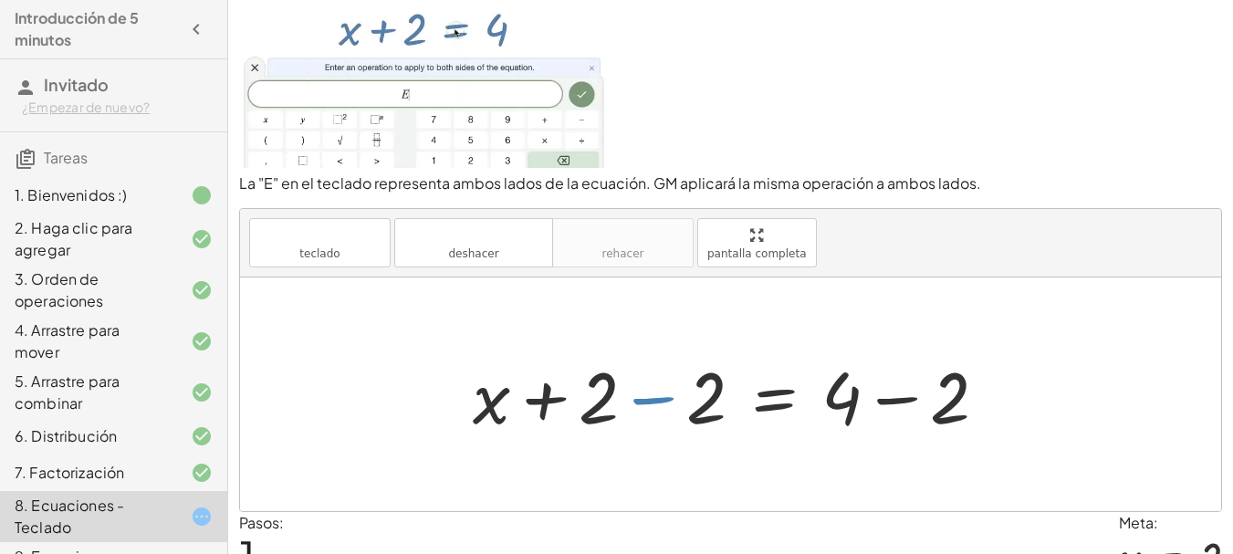
click at [657, 402] on div at bounding box center [738, 395] width 548 height 94
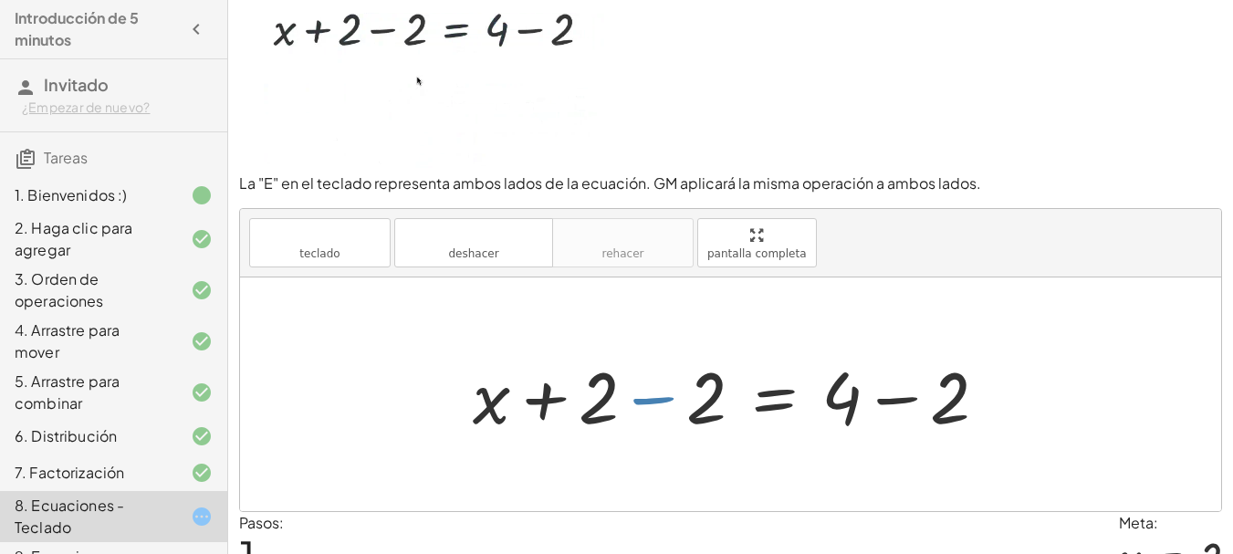
click at [657, 402] on div at bounding box center [738, 395] width 548 height 94
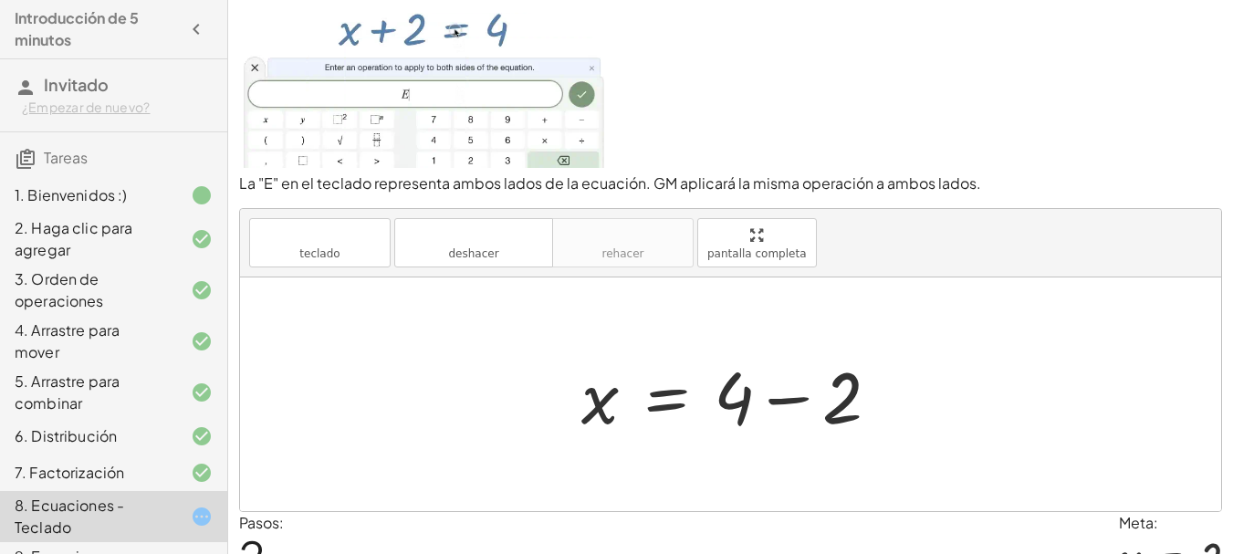
click at [794, 394] on div at bounding box center [737, 395] width 331 height 94
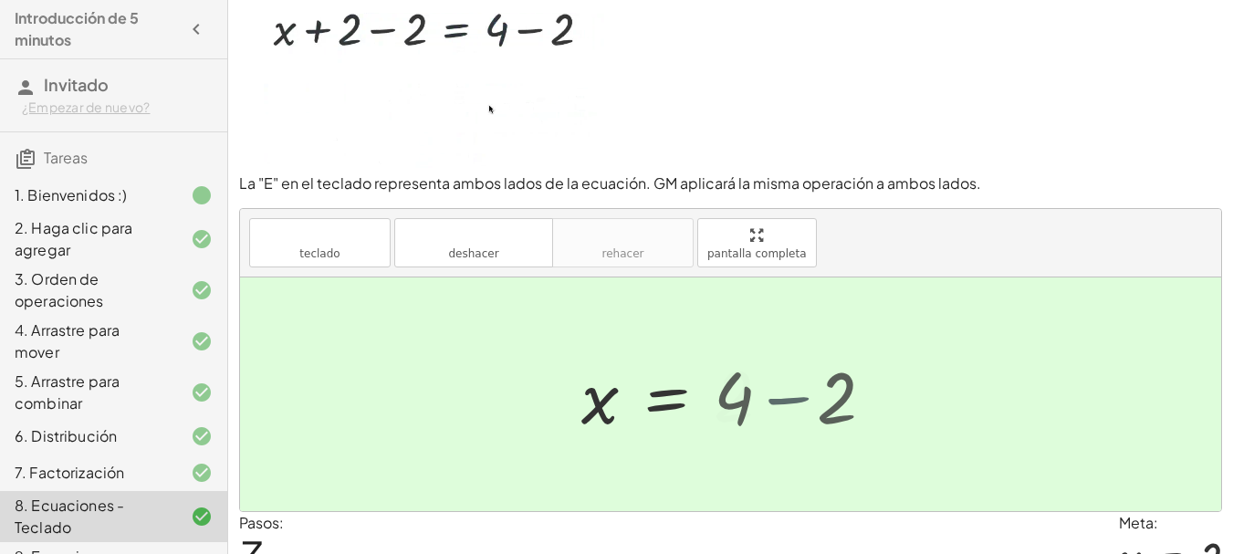
click at [794, 394] on div at bounding box center [683, 394] width 223 height 90
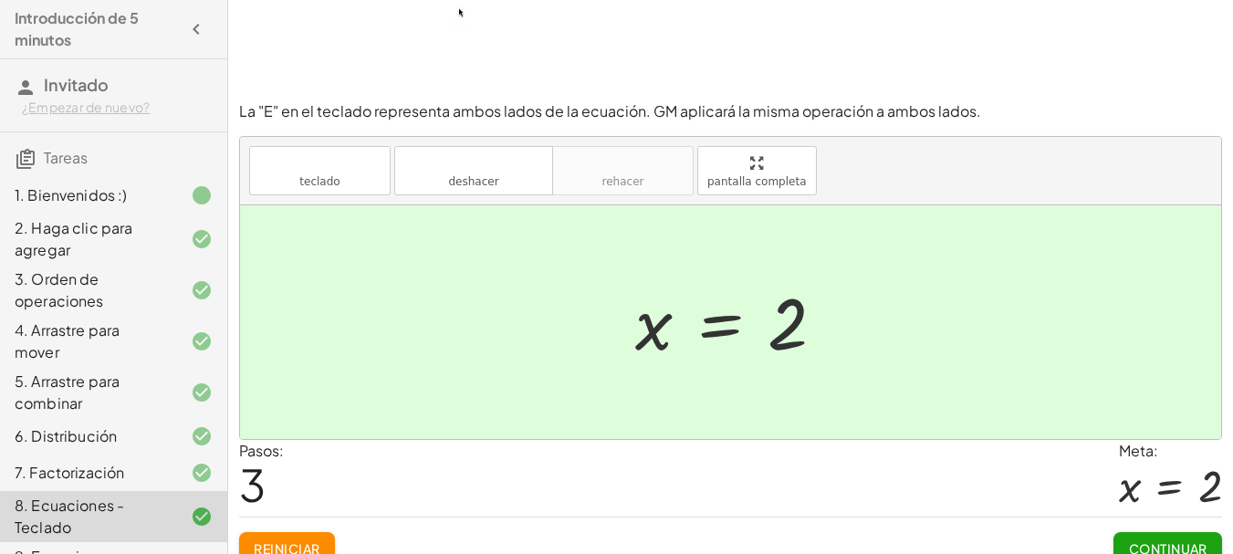
scroll to position [136, 0]
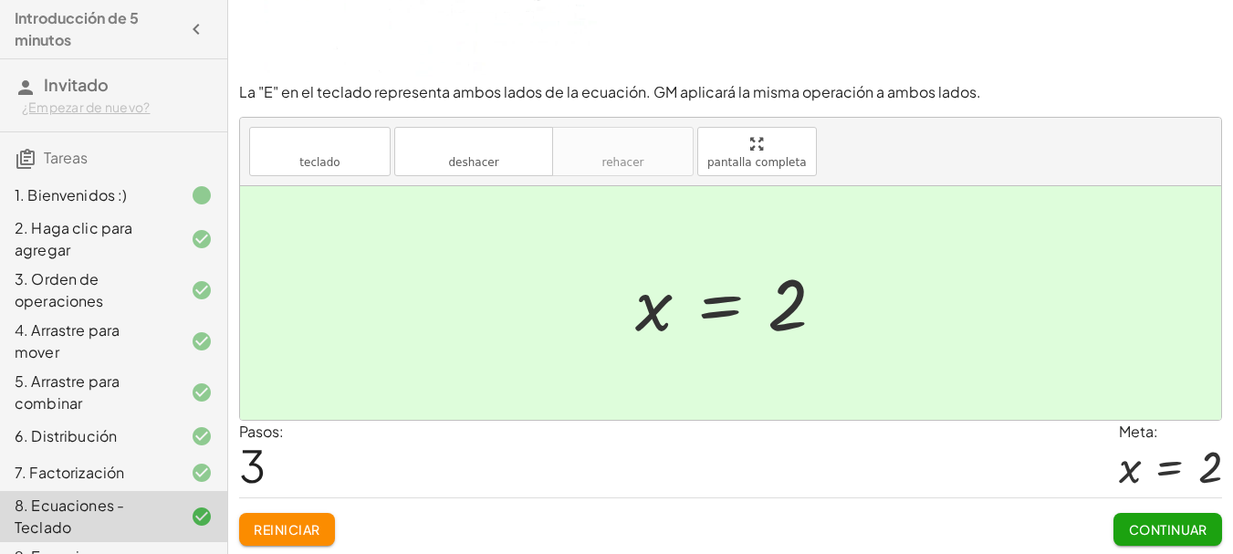
click at [1138, 524] on font "Continuar" at bounding box center [1168, 529] width 78 height 16
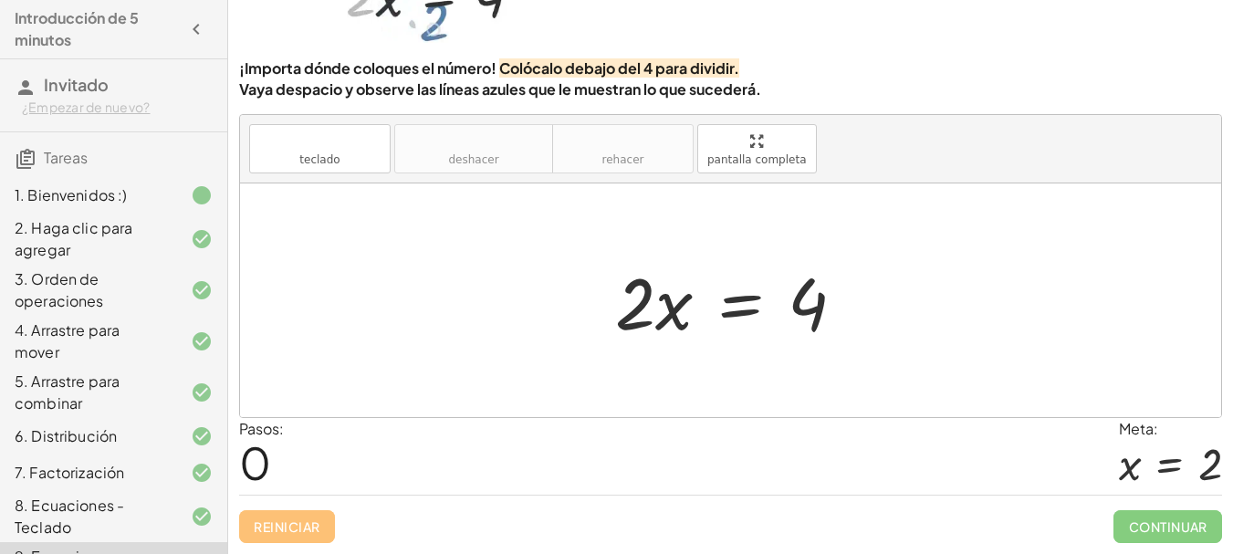
scroll to position [37, 0]
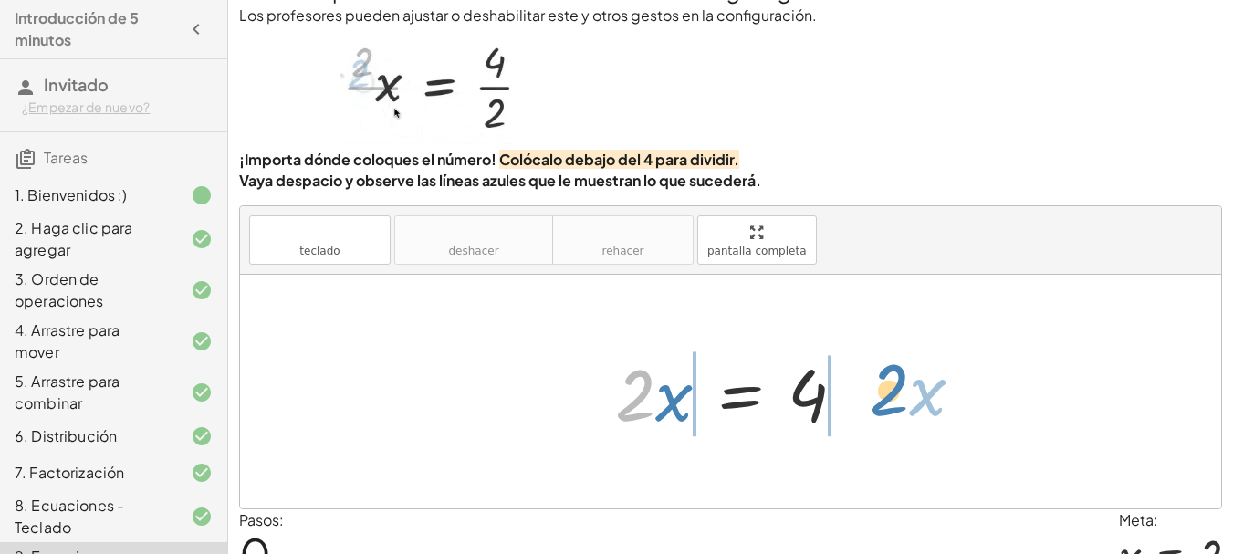
drag, startPoint x: 620, startPoint y: 409, endPoint x: 868, endPoint y: 403, distance: 248.3
click at [868, 403] on div at bounding box center [737, 392] width 263 height 94
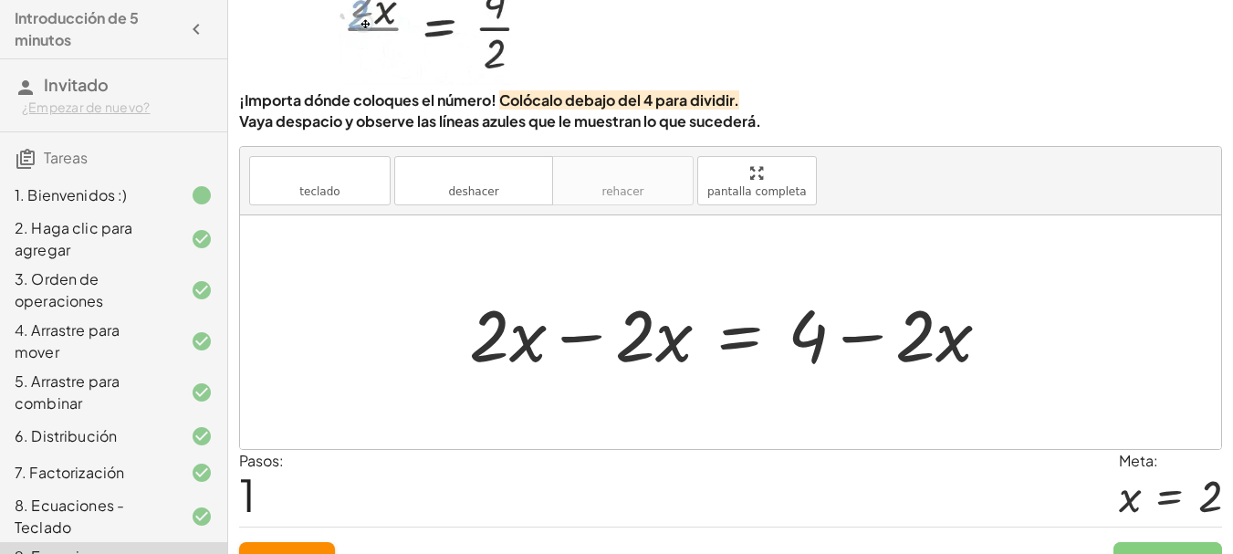
scroll to position [128, 0]
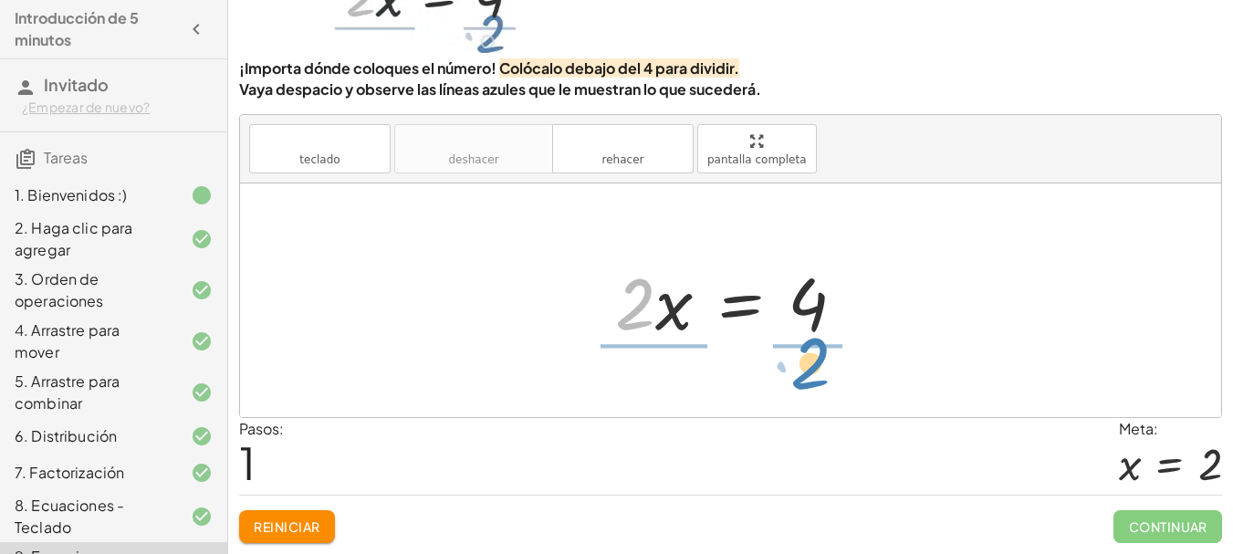
drag, startPoint x: 633, startPoint y: 306, endPoint x: 813, endPoint y: 364, distance: 189.0
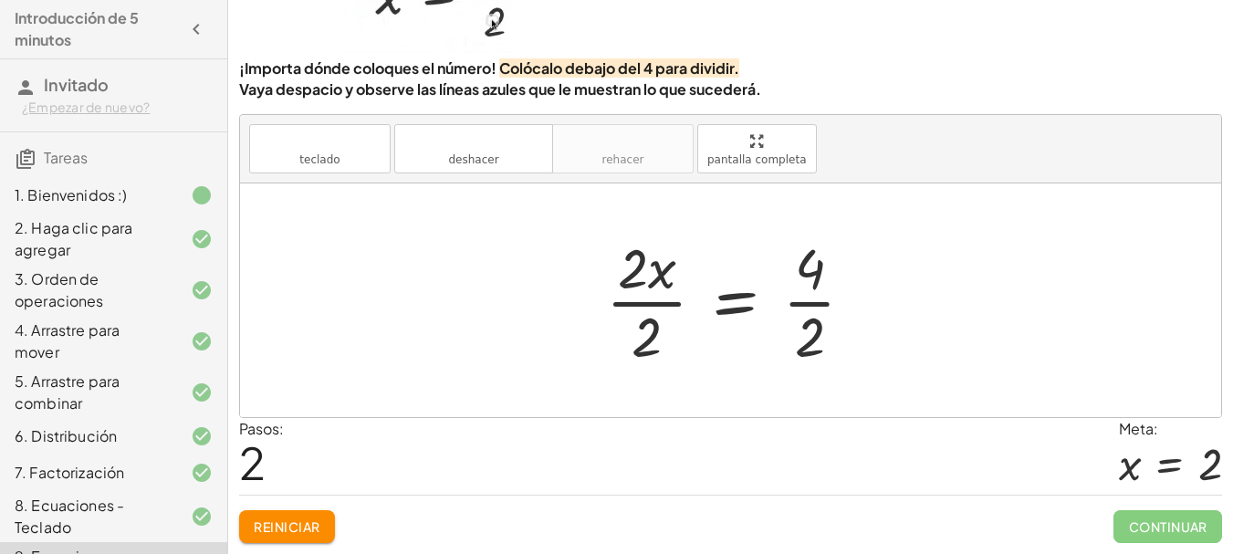
click at [815, 297] on div at bounding box center [737, 300] width 281 height 141
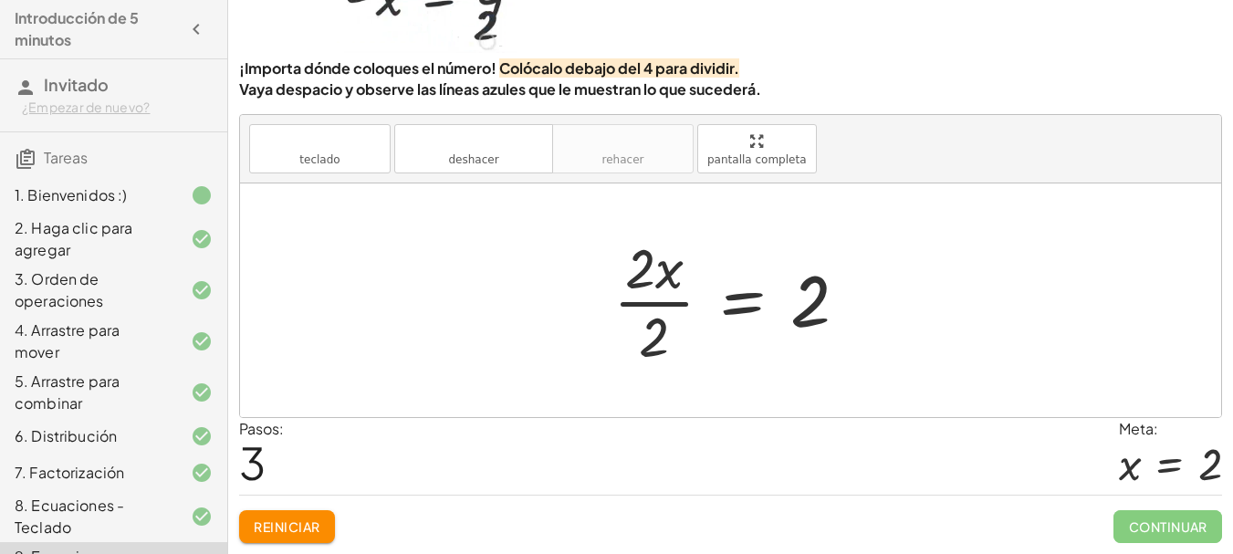
click at [600, 277] on div "· 2 · x = 4 · 2 · x · 2 = · 4 · 2 · x = · 2 · 2 2" at bounding box center [731, 300] width 290 height 150
click at [659, 284] on div at bounding box center [737, 300] width 267 height 141
click at [654, 297] on div at bounding box center [737, 300] width 267 height 141
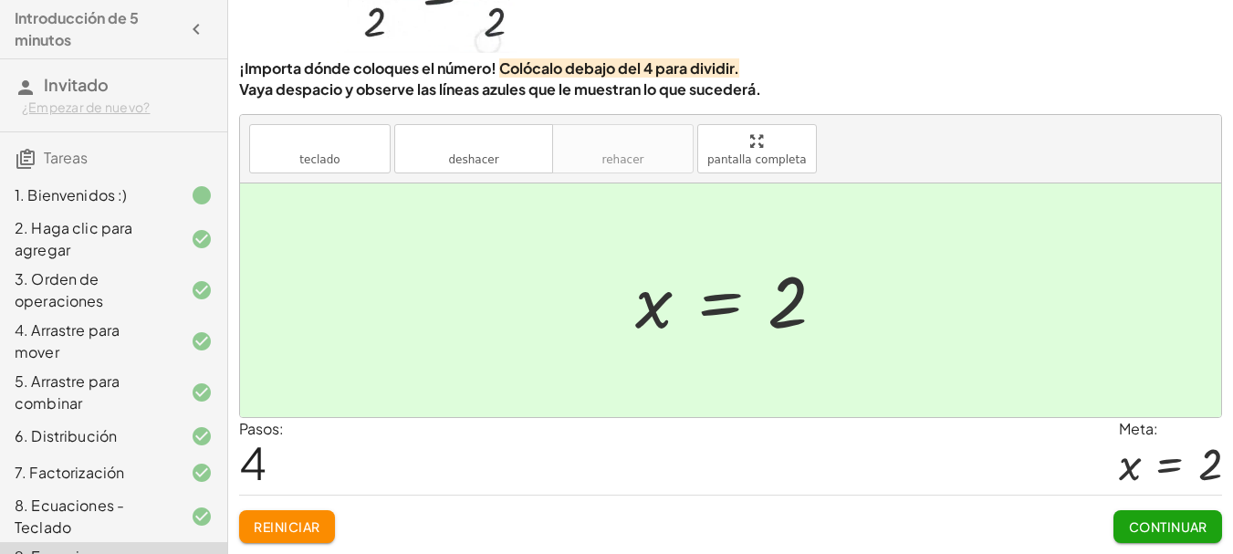
click at [1191, 518] on font "Continuar" at bounding box center [1167, 526] width 79 height 16
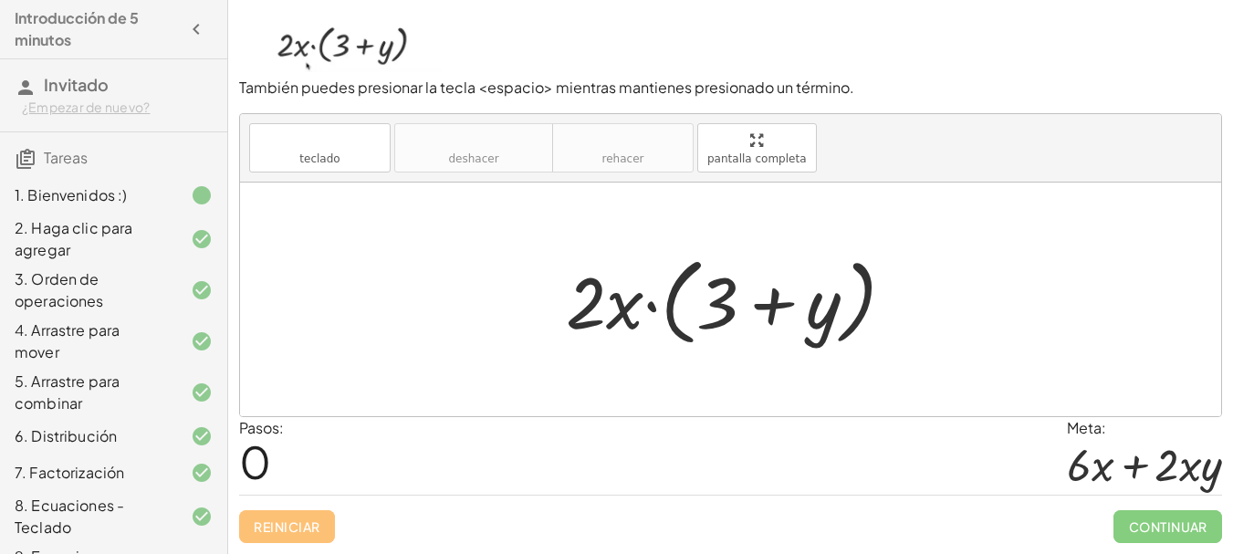
scroll to position [125, 0]
click at [625, 306] on div at bounding box center [737, 299] width 361 height 105
drag, startPoint x: 625, startPoint y: 317, endPoint x: 606, endPoint y: 304, distance: 23.0
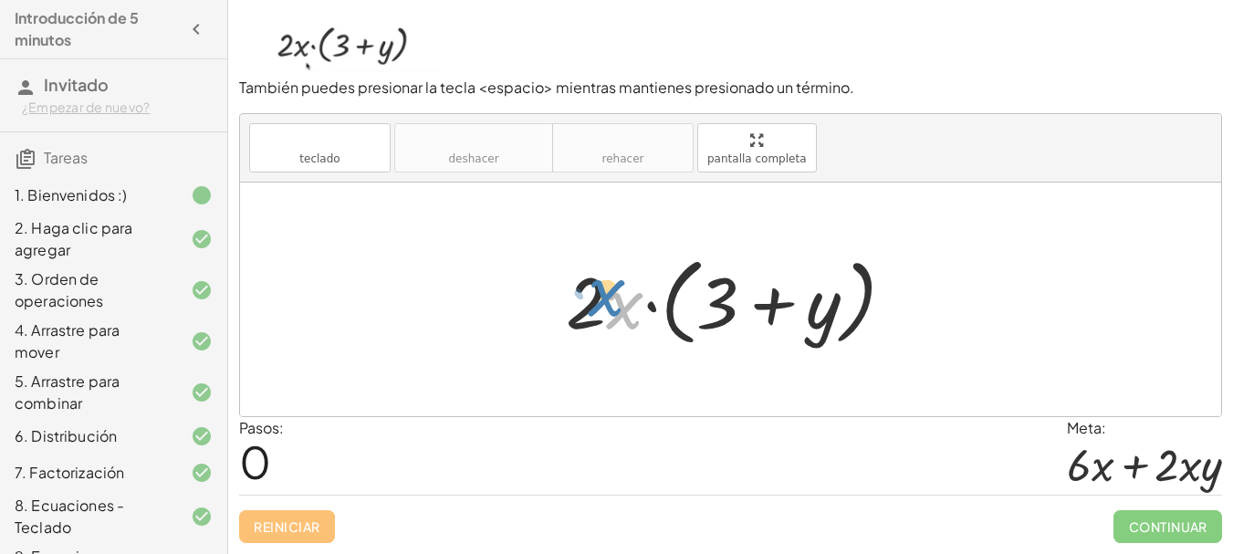
click at [606, 304] on div at bounding box center [737, 299] width 361 height 105
drag, startPoint x: 601, startPoint y: 319, endPoint x: 589, endPoint y: 302, distance: 21.0
click at [589, 302] on div at bounding box center [737, 299] width 361 height 105
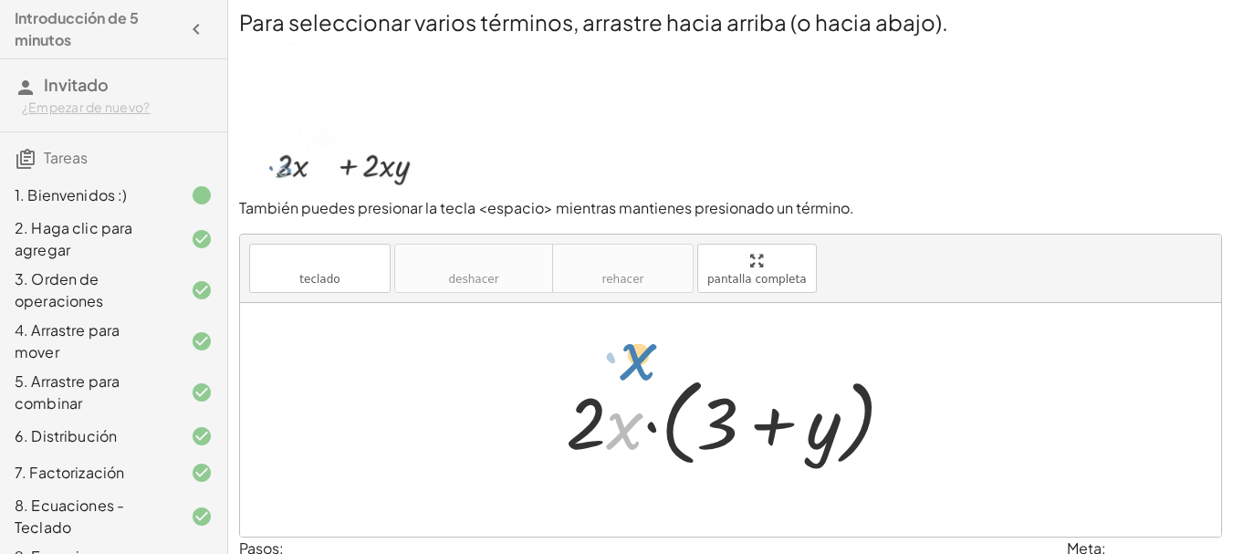
scroll to position [0, 0]
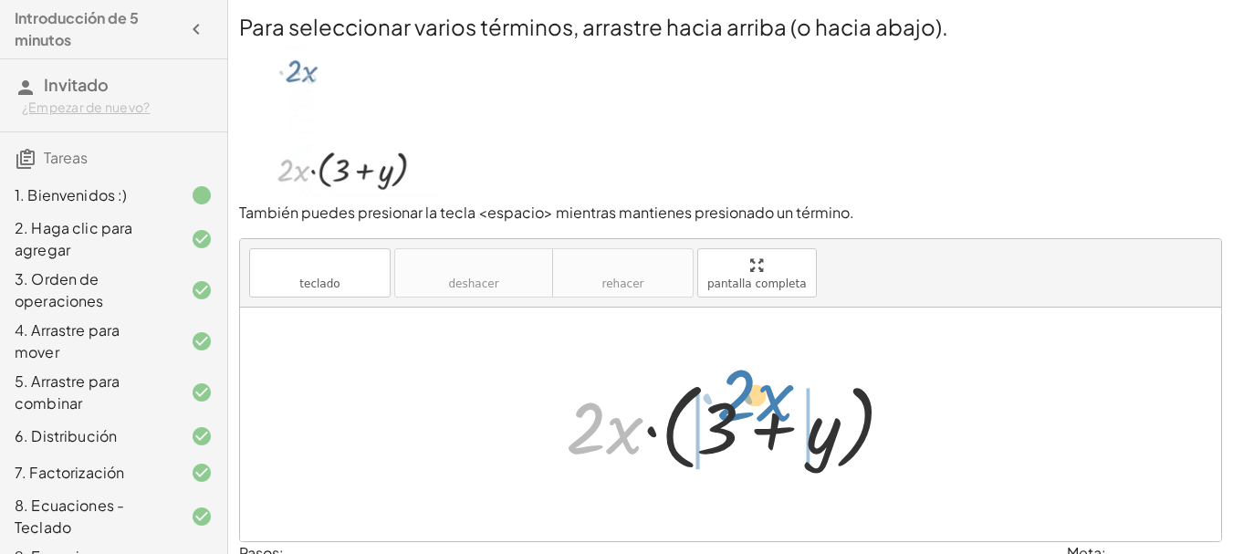
drag, startPoint x: 625, startPoint y: 428, endPoint x: 776, endPoint y: 395, distance: 154.1
click at [776, 395] on div at bounding box center [737, 424] width 361 height 105
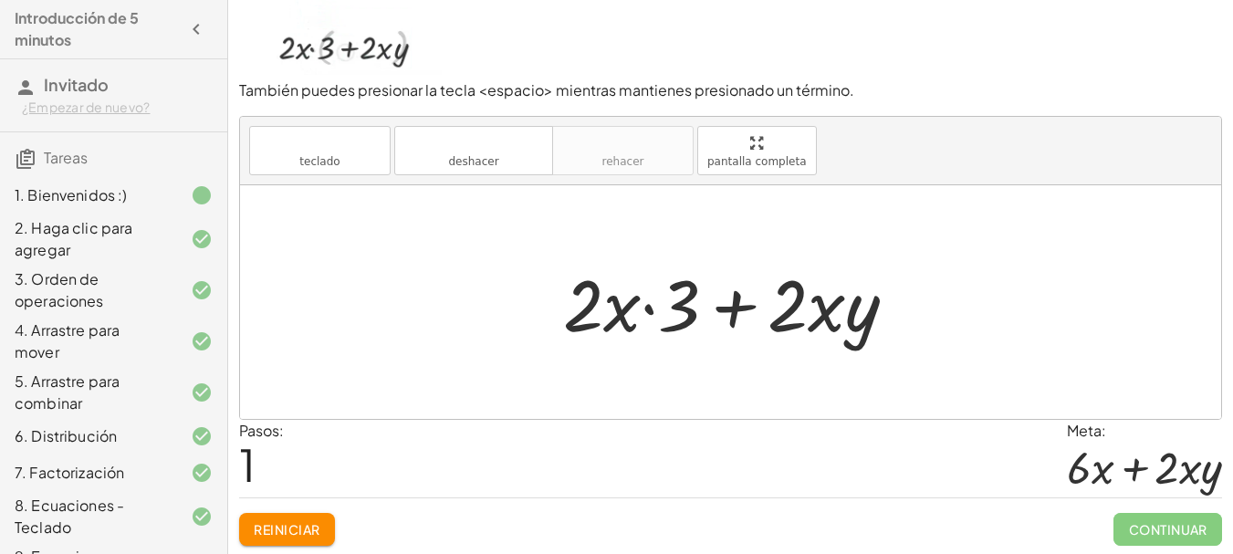
scroll to position [125, 0]
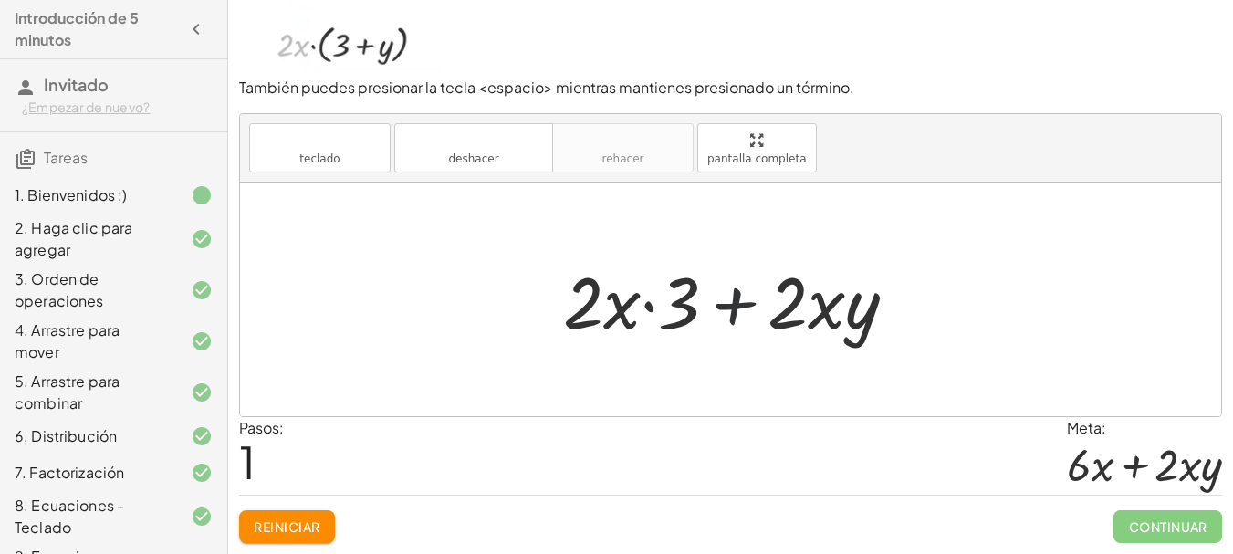
click at [713, 308] on div at bounding box center [737, 300] width 367 height 94
click at [645, 307] on div at bounding box center [737, 300] width 367 height 94
click at [601, 306] on div at bounding box center [737, 300] width 367 height 94
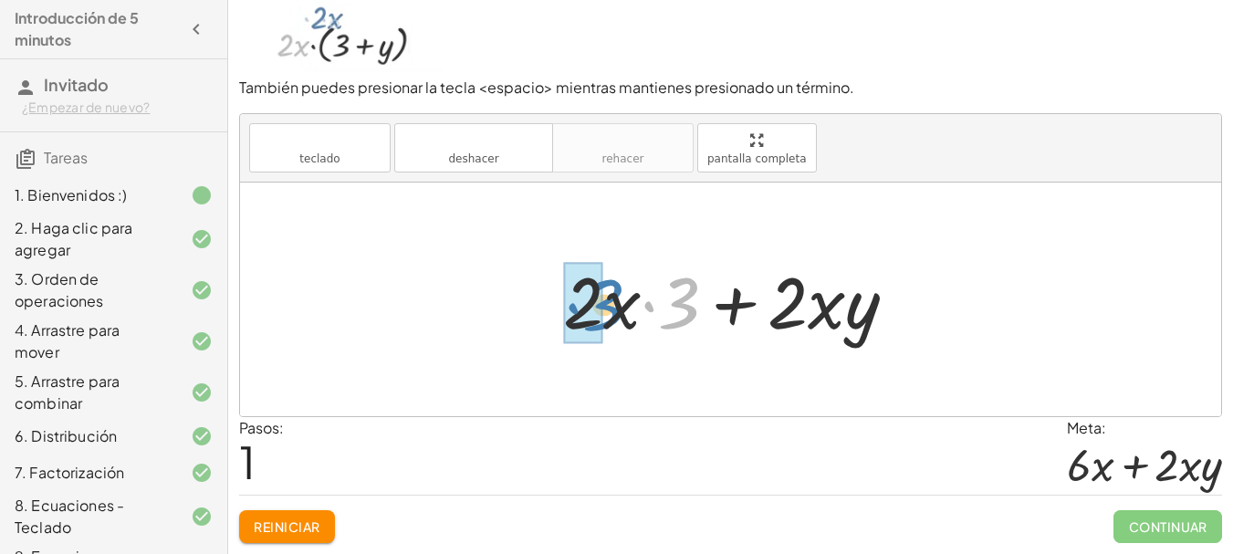
drag, startPoint x: 673, startPoint y: 308, endPoint x: 600, endPoint y: 309, distance: 73.0
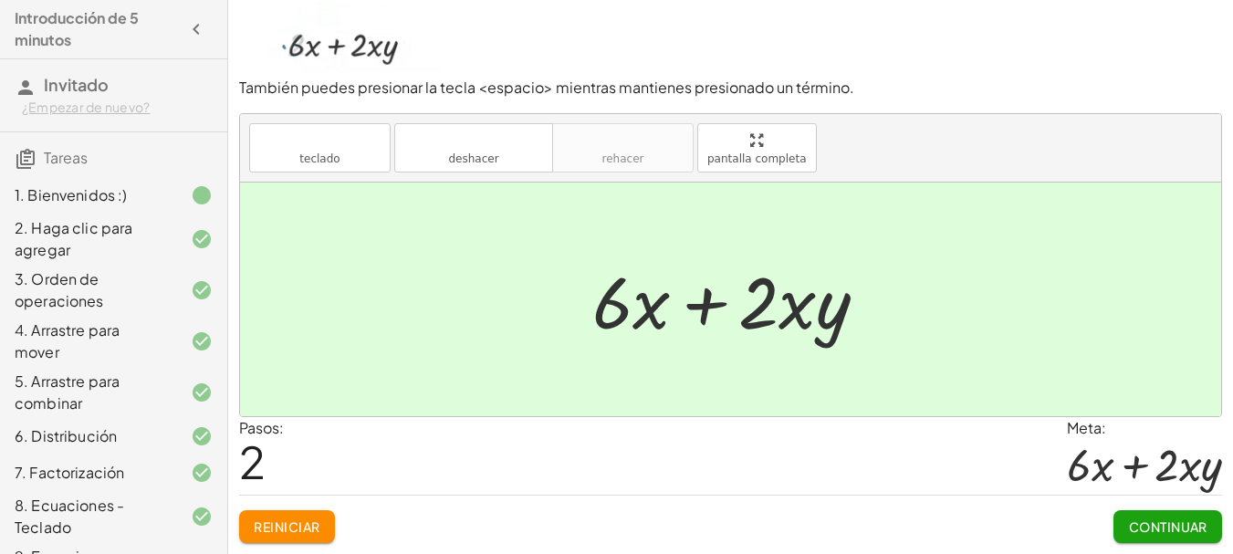
click at [1138, 525] on font "Continuar" at bounding box center [1168, 526] width 78 height 16
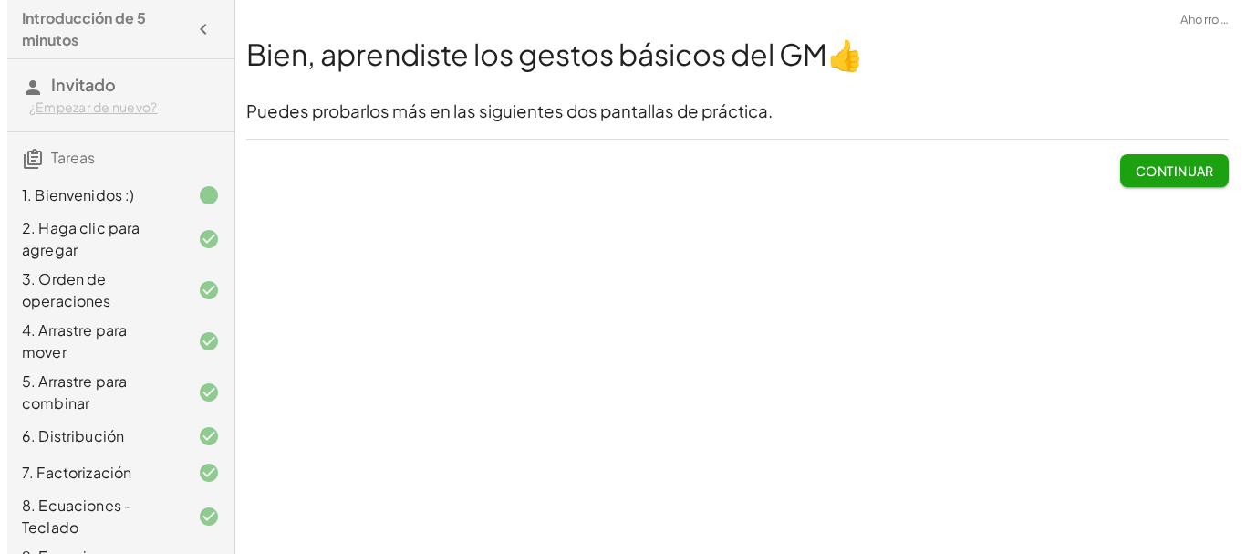
scroll to position [0, 0]
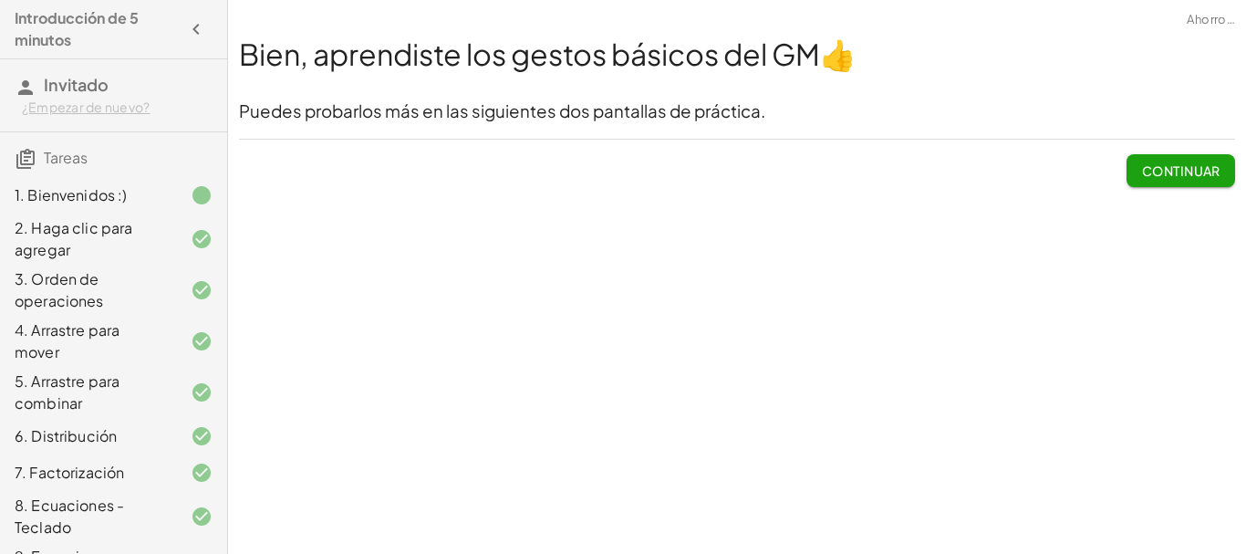
click at [1158, 172] on font "Continuar" at bounding box center [1181, 170] width 78 height 16
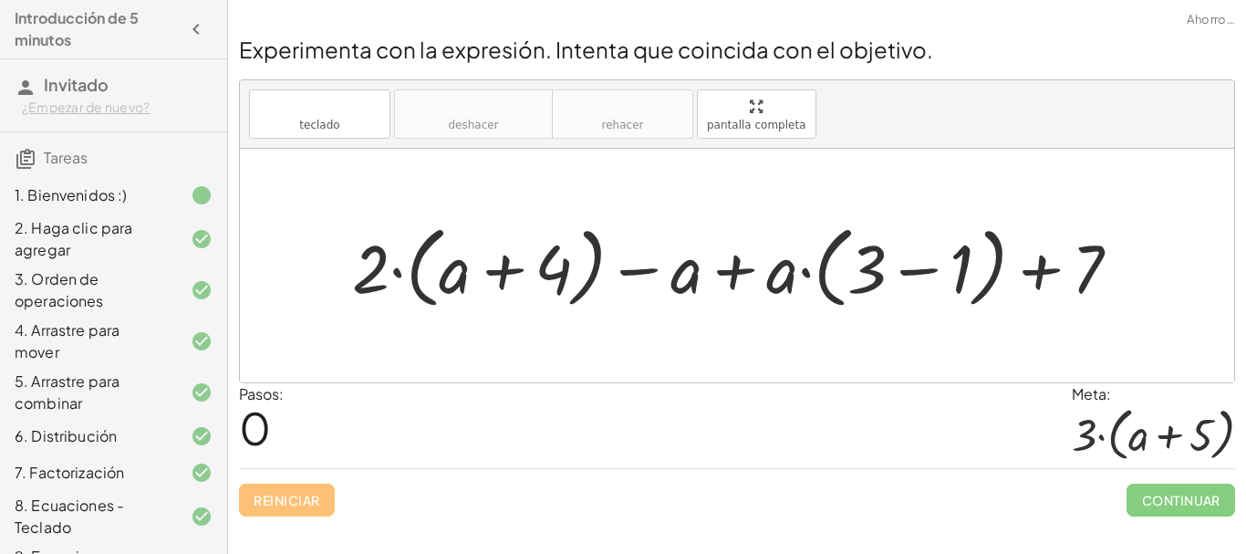
click at [913, 274] on div at bounding box center [743, 265] width 801 height 99
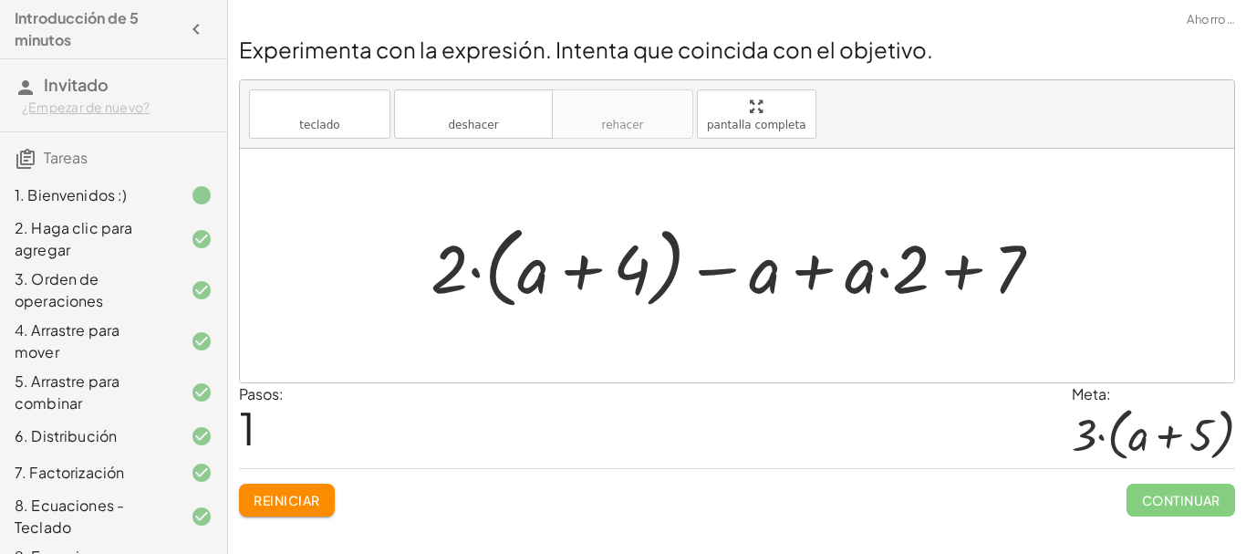
drag, startPoint x: 964, startPoint y: 275, endPoint x: 933, endPoint y: 276, distance: 30.2
click at [963, 275] on div at bounding box center [744, 265] width 645 height 99
drag, startPoint x: 903, startPoint y: 280, endPoint x: 850, endPoint y: 283, distance: 53.0
click at [850, 283] on div at bounding box center [744, 265] width 645 height 99
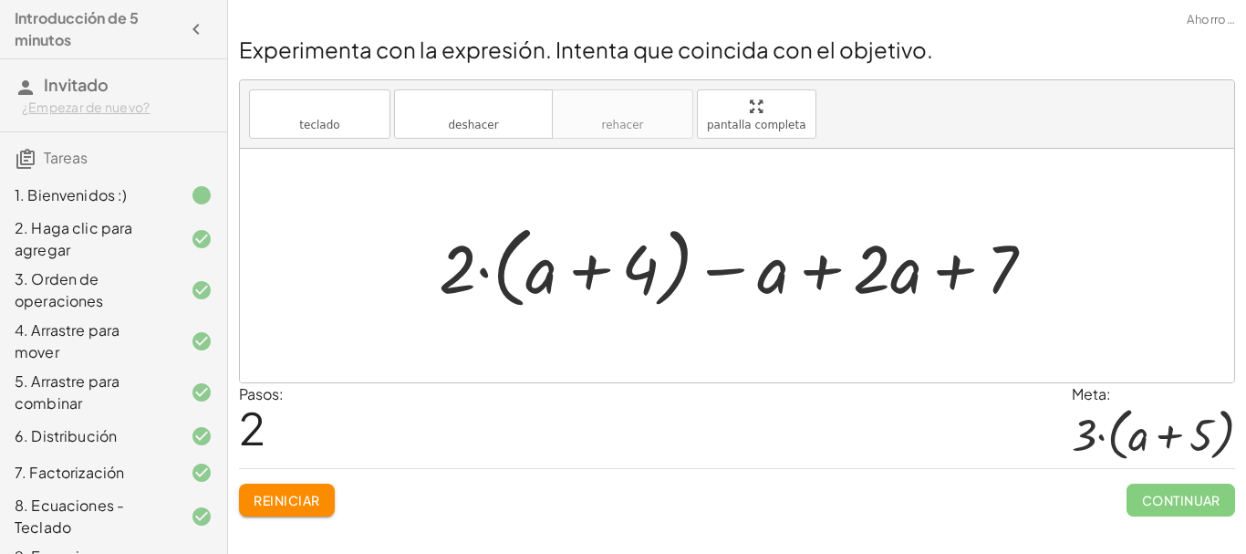
click at [832, 274] on div at bounding box center [744, 265] width 629 height 99
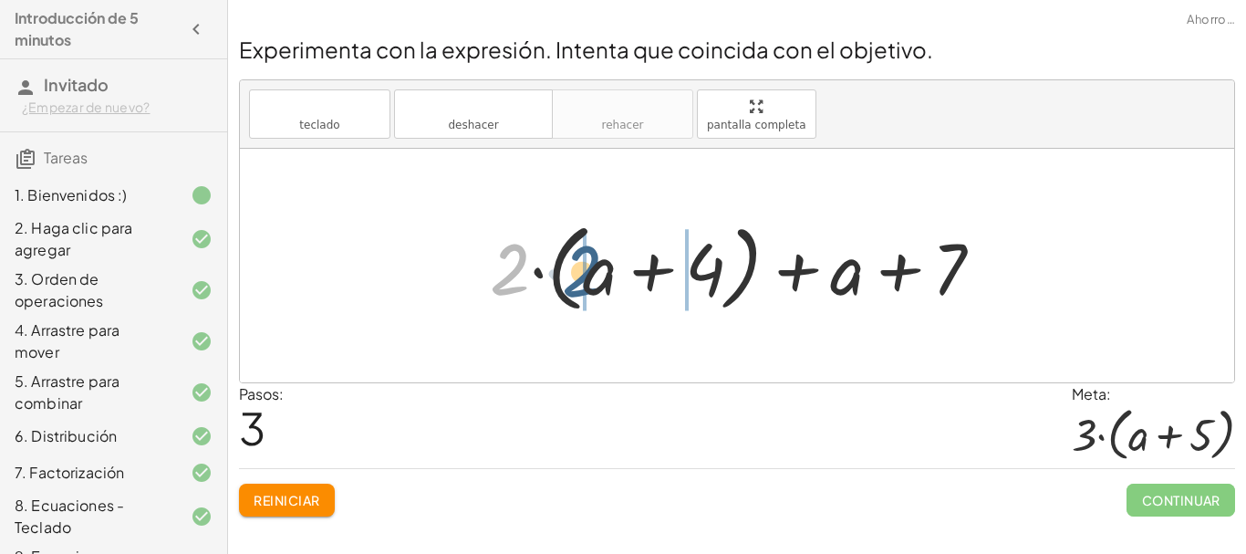
drag, startPoint x: 518, startPoint y: 273, endPoint x: 590, endPoint y: 275, distance: 72.1
click at [590, 275] on div at bounding box center [744, 266] width 527 height 105
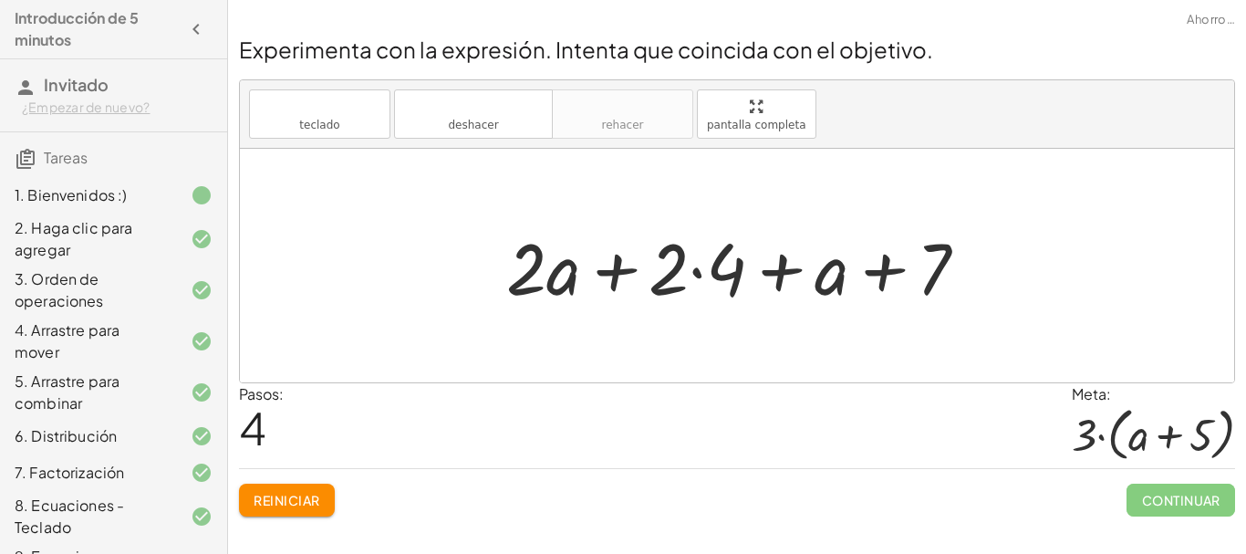
click at [629, 276] on div at bounding box center [744, 266] width 495 height 94
click at [686, 266] on div at bounding box center [744, 266] width 495 height 94
click at [692, 274] on div at bounding box center [744, 266] width 495 height 94
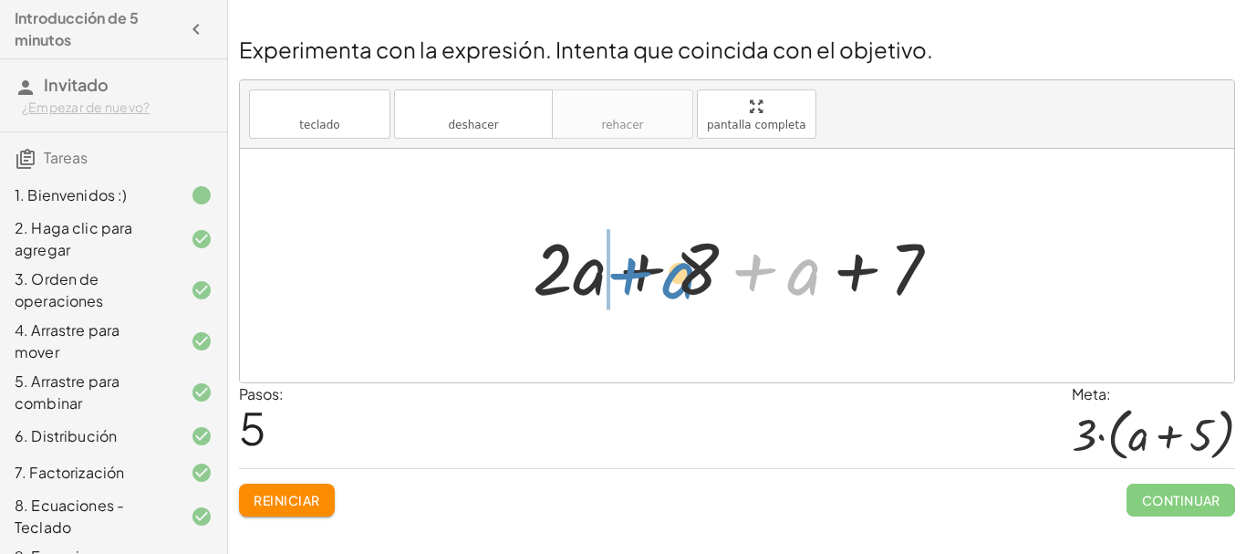
drag, startPoint x: 785, startPoint y: 272, endPoint x: 661, endPoint y: 277, distance: 124.2
click at [661, 277] on div at bounding box center [744, 266] width 441 height 94
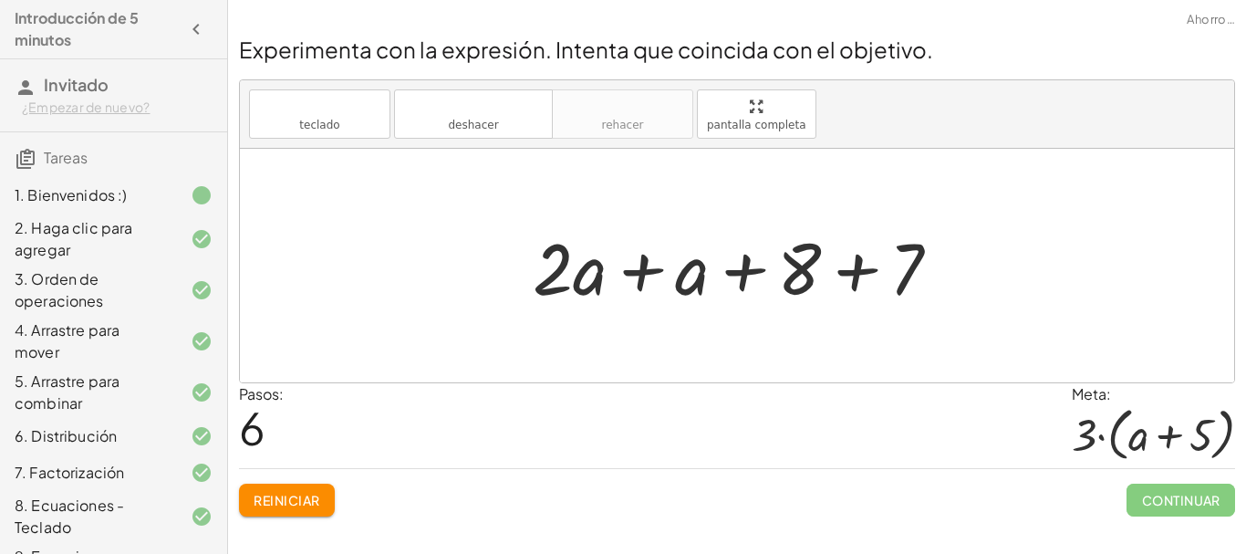
click at [650, 272] on div at bounding box center [744, 266] width 441 height 94
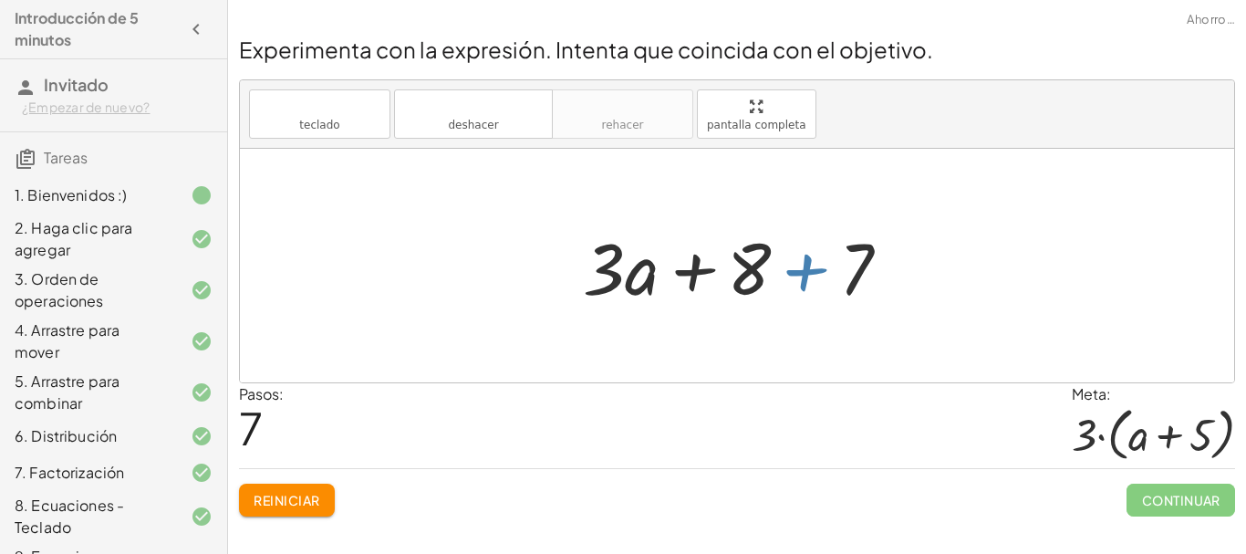
click at [785, 271] on div at bounding box center [744, 266] width 340 height 94
click at [791, 275] on div at bounding box center [744, 266] width 340 height 94
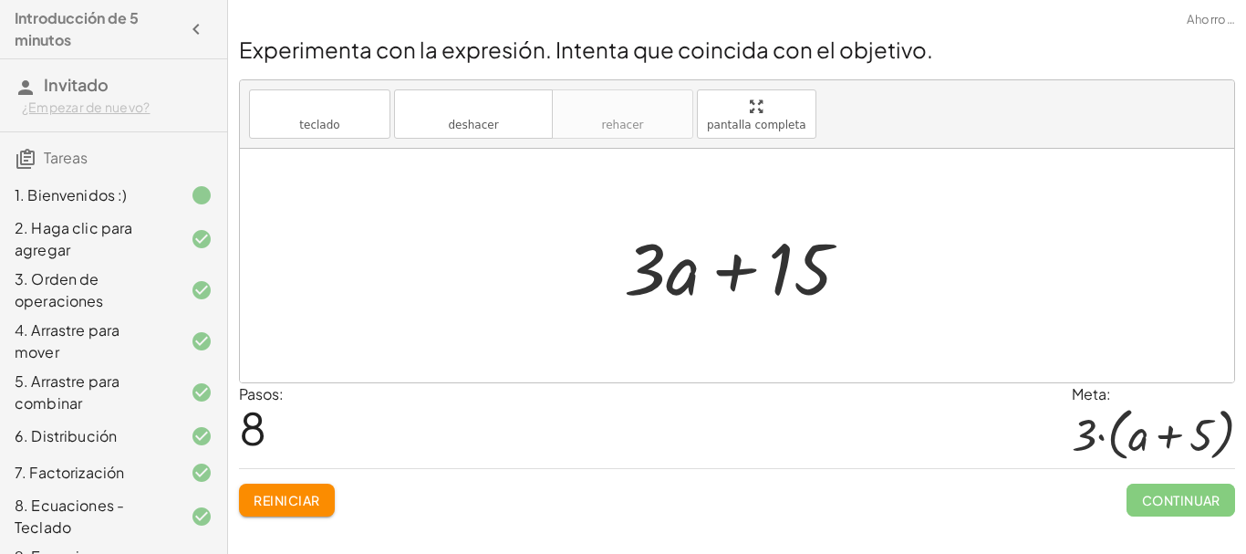
click at [800, 274] on div at bounding box center [744, 266] width 259 height 94
drag, startPoint x: 655, startPoint y: 269, endPoint x: 814, endPoint y: 268, distance: 158.8
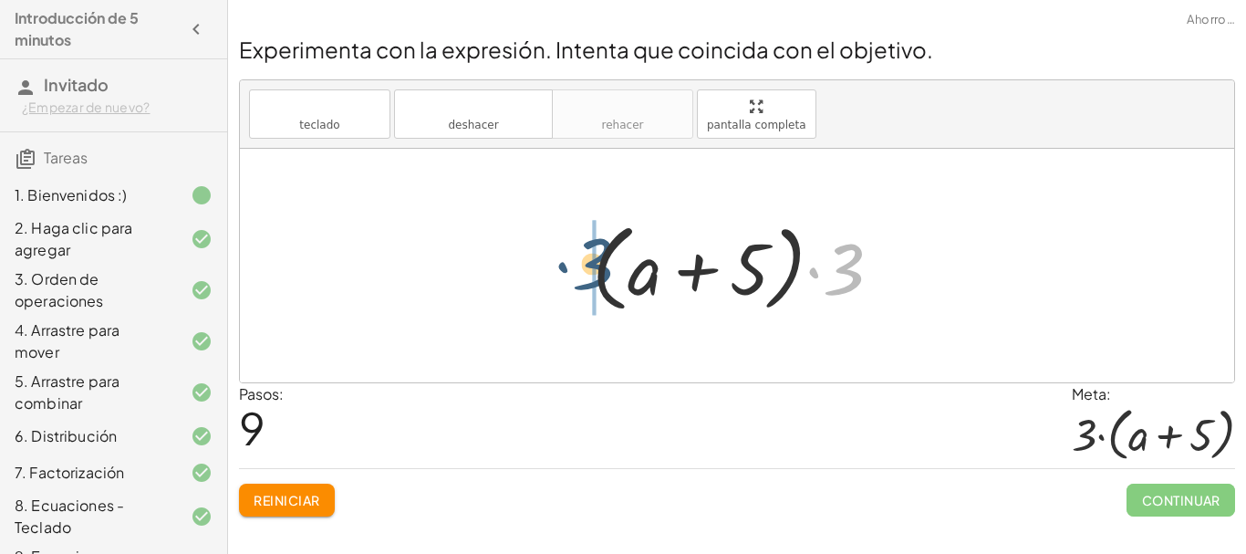
drag, startPoint x: 834, startPoint y: 265, endPoint x: 567, endPoint y: 258, distance: 267.4
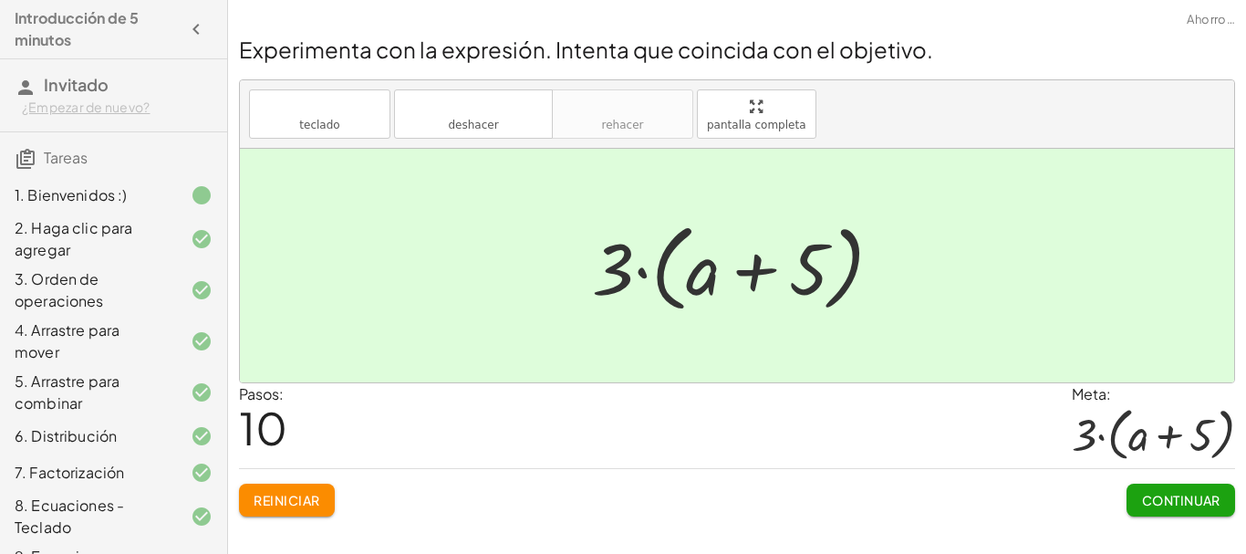
click at [1207, 496] on font "Continuar" at bounding box center [1181, 500] width 78 height 16
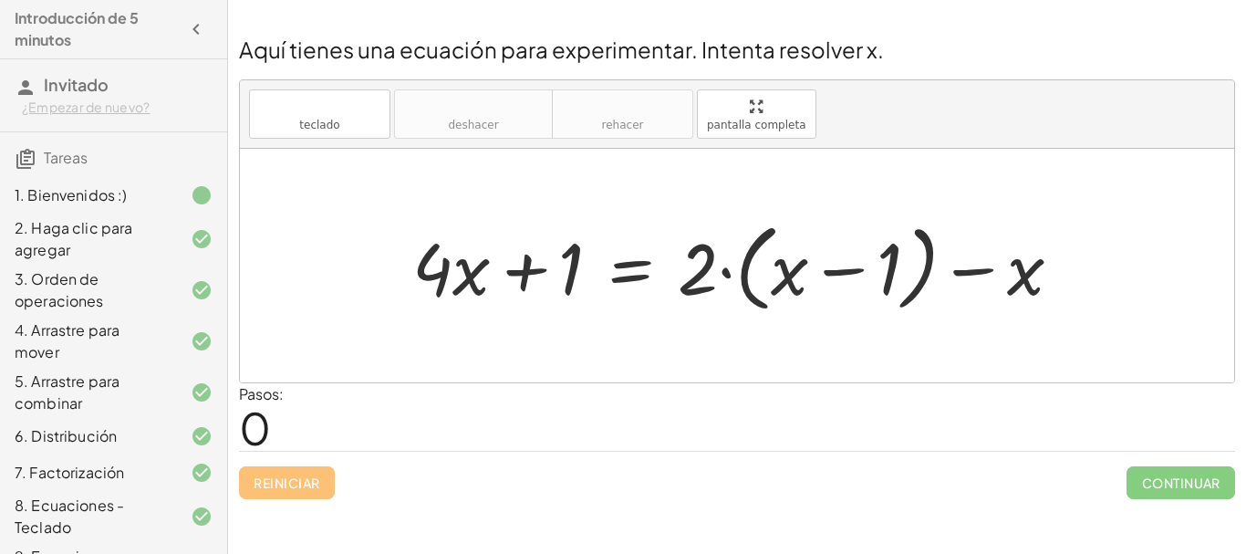
click at [739, 276] on div at bounding box center [744, 266] width 683 height 105
click at [735, 273] on div at bounding box center [744, 266] width 683 height 105
click at [780, 278] on div at bounding box center [744, 266] width 683 height 105
drag, startPoint x: 690, startPoint y: 287, endPoint x: 761, endPoint y: 280, distance: 71.5
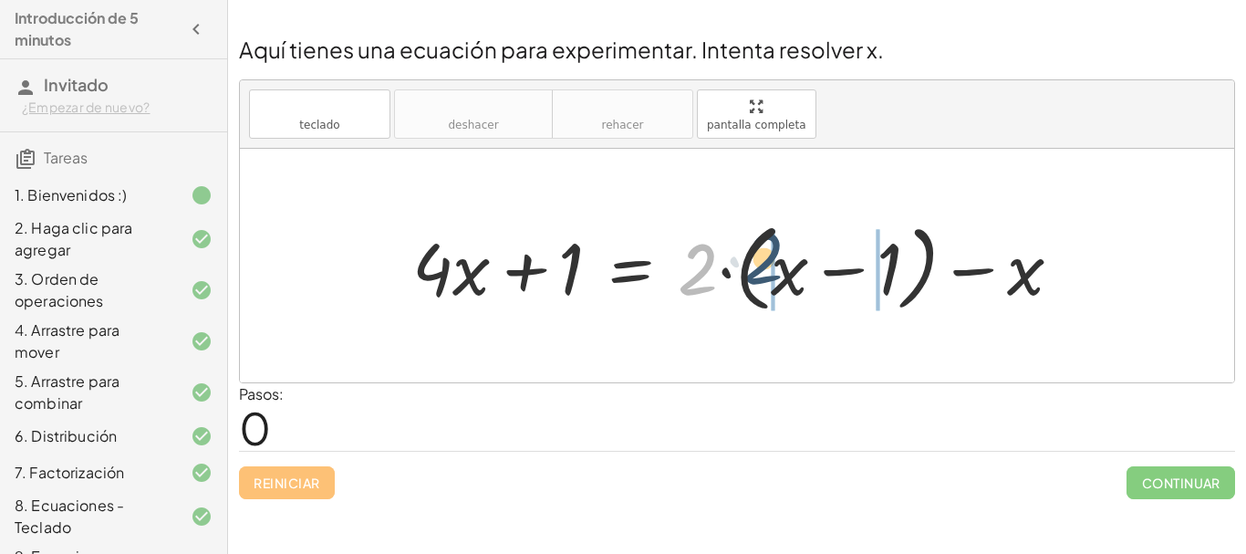
click at [761, 280] on div at bounding box center [744, 266] width 683 height 105
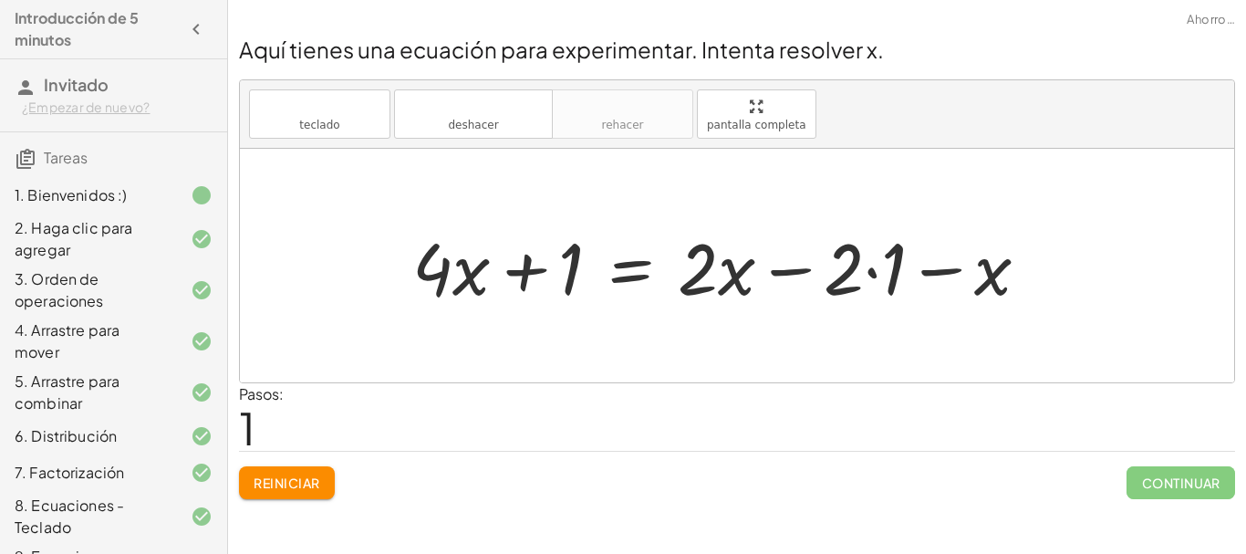
click at [879, 269] on div at bounding box center [728, 266] width 650 height 94
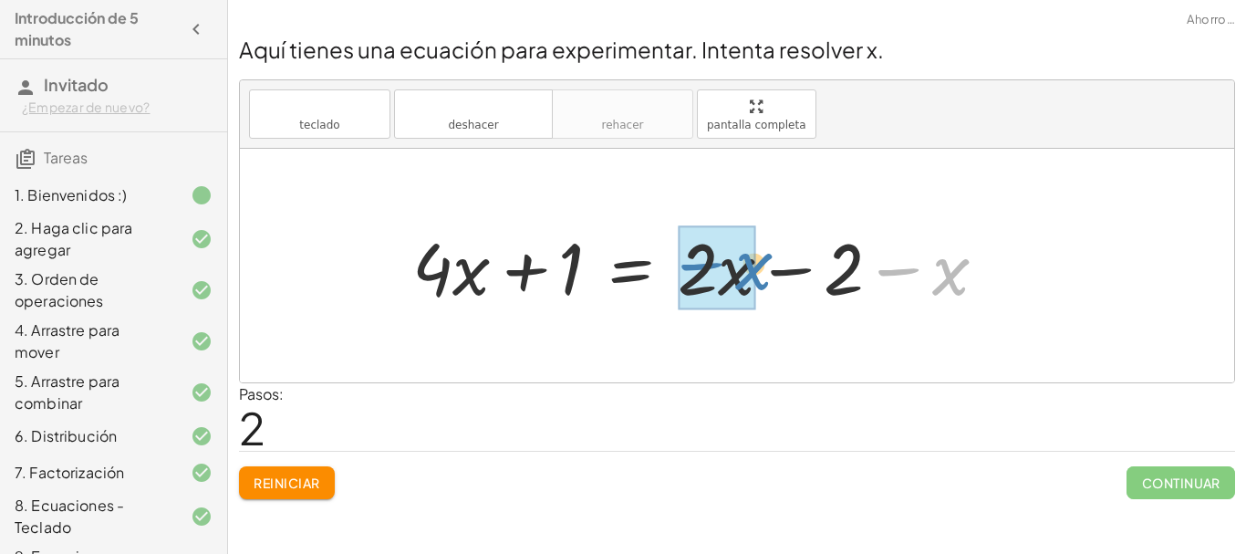
drag, startPoint x: 950, startPoint y: 268, endPoint x: 743, endPoint y: 265, distance: 207.2
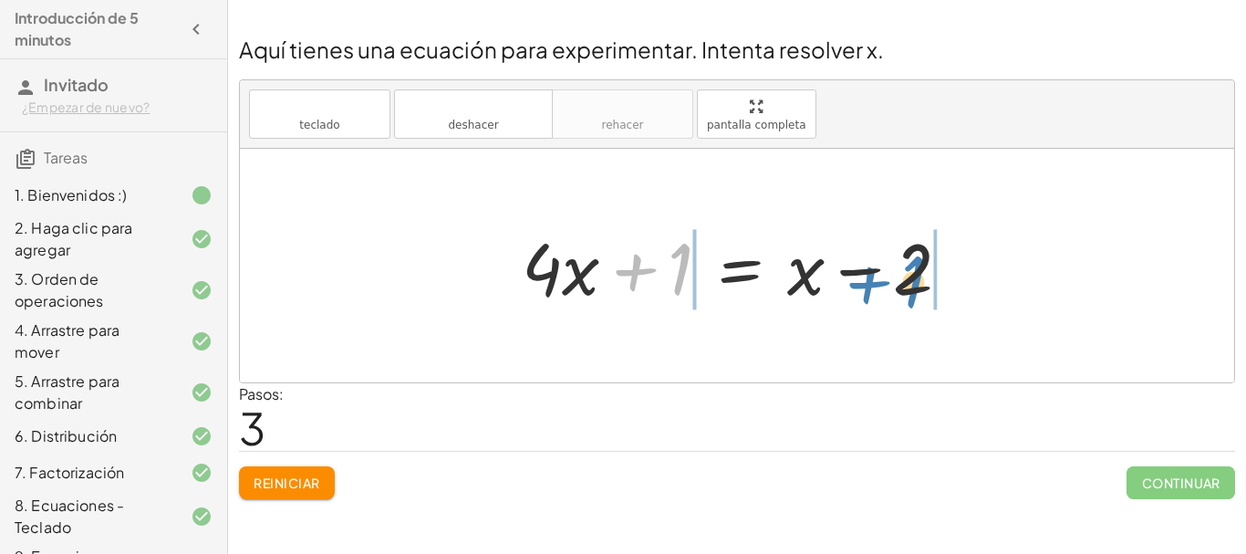
drag, startPoint x: 634, startPoint y: 261, endPoint x: 868, endPoint y: 274, distance: 234.0
click at [868, 274] on div at bounding box center [744, 266] width 462 height 94
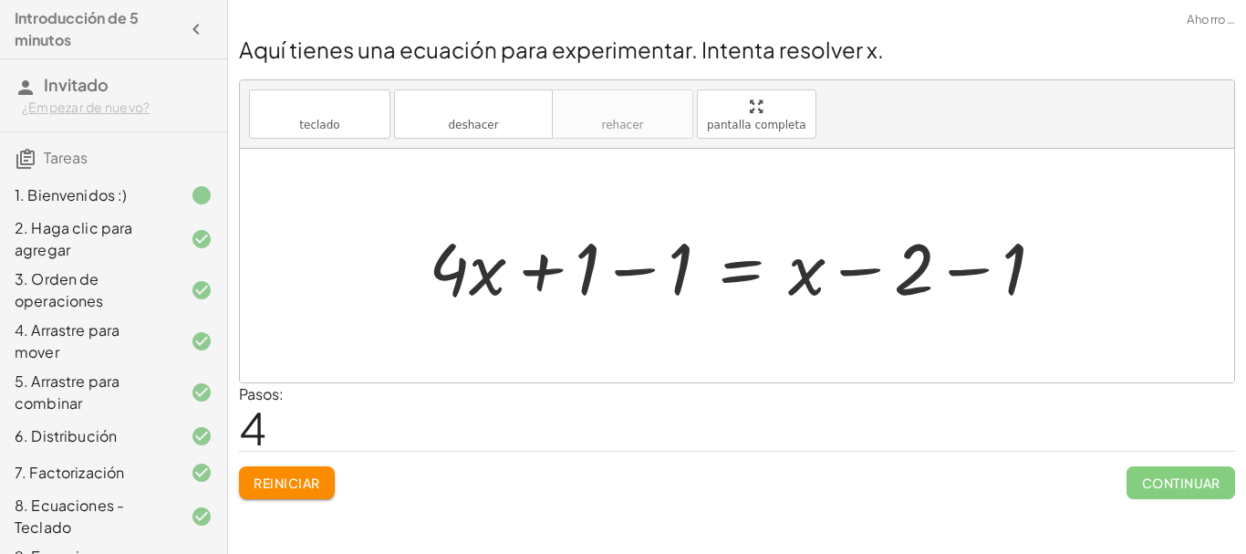
click at [923, 277] on div at bounding box center [744, 266] width 649 height 94
click at [910, 280] on div at bounding box center [744, 266] width 649 height 94
click at [953, 275] on div at bounding box center [744, 266] width 649 height 94
click at [953, 275] on div at bounding box center [698, 266] width 557 height 94
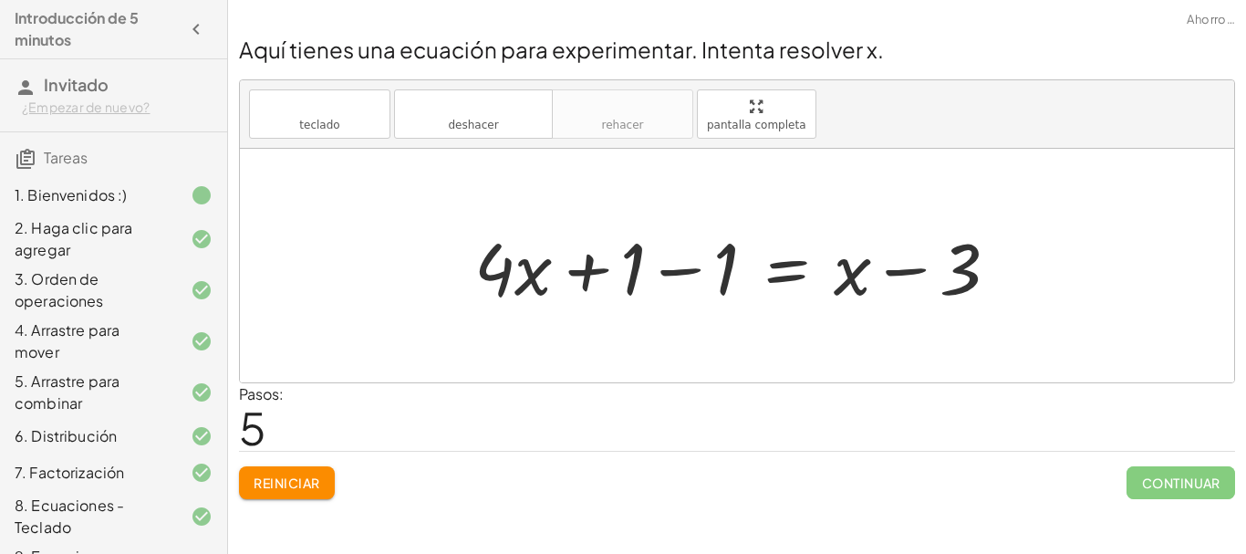
click at [678, 272] on div at bounding box center [743, 266] width 557 height 94
click at [678, 272] on div at bounding box center [837, 266] width 370 height 94
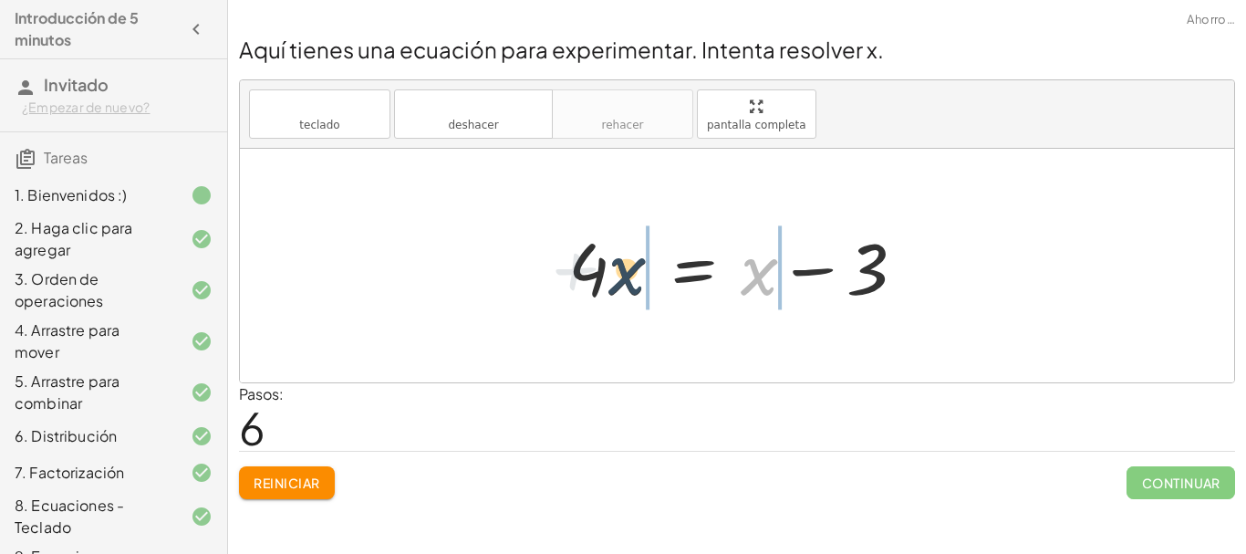
drag, startPoint x: 760, startPoint y: 282, endPoint x: 624, endPoint y: 281, distance: 136.0
click at [624, 281] on div at bounding box center [744, 266] width 370 height 94
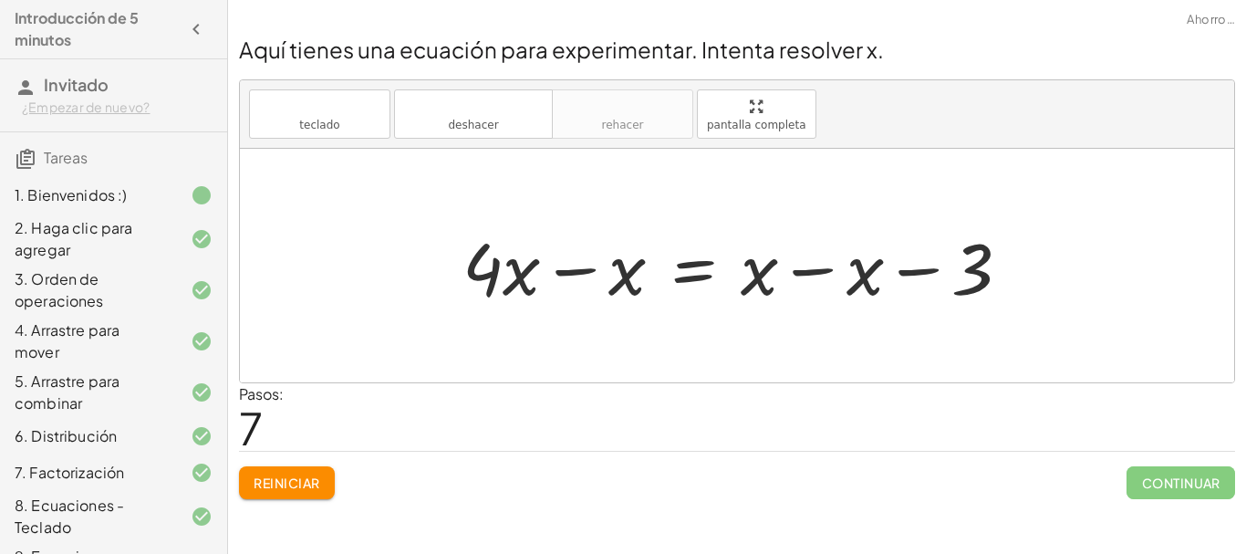
click at [569, 276] on div at bounding box center [744, 266] width 581 height 94
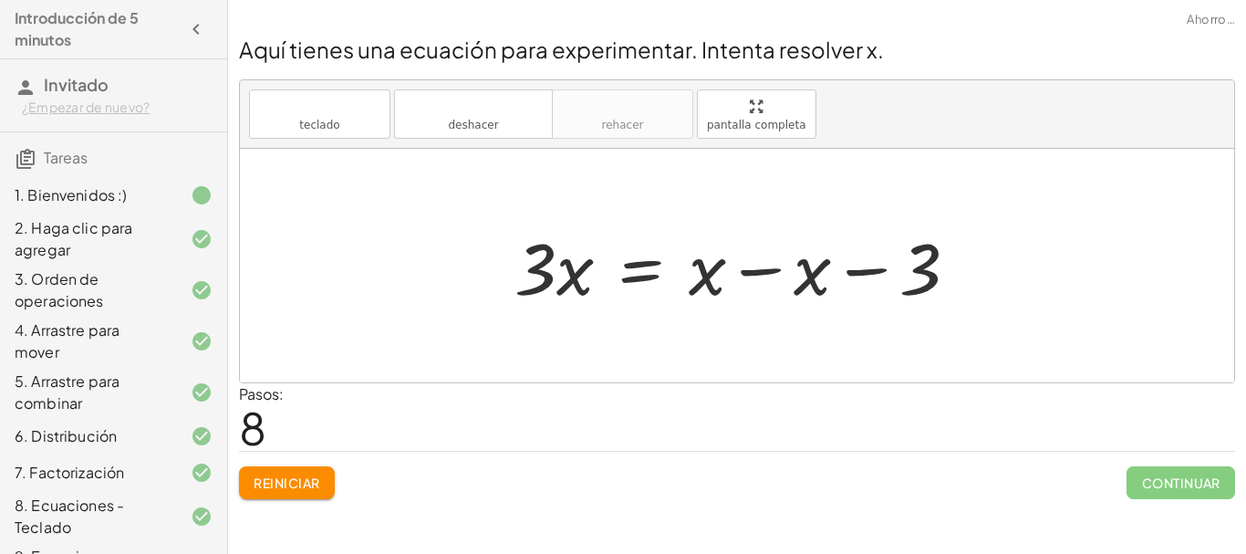
click at [726, 275] on div at bounding box center [744, 266] width 477 height 94
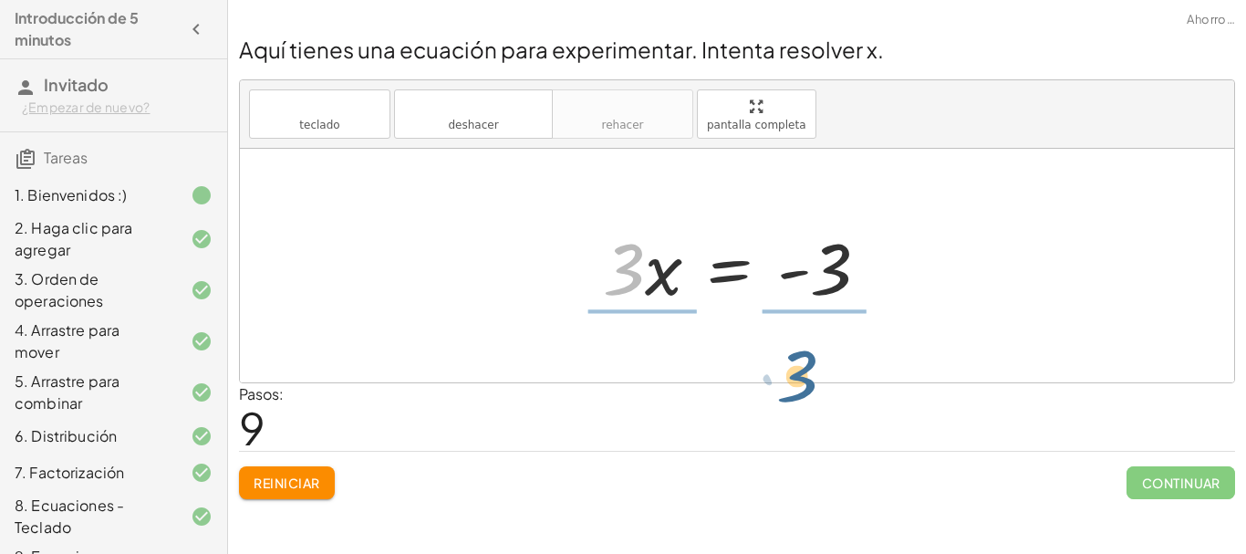
drag, startPoint x: 631, startPoint y: 272, endPoint x: 822, endPoint y: 362, distance: 211.0
click at [822, 362] on div "+ · 4 · x + 1 = + · 2 · ( + x − 1 ) − x + · 4 · x + 1 = + · 2 · x − · 2 · 1 − x…" at bounding box center [737, 266] width 995 height 234
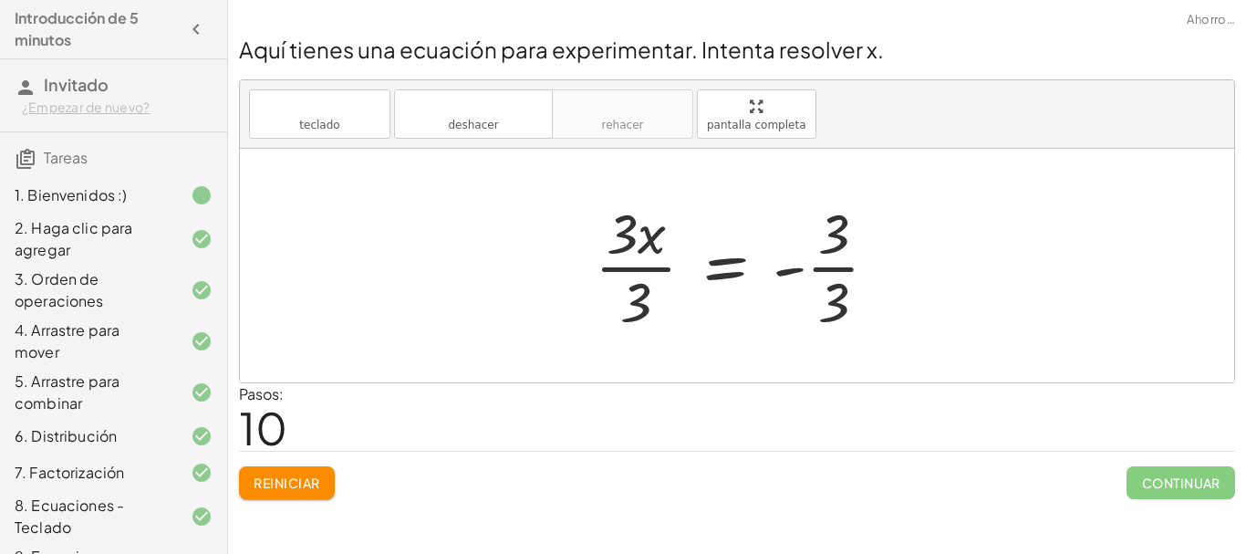
click at [826, 279] on div at bounding box center [744, 265] width 317 height 141
click at [628, 274] on div at bounding box center [729, 265] width 287 height 141
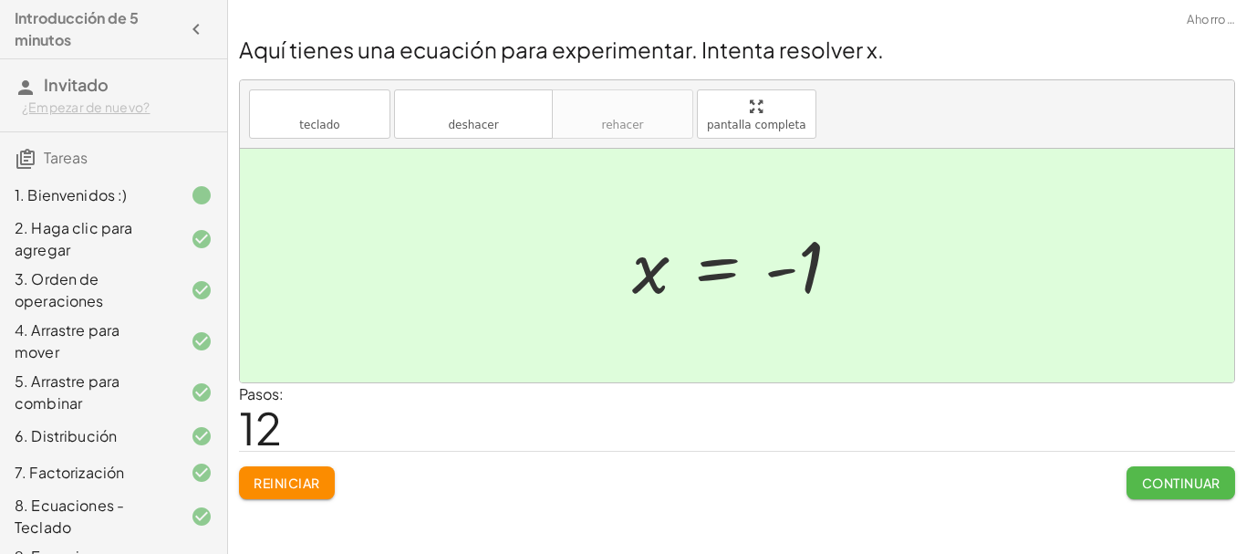
click at [1170, 479] on font "Continuar" at bounding box center [1181, 483] width 78 height 16
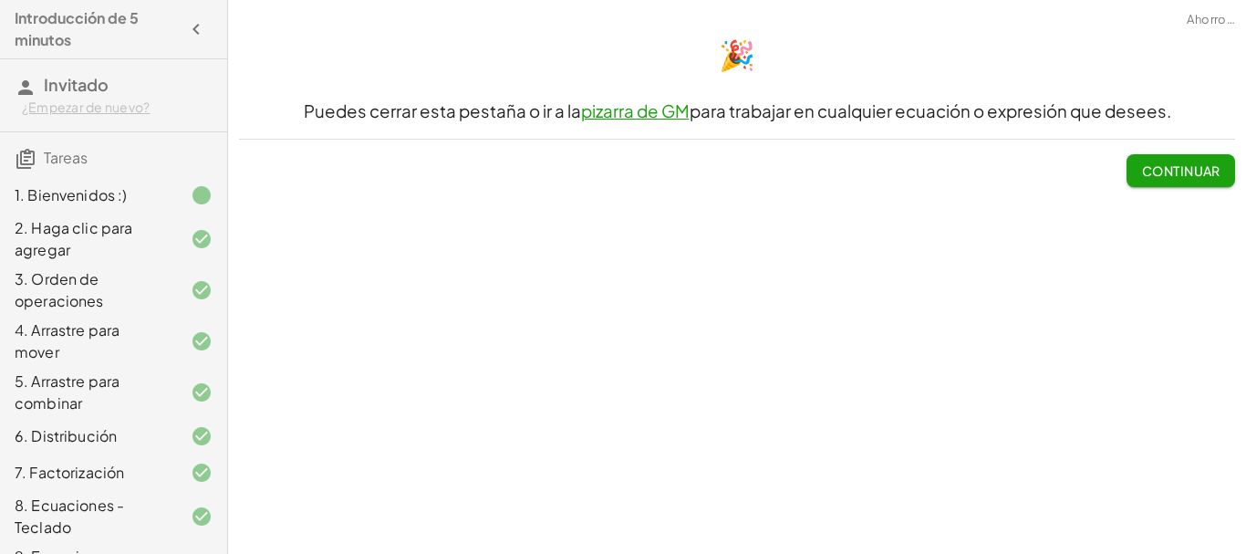
click at [1157, 172] on font "Continuar" at bounding box center [1181, 170] width 78 height 16
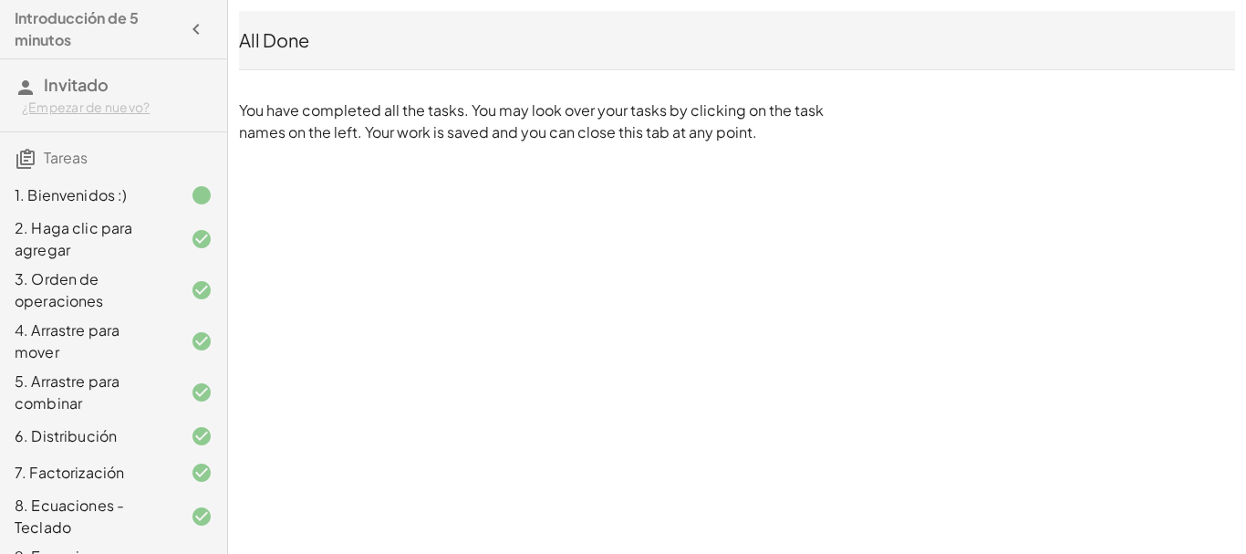
scroll to position [273, 0]
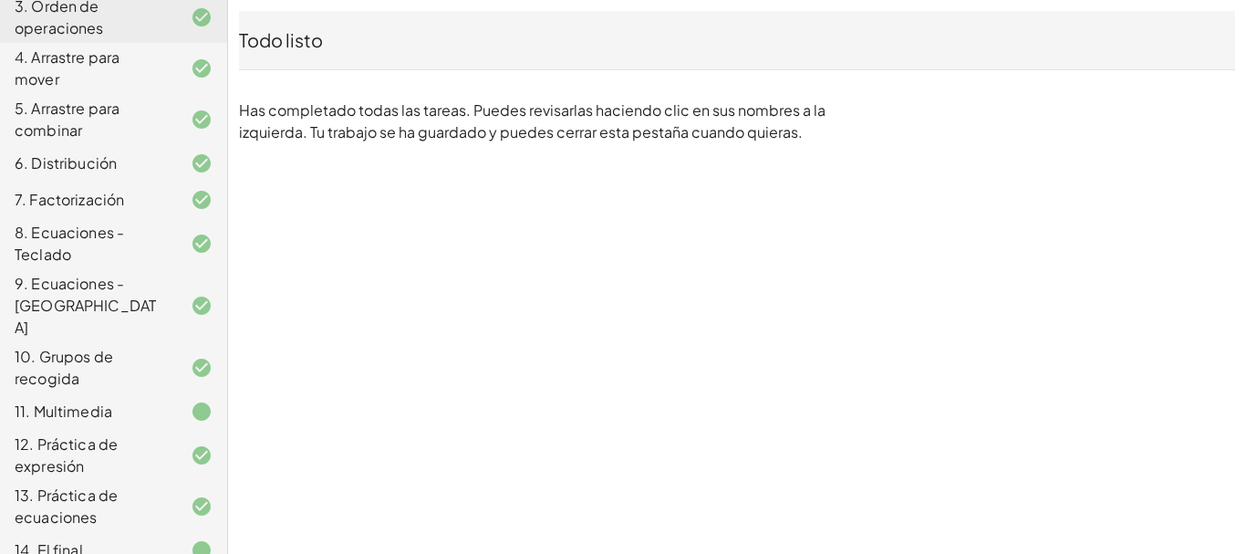
click at [764, 99] on div "Todo listo Has completado todas las tareas. Puedes revisarlas haciendo clic en …" at bounding box center [737, 77] width 1018 height 154
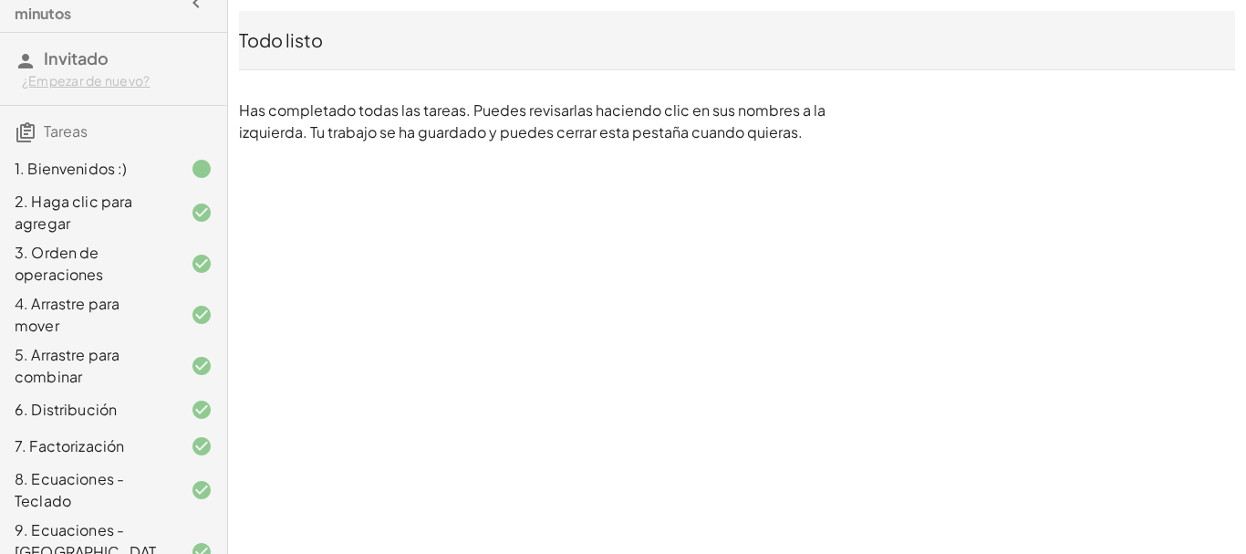
scroll to position [0, 0]
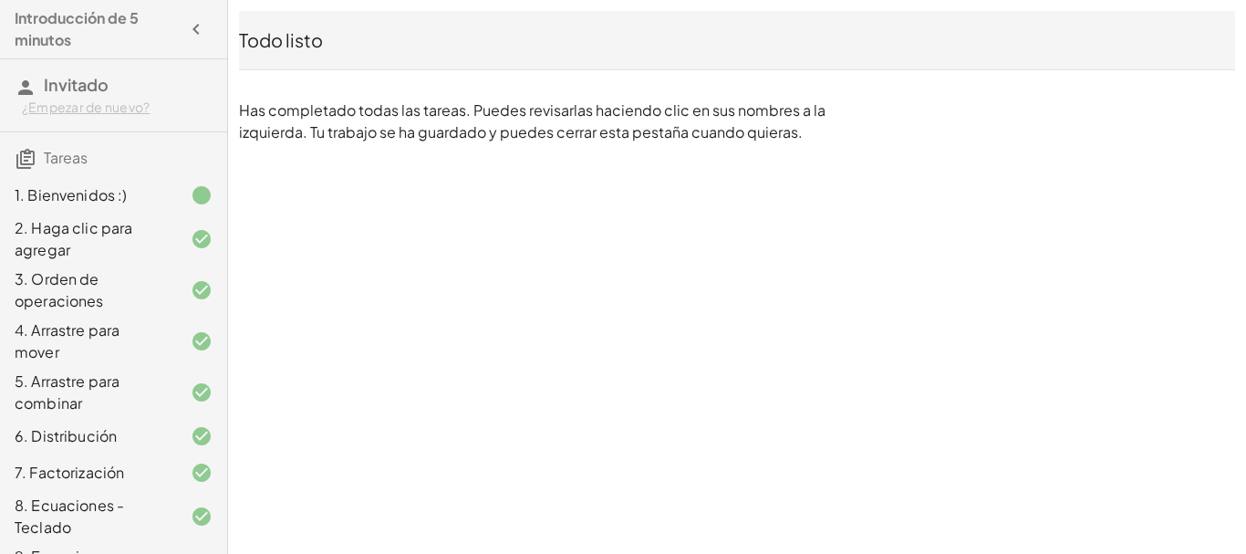
click at [380, 92] on div "Todo listo Has completado todas las tareas. Puedes revisarlas haciendo clic en …" at bounding box center [737, 77] width 1018 height 154
drag, startPoint x: 185, startPoint y: 36, endPoint x: 168, endPoint y: 350, distance: 315.3
click at [185, 33] on icon "button" at bounding box center [196, 29] width 22 height 22
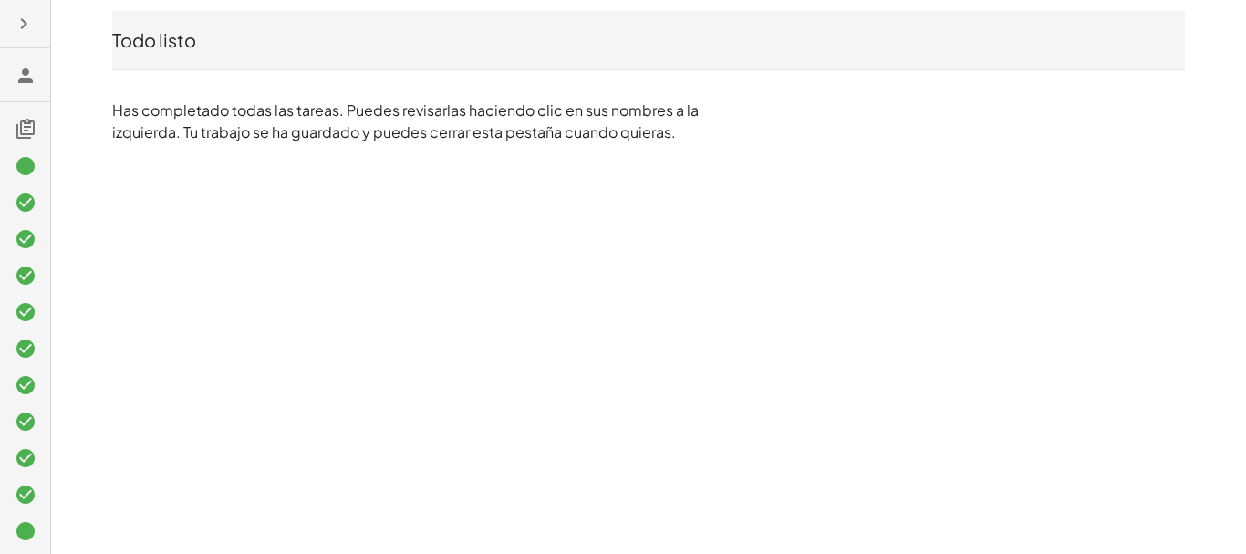
click at [18, 77] on icon at bounding box center [26, 76] width 22 height 22
click at [24, 147] on div at bounding box center [25, 165] width 50 height 37
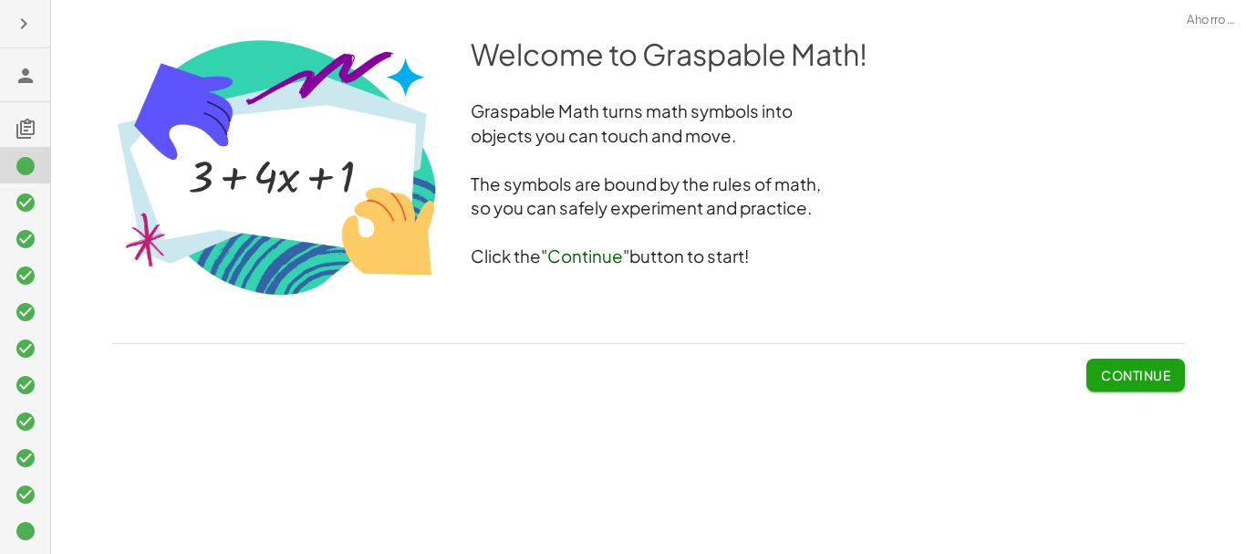
click at [25, 130] on icon at bounding box center [26, 129] width 22 height 22
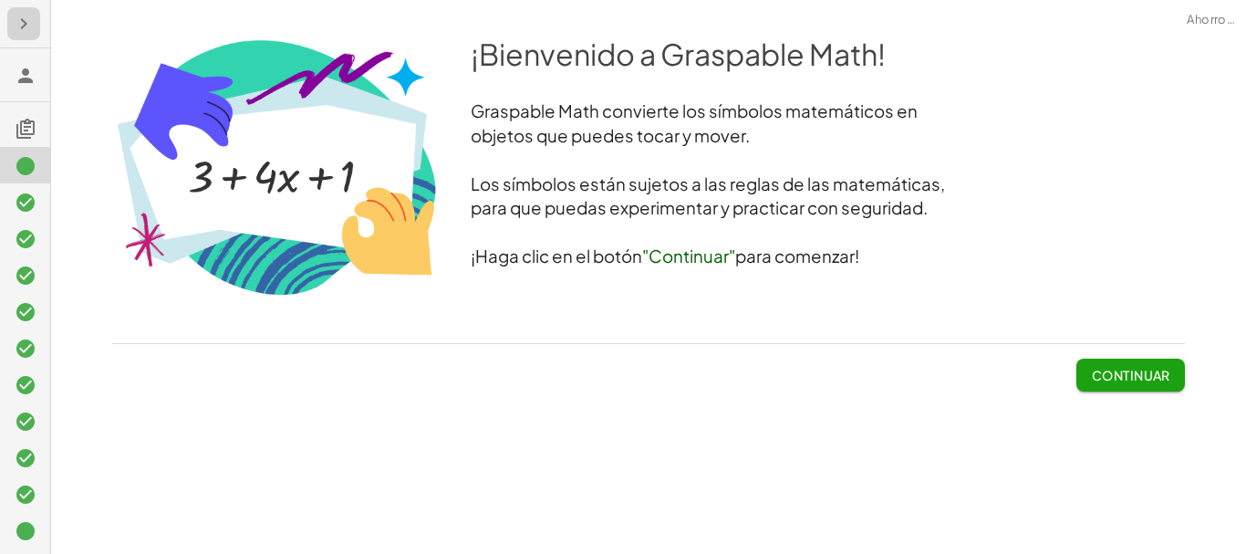
click at [22, 34] on icon "button" at bounding box center [24, 24] width 22 height 22
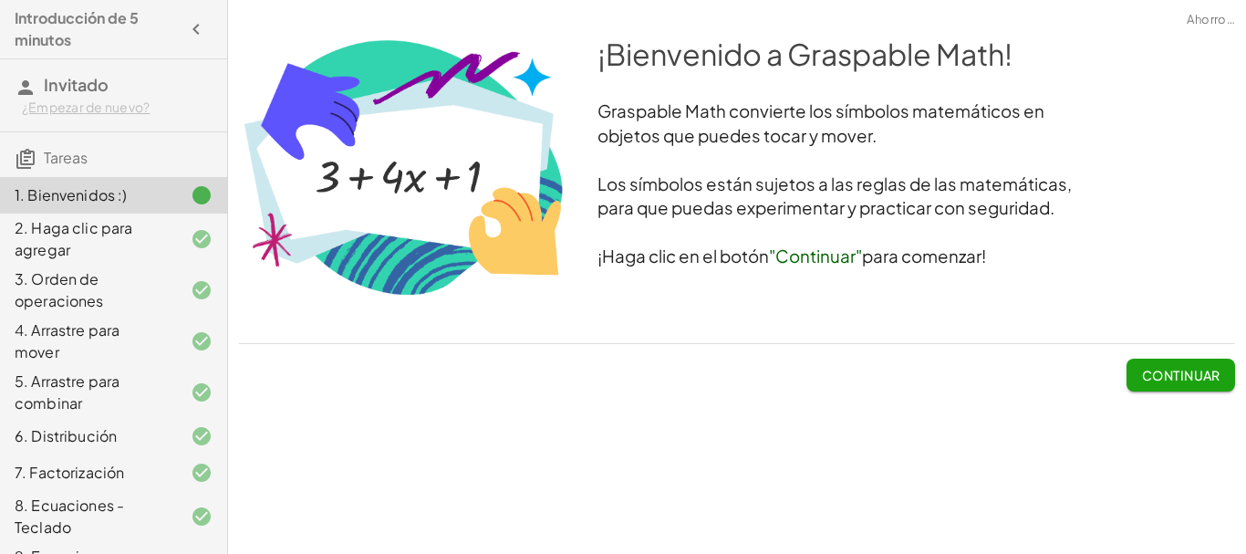
click at [75, 15] on font "Introducción de 5 minutos" at bounding box center [77, 28] width 124 height 41
click at [57, 89] on font "Invitado" at bounding box center [76, 84] width 65 height 21
